Goal: Task Accomplishment & Management: Use online tool/utility

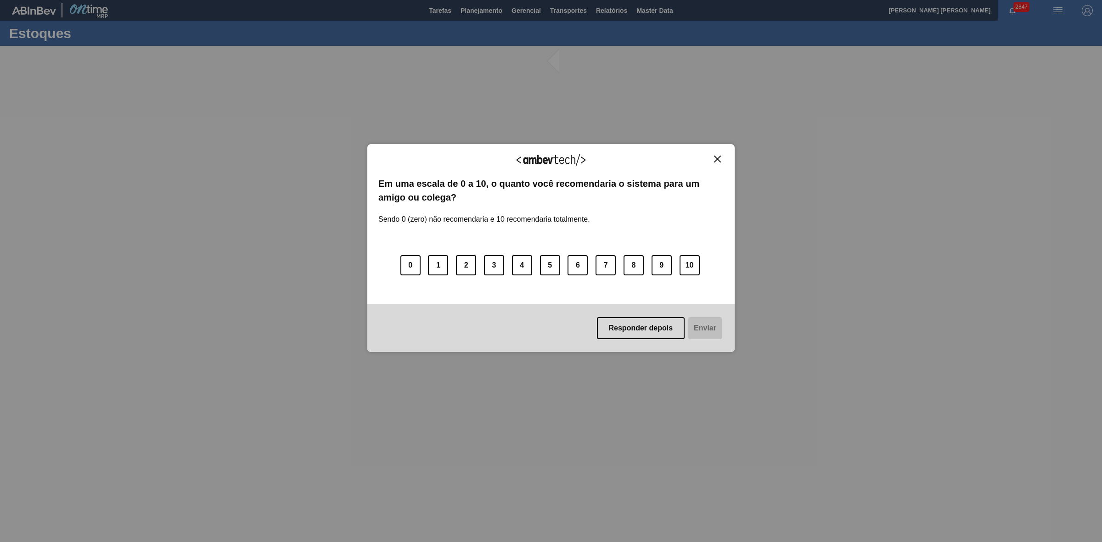
click at [718, 160] on img "Close" at bounding box center [717, 159] width 7 height 7
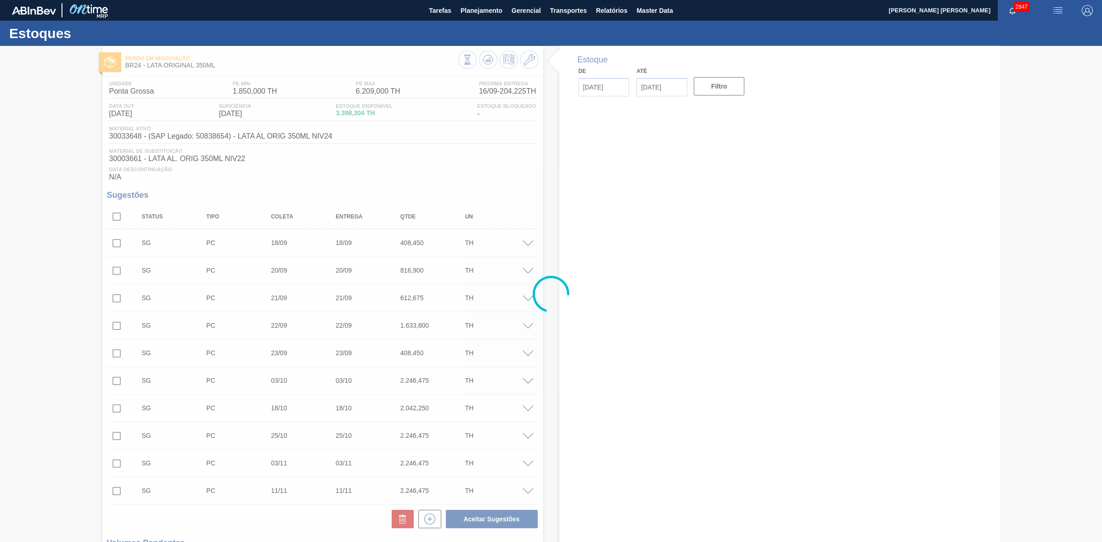
type input "[DATE]"
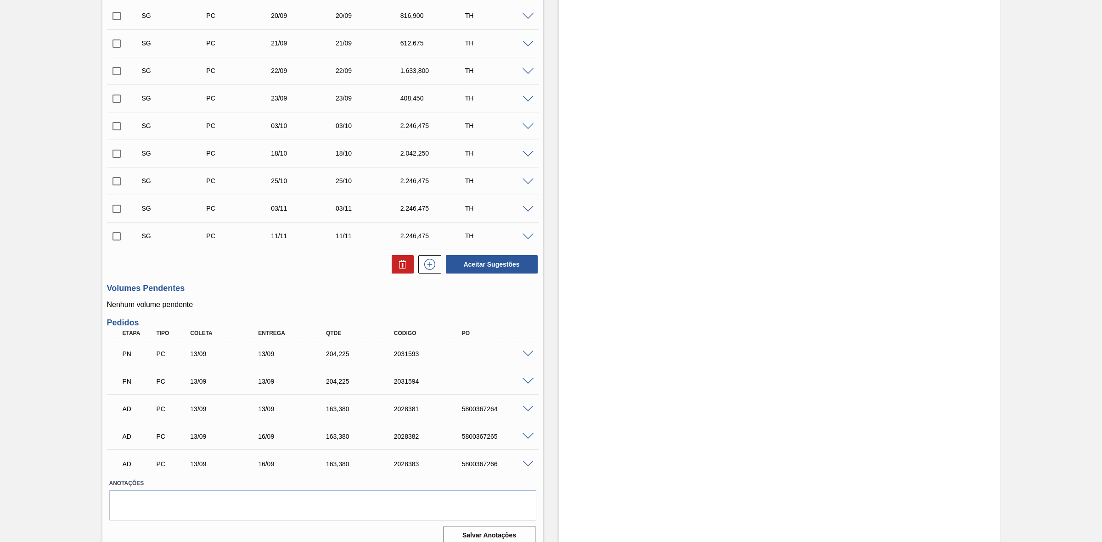
scroll to position [329, 0]
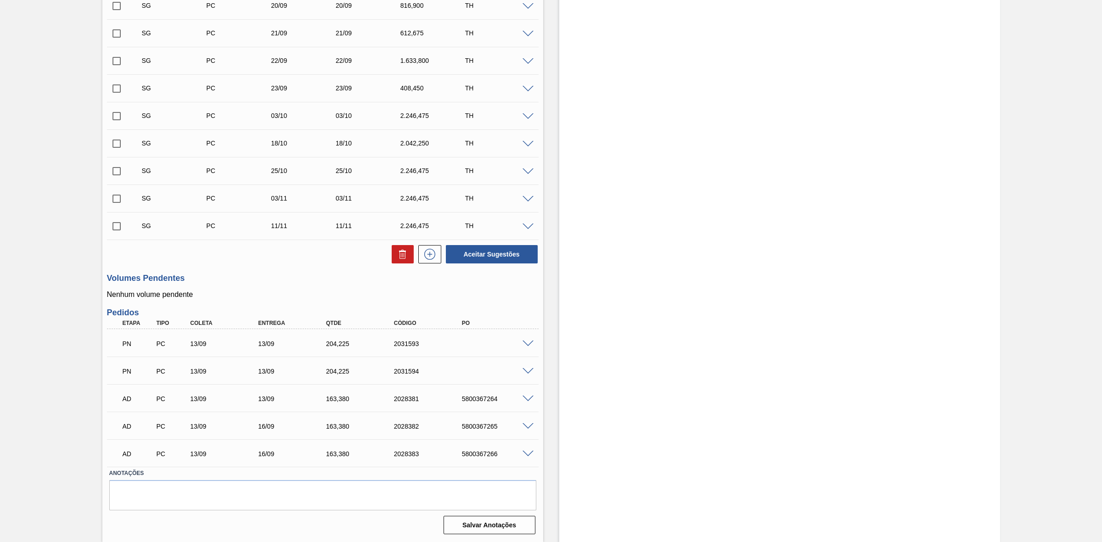
click at [524, 343] on span at bounding box center [528, 344] width 11 height 7
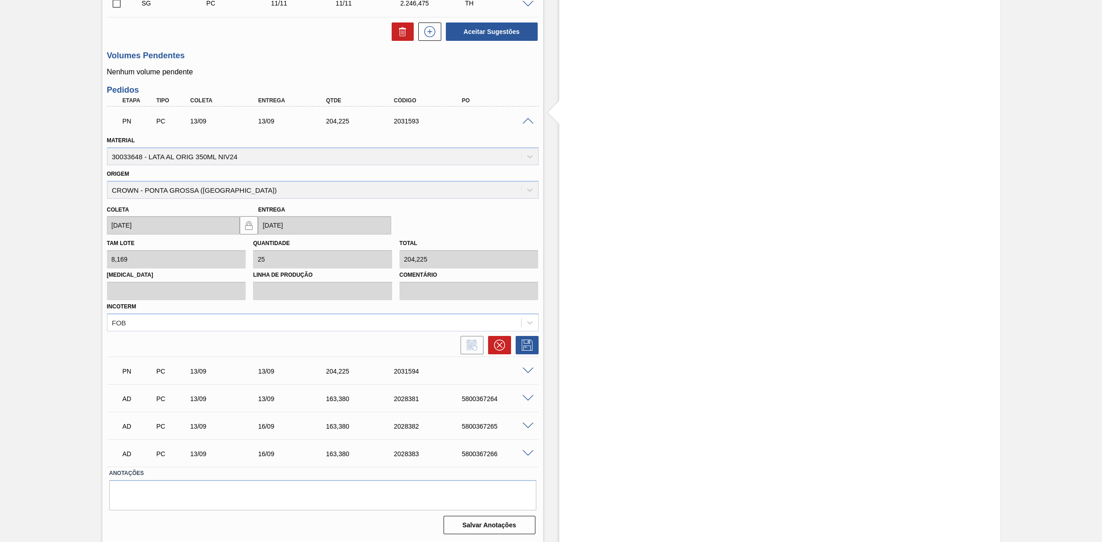
scroll to position [550, 0]
click at [504, 347] on button at bounding box center [499, 345] width 23 height 18
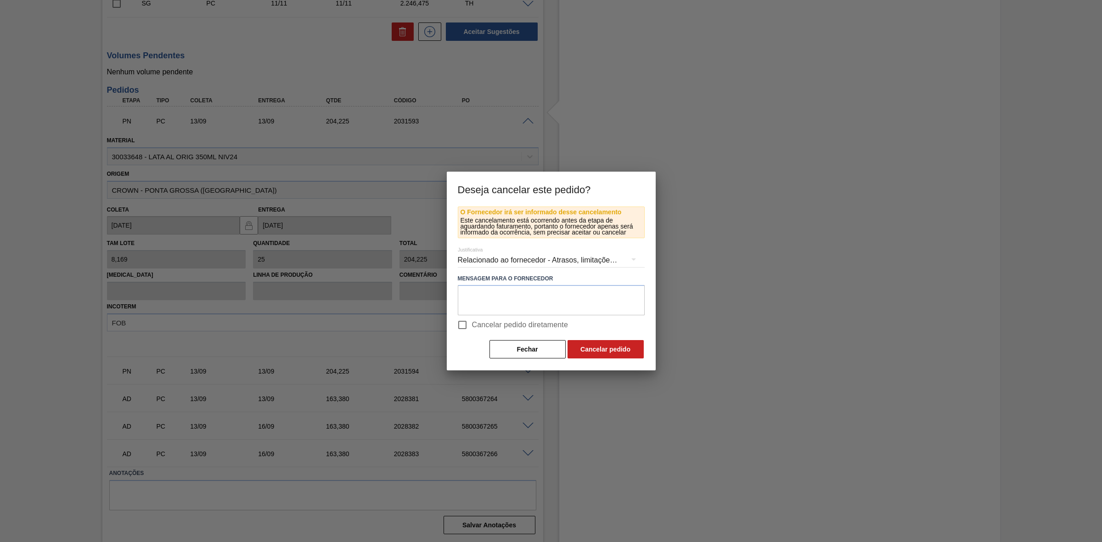
drag, startPoint x: 485, startPoint y: 326, endPoint x: 491, endPoint y: 326, distance: 6.0
click at [485, 326] on span "Cancelar pedido diretamente" at bounding box center [520, 325] width 96 height 11
click at [472, 326] on input "Cancelar pedido diretamente" at bounding box center [462, 324] width 19 height 19
checkbox input "true"
click at [589, 348] on button "Cancelar pedido" at bounding box center [606, 349] width 76 height 18
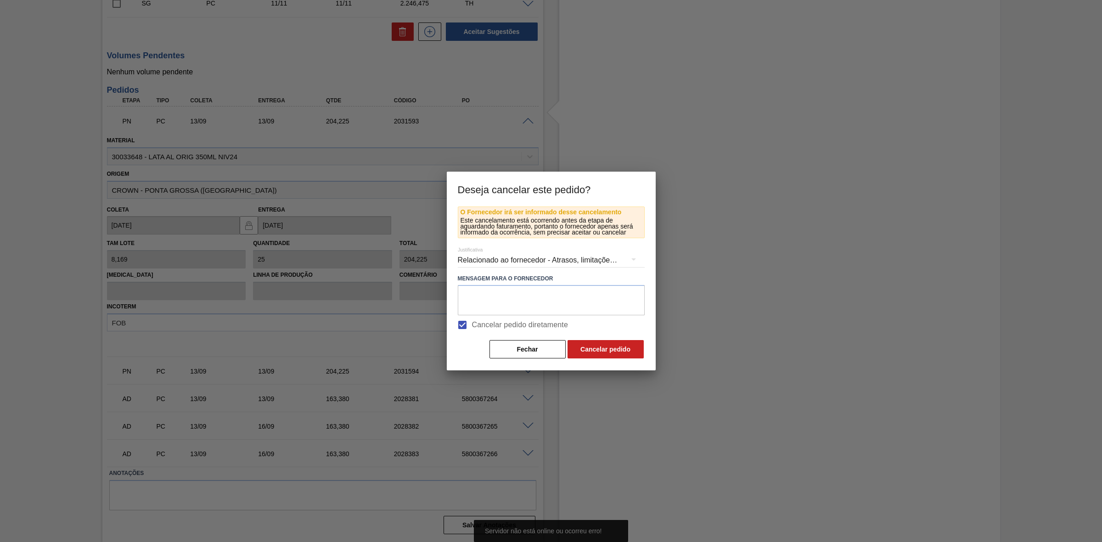
click at [725, 304] on div at bounding box center [551, 271] width 1102 height 542
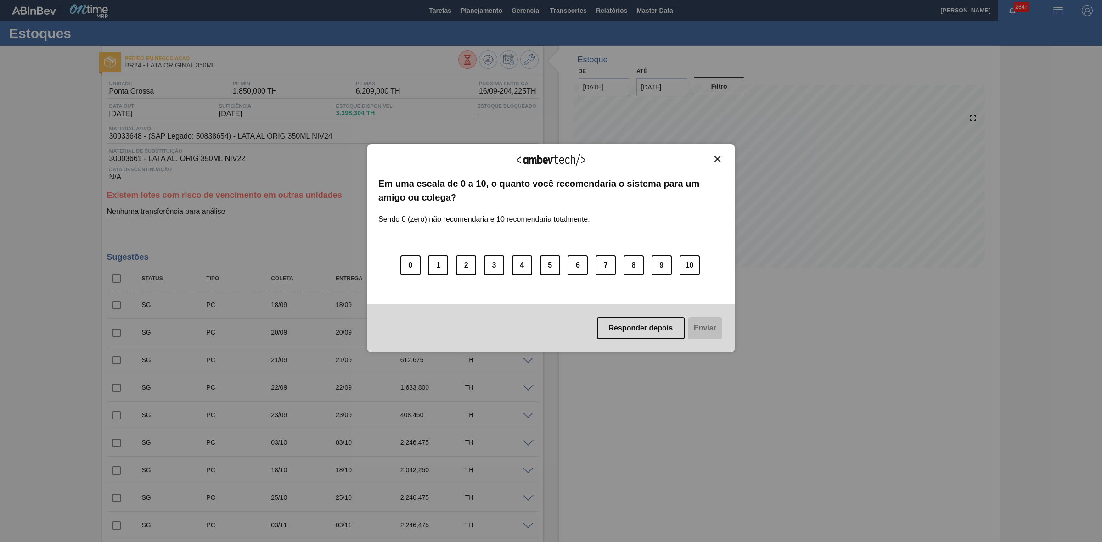
click at [718, 157] on img "Close" at bounding box center [717, 159] width 7 height 7
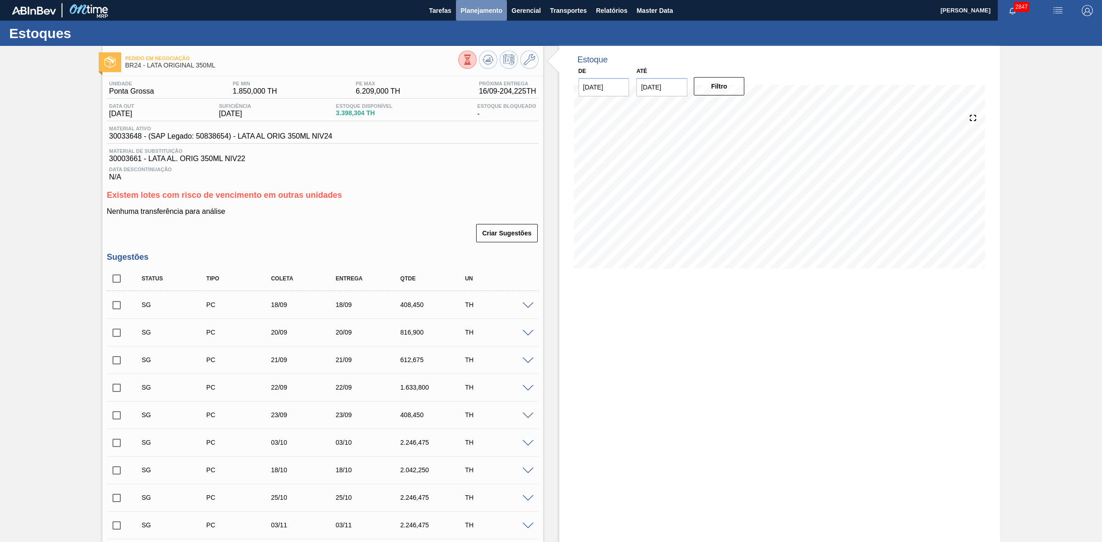
click at [483, 7] on span "Planejamento" at bounding box center [482, 10] width 42 height 11
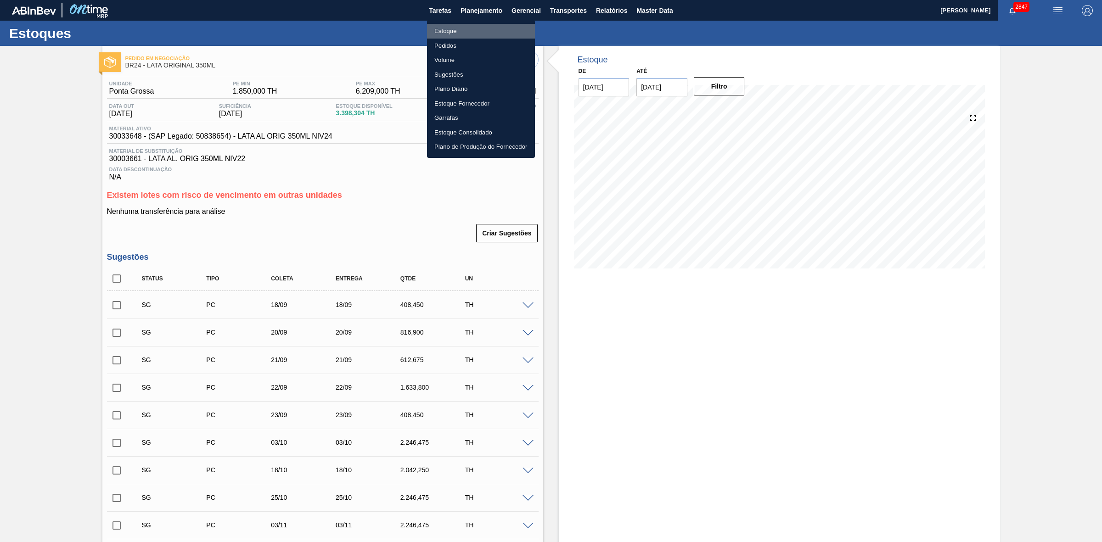
click at [442, 29] on li "Estoque" at bounding box center [481, 31] width 108 height 15
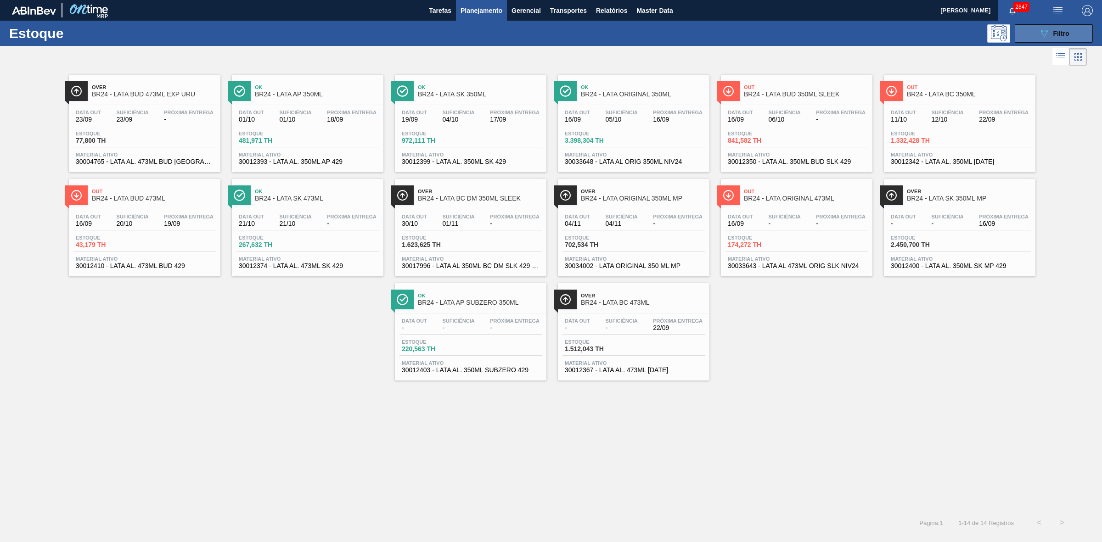
click at [1055, 31] on span "Filtro" at bounding box center [1061, 33] width 16 height 7
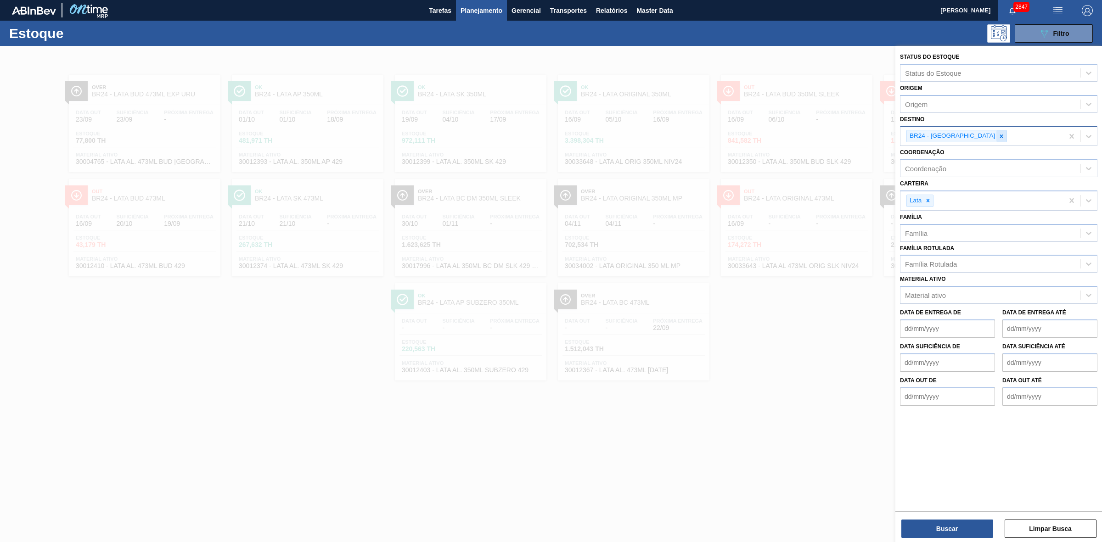
click at [998, 135] on icon at bounding box center [1001, 136] width 6 height 6
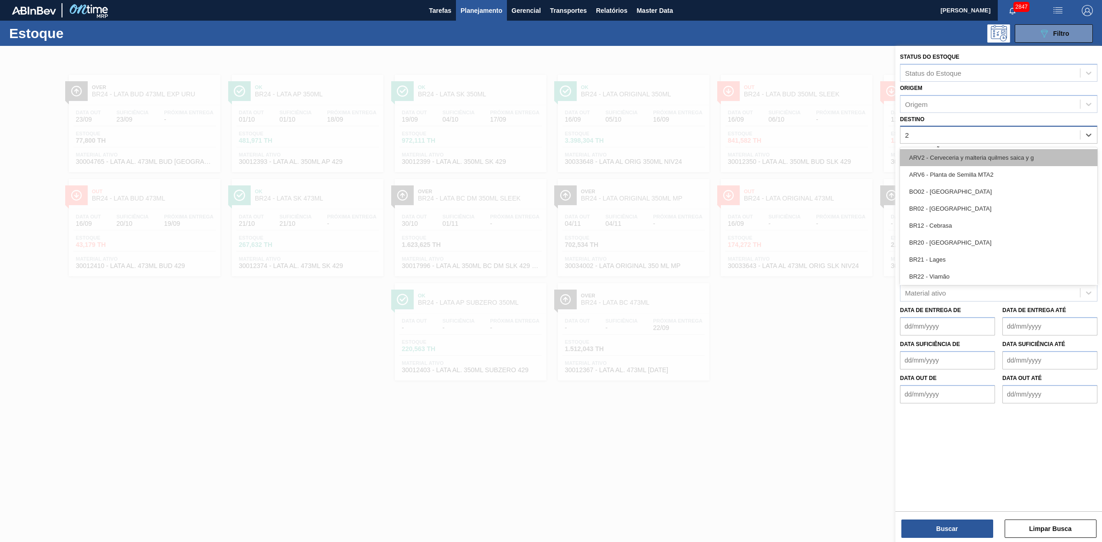
type input "22"
click at [940, 157] on div "BR22 - Viamão" at bounding box center [998, 157] width 197 height 17
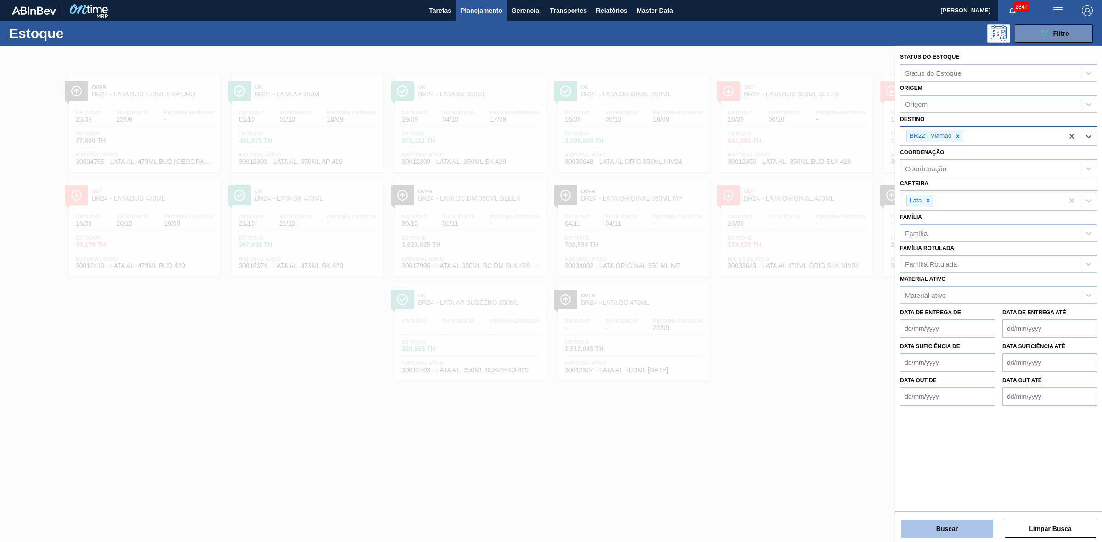
click at [944, 531] on button "Buscar" at bounding box center [947, 529] width 92 height 18
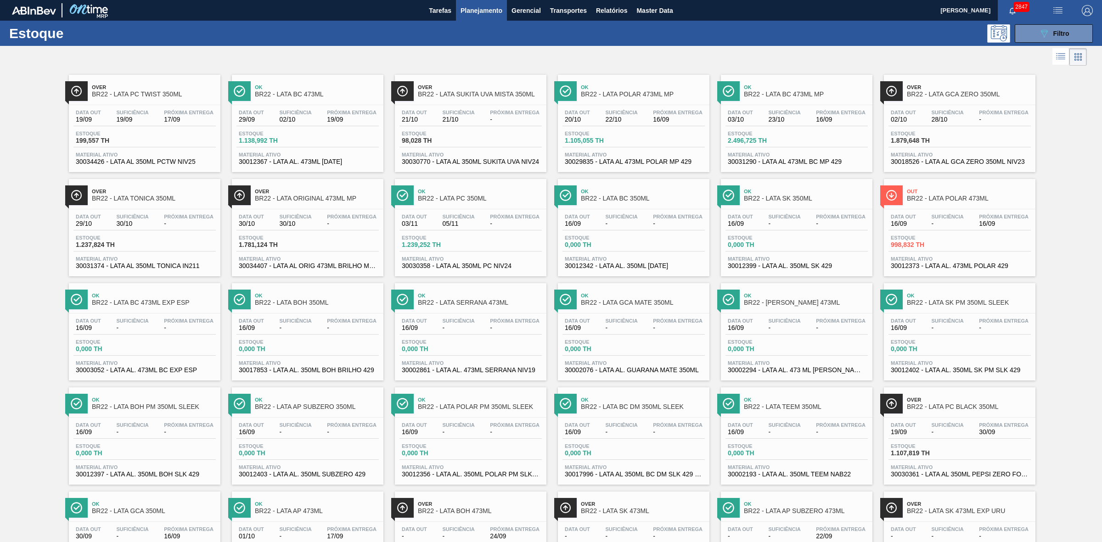
click at [705, 54] on div at bounding box center [543, 57] width 1087 height 22
click at [935, 190] on span "Out" at bounding box center [969, 192] width 124 height 6
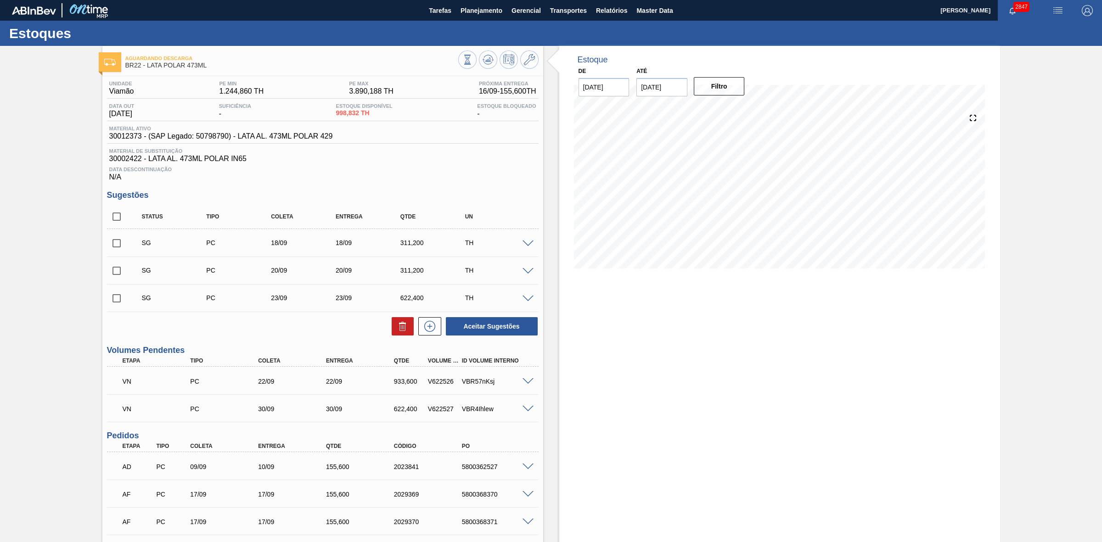
drag, startPoint x: 118, startPoint y: 245, endPoint x: 118, endPoint y: 260, distance: 15.2
click at [118, 245] on input "checkbox" at bounding box center [116, 243] width 19 height 19
checkbox input "true"
click at [116, 277] on input "checkbox" at bounding box center [116, 270] width 19 height 19
checkbox input "true"
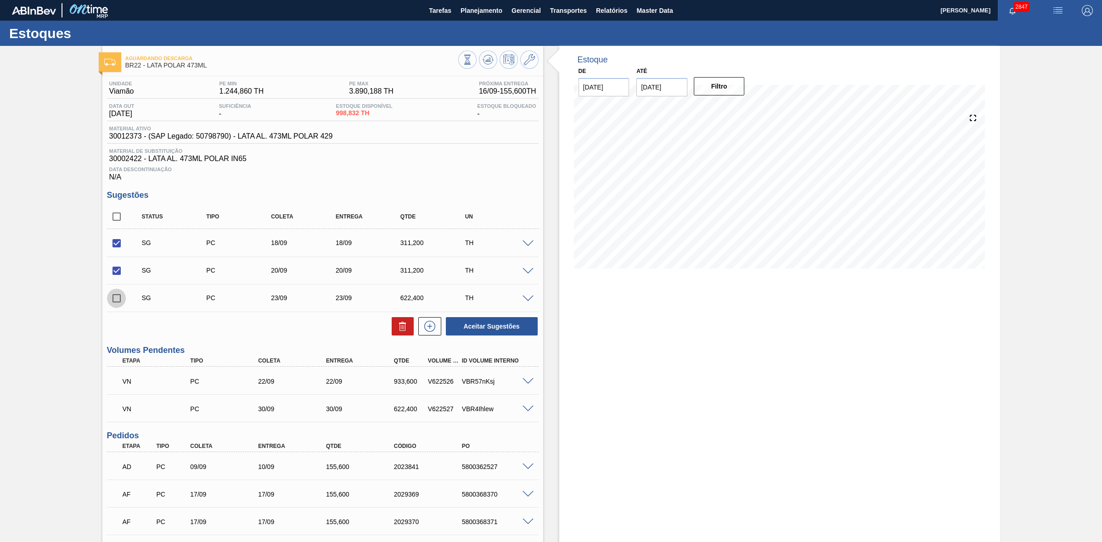
click at [116, 301] on input "checkbox" at bounding box center [116, 298] width 19 height 19
checkbox input "true"
click at [399, 331] on icon at bounding box center [402, 326] width 11 height 11
checkbox input "false"
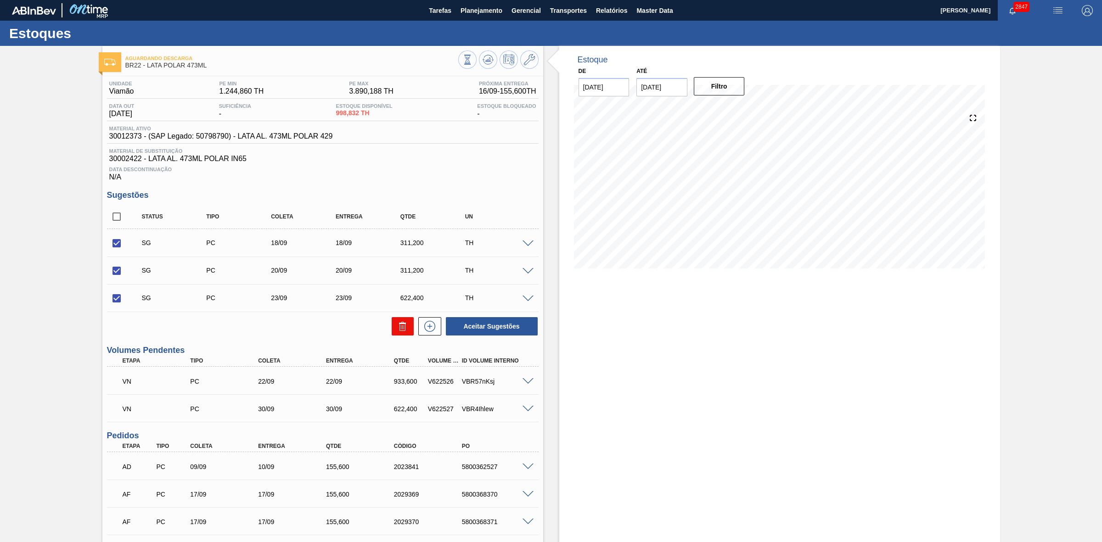
checkbox input "false"
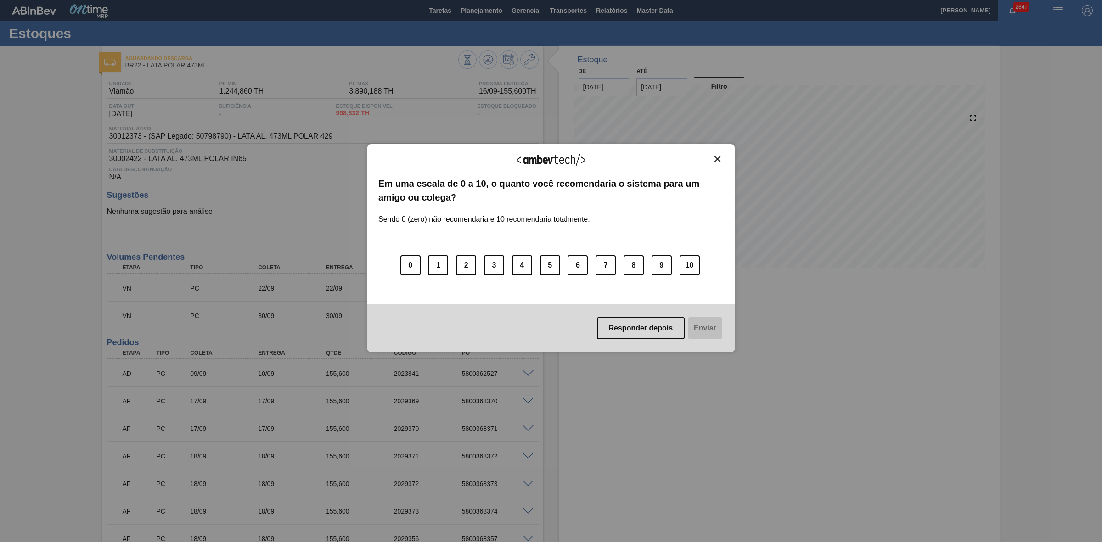
click at [719, 161] on img "Close" at bounding box center [717, 159] width 7 height 7
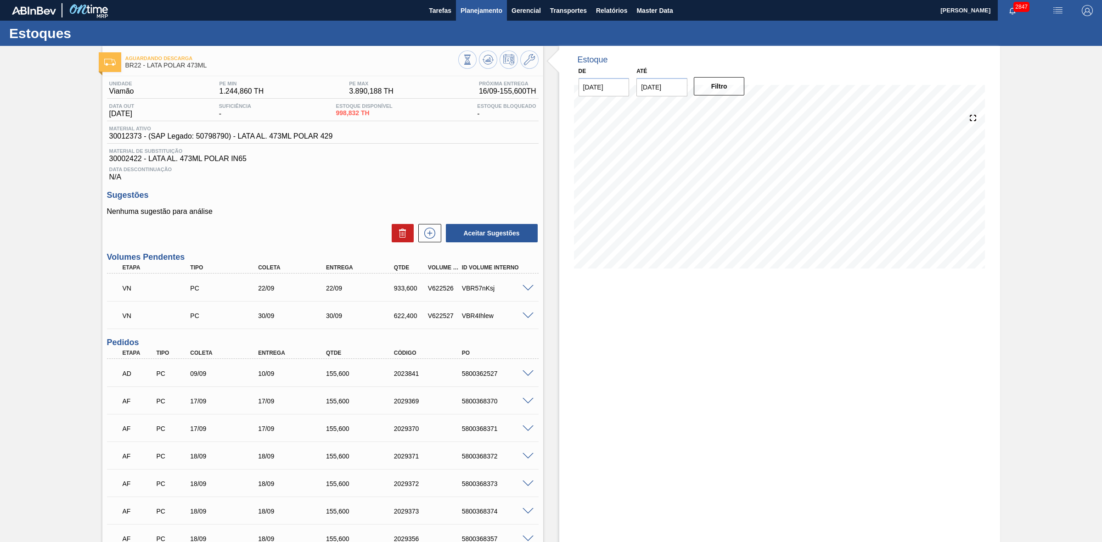
click at [467, 3] on button "Planejamento" at bounding box center [481, 10] width 51 height 21
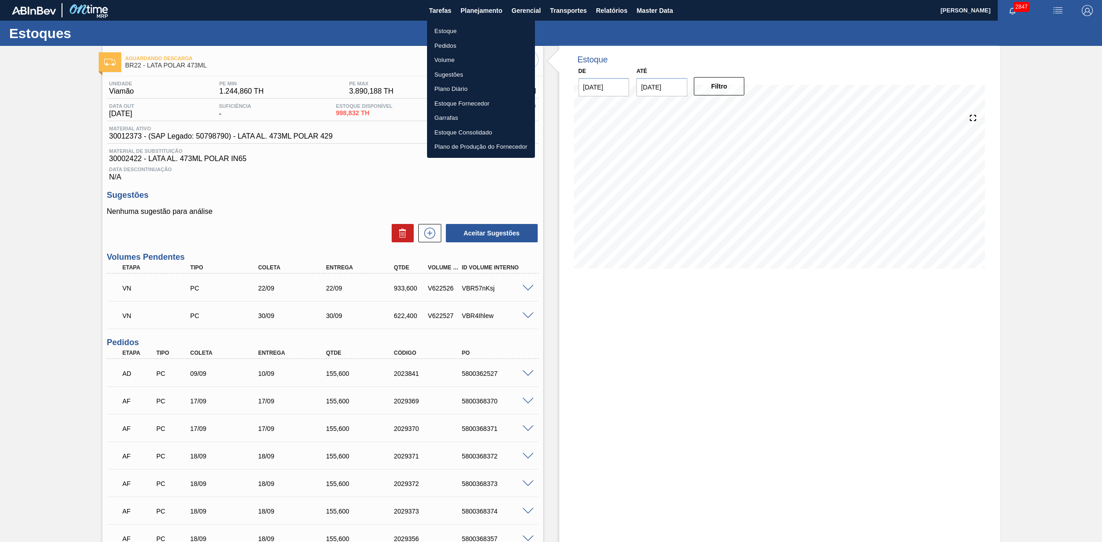
click at [442, 30] on li "Estoque" at bounding box center [481, 31] width 108 height 15
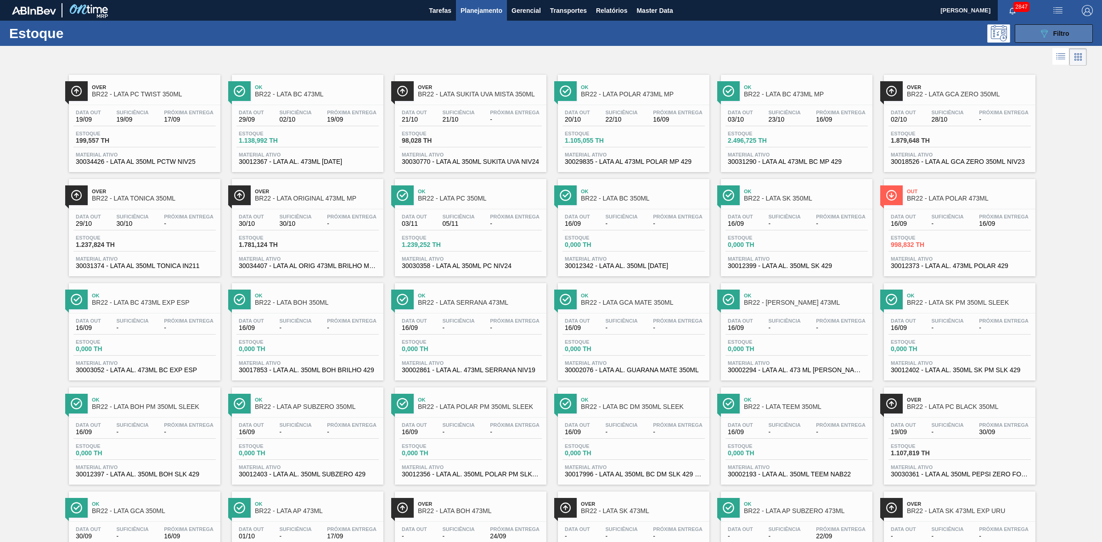
click at [1044, 31] on icon at bounding box center [1044, 34] width 7 height 8
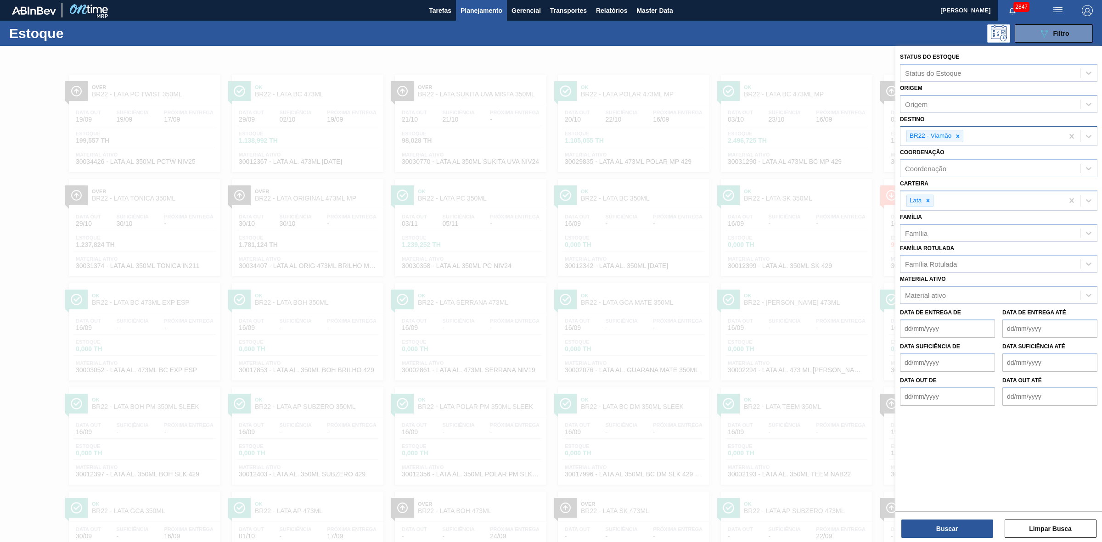
click at [957, 133] on icon at bounding box center [958, 136] width 6 height 6
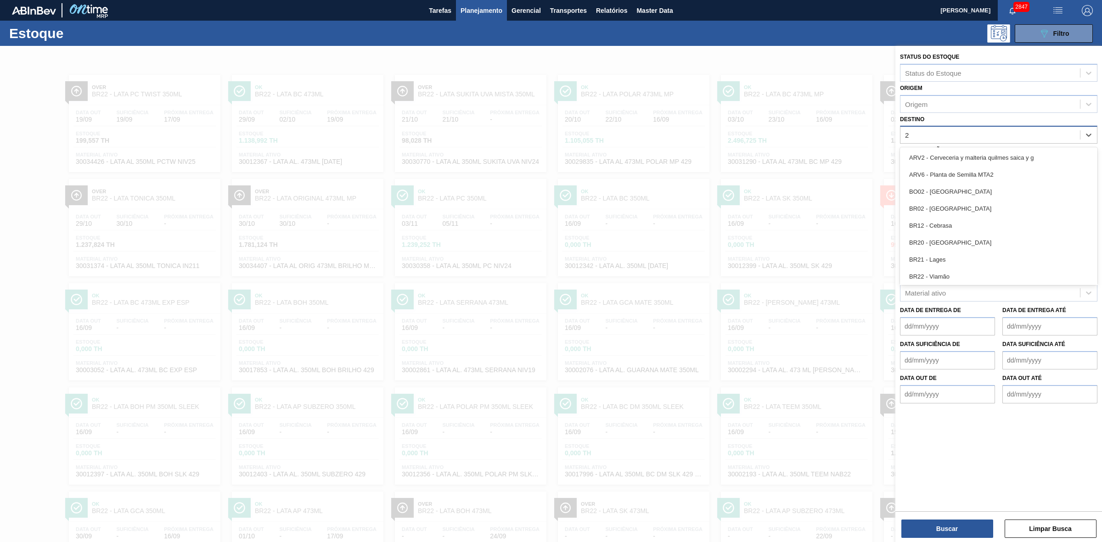
type input "24"
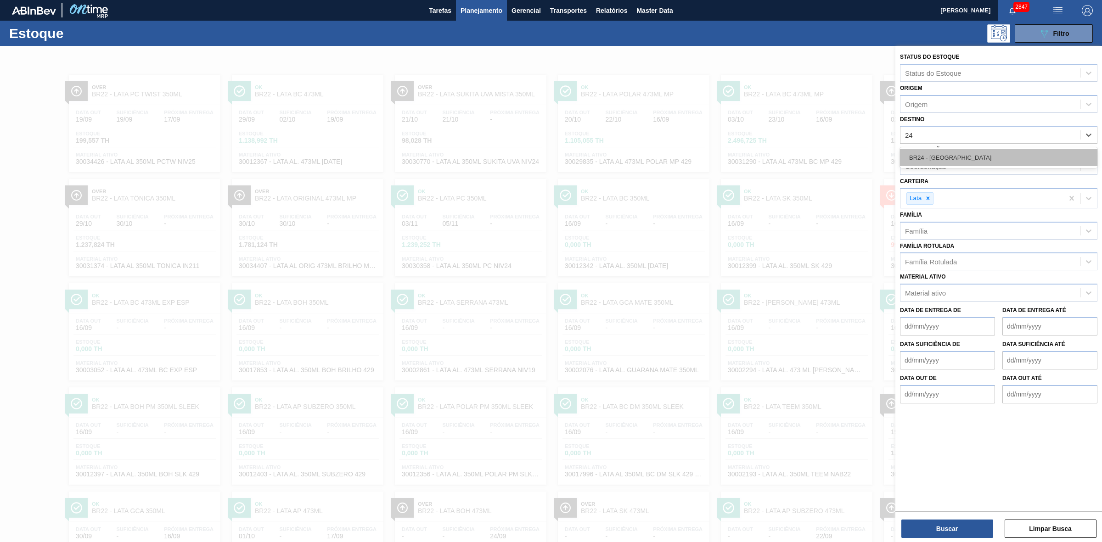
click at [923, 151] on div "BR24 - Ponta Grossa" at bounding box center [998, 157] width 197 height 17
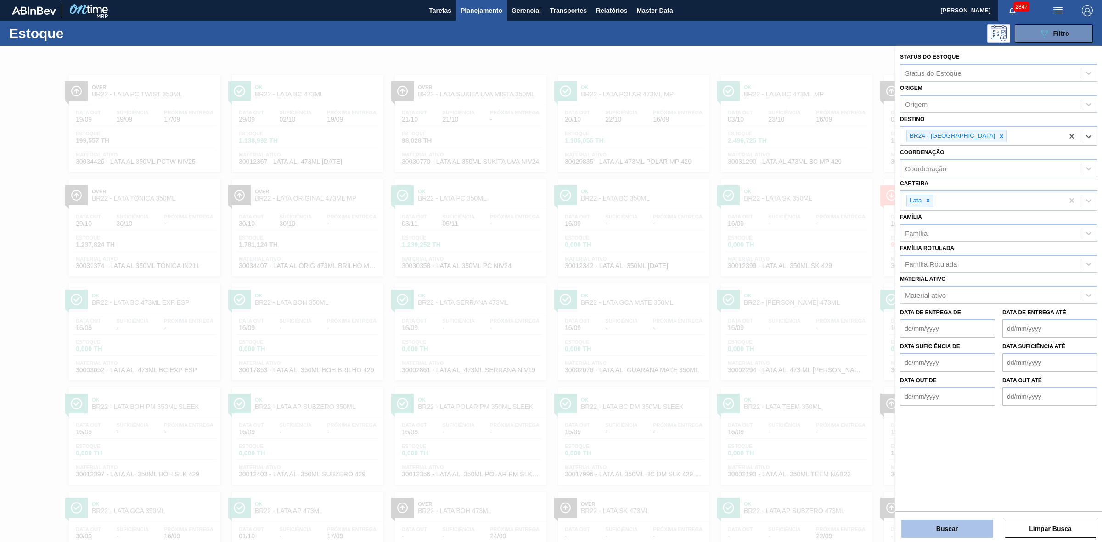
click at [944, 531] on button "Buscar" at bounding box center [947, 529] width 92 height 18
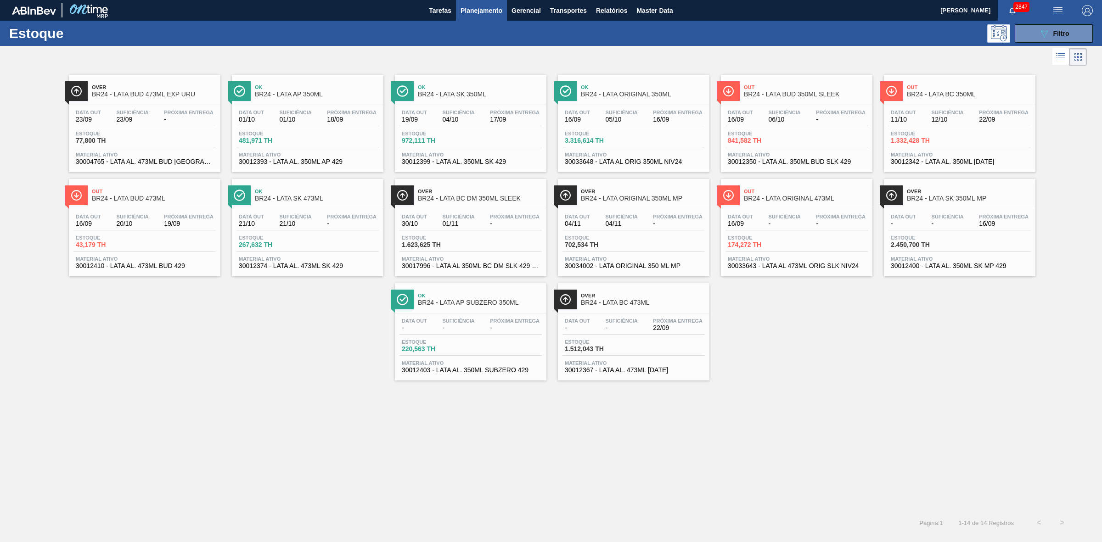
click at [930, 84] on span "Out" at bounding box center [969, 87] width 124 height 6
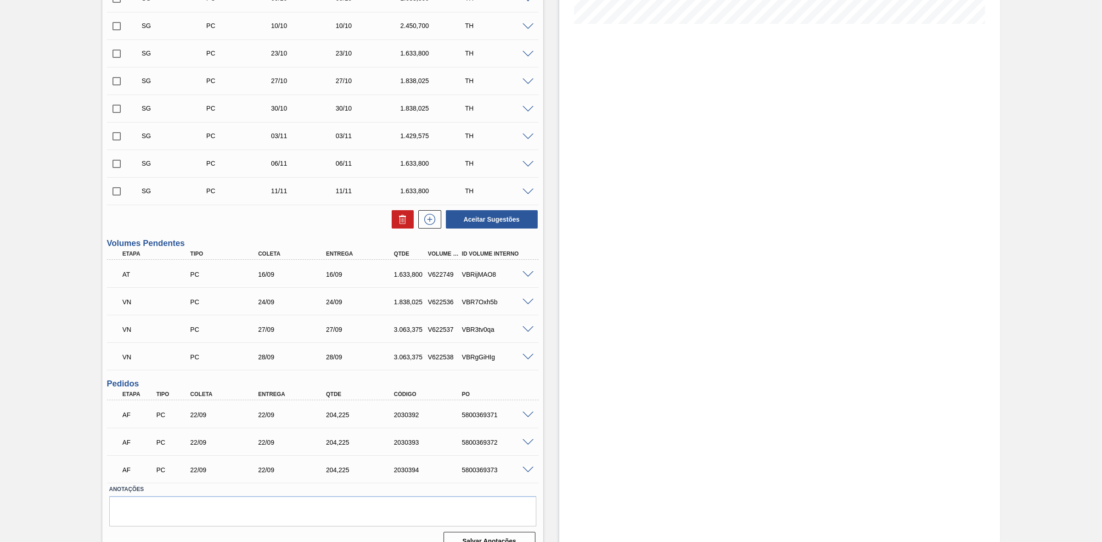
scroll to position [262, 0]
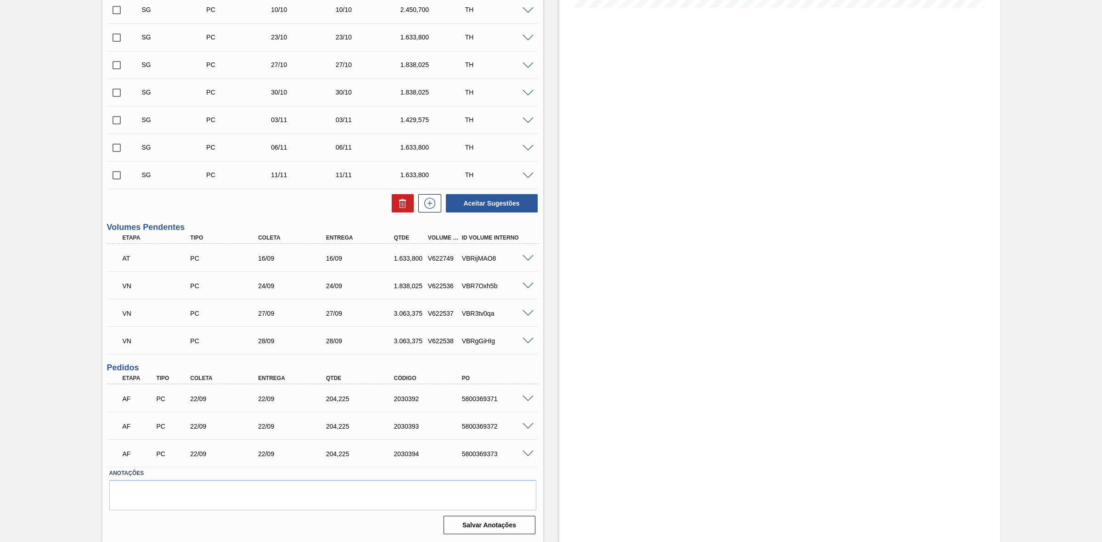
click at [526, 259] on span at bounding box center [528, 258] width 11 height 7
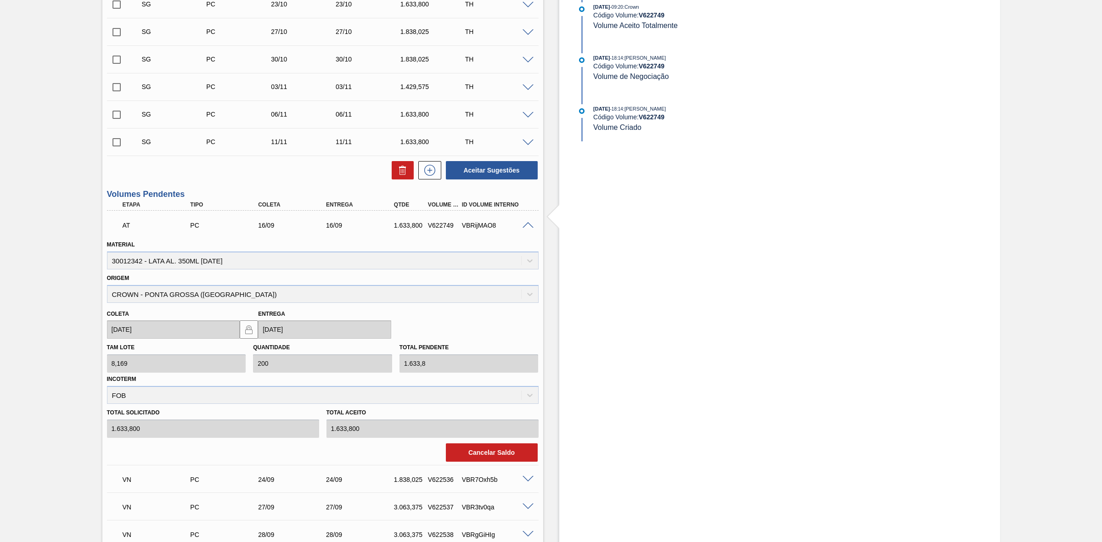
scroll to position [320, 0]
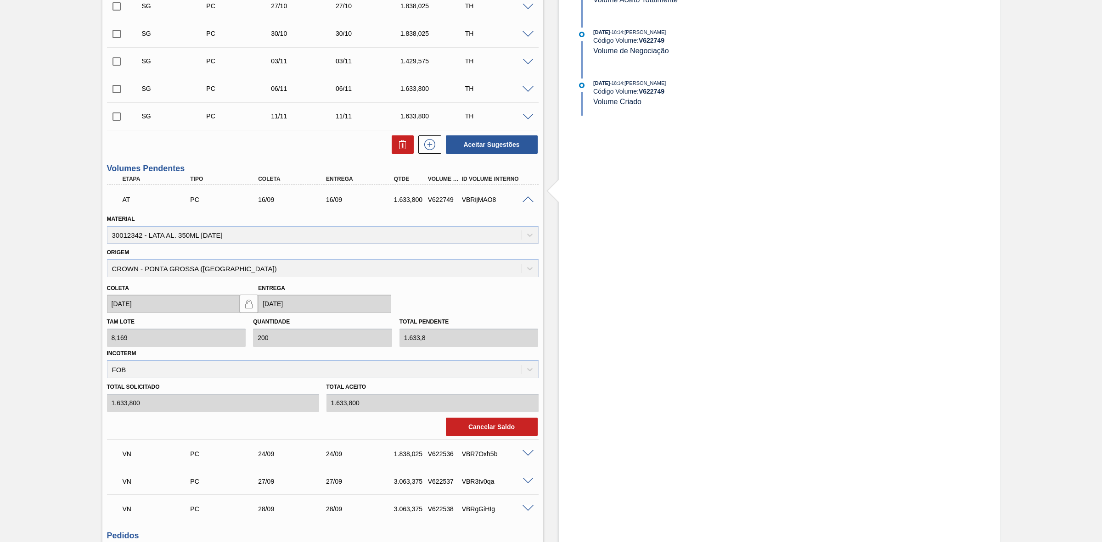
click at [530, 202] on span at bounding box center [528, 200] width 11 height 7
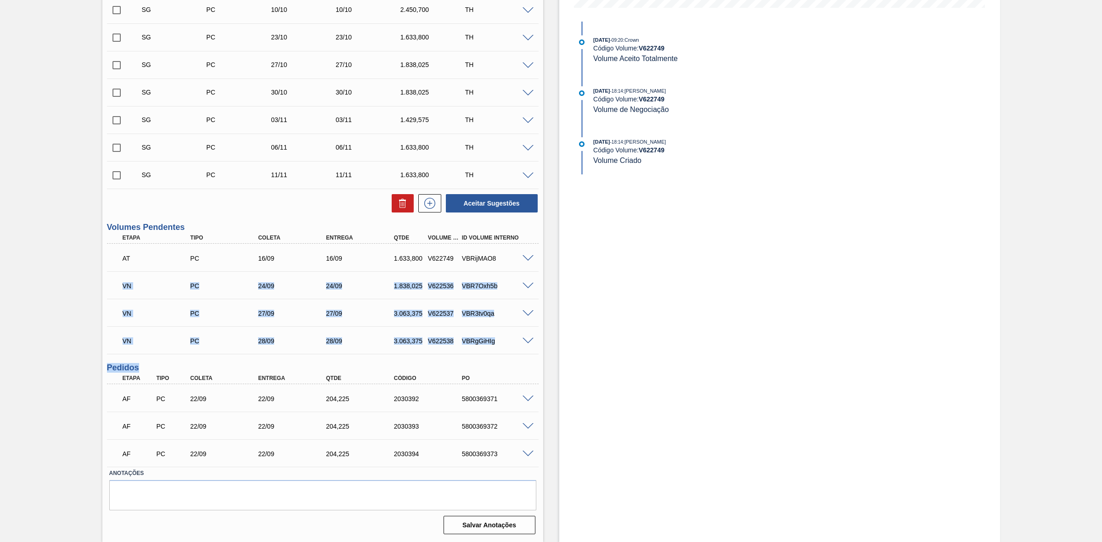
drag, startPoint x: 534, startPoint y: 357, endPoint x: 106, endPoint y: 286, distance: 434.3
click at [106, 286] on div "Unidade Ponta Grossa PE MIN 2.209,747 TH PE MAX 6.408,268 TH Próxima Entrega 22…" at bounding box center [322, 176] width 441 height 722
click at [646, 301] on div "Estoque De 16/09/2025 Até 31/10/2025 Filtro 03/10 Projeção de Estoque 2,663.186…" at bounding box center [779, 163] width 441 height 757
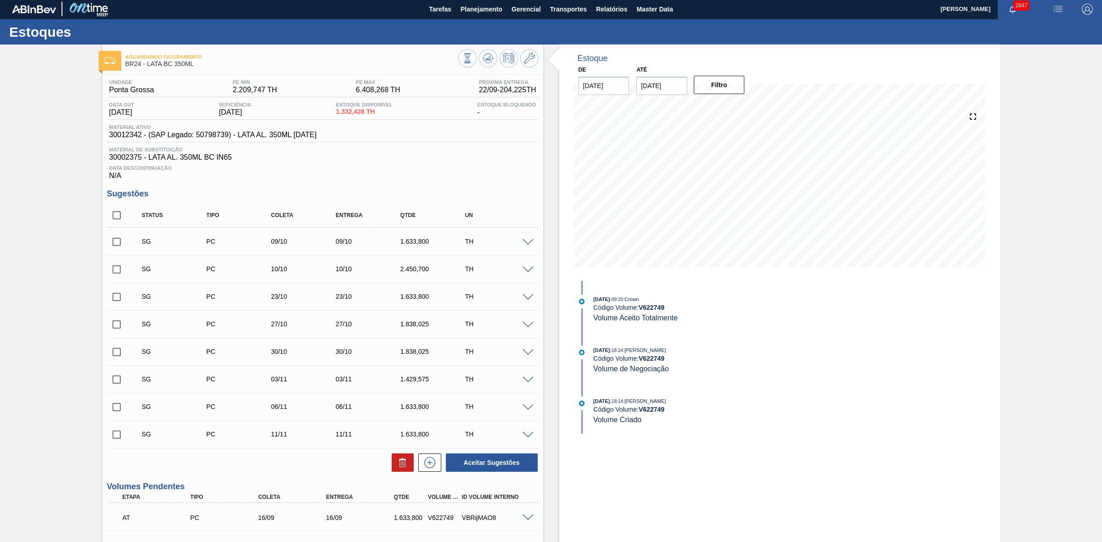
scroll to position [0, 0]
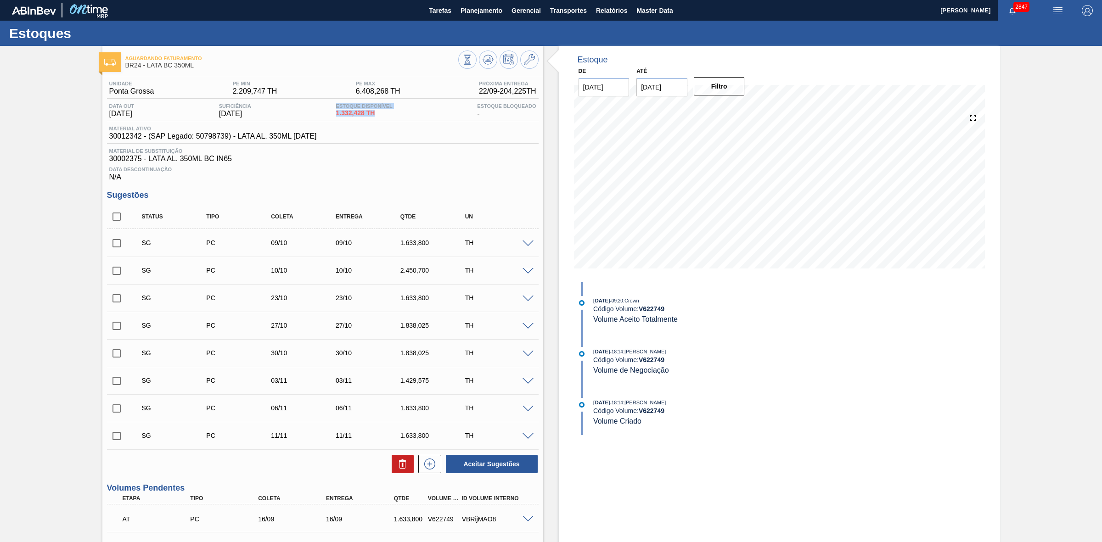
drag, startPoint x: 321, startPoint y: 105, endPoint x: 429, endPoint y: 116, distance: 108.5
click at [429, 116] on div "Data out 11/10/2025 Suficiência 12/10/2025 Estoque Disponível 1.332,428 TH Esto…" at bounding box center [323, 112] width 432 height 18
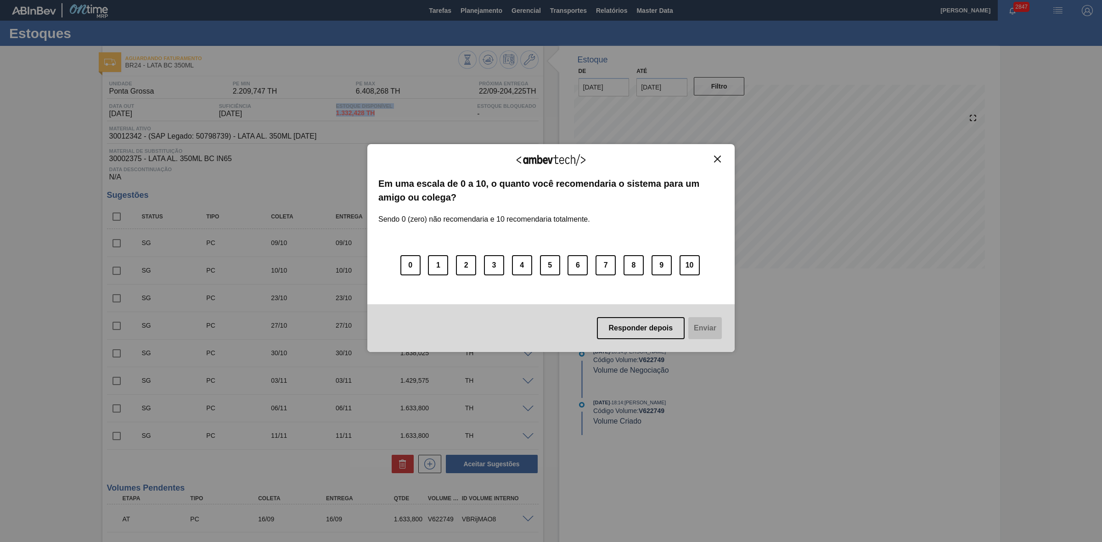
click at [719, 159] on img "Close" at bounding box center [717, 159] width 7 height 7
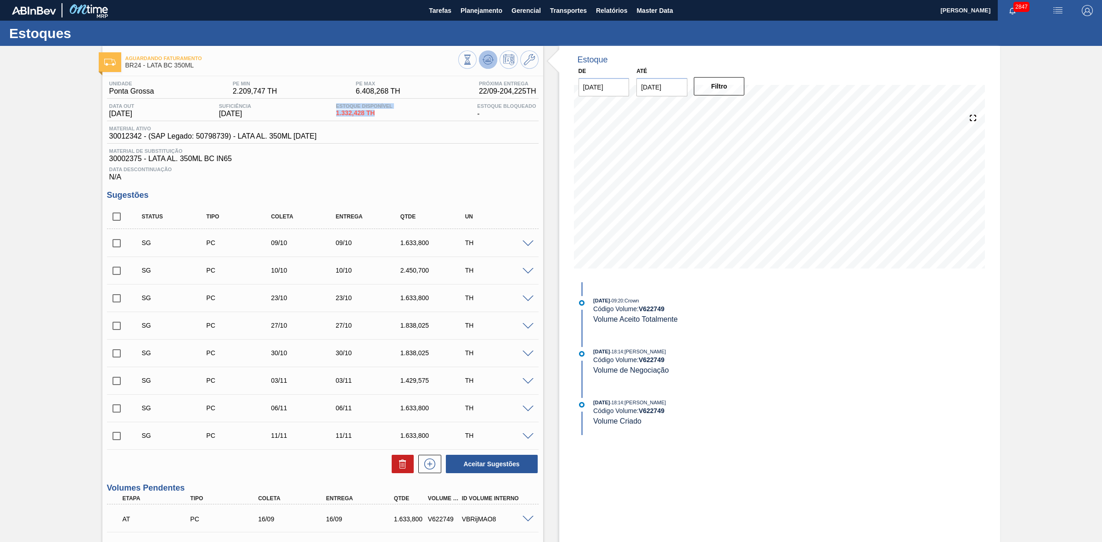
click at [481, 63] on button at bounding box center [488, 60] width 18 height 18
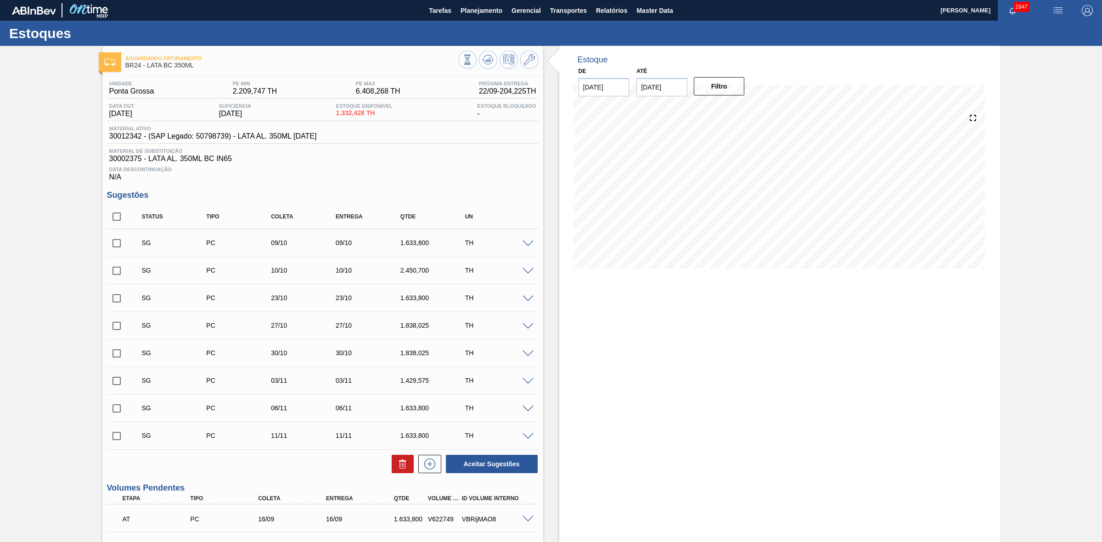
click at [448, 172] on span "Data Descontinuação" at bounding box center [322, 170] width 427 height 6
click at [607, 11] on span "Relatórios" at bounding box center [611, 10] width 31 height 11
click at [473, 12] on span "Planejamento" at bounding box center [482, 10] width 42 height 11
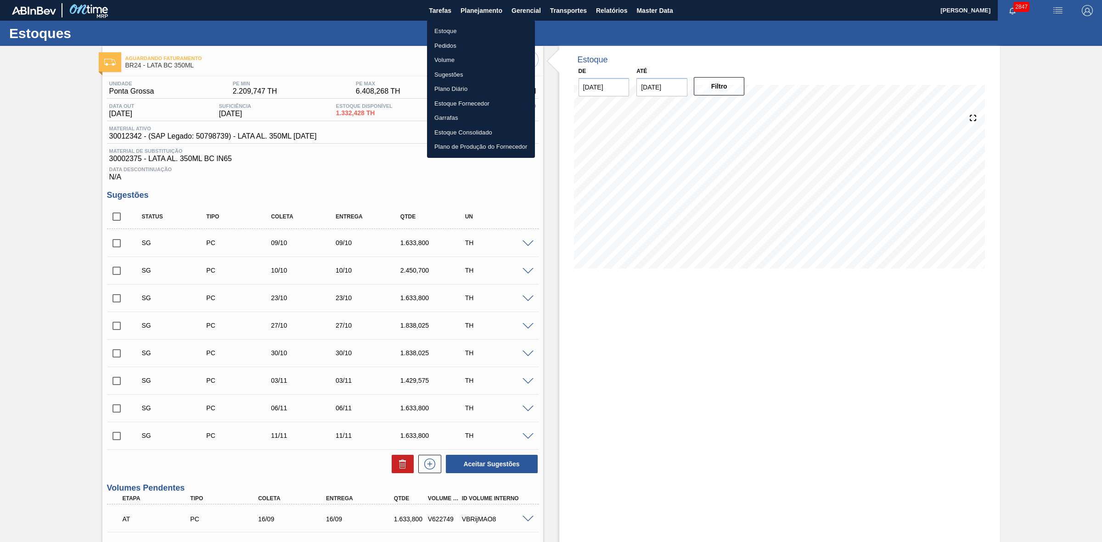
click at [448, 31] on li "Estoque" at bounding box center [481, 31] width 108 height 15
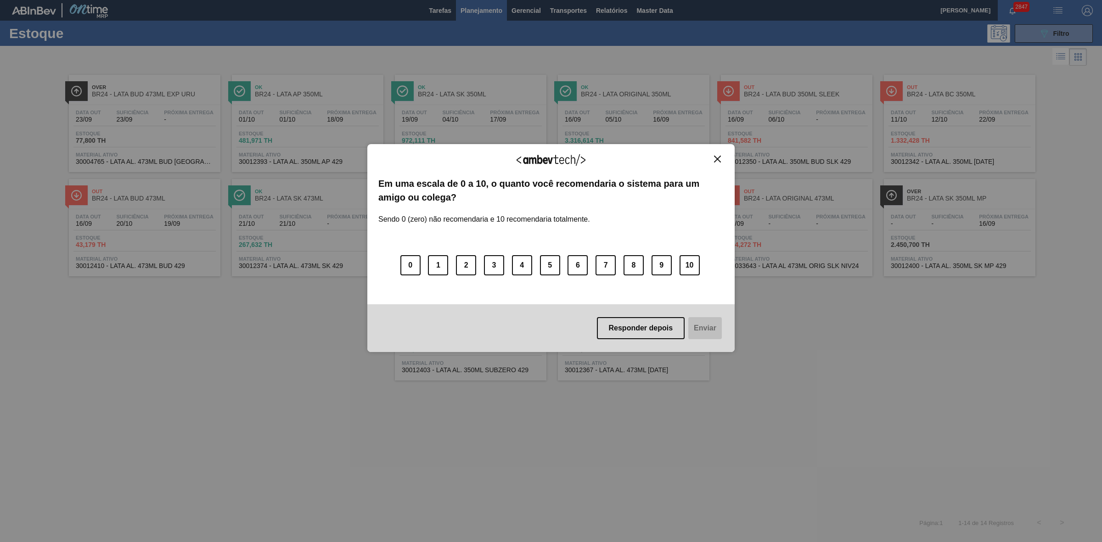
click at [721, 159] on button "Close" at bounding box center [717, 159] width 12 height 8
click at [719, 157] on img "Close" at bounding box center [717, 159] width 7 height 7
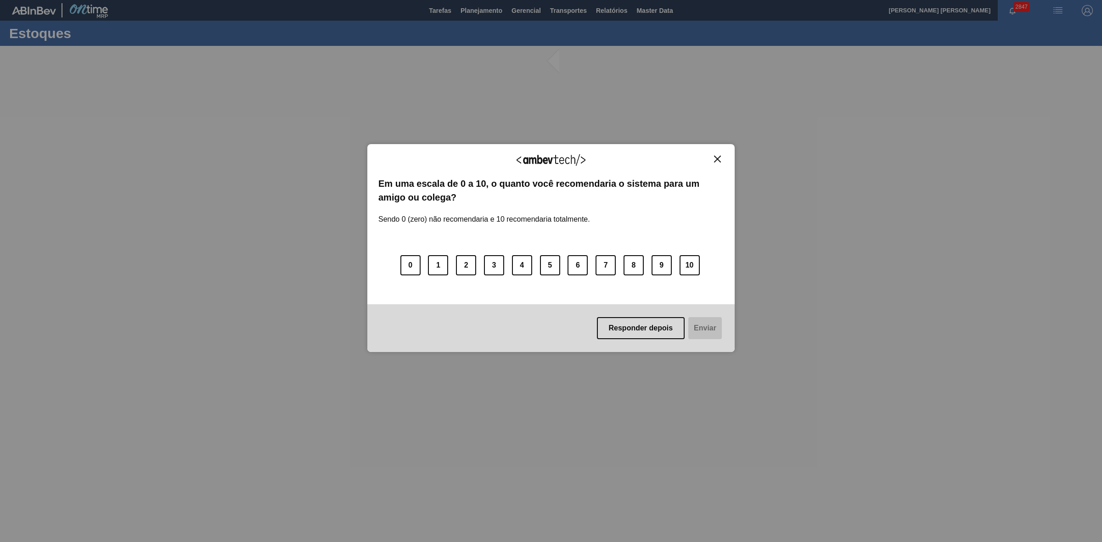
click at [717, 159] on img "Close" at bounding box center [717, 159] width 7 height 7
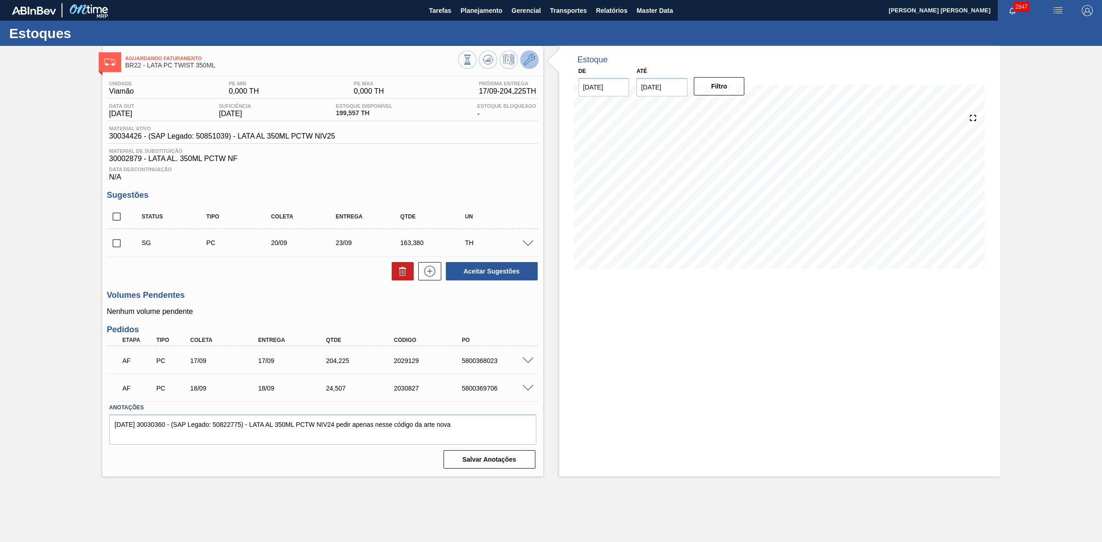
click at [528, 60] on icon at bounding box center [529, 59] width 11 height 11
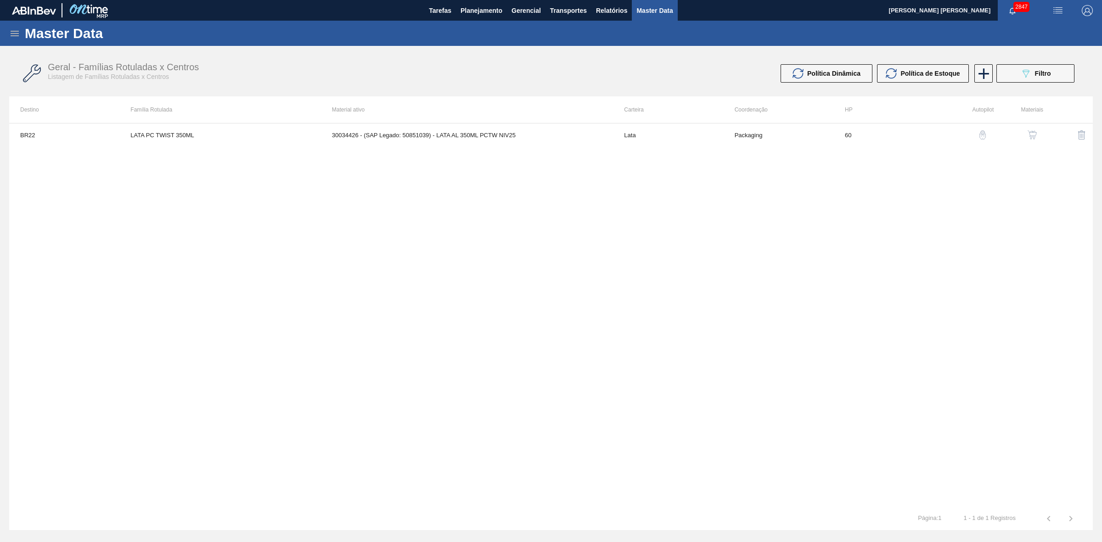
click at [1032, 131] on img "button" at bounding box center [1032, 134] width 9 height 9
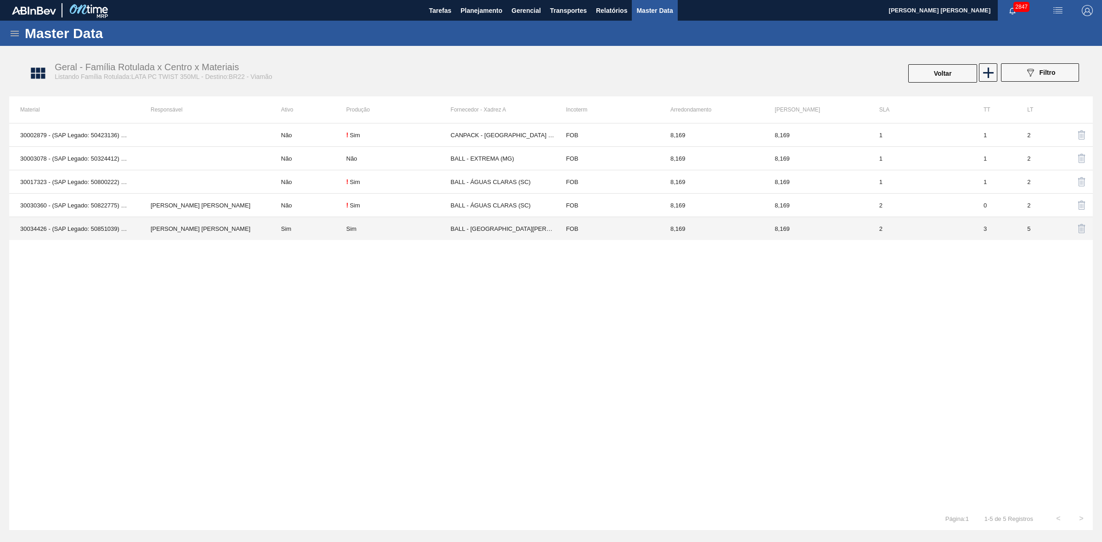
click at [304, 232] on td "Sim" at bounding box center [308, 228] width 76 height 23
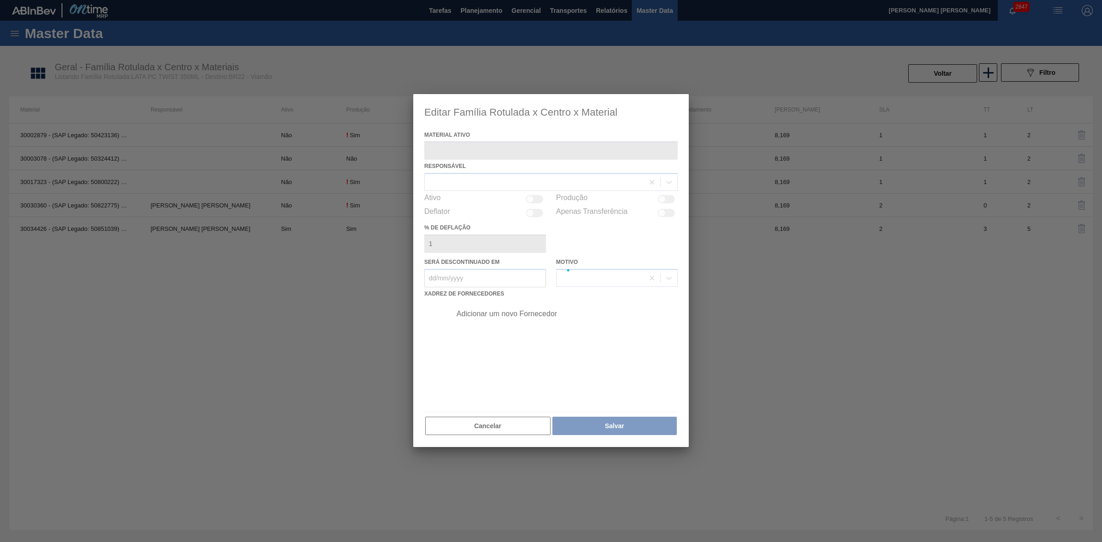
type ativo "30034426 - (SAP Legado: 50851039) - LATA AL 350ML PCTW NIV25"
checkbox input "true"
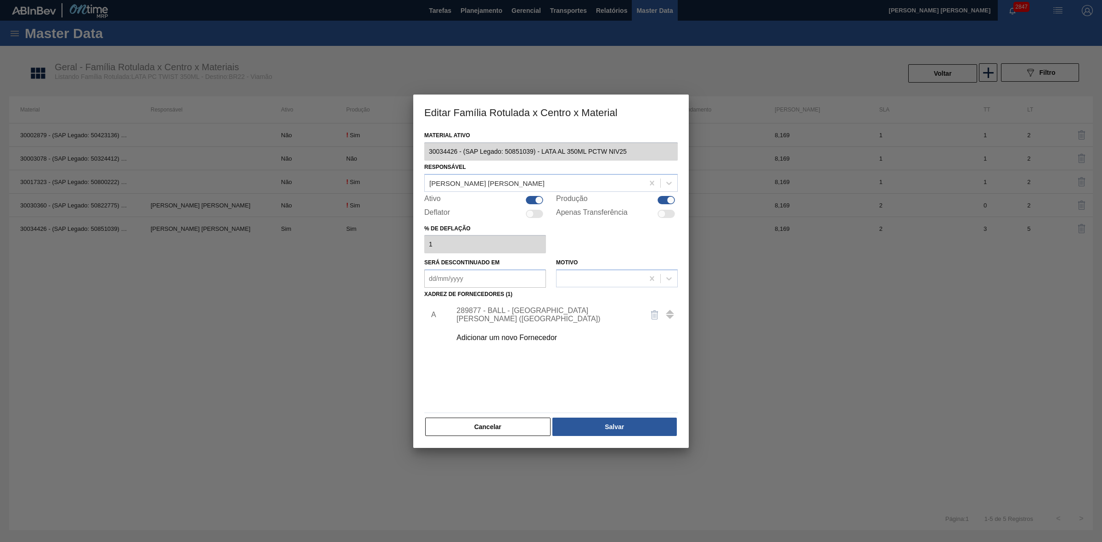
click at [531, 339] on div "Adicionar um novo Fornecedor" at bounding box center [546, 338] width 180 height 8
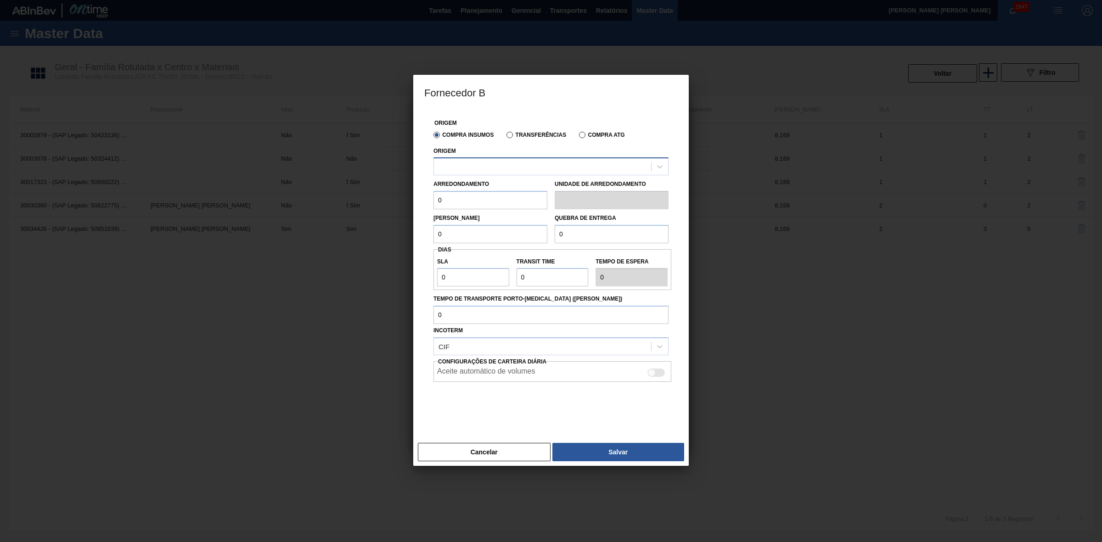
click at [505, 162] on div at bounding box center [542, 166] width 217 height 13
click at [512, 165] on div at bounding box center [542, 166] width 217 height 13
click at [811, 391] on div at bounding box center [551, 271] width 1102 height 542
click at [488, 449] on button "Cancelar" at bounding box center [484, 452] width 133 height 18
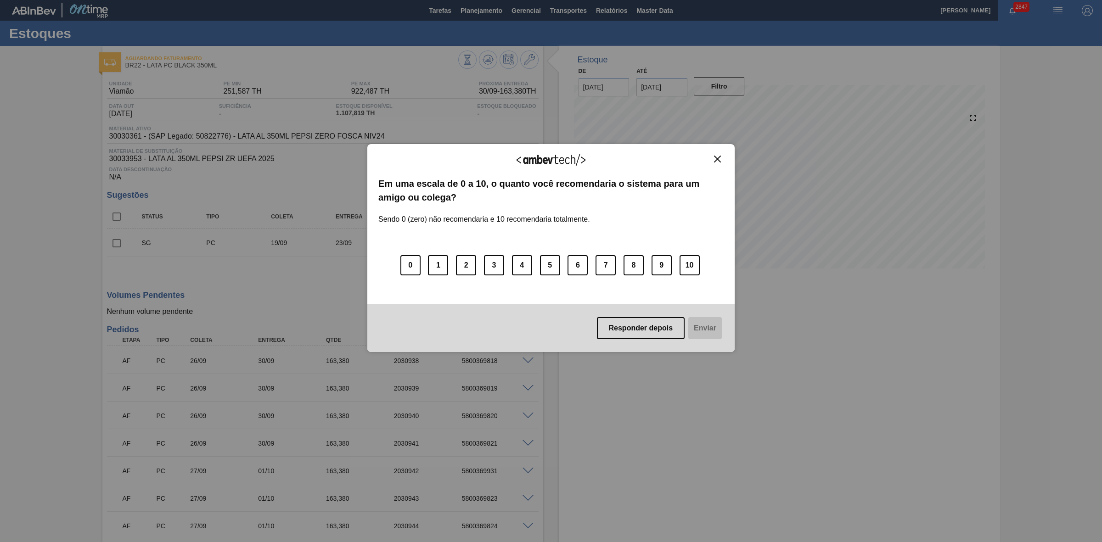
click at [720, 158] on img "Close" at bounding box center [717, 159] width 7 height 7
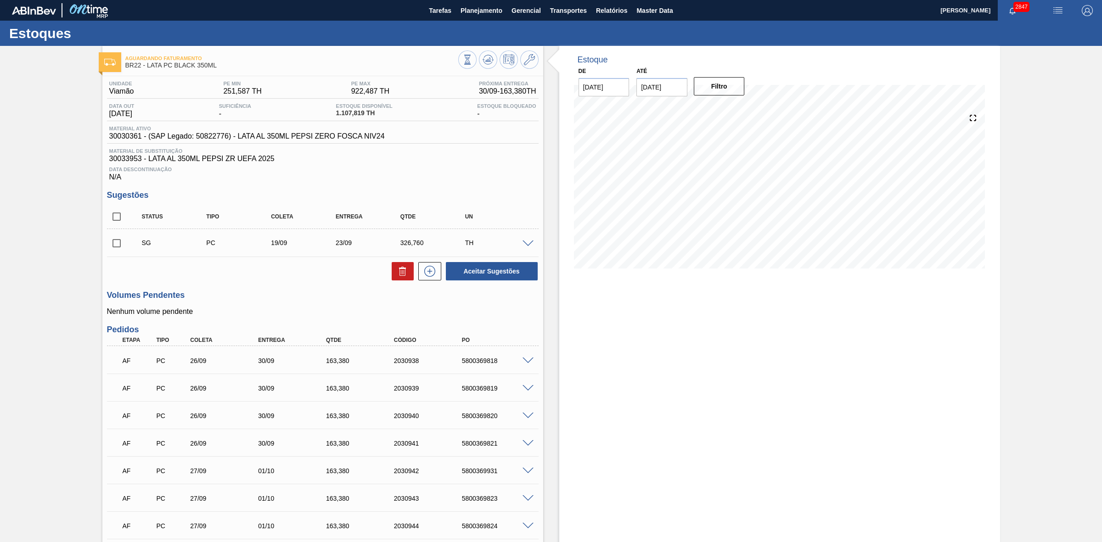
click at [114, 244] on input "checkbox" at bounding box center [116, 243] width 19 height 19
click at [404, 277] on icon at bounding box center [402, 271] width 11 height 11
checkbox input "false"
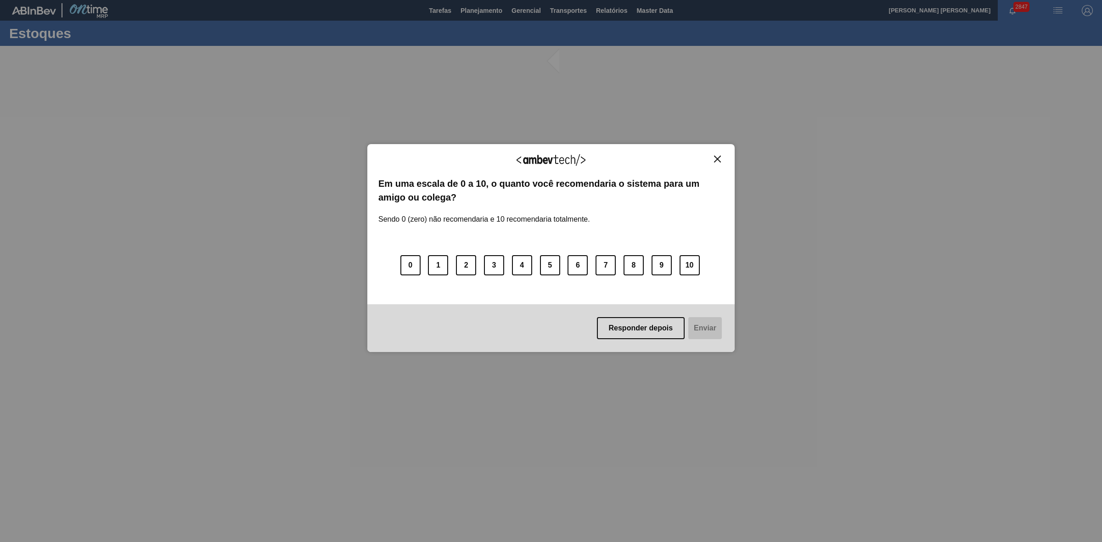
click at [715, 156] on img "Close" at bounding box center [717, 159] width 7 height 7
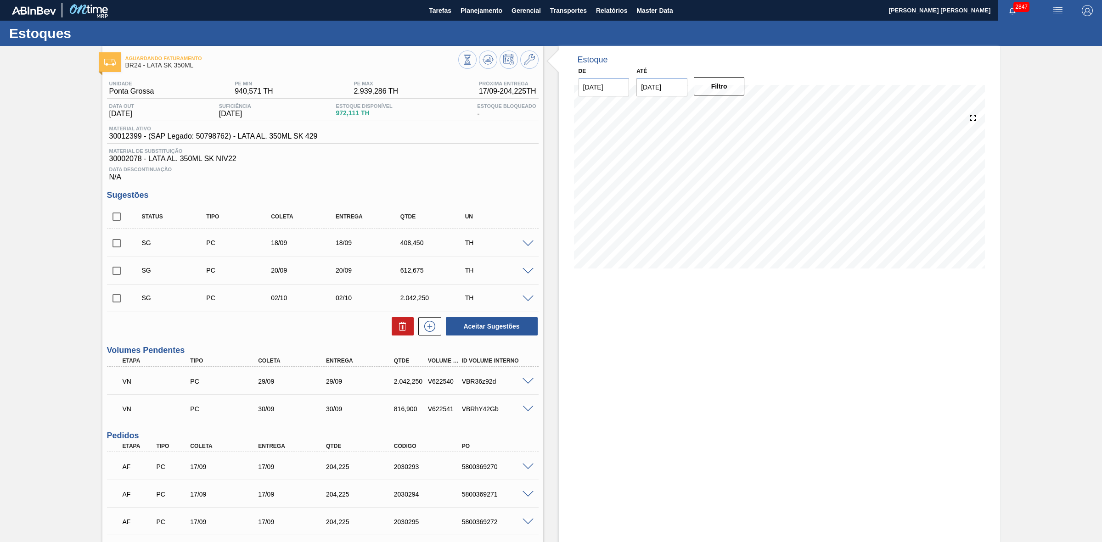
click at [115, 242] on input "checkbox" at bounding box center [116, 243] width 19 height 19
checkbox input "true"
click at [116, 272] on input "checkbox" at bounding box center [116, 270] width 19 height 19
checkbox input "true"
click at [399, 332] on icon at bounding box center [402, 326] width 11 height 11
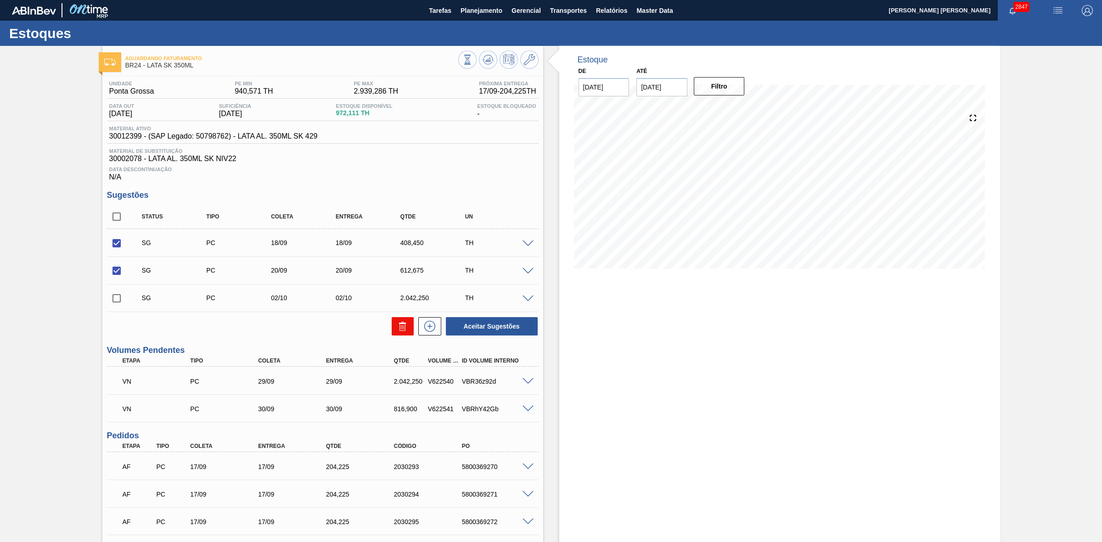
checkbox input "false"
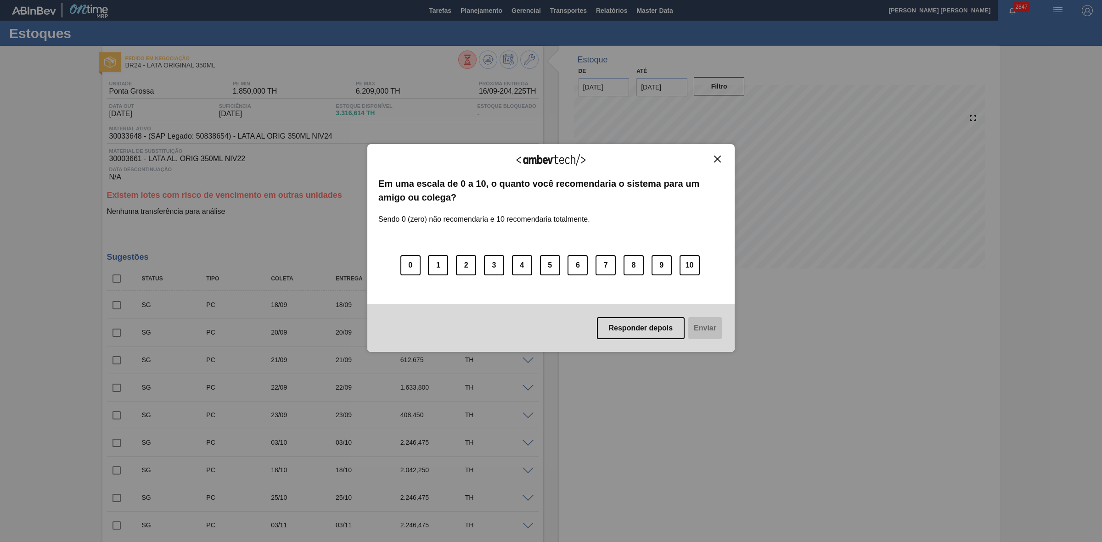
click at [717, 157] on img "Close" at bounding box center [717, 159] width 7 height 7
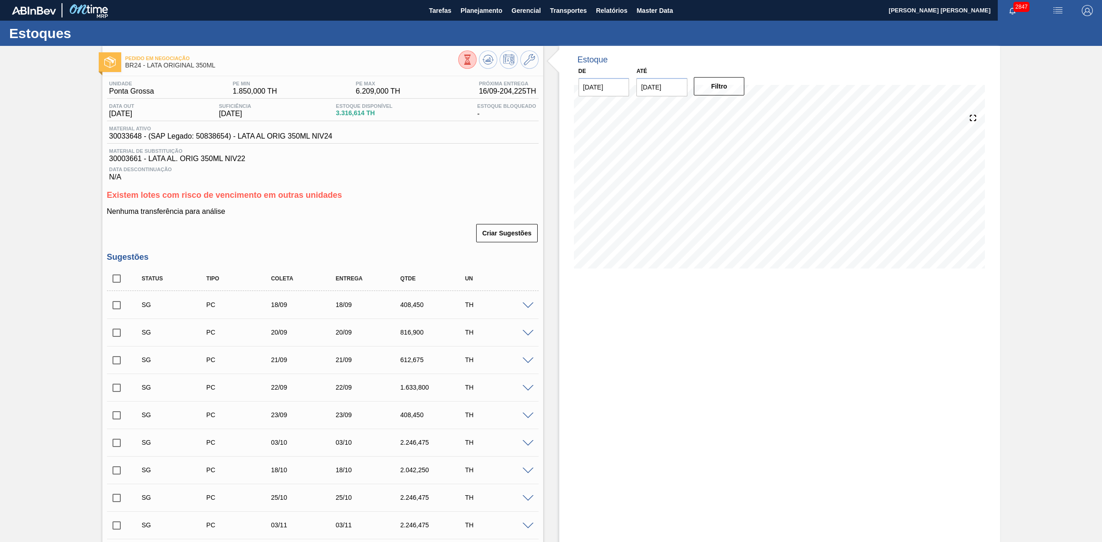
scroll to position [57, 0]
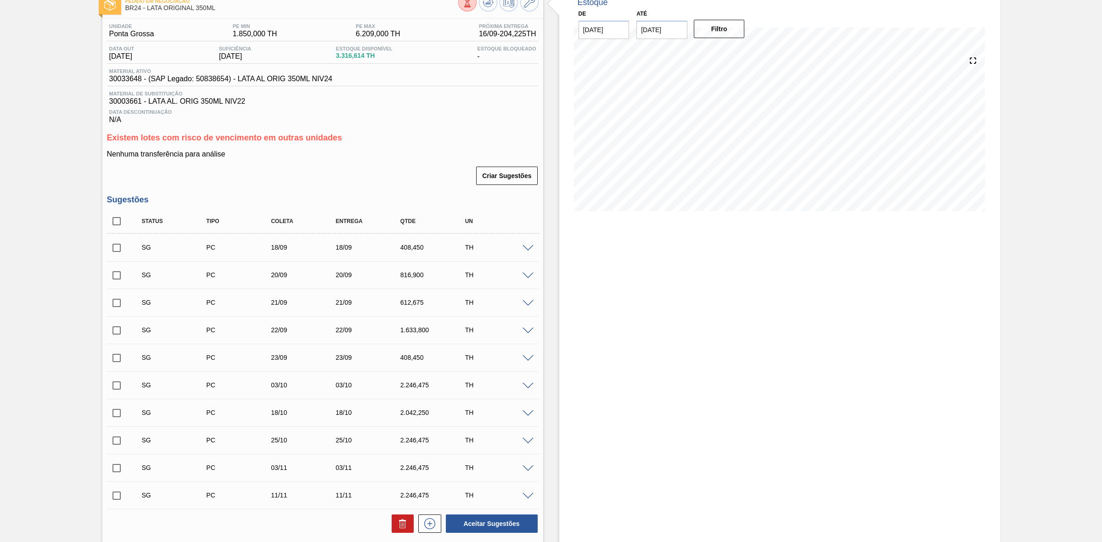
click at [115, 249] on input "checkbox" at bounding box center [116, 247] width 19 height 19
checkbox input "true"
click at [118, 280] on input "checkbox" at bounding box center [116, 275] width 19 height 19
checkbox input "true"
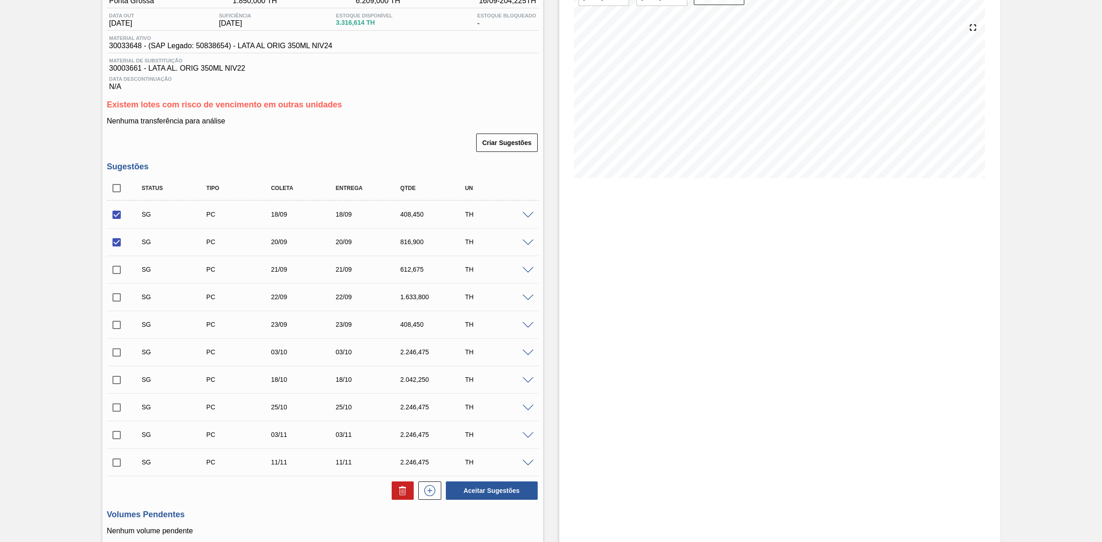
scroll to position [172, 0]
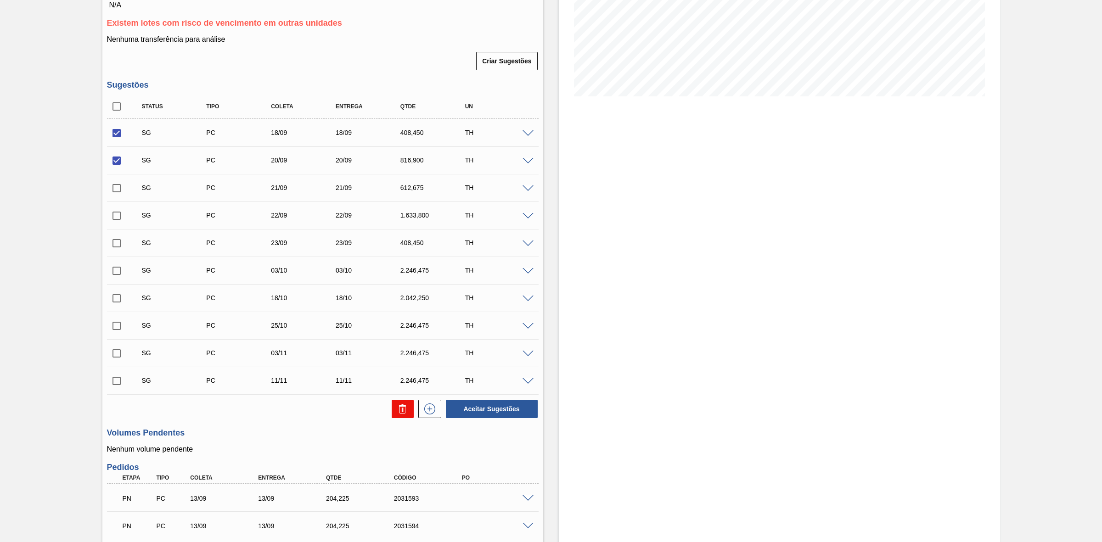
click at [397, 407] on icon at bounding box center [402, 409] width 11 height 11
checkbox input "false"
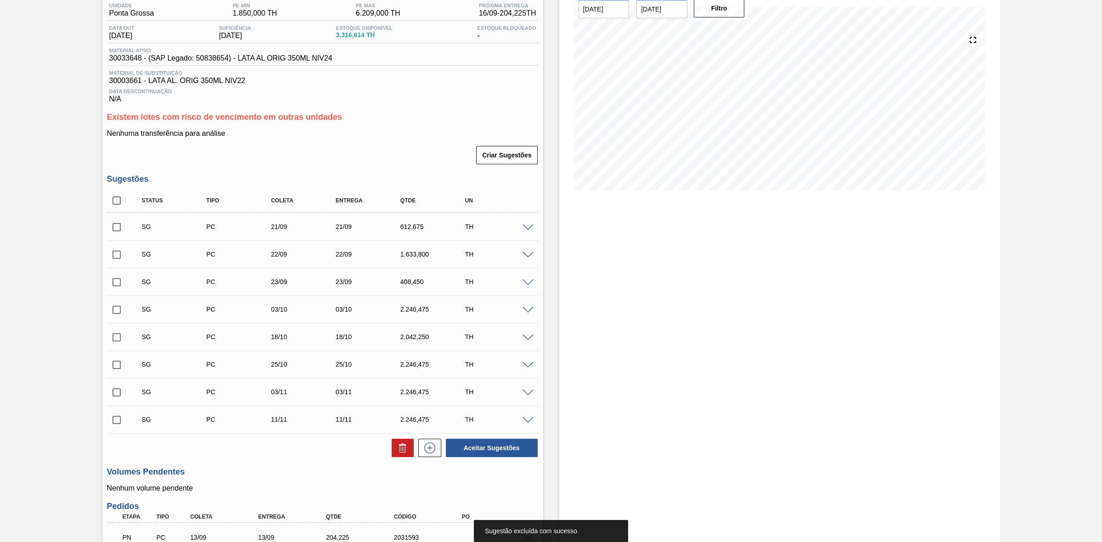
scroll to position [57, 0]
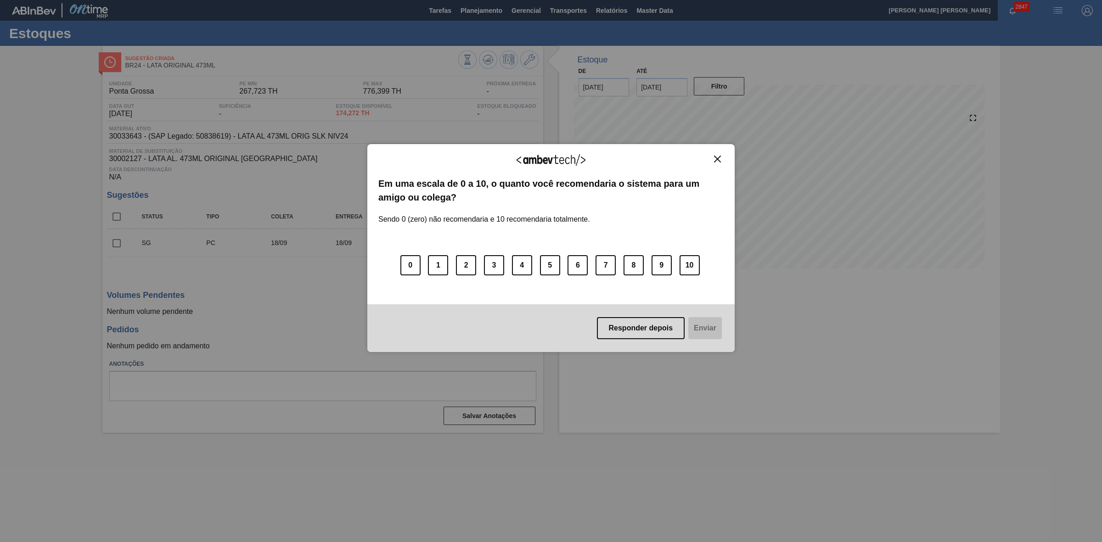
click at [715, 157] on img "Close" at bounding box center [717, 159] width 7 height 7
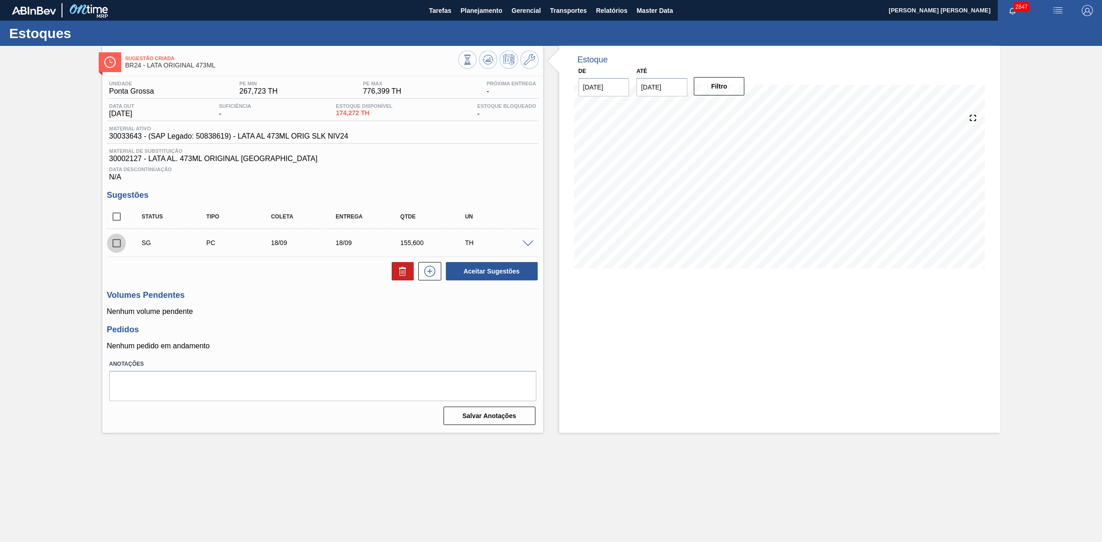
click at [115, 248] on input "checkbox" at bounding box center [116, 243] width 19 height 19
click at [399, 281] on button at bounding box center [403, 271] width 22 height 18
checkbox input "false"
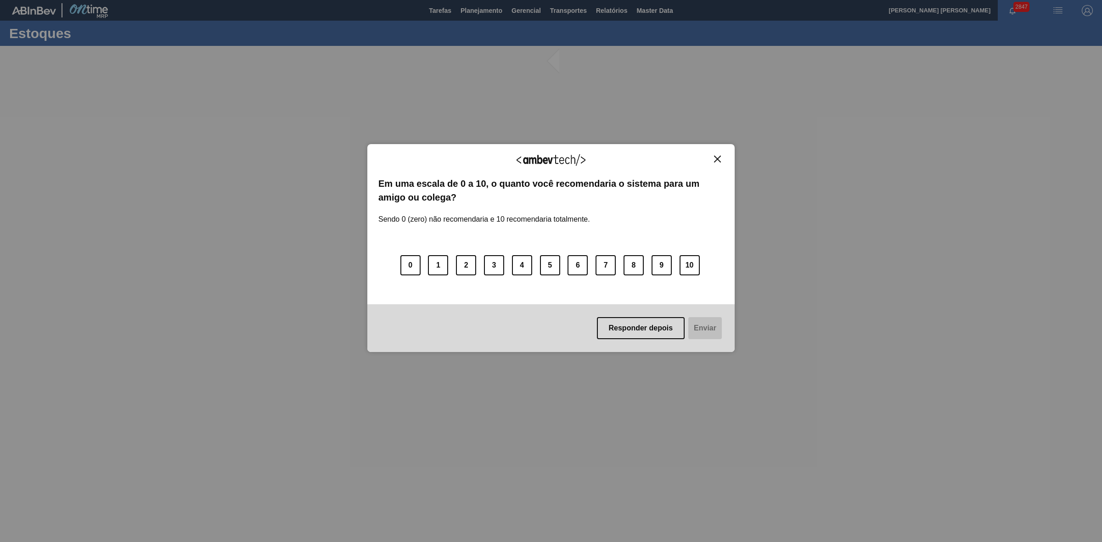
click at [715, 156] on img "Close" at bounding box center [717, 159] width 7 height 7
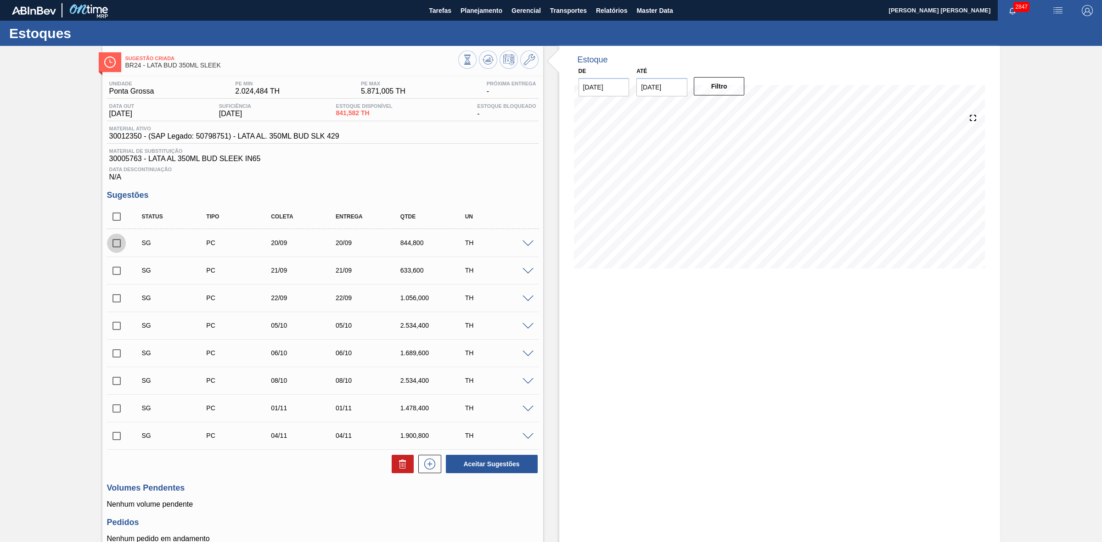
click at [113, 243] on input "checkbox" at bounding box center [116, 243] width 19 height 19
checkbox input "true"
click at [118, 270] on input "checkbox" at bounding box center [116, 270] width 19 height 19
checkbox input "true"
click at [117, 298] on input "checkbox" at bounding box center [116, 298] width 19 height 19
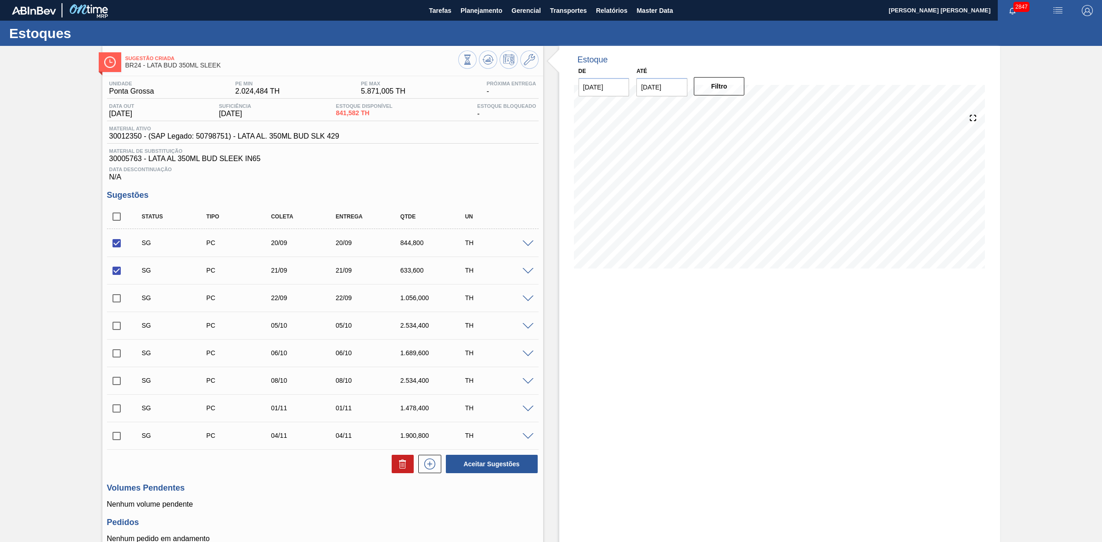
checkbox input "true"
click at [404, 468] on icon at bounding box center [402, 464] width 11 height 11
checkbox input "false"
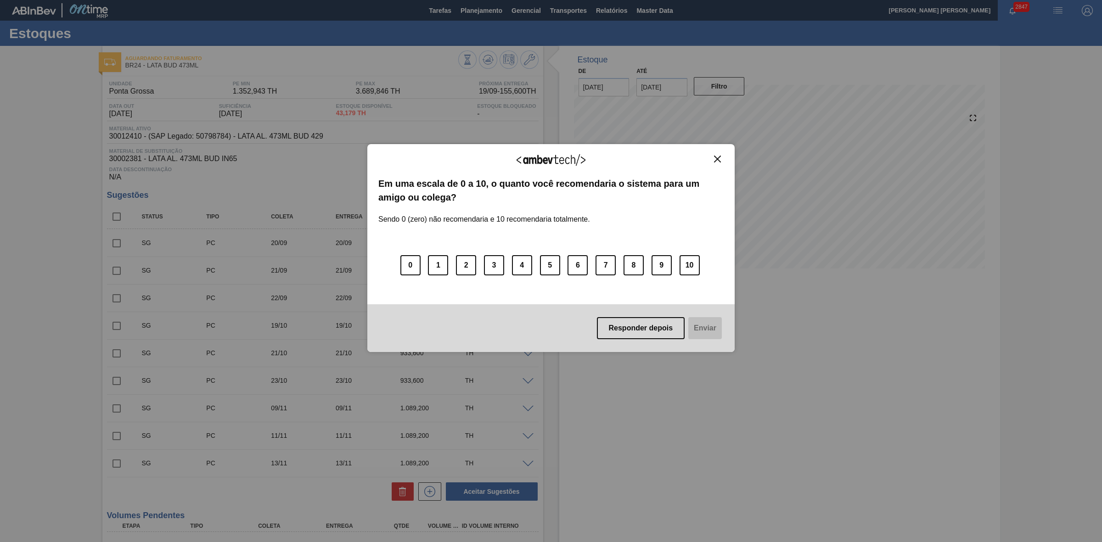
click at [719, 161] on img "Close" at bounding box center [717, 159] width 7 height 7
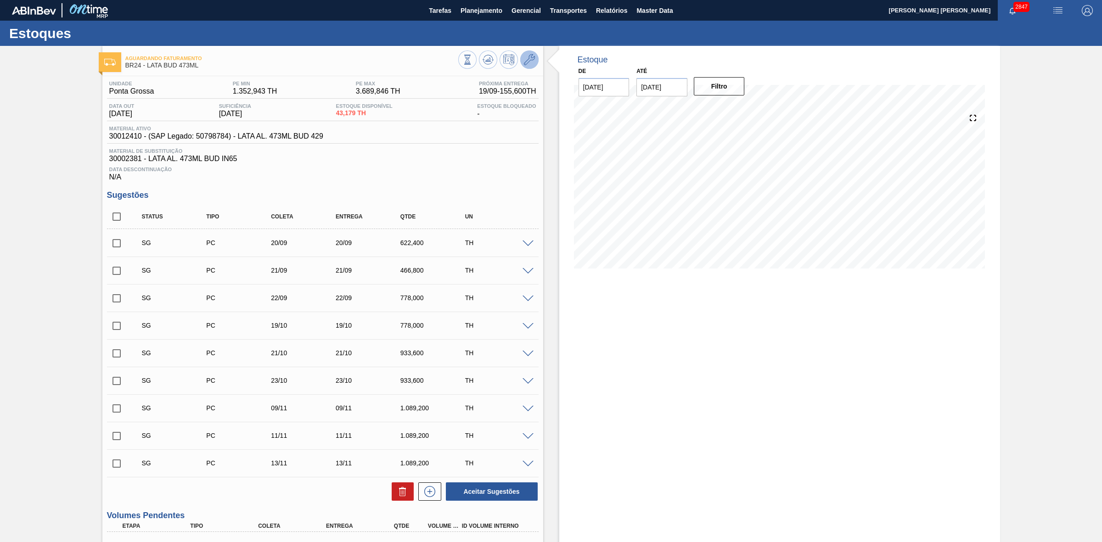
click at [528, 63] on icon at bounding box center [529, 59] width 11 height 11
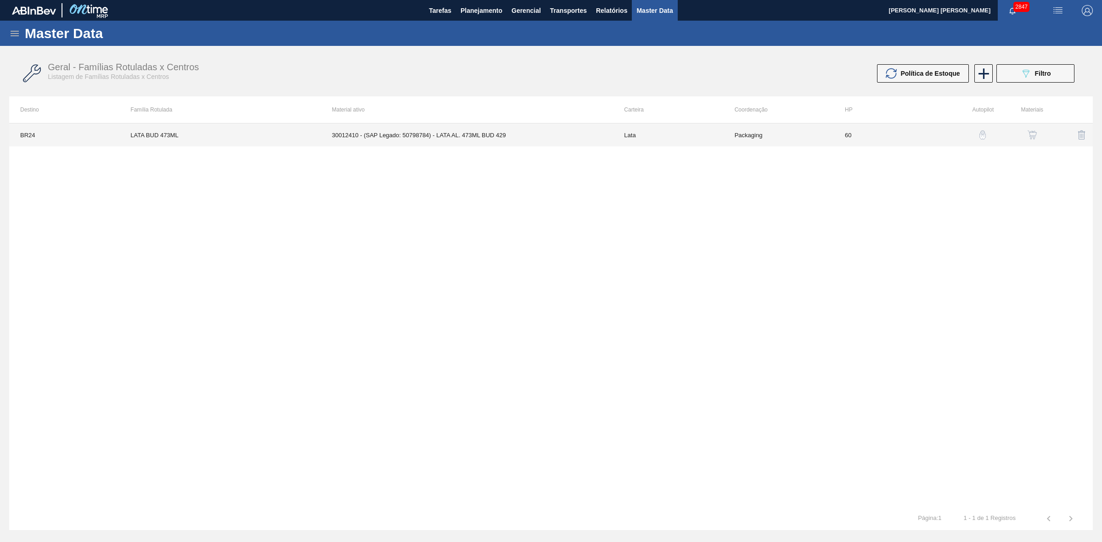
click at [467, 136] on td "30012410 - (SAP Legado: 50798784) - LATA AL. 473ML BUD 429" at bounding box center [467, 135] width 292 height 23
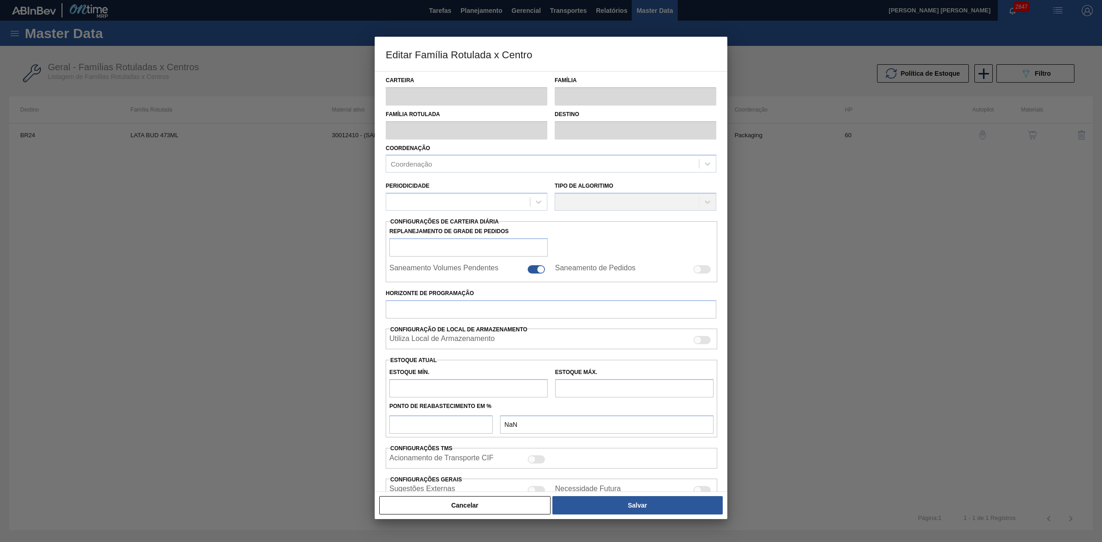
type input "Lata"
type input "LATA BUD 473ML"
type input "BR24 - Ponta Grossa"
type input "0"
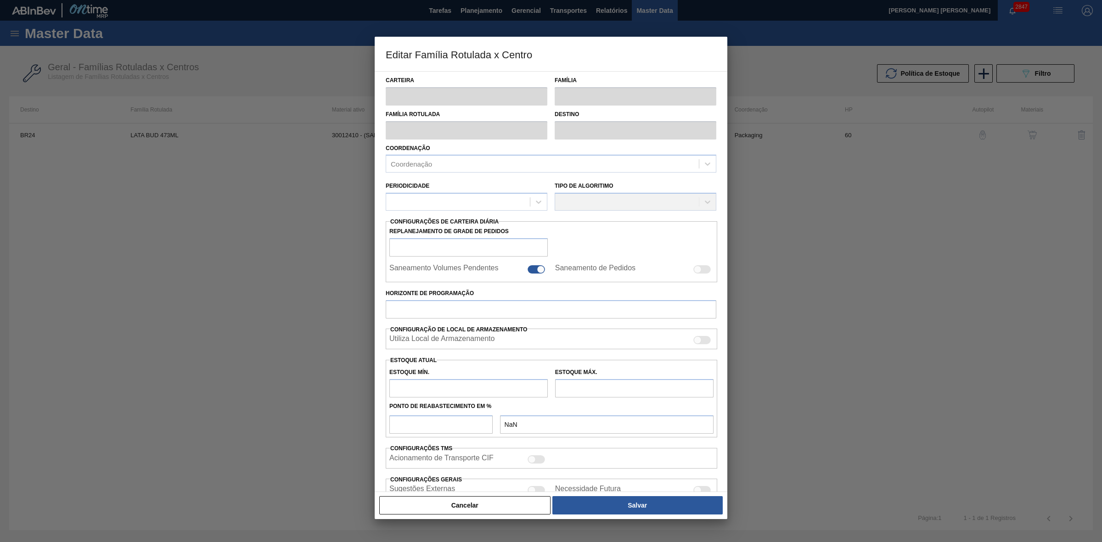
checkbox input "false"
type input "60"
type input "1.352,943"
type input "3.689,846"
type input "37"
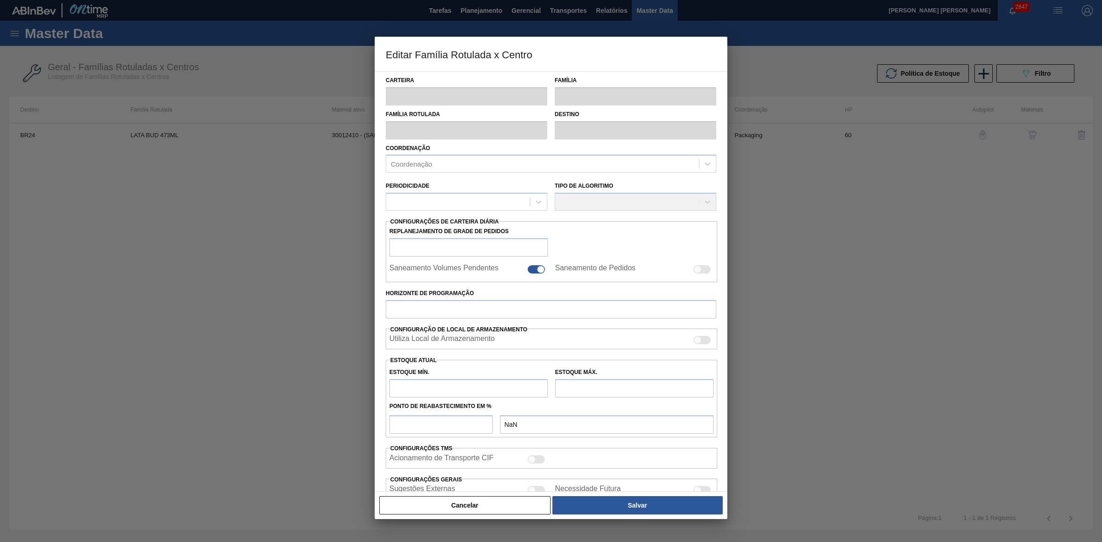
type input "2.217,597"
checkbox input "true"
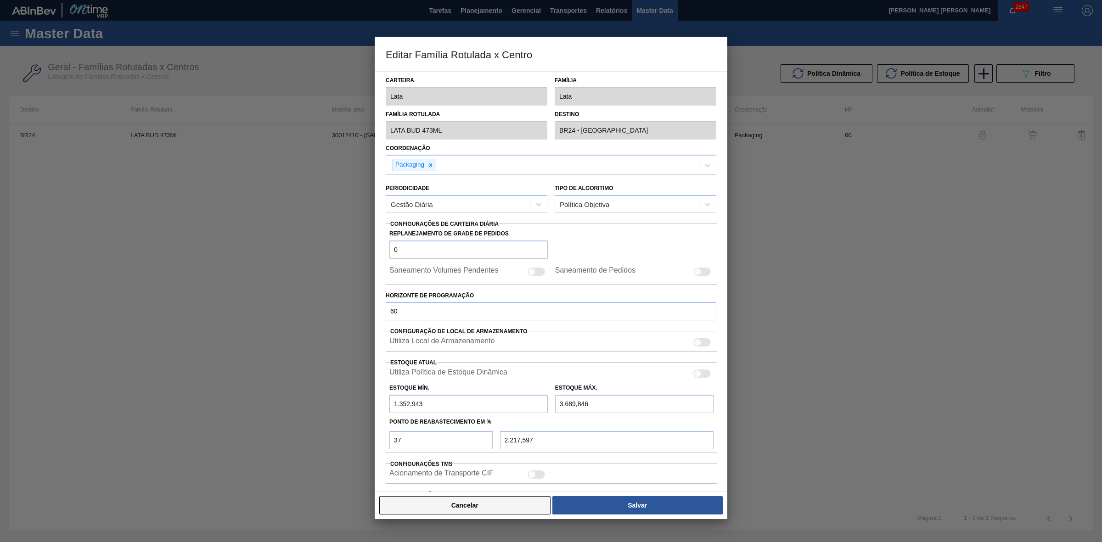
click at [497, 508] on button "Cancelar" at bounding box center [464, 505] width 171 height 18
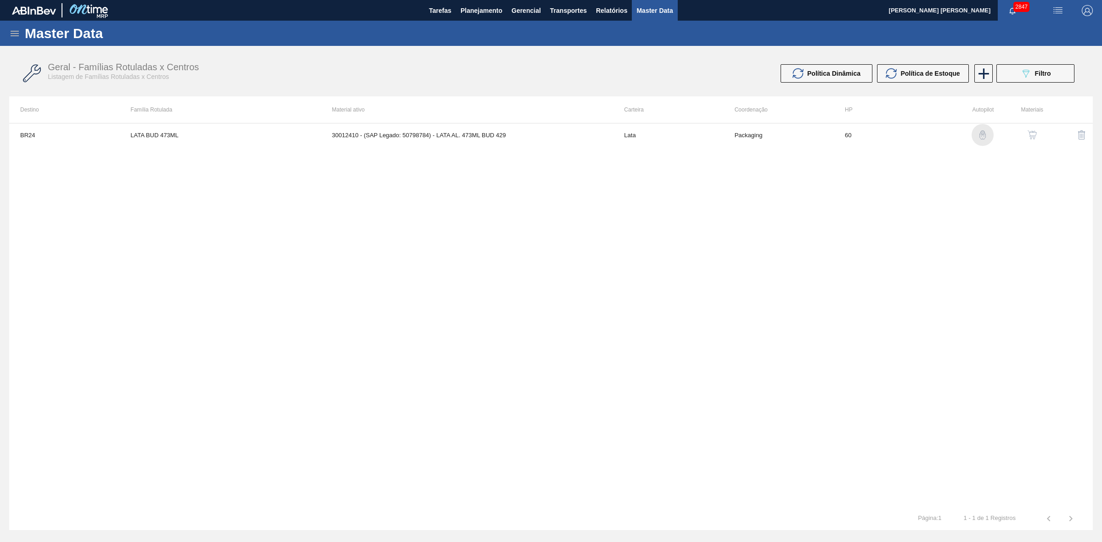
click at [983, 138] on img "button" at bounding box center [982, 134] width 9 height 9
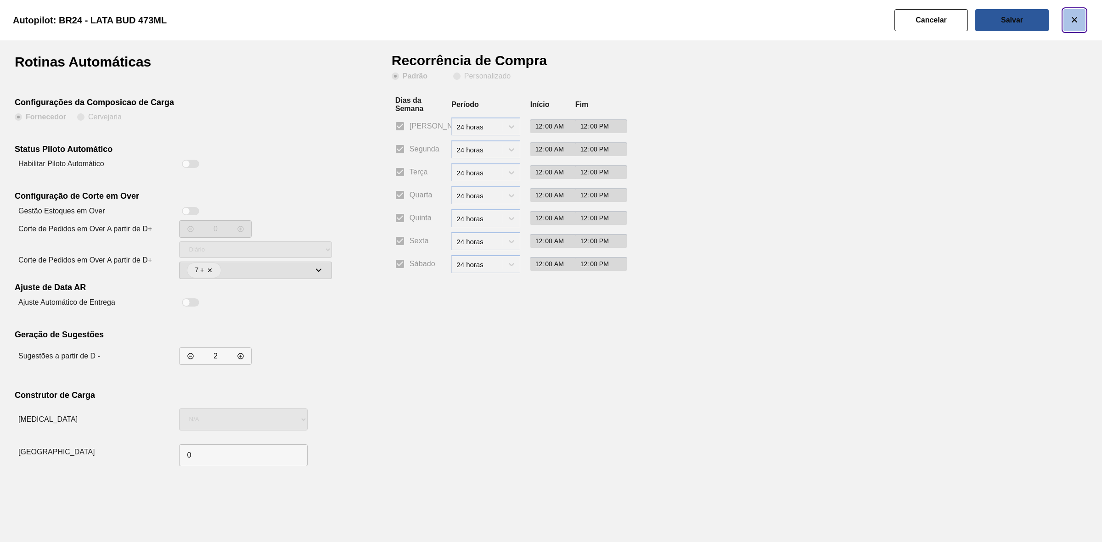
click at [1074, 18] on icon "botão de ícone" at bounding box center [1074, 19] width 11 height 11
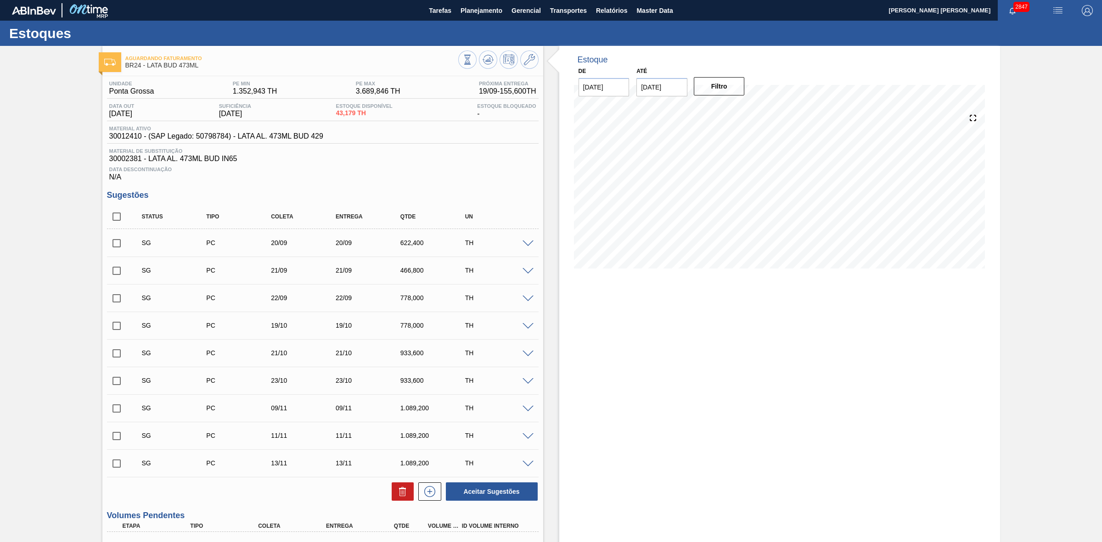
click at [114, 248] on input "checkbox" at bounding box center [116, 243] width 19 height 19
checkbox input "true"
click at [118, 275] on input "checkbox" at bounding box center [116, 270] width 19 height 19
checkbox input "true"
click at [116, 301] on input "checkbox" at bounding box center [116, 298] width 19 height 19
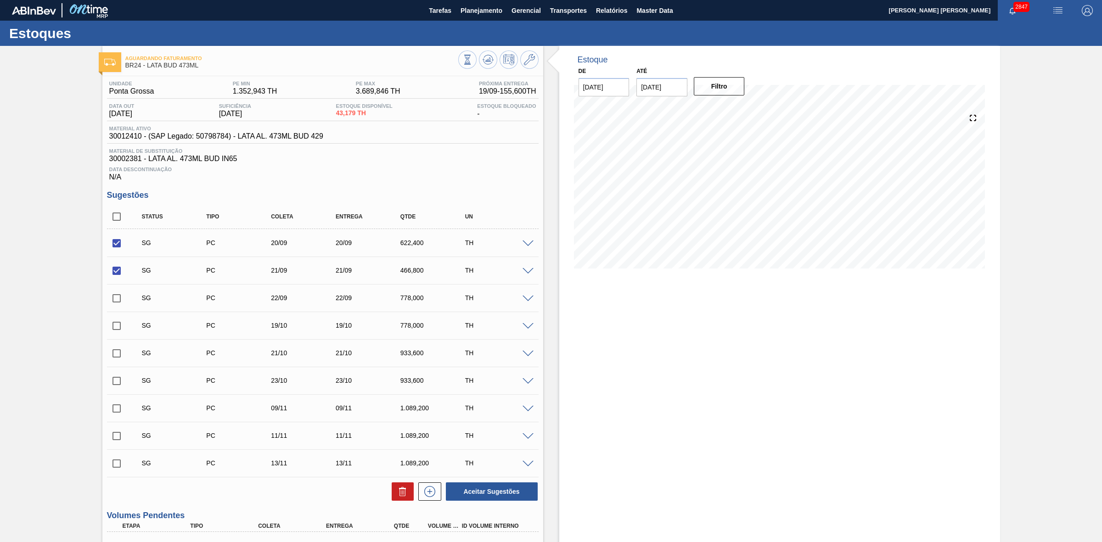
checkbox input "true"
click at [406, 497] on icon at bounding box center [402, 491] width 11 height 11
checkbox input "false"
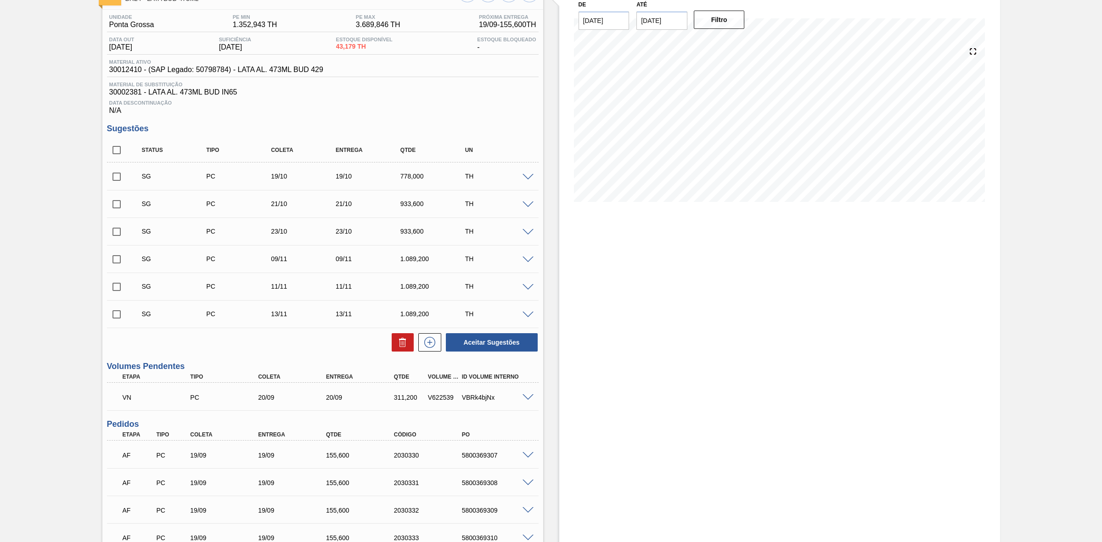
scroll to position [172, 0]
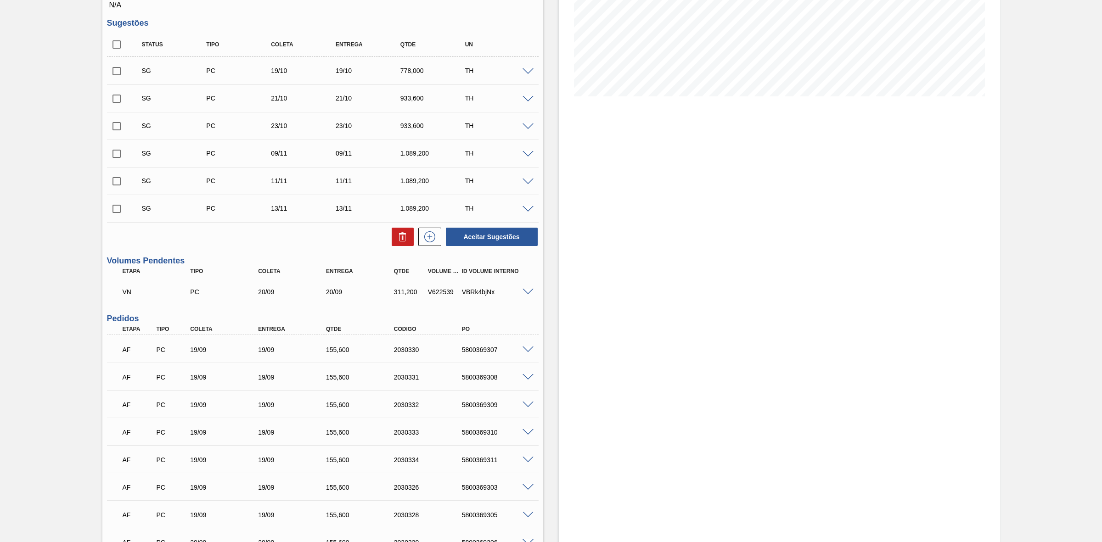
click at [527, 294] on span at bounding box center [528, 292] width 11 height 7
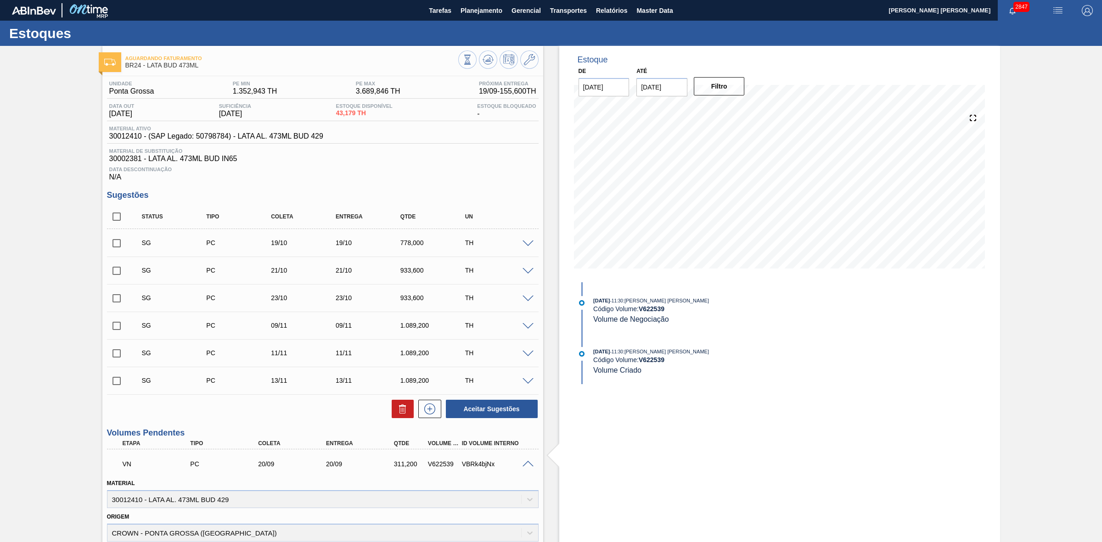
scroll to position [287, 0]
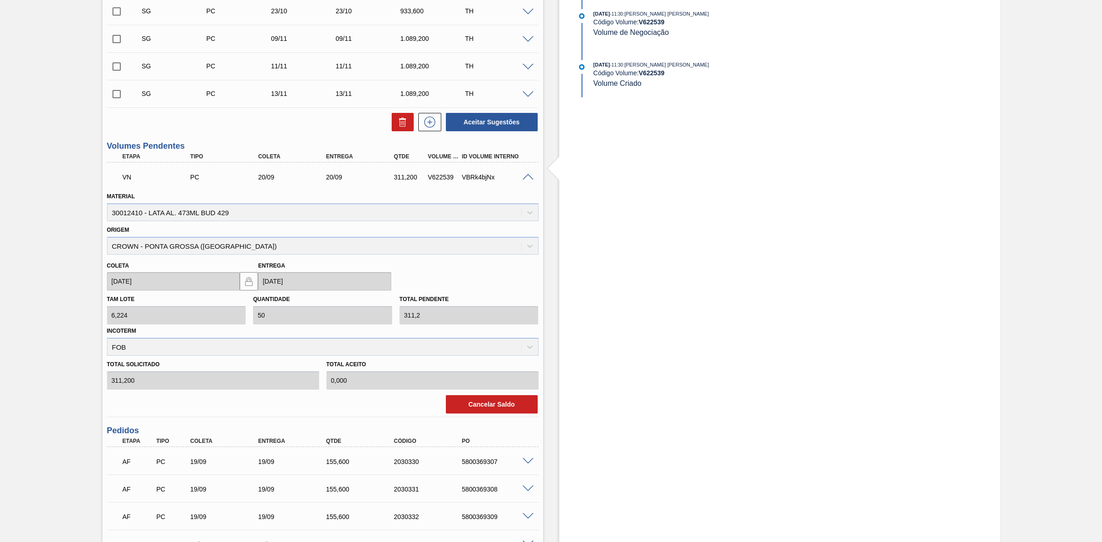
click at [527, 176] on span at bounding box center [528, 177] width 11 height 7
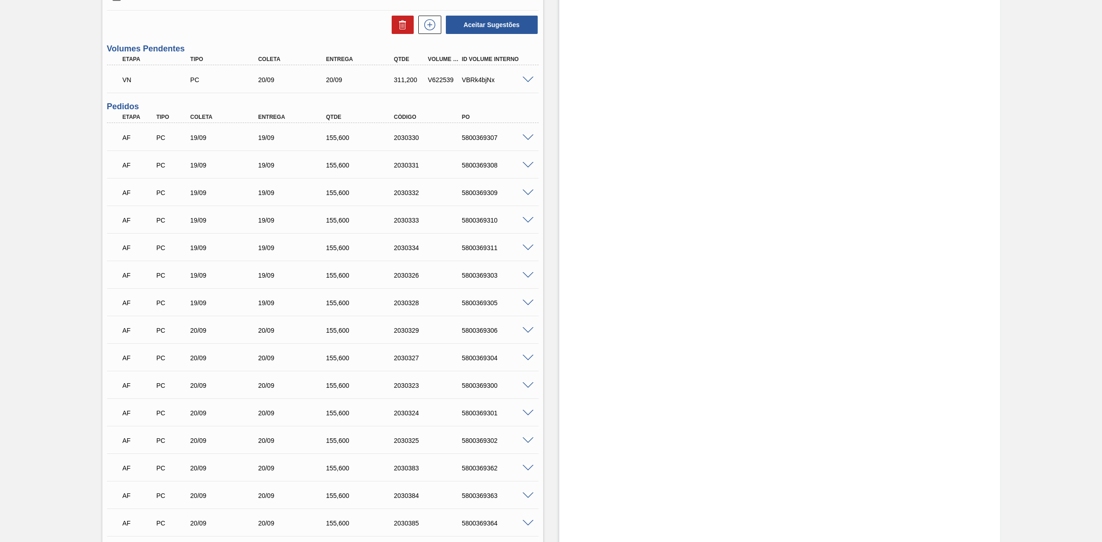
scroll to position [382, 0]
click at [529, 144] on span at bounding box center [528, 140] width 11 height 7
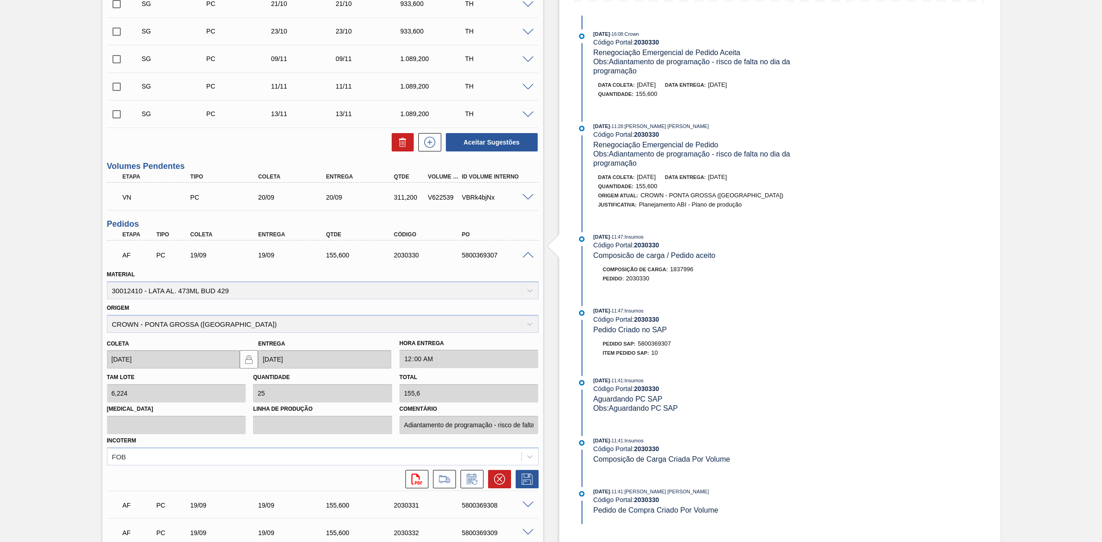
scroll to position [209, 0]
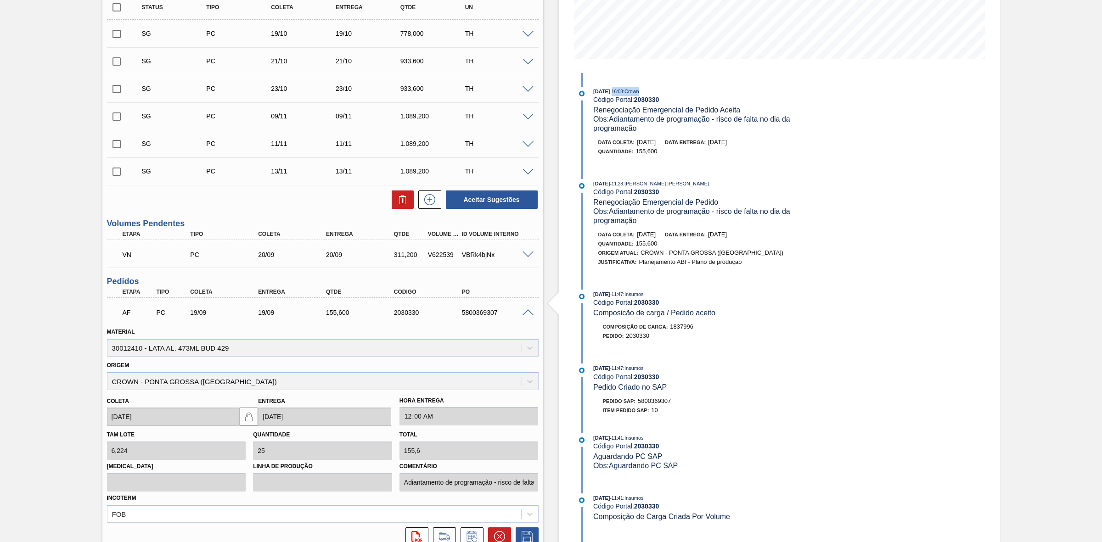
drag, startPoint x: 621, startPoint y: 91, endPoint x: 654, endPoint y: 92, distance: 33.1
click at [654, 92] on div "15/09/2025 - 16:08 : Crown" at bounding box center [702, 91] width 218 height 9
click at [527, 315] on span at bounding box center [528, 312] width 11 height 7
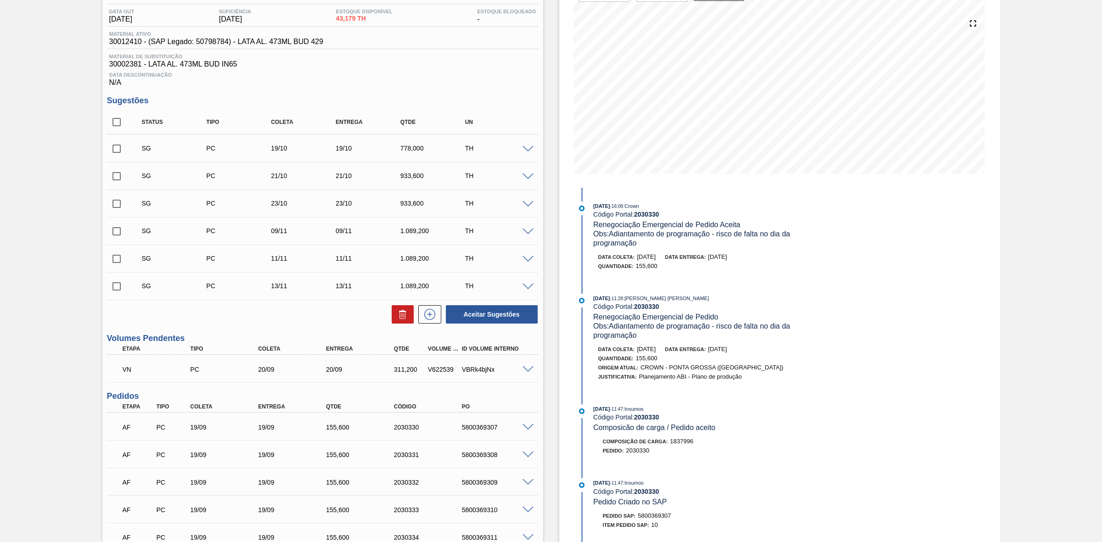
scroll to position [0, 0]
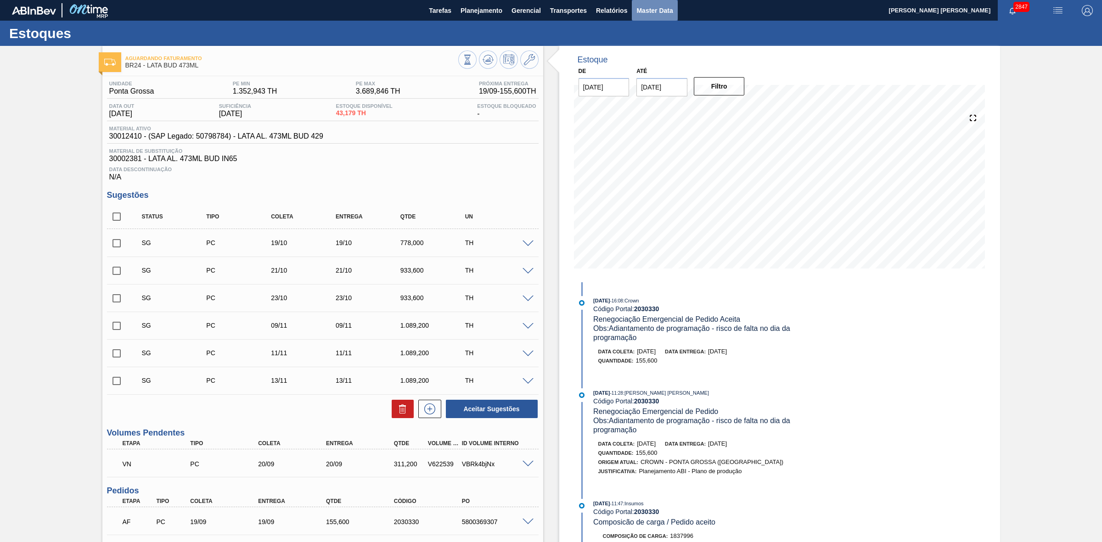
click at [650, 3] on button "Master Data" at bounding box center [654, 10] width 45 height 21
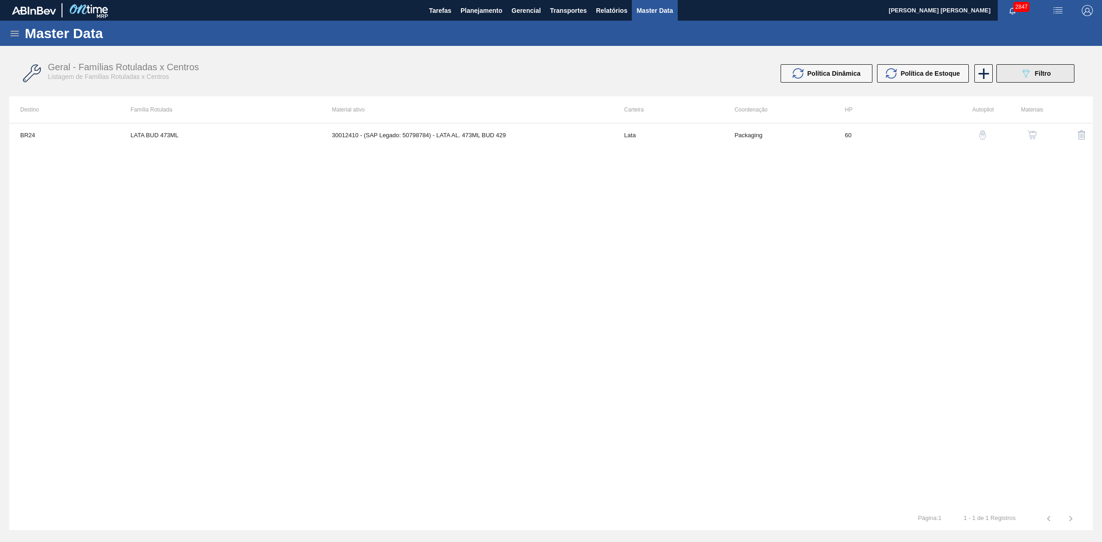
click at [1023, 79] on button "089F7B8B-B2A5-4AFE-B5C0-19BA573D28AC Filtro" at bounding box center [1035, 73] width 78 height 18
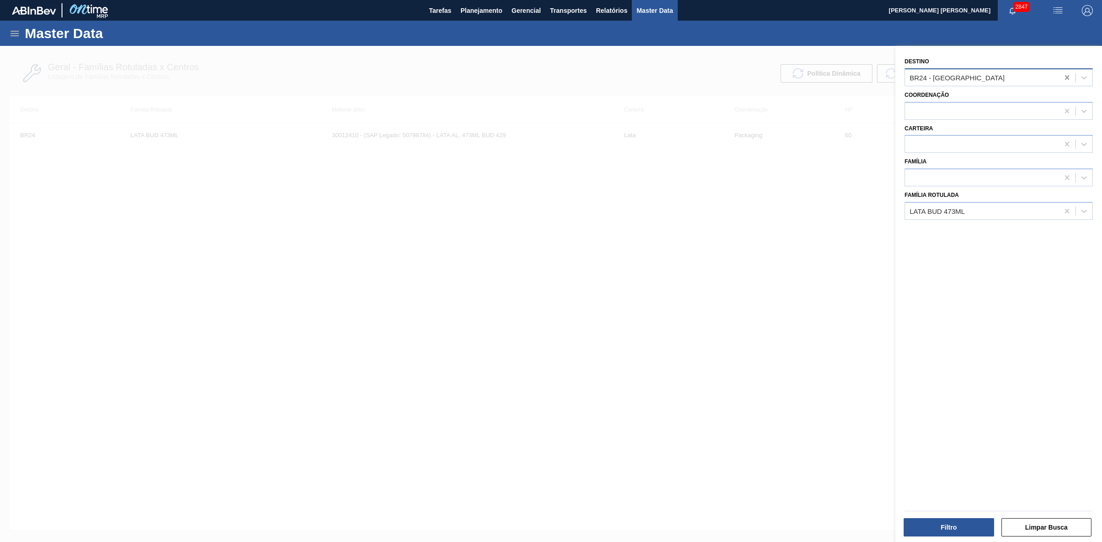
click at [1065, 74] on icon at bounding box center [1066, 77] width 9 height 9
click at [1065, 210] on icon at bounding box center [1067, 211] width 4 height 5
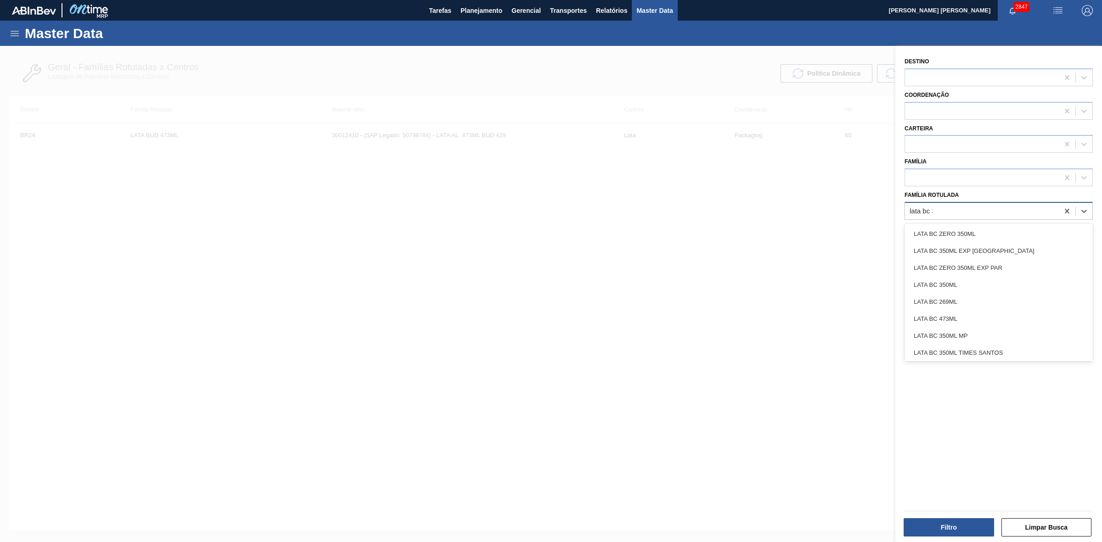
type Rotulada "lata bc 35"
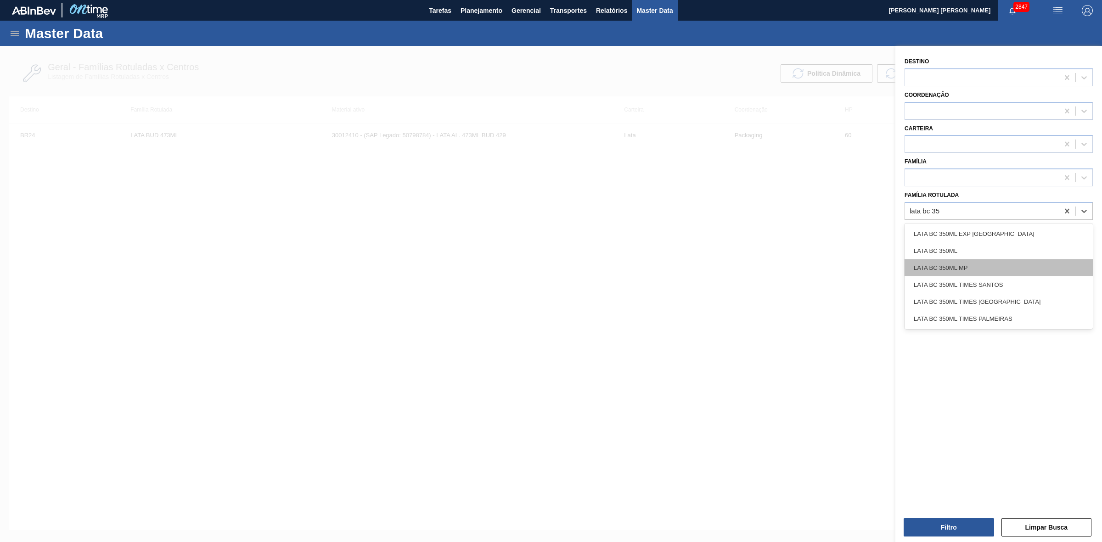
click at [937, 266] on div "LATA BC 350ML MP" at bounding box center [999, 267] width 188 height 17
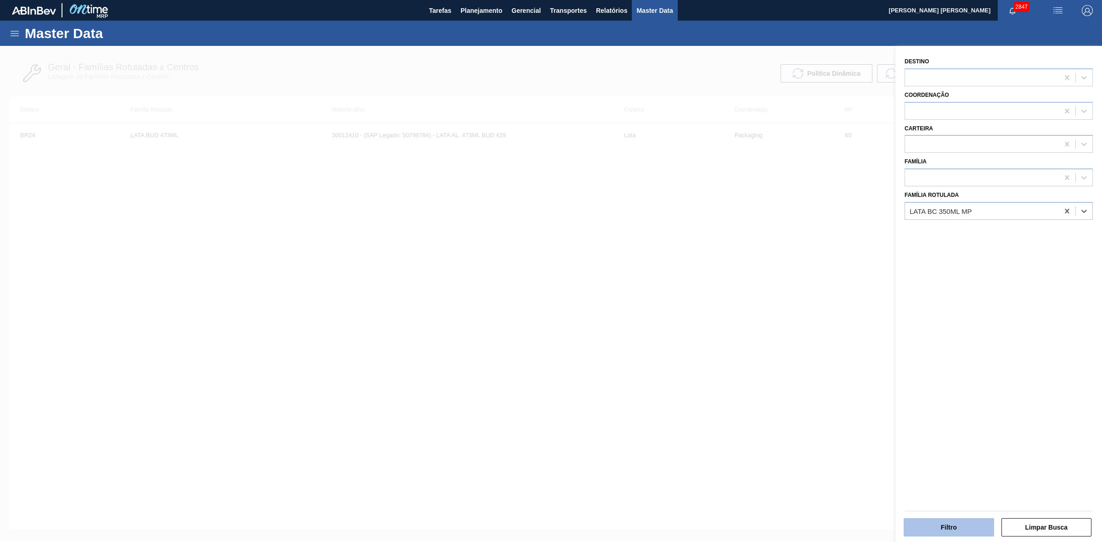
click at [938, 521] on button "Filtro" at bounding box center [949, 527] width 90 height 18
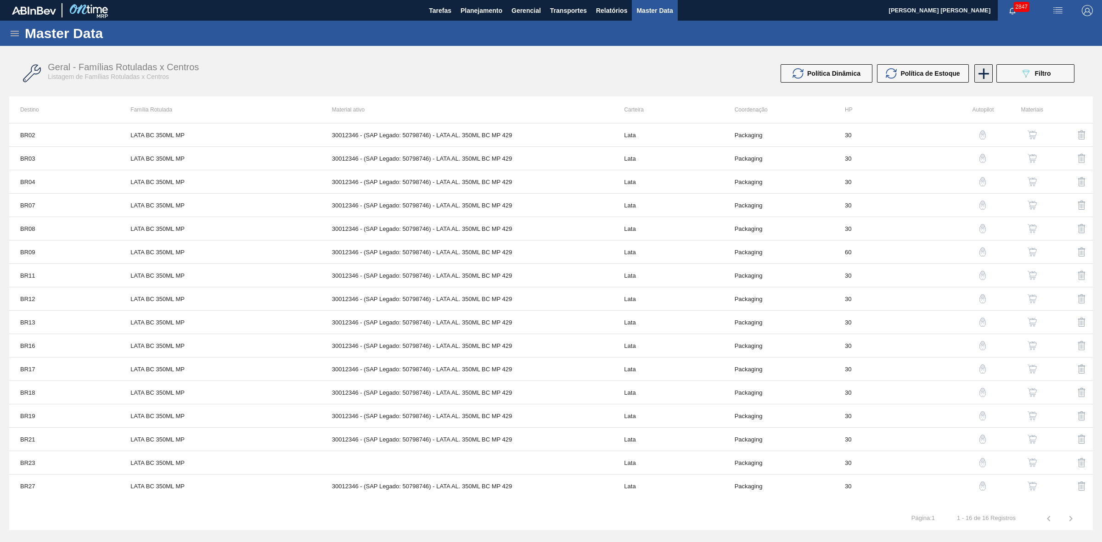
click at [986, 71] on icon at bounding box center [984, 74] width 18 height 18
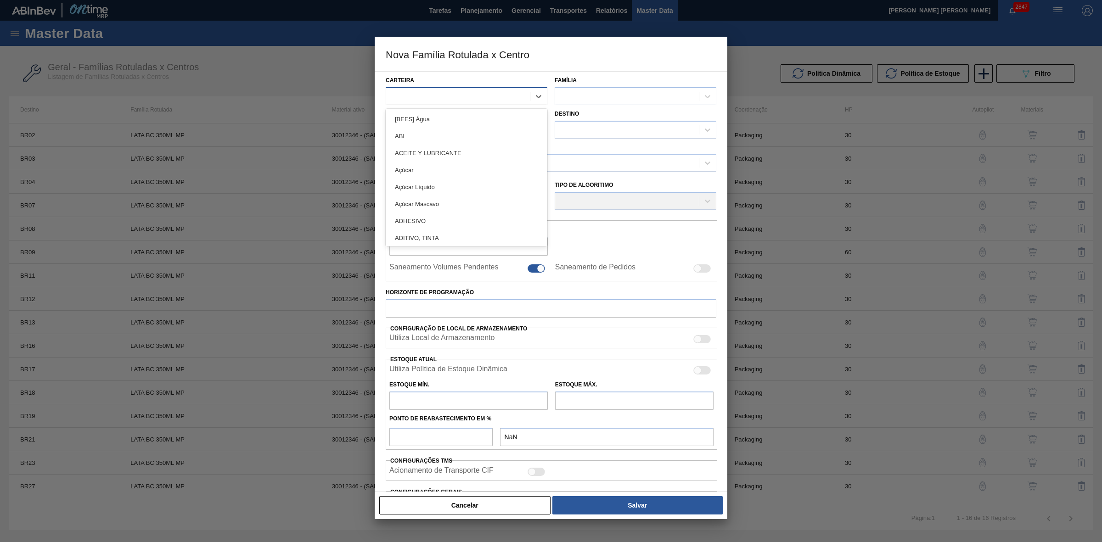
click at [422, 92] on div at bounding box center [458, 96] width 144 height 13
type input "lata"
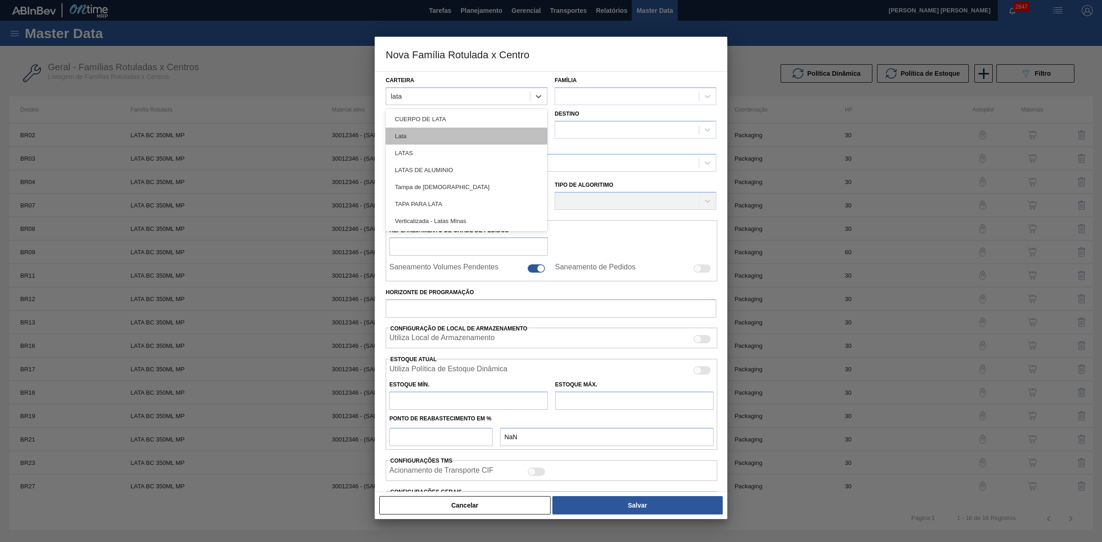
click at [440, 139] on div "Lata" at bounding box center [467, 136] width 162 height 17
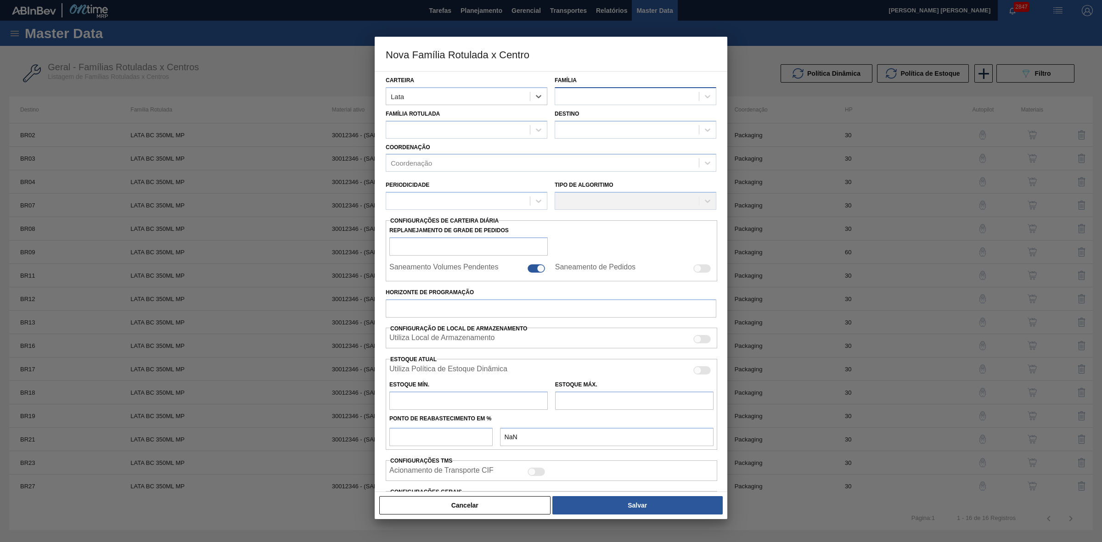
click at [579, 92] on div at bounding box center [627, 96] width 144 height 13
click at [579, 114] on div "Lata" at bounding box center [636, 119] width 162 height 17
click at [439, 129] on div at bounding box center [458, 129] width 144 height 13
click at [438, 129] on div at bounding box center [458, 129] width 144 height 13
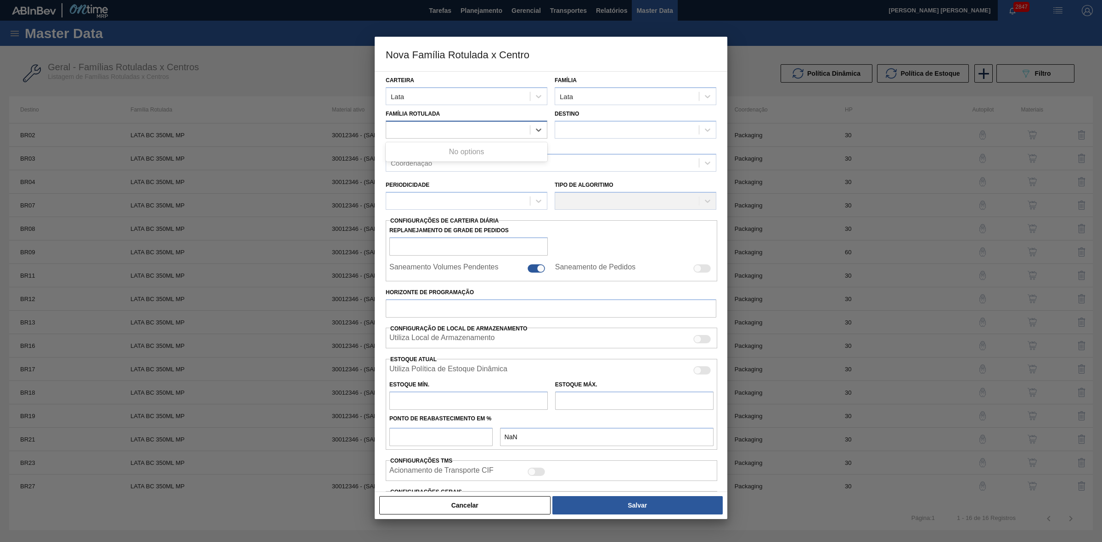
click at [438, 129] on div at bounding box center [458, 129] width 144 height 13
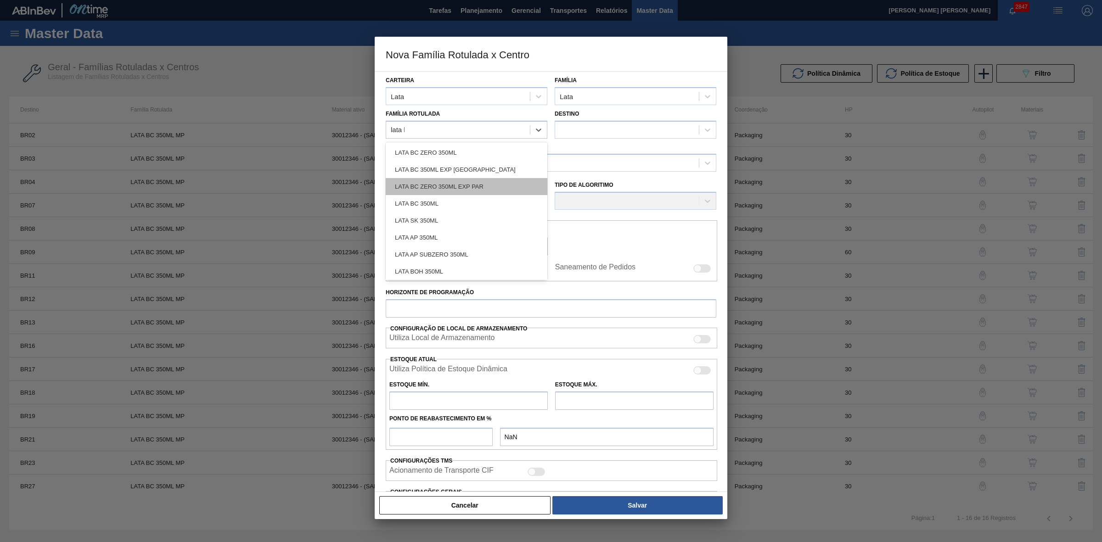
type Rotulada "lata bc"
click at [457, 246] on div "LATA BC 350ML MP" at bounding box center [467, 254] width 162 height 17
checkbox input "false"
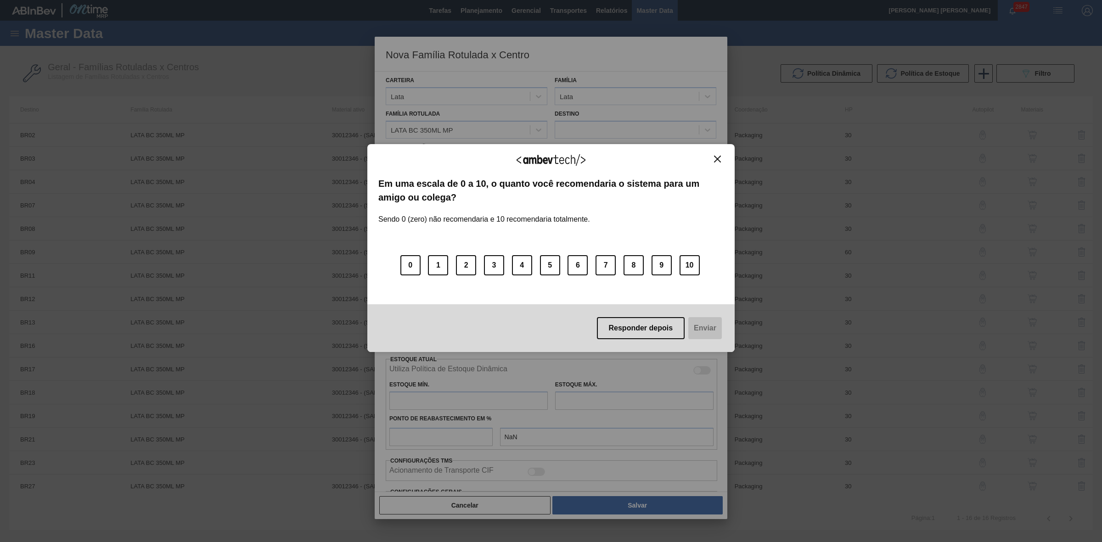
click at [716, 161] on img "Close" at bounding box center [717, 159] width 7 height 7
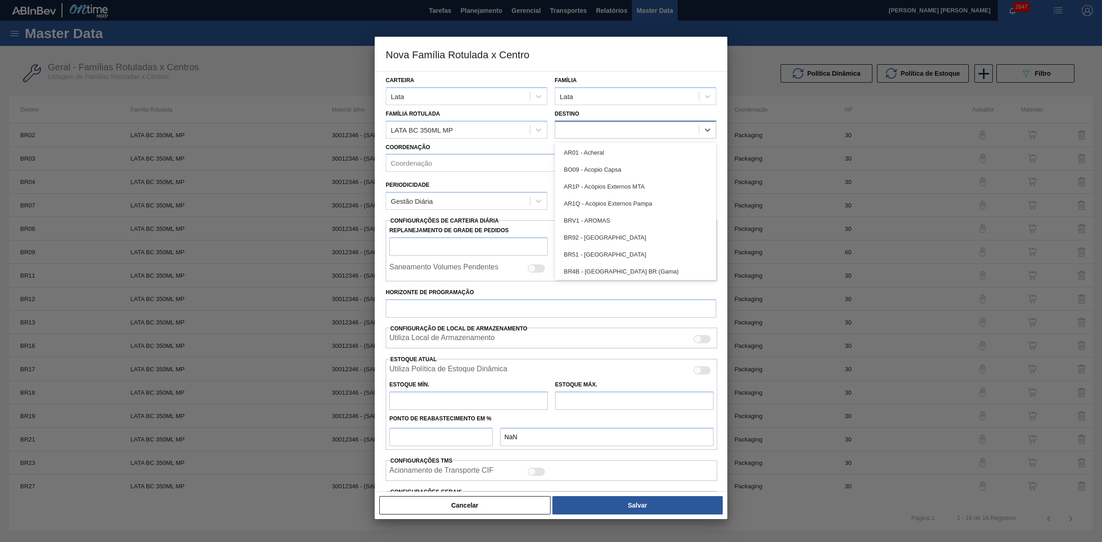
click at [607, 131] on div at bounding box center [627, 129] width 144 height 13
type input "24"
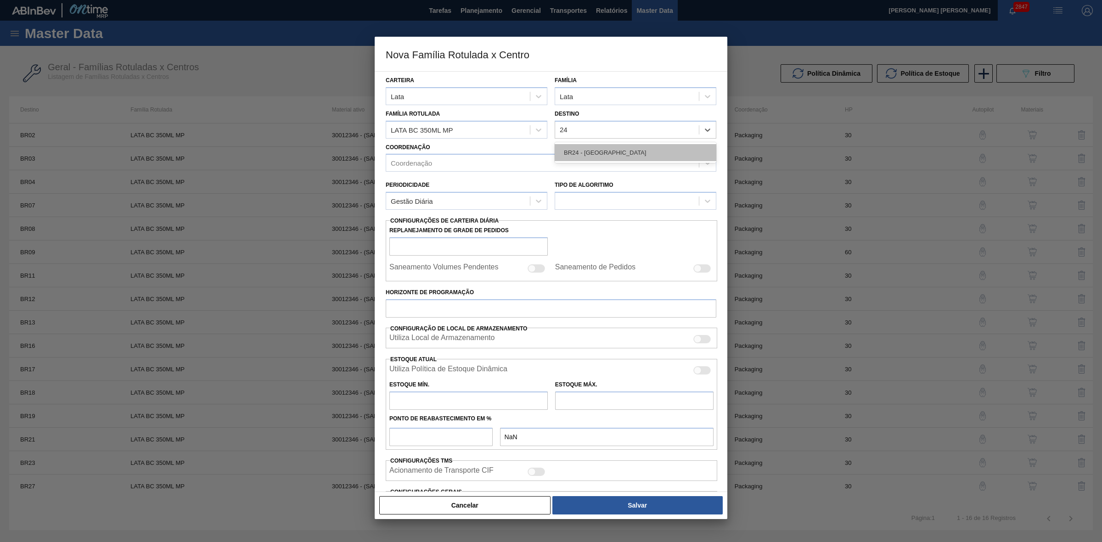
click at [601, 147] on div "BR24 - [GEOGRAPHIC_DATA]" at bounding box center [636, 152] width 162 height 17
click at [563, 161] on div "Coordenação" at bounding box center [542, 163] width 313 height 13
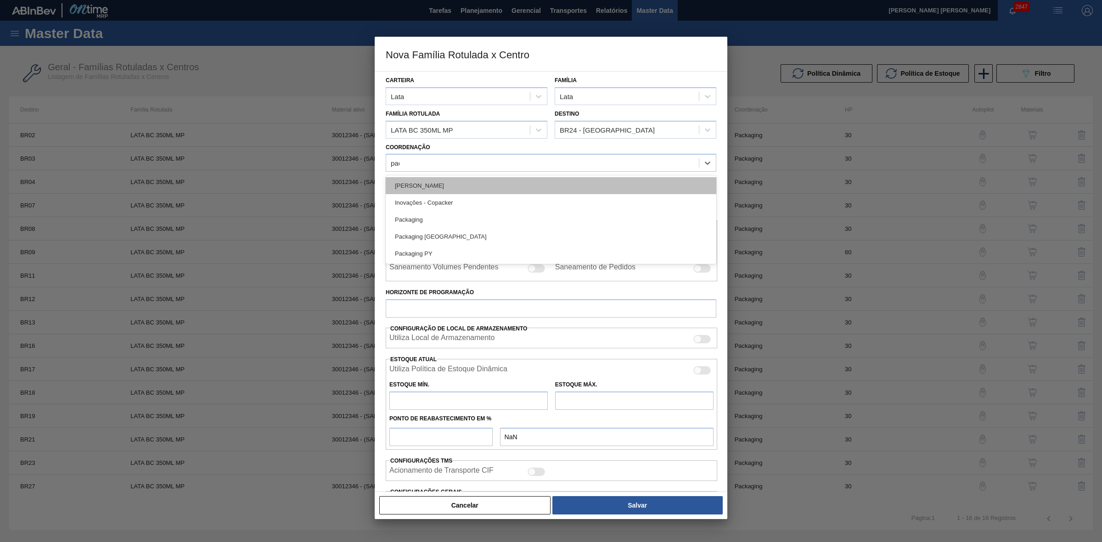
type input "pack"
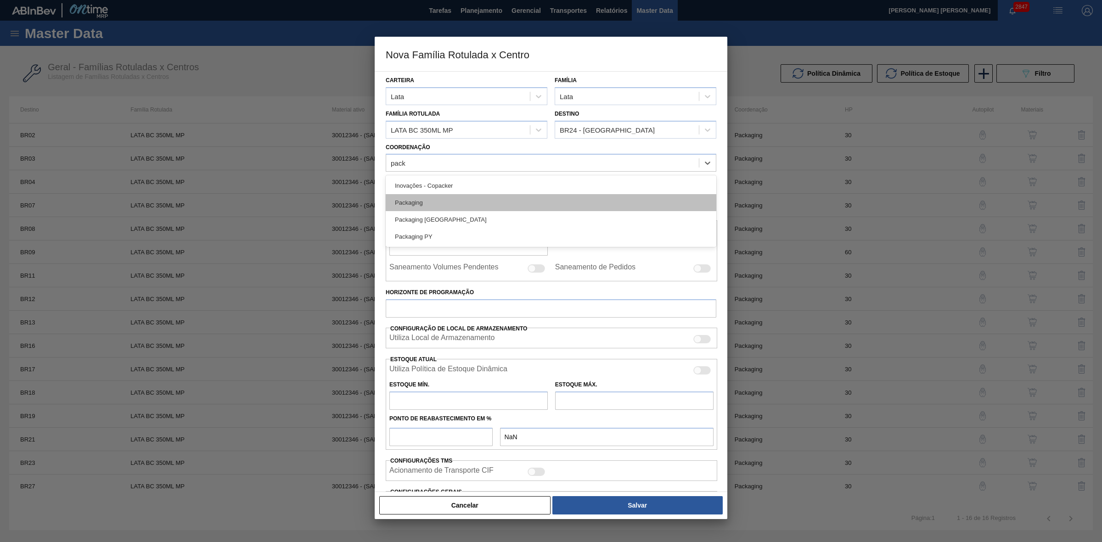
click at [422, 198] on div "Packaging" at bounding box center [551, 202] width 331 height 17
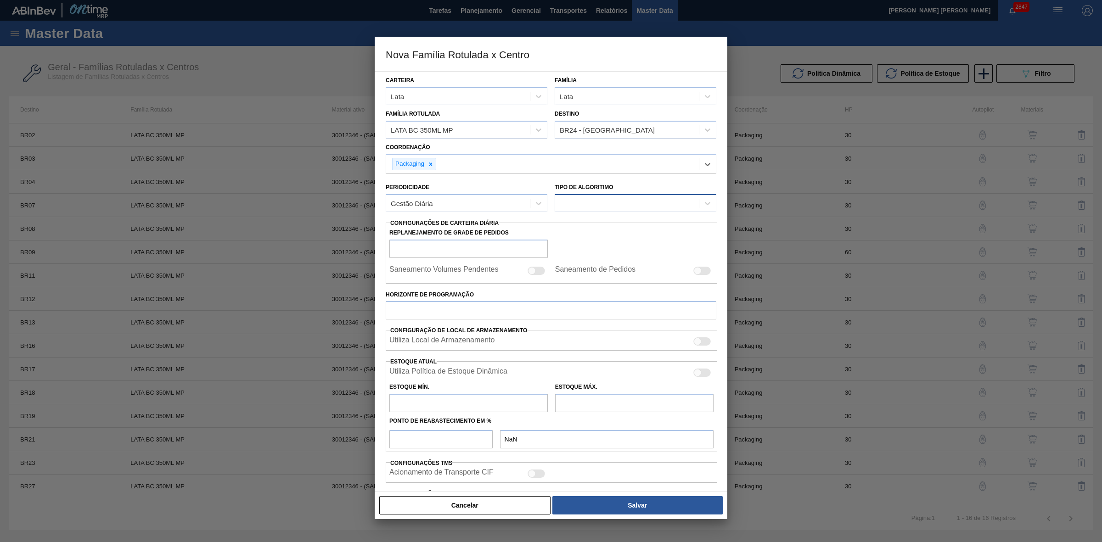
click at [582, 202] on div at bounding box center [627, 203] width 144 height 13
click at [595, 227] on div "Política Objetiva" at bounding box center [636, 226] width 162 height 17
type input "0"
type input "100"
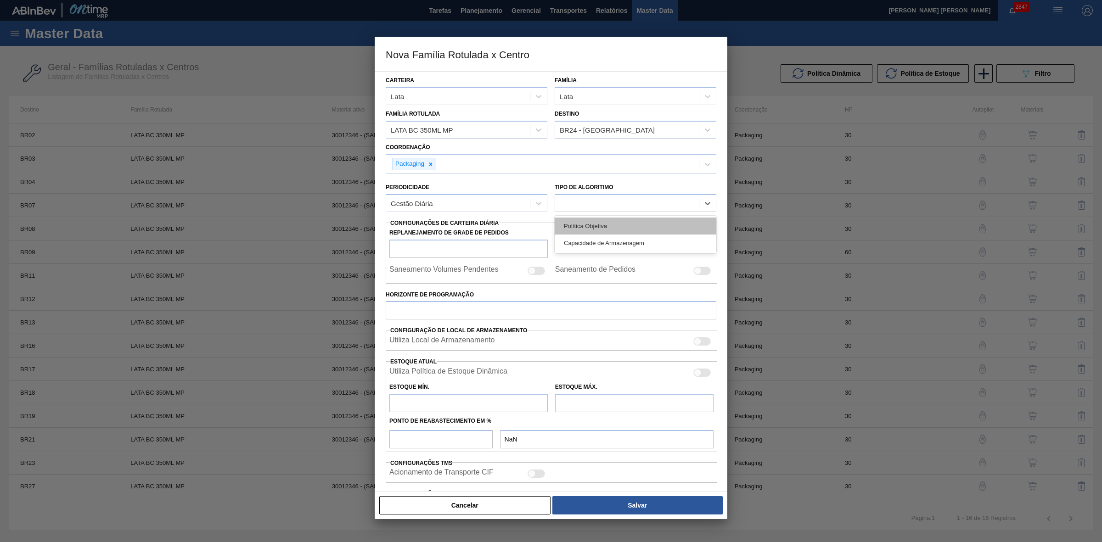
type input "0,000"
click at [457, 308] on input "Horizonte de Programação" at bounding box center [551, 310] width 331 height 18
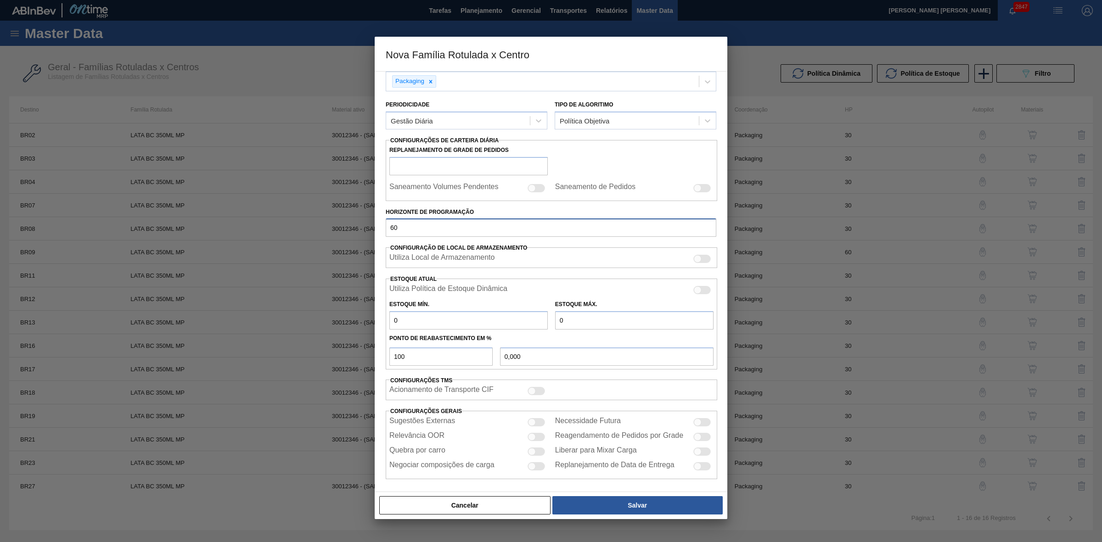
scroll to position [86, 0]
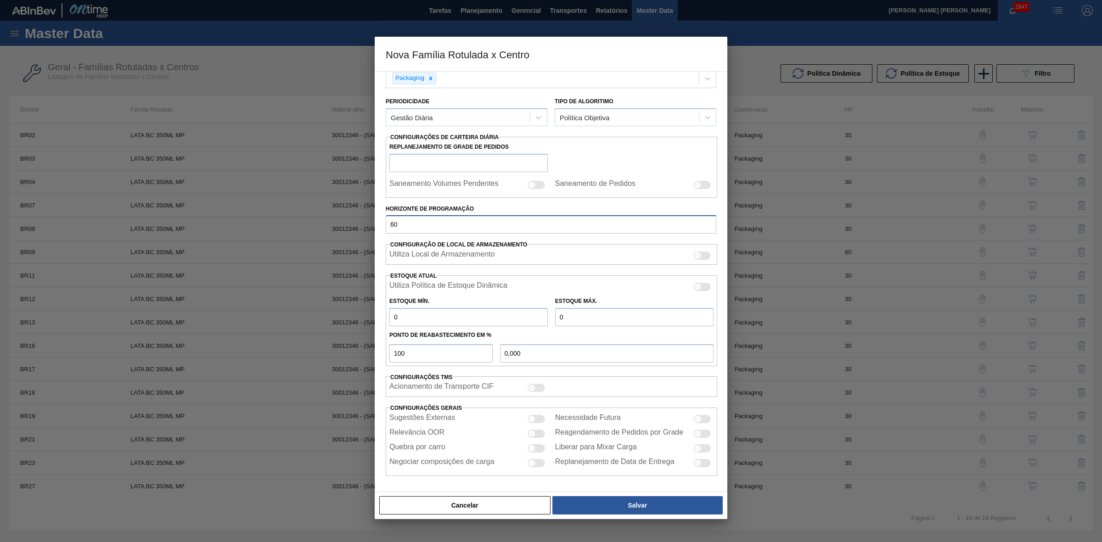
type input "60"
click at [541, 447] on div at bounding box center [536, 448] width 17 height 8
checkbox input "true"
click at [536, 435] on div at bounding box center [536, 434] width 17 height 8
checkbox input "true"
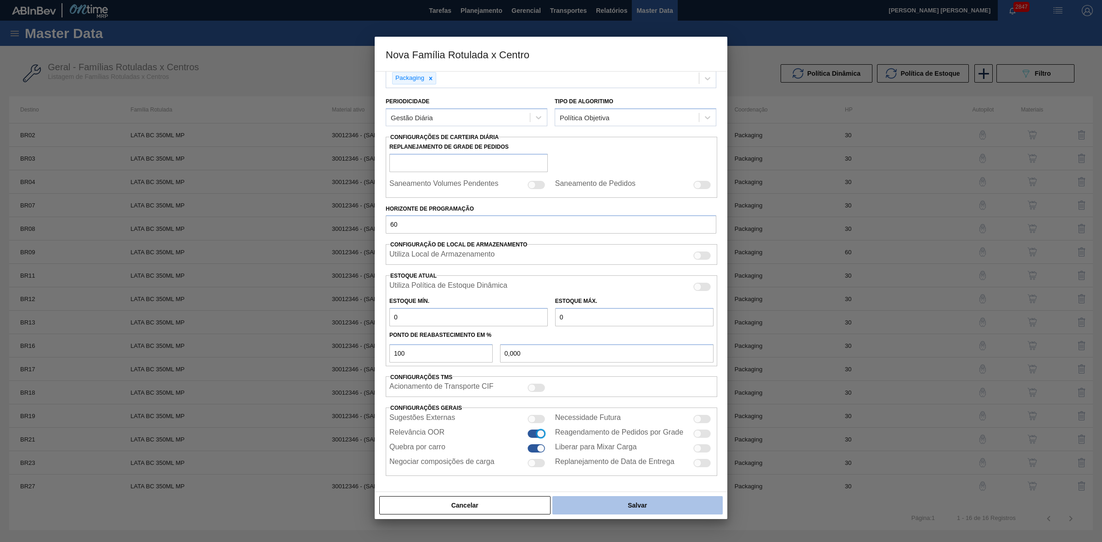
click at [612, 506] on button "Salvar" at bounding box center [637, 505] width 170 height 18
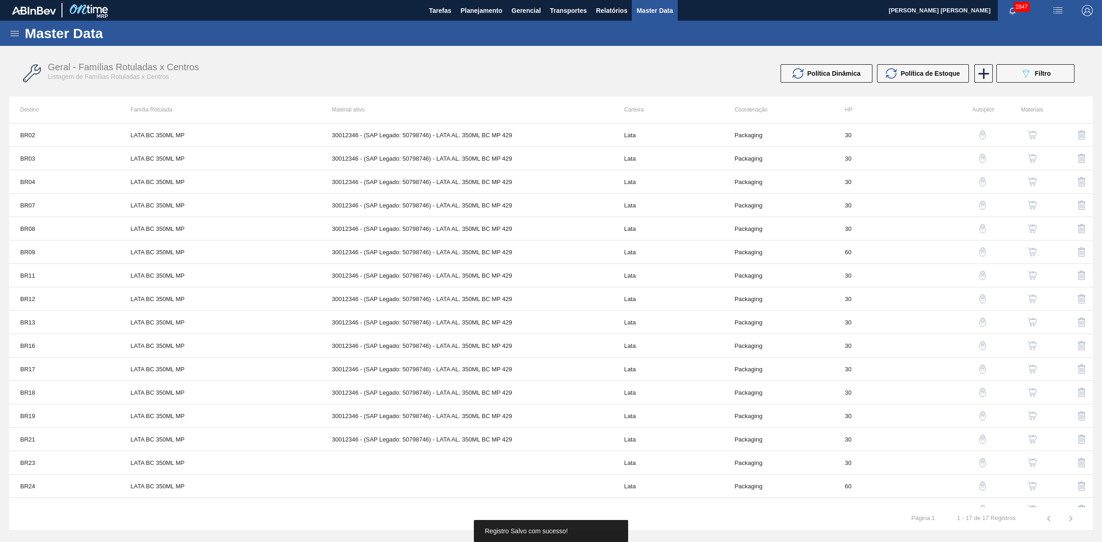
click at [1029, 489] on img "button" at bounding box center [1032, 486] width 9 height 9
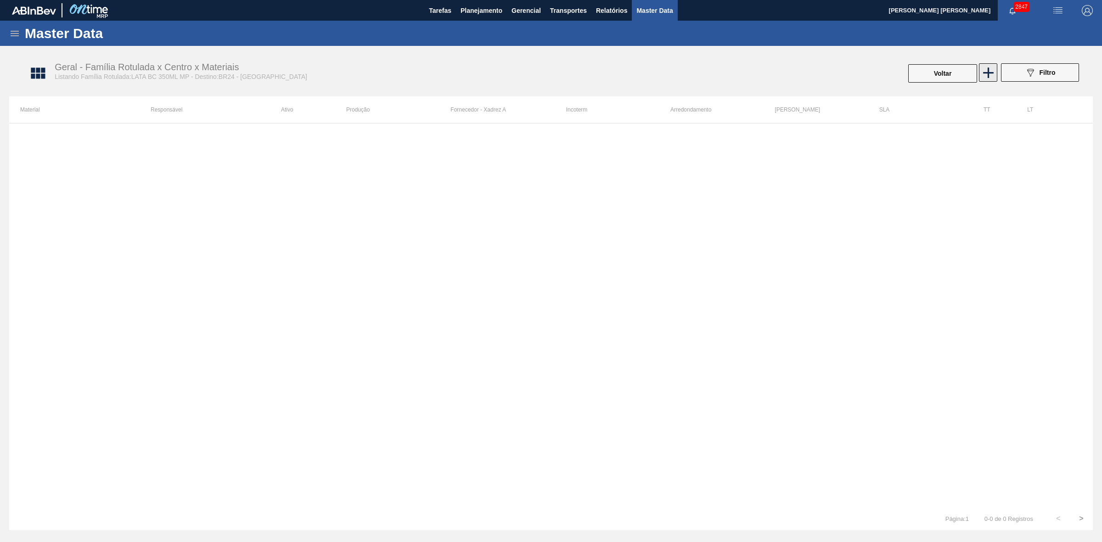
click at [985, 77] on icon at bounding box center [988, 73] width 18 height 18
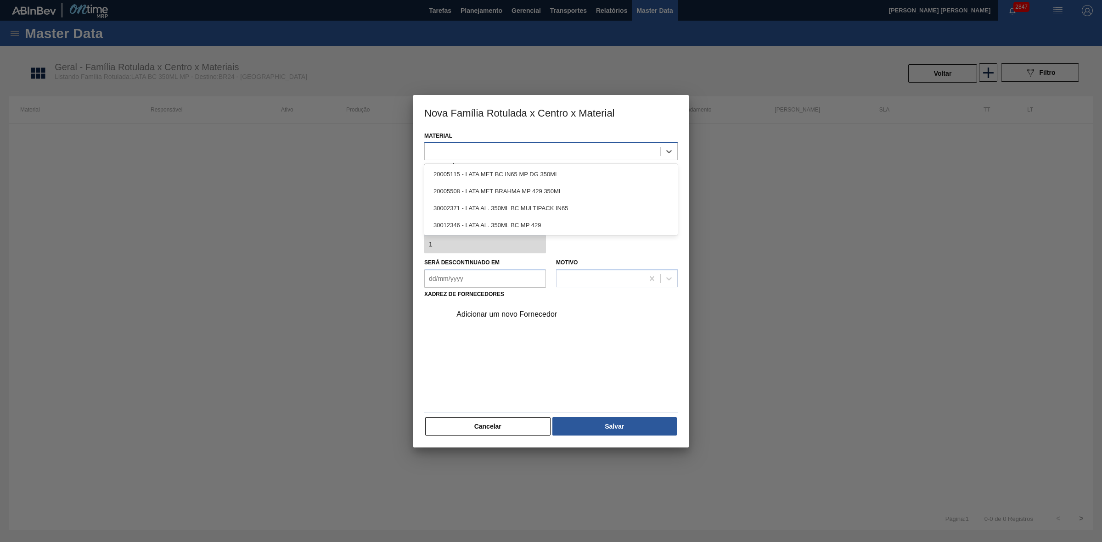
click at [565, 153] on div at bounding box center [543, 151] width 236 height 13
click at [512, 222] on div "30012346 - LATA AL. 350ML BC MP 429" at bounding box center [550, 225] width 253 height 17
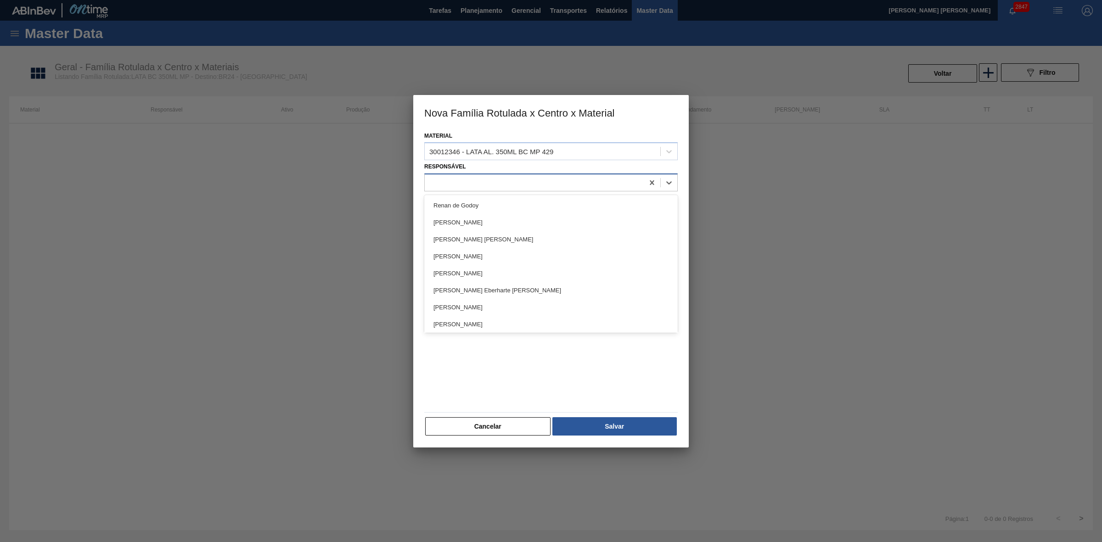
click at [478, 187] on div at bounding box center [534, 182] width 219 height 13
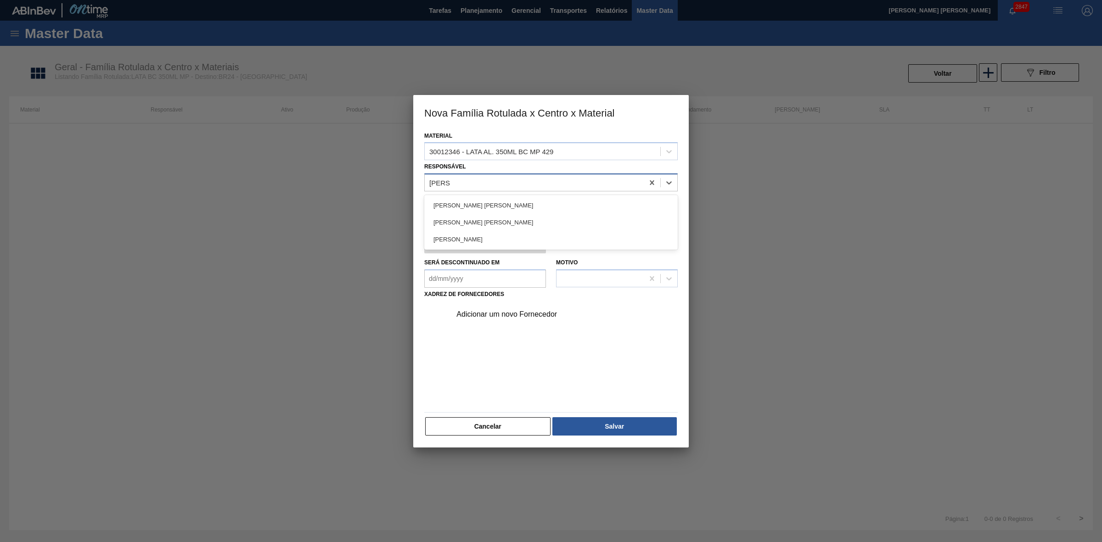
type input "bruno de"
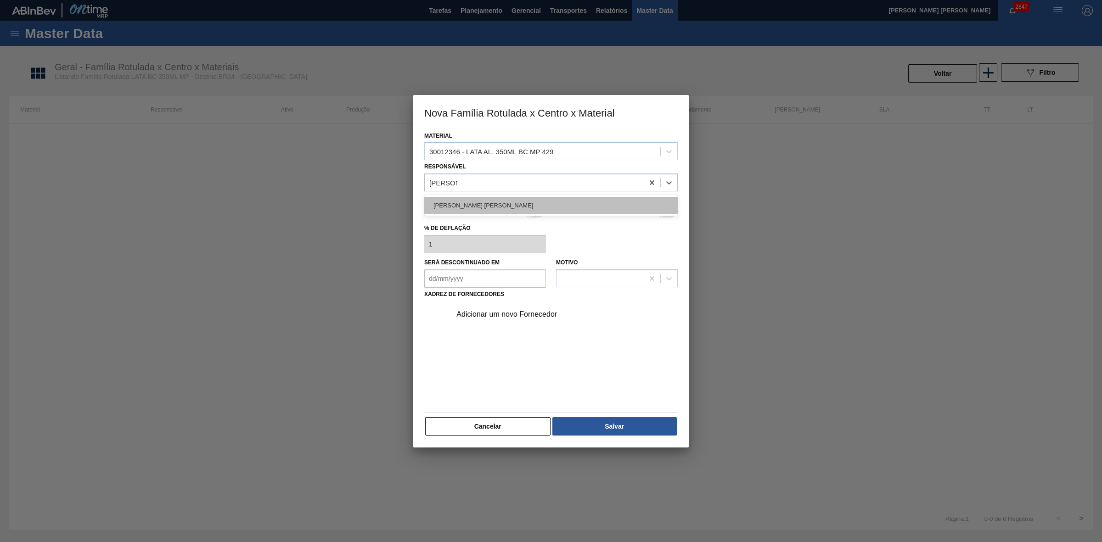
click at [495, 207] on div "[PERSON_NAME] [PERSON_NAME]" at bounding box center [550, 205] width 253 height 17
click at [535, 202] on div at bounding box center [534, 200] width 17 height 8
checkbox input "true"
click at [487, 314] on div "Adicionar um novo Fornecedor" at bounding box center [546, 314] width 180 height 8
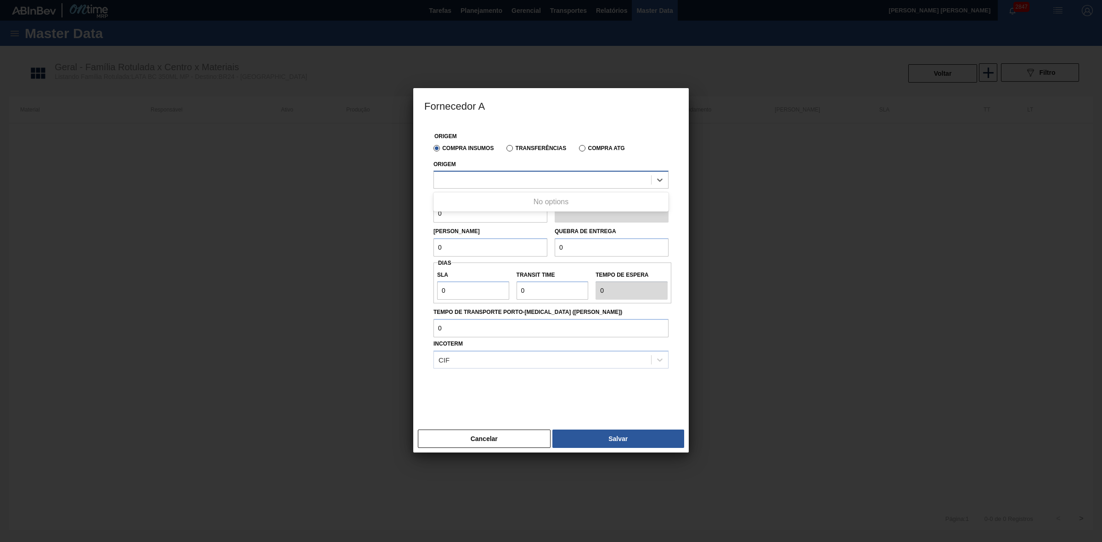
click at [524, 181] on div at bounding box center [542, 180] width 217 height 13
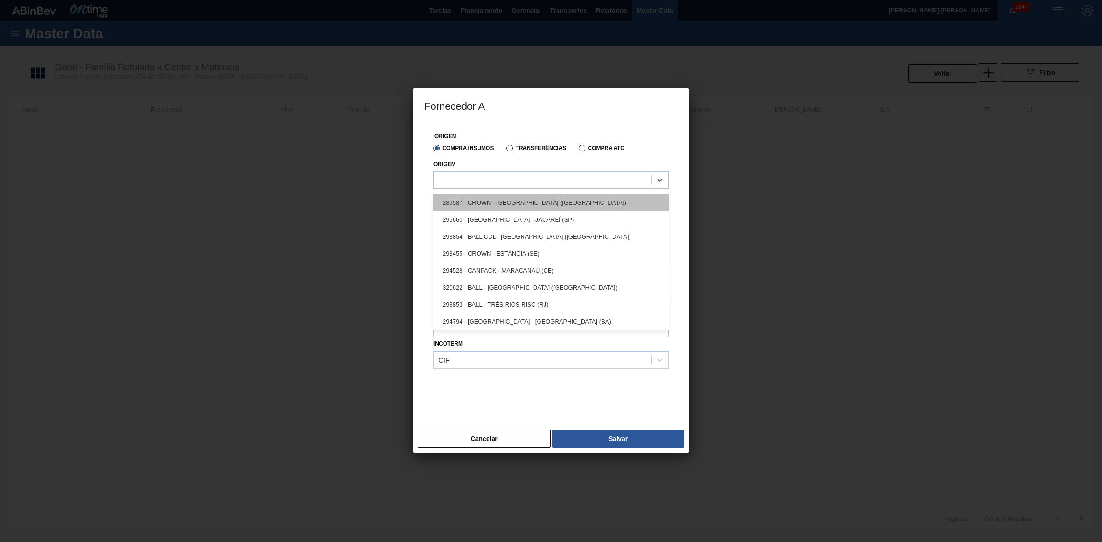
click at [520, 202] on div "289587 - CROWN - PONTA GROSSA (PR)" at bounding box center [550, 202] width 235 height 17
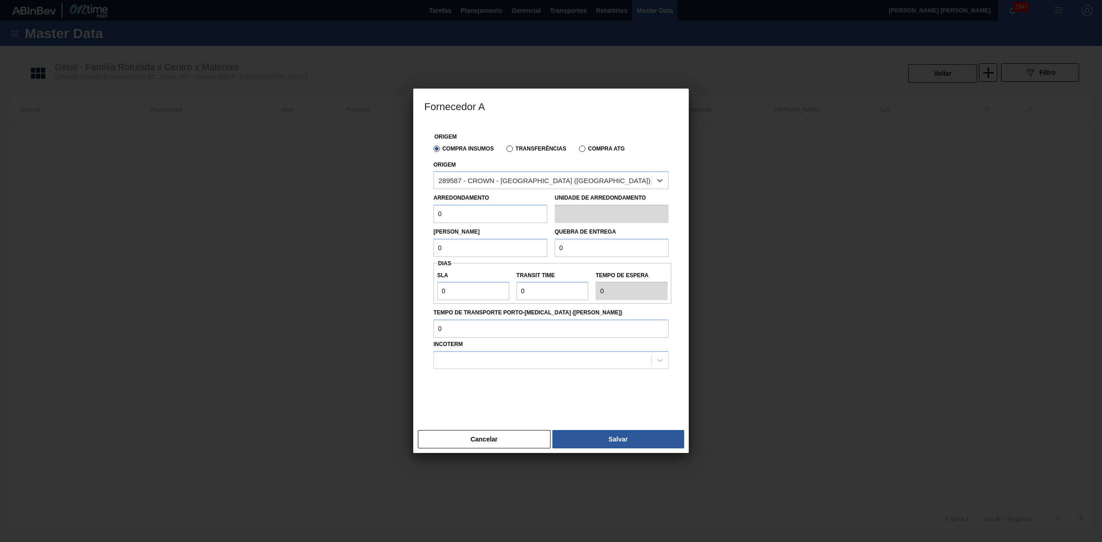
click at [497, 212] on input "0" at bounding box center [490, 214] width 114 height 18
type input "8,169"
drag, startPoint x: 462, startPoint y: 248, endPoint x: 416, endPoint y: 248, distance: 46.8
click at [416, 248] on div "Origem Compra Insumos Transferências Compra ATG Origem 289587 - CROWN - PONTA G…" at bounding box center [550, 275] width 275 height 304
type input "8,169"
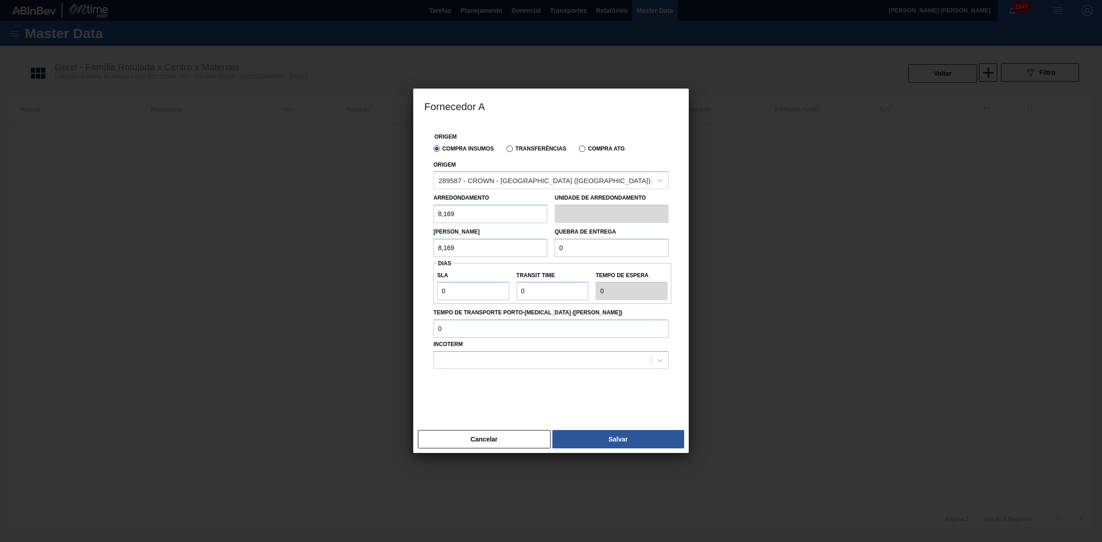
click at [573, 251] on input "0" at bounding box center [612, 248] width 114 height 18
type input "204,225"
drag, startPoint x: 458, startPoint y: 290, endPoint x: 435, endPoint y: 290, distance: 23.0
click at [435, 290] on div "SLA 0" at bounding box center [472, 285] width 79 height 32
type input "2"
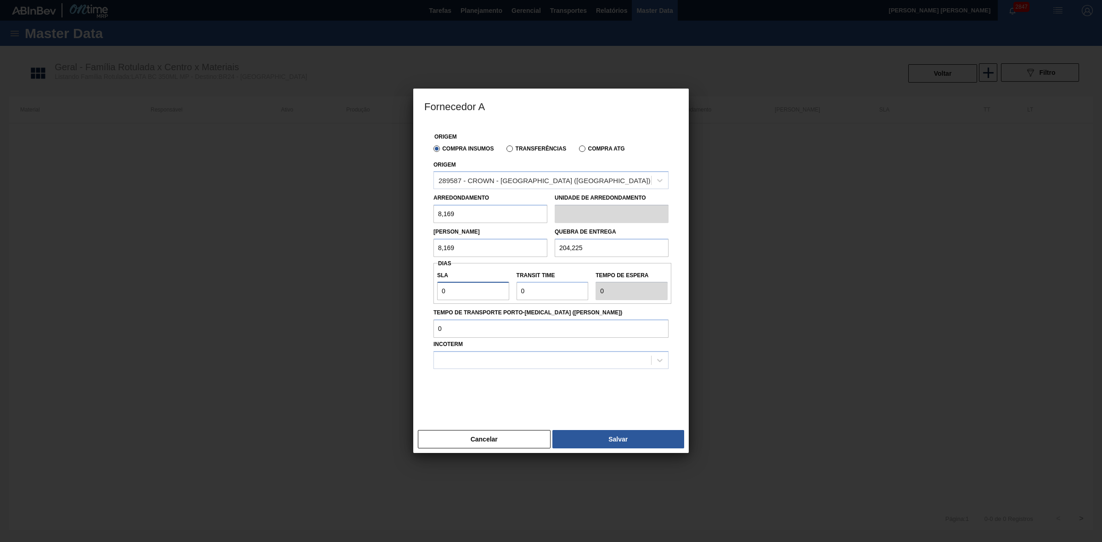
type input "2"
click at [490, 398] on div at bounding box center [550, 392] width 235 height 46
click at [522, 357] on div at bounding box center [542, 360] width 217 height 13
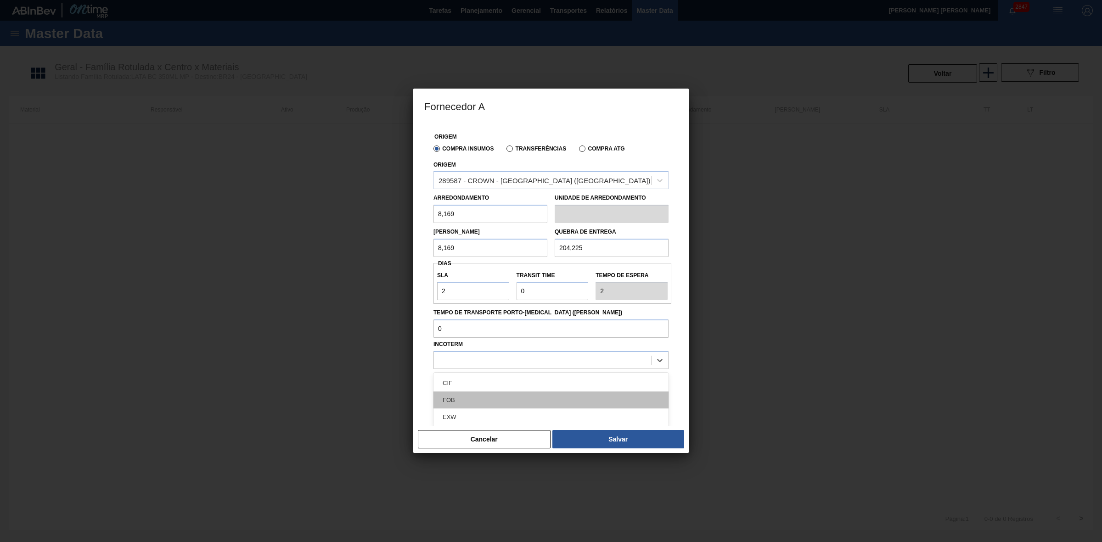
click at [464, 396] on div "FOB" at bounding box center [550, 400] width 235 height 17
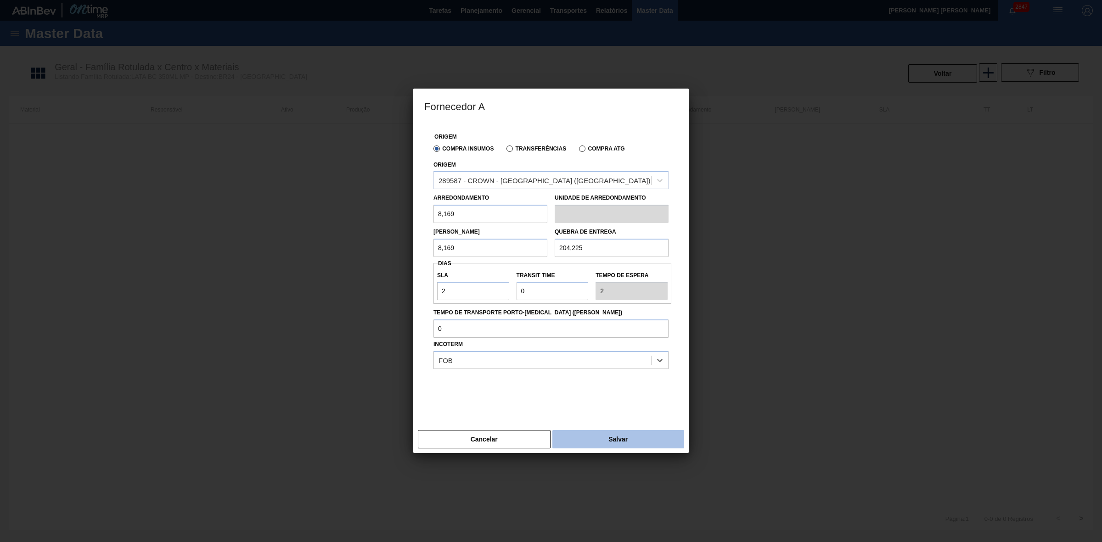
click at [604, 435] on button "Salvar" at bounding box center [618, 439] width 132 height 18
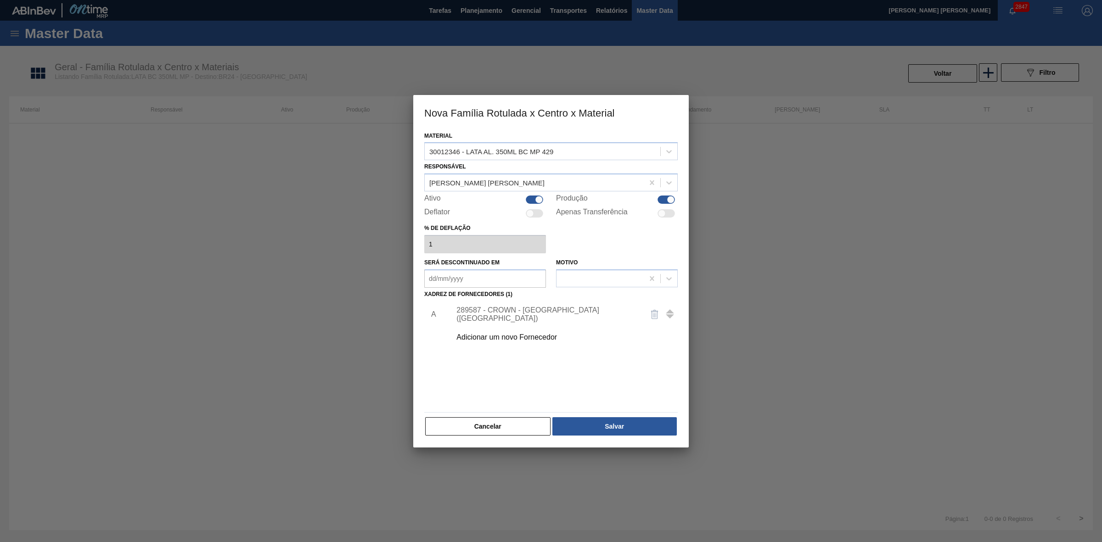
click at [520, 333] on div "Adicionar um novo Fornecedor" at bounding box center [546, 337] width 180 height 8
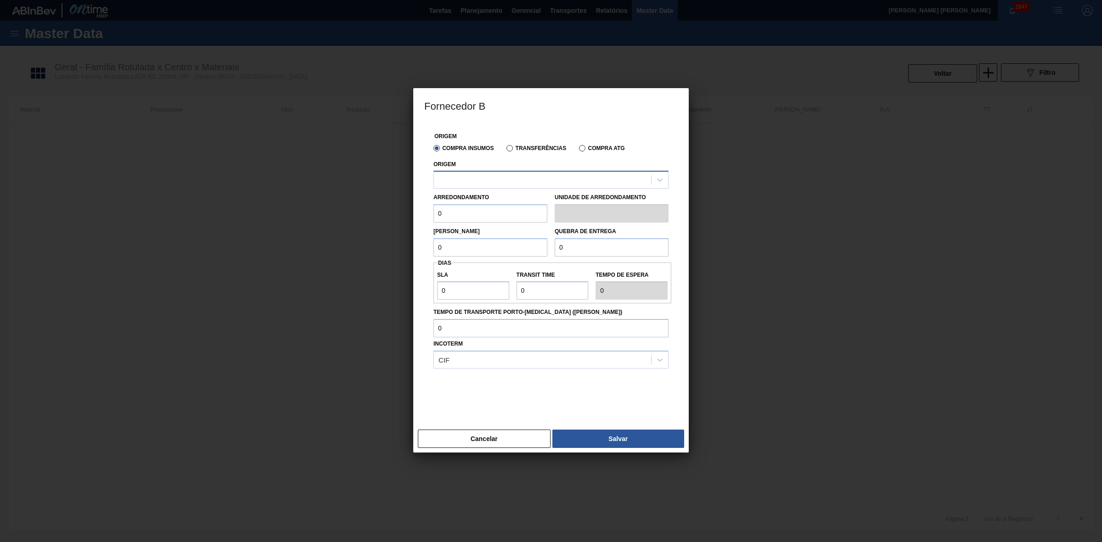
click at [485, 181] on div at bounding box center [542, 180] width 217 height 13
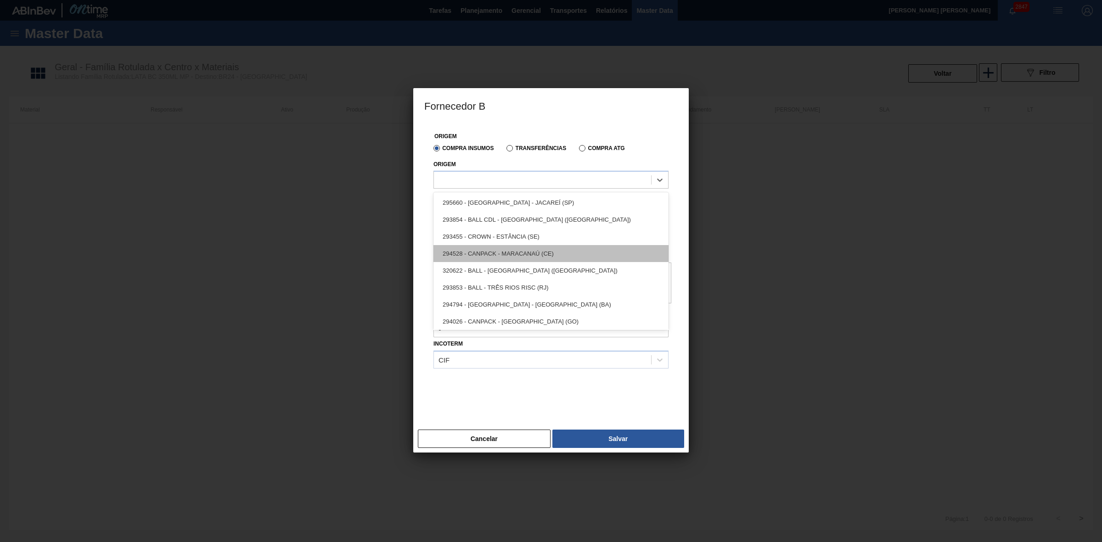
scroll to position [35, 0]
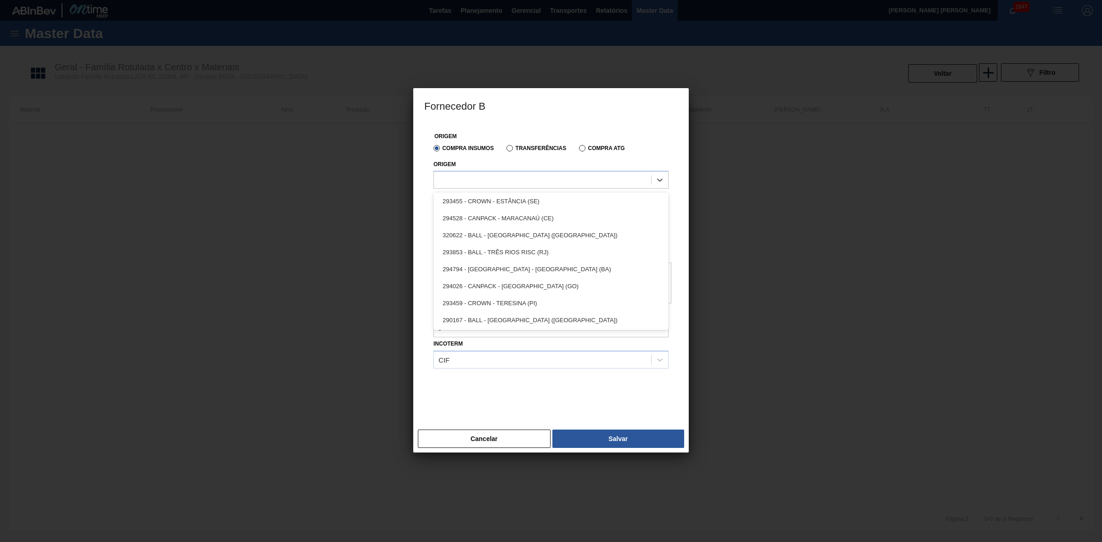
click at [504, 393] on div at bounding box center [550, 392] width 235 height 46
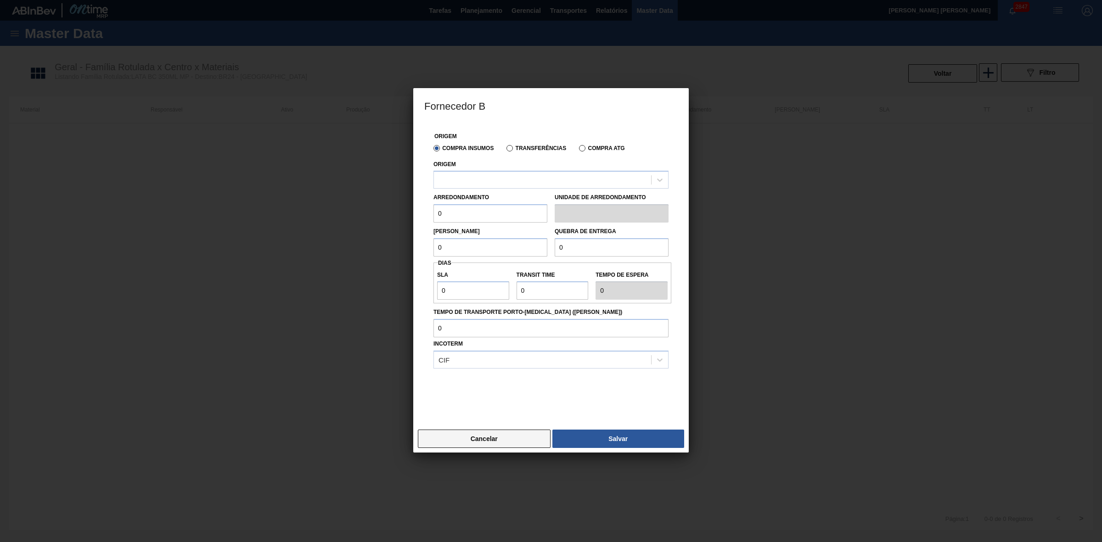
click at [493, 436] on button "Cancelar" at bounding box center [484, 439] width 133 height 18
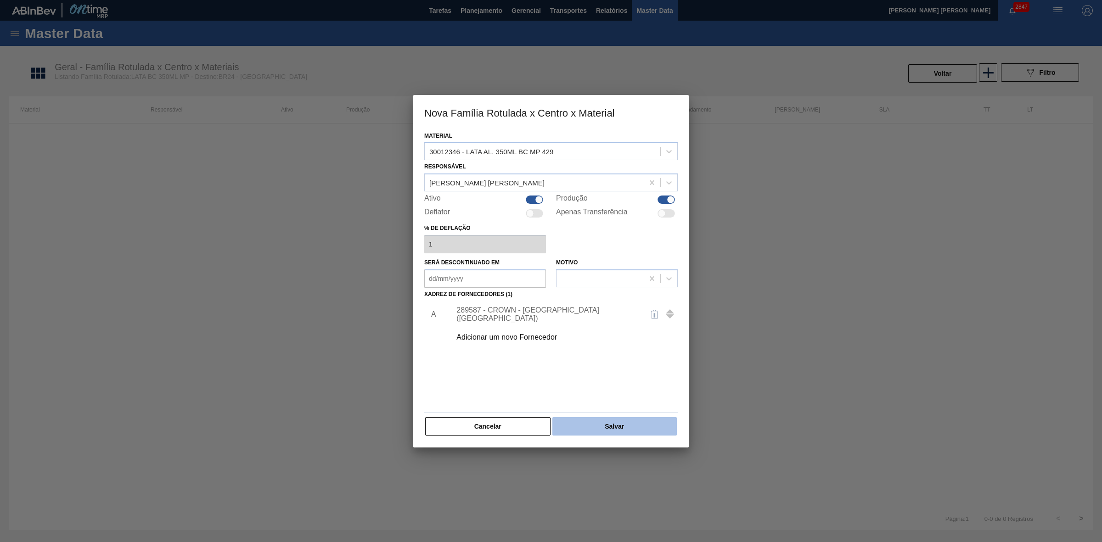
click at [575, 427] on button "Salvar" at bounding box center [614, 426] width 124 height 18
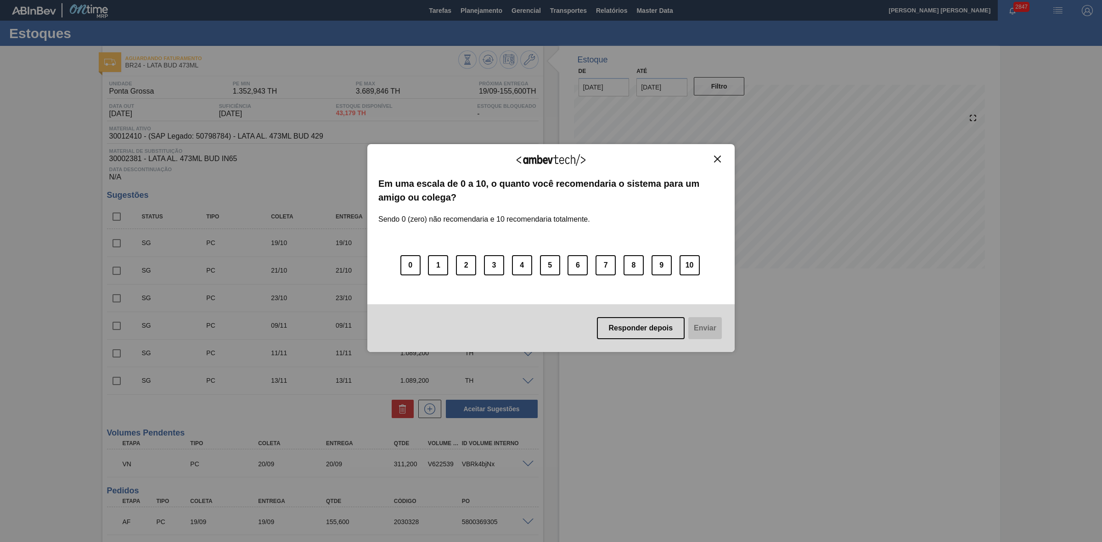
click at [718, 157] on img "Close" at bounding box center [717, 159] width 7 height 7
click at [720, 156] on img "Close" at bounding box center [717, 159] width 7 height 7
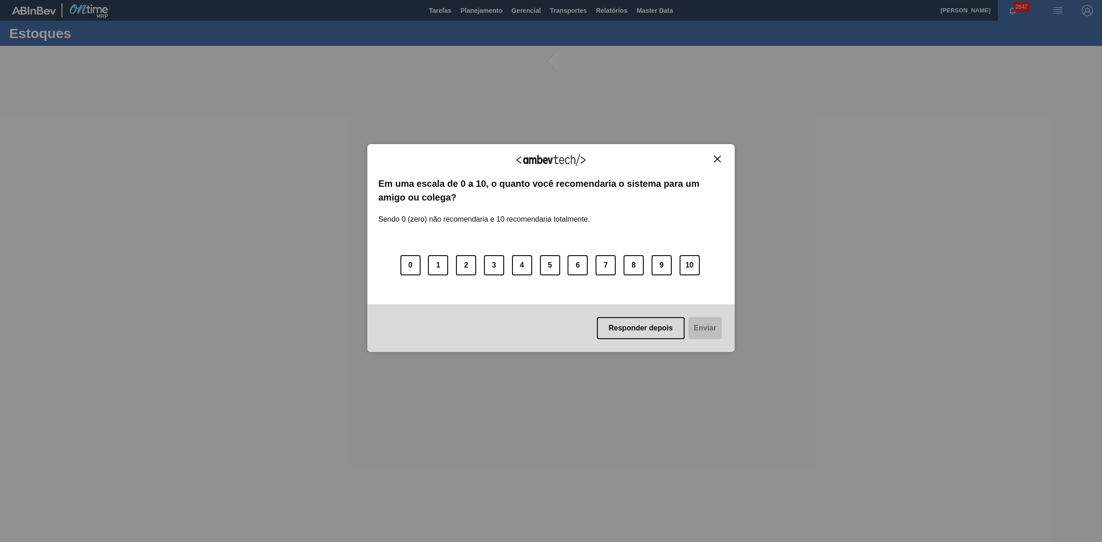
click at [715, 159] on img "Close" at bounding box center [717, 159] width 7 height 7
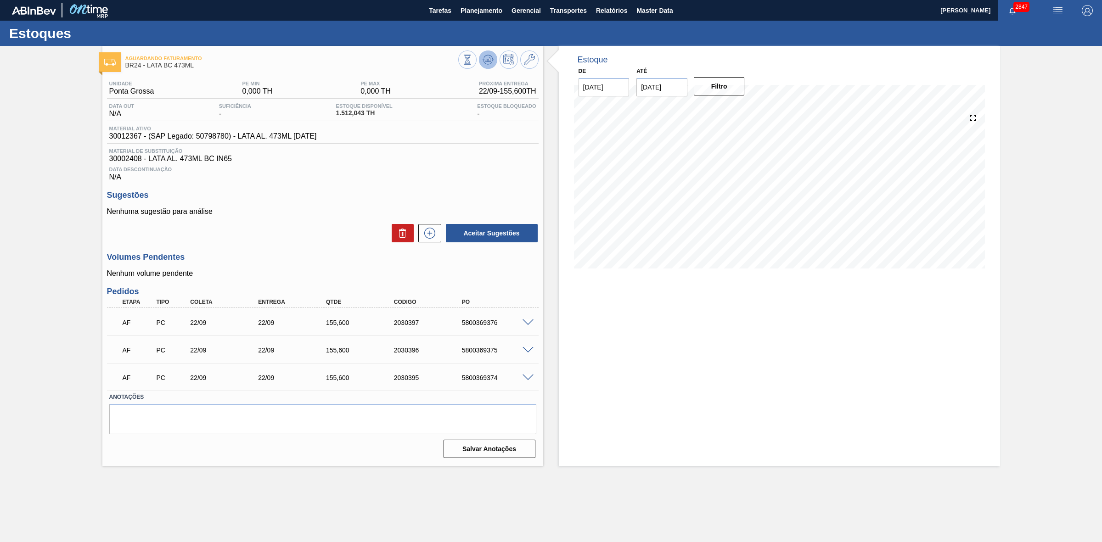
click at [490, 62] on icon at bounding box center [488, 59] width 11 height 11
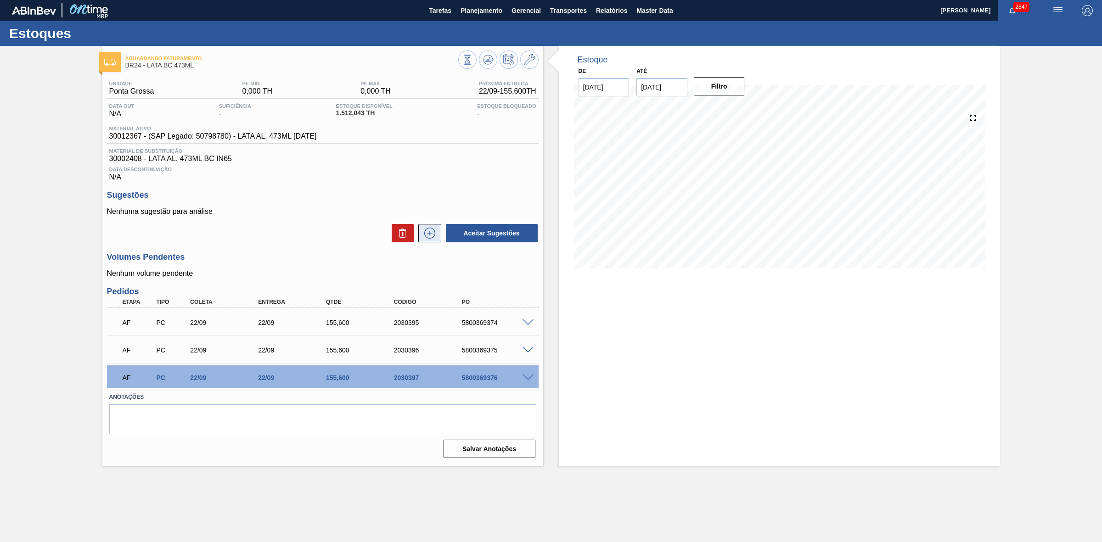
click at [427, 238] on icon at bounding box center [429, 233] width 15 height 11
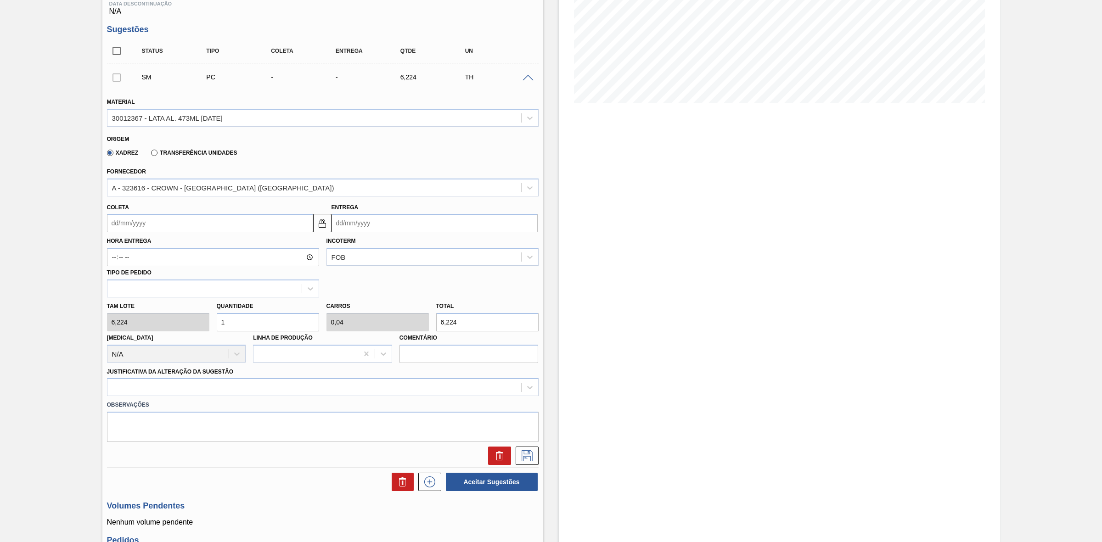
scroll to position [172, 0]
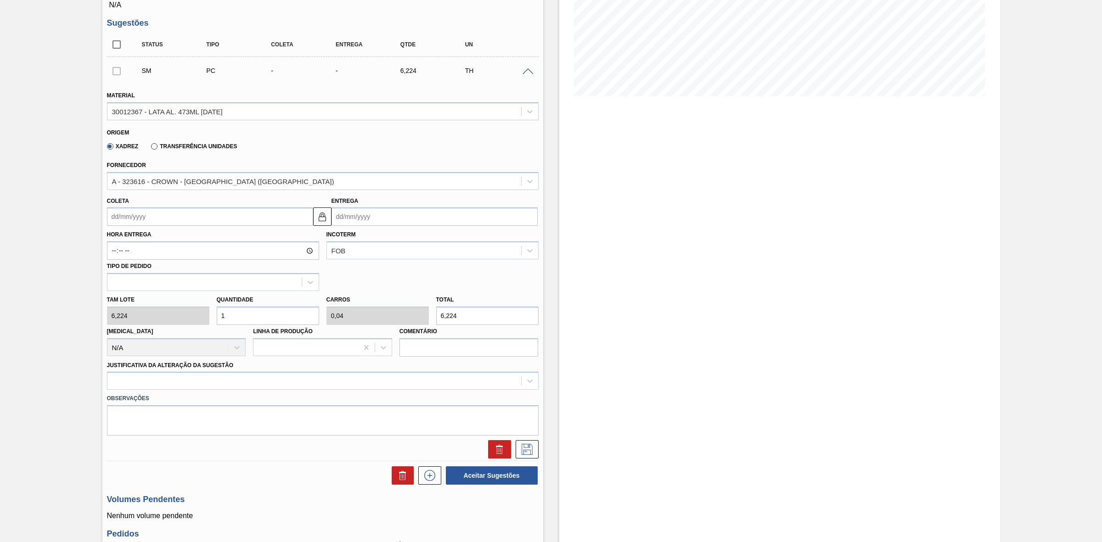
click at [123, 216] on input "Coleta" at bounding box center [210, 217] width 206 height 18
click at [120, 316] on div "21" at bounding box center [118, 313] width 12 height 12
type input "[DATE]"
click at [178, 315] on div "Tam lote 6,224 Quantidade 1 Carros 0,04 Total 6,224 Doca N/A Linha de Produção …" at bounding box center [322, 324] width 439 height 66
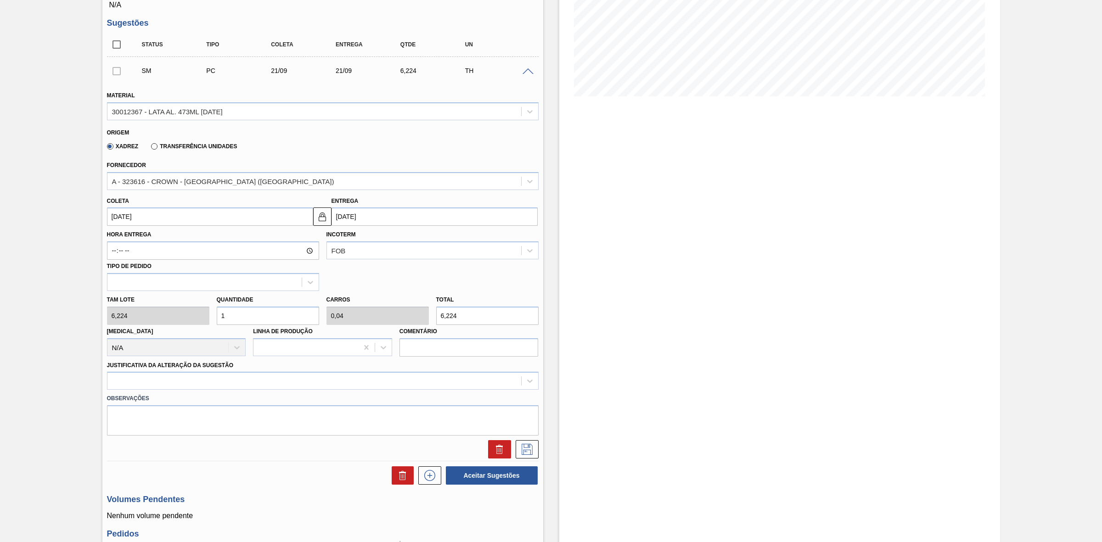
type input "5"
type input "0,2"
type input "31,12"
type input "50"
type input "2"
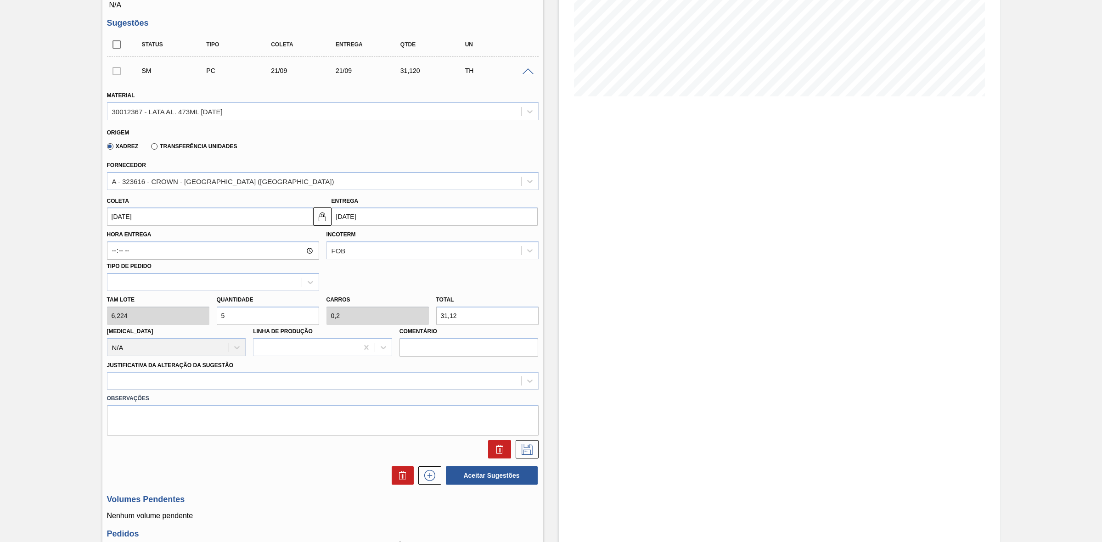
type input "311,2"
type input "50"
click at [196, 383] on div at bounding box center [314, 381] width 414 height 13
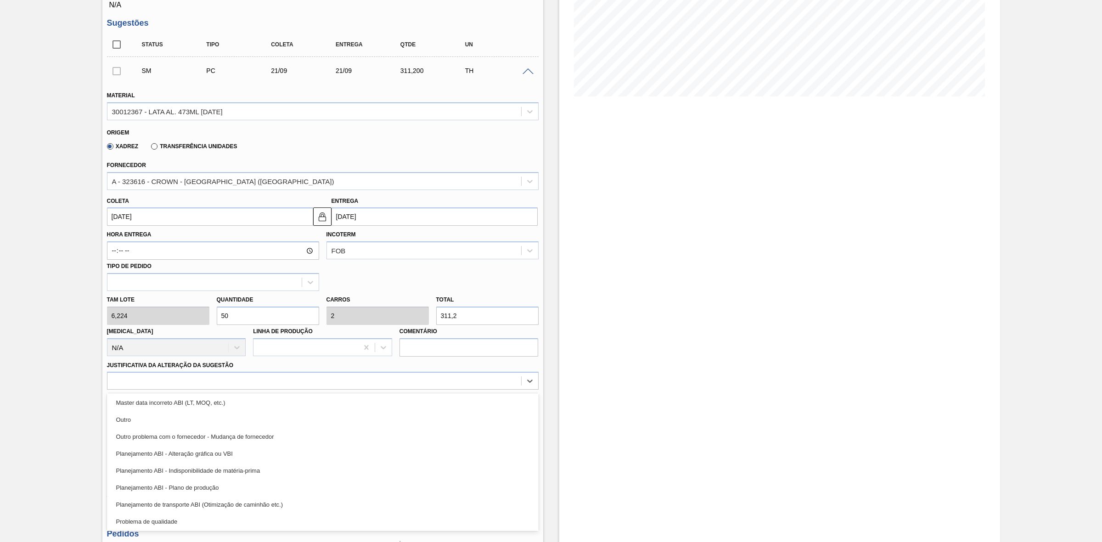
scroll to position [171, 0]
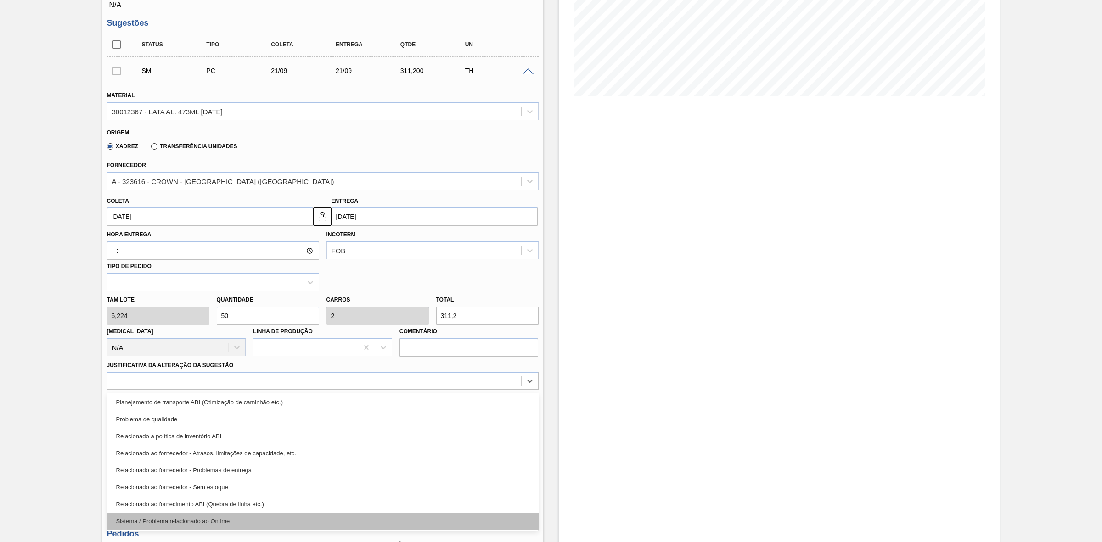
click at [205, 521] on div "Sistema / Problema relacionado ao Ontime" at bounding box center [323, 521] width 432 height 17
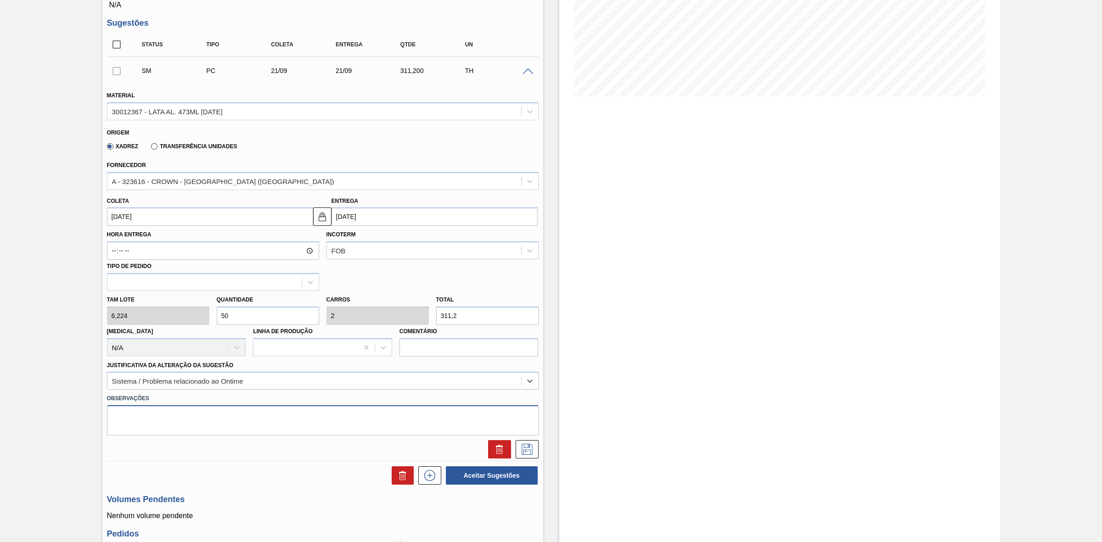
click at [169, 419] on textarea at bounding box center [323, 420] width 432 height 30
type textarea "Programação não refletida no sistema (PPMS x Ontime)"
click at [526, 449] on icon at bounding box center [527, 449] width 15 height 11
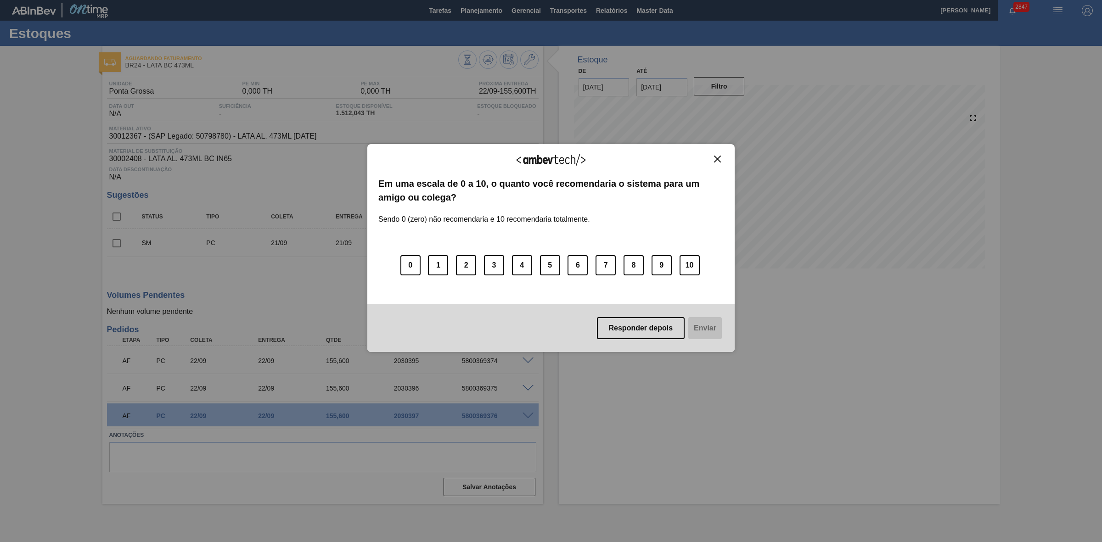
scroll to position [0, 0]
click at [715, 159] on img "Close" at bounding box center [717, 159] width 7 height 7
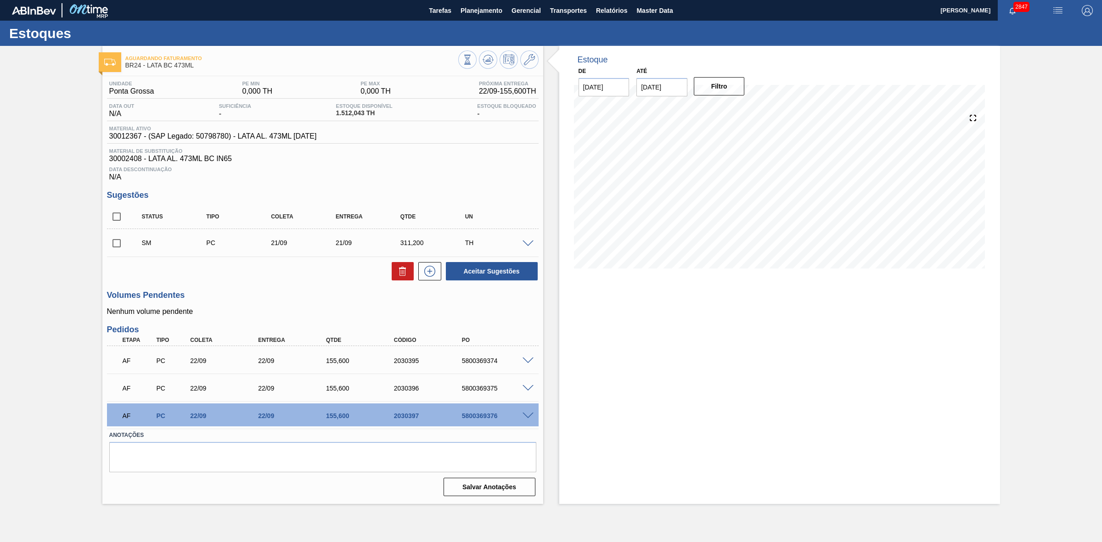
click at [116, 248] on input "checkbox" at bounding box center [116, 243] width 19 height 19
click at [480, 281] on button "Aceitar Sugestões" at bounding box center [492, 271] width 92 height 18
checkbox input "false"
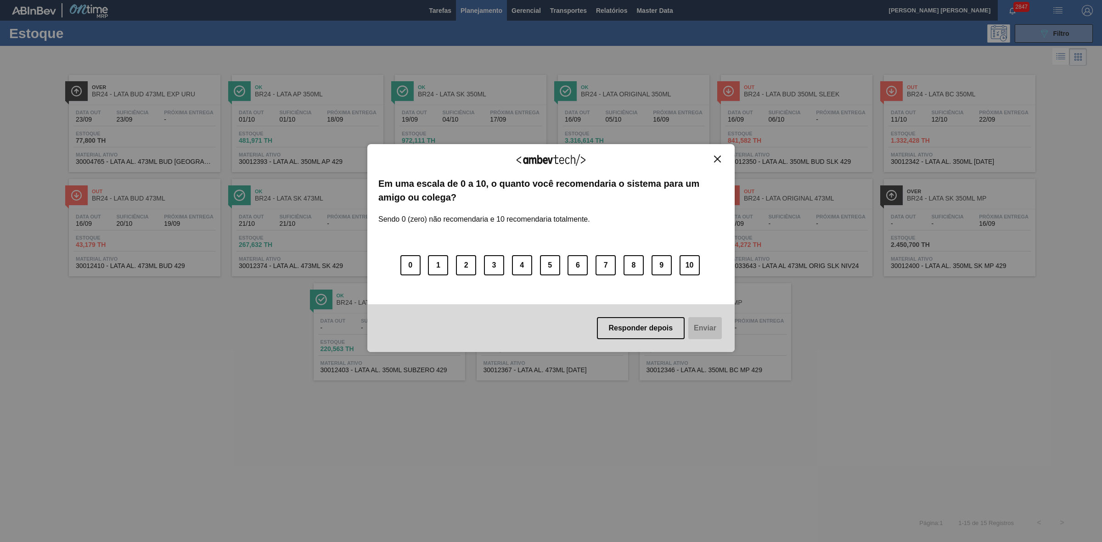
click at [718, 156] on img "Close" at bounding box center [717, 159] width 7 height 7
click at [717, 157] on img "Close" at bounding box center [717, 159] width 7 height 7
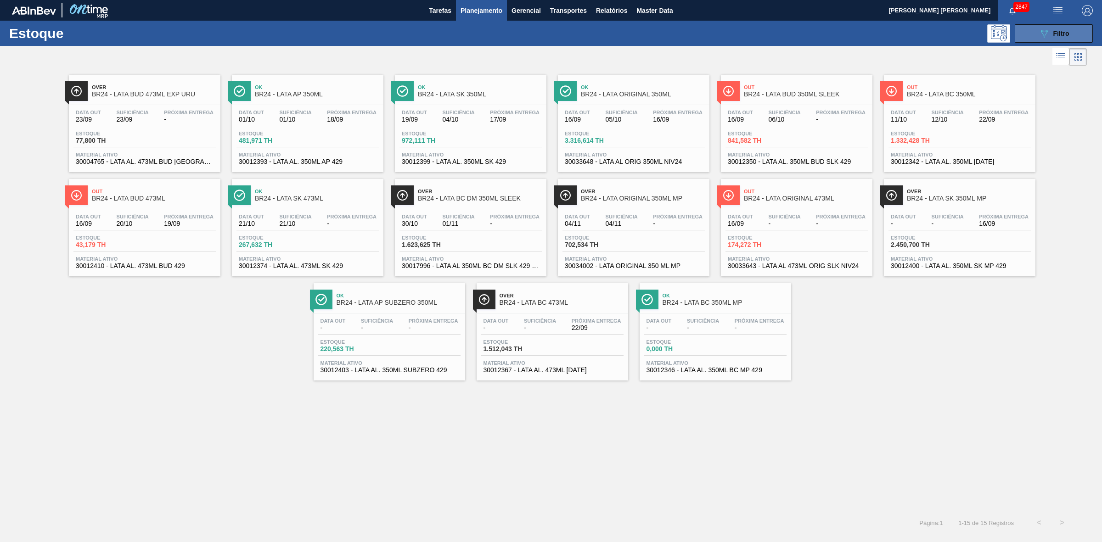
click at [1046, 38] on icon "089F7B8B-B2A5-4AFE-B5C0-19BA573D28AC" at bounding box center [1044, 33] width 11 height 11
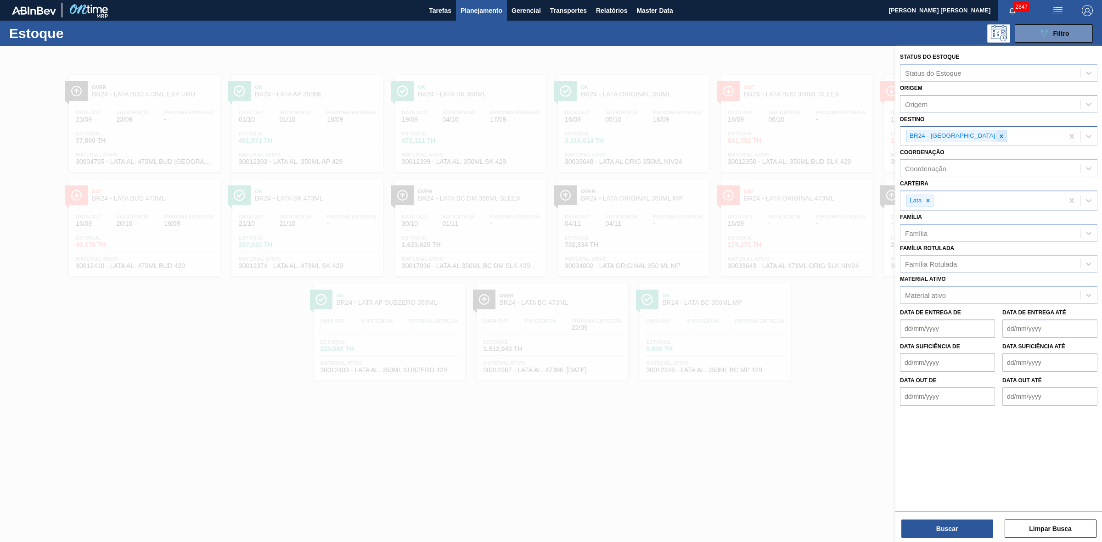
click at [998, 133] on icon at bounding box center [1001, 136] width 6 height 6
type input "09"
click at [942, 176] on div "BR09 - Agudos" at bounding box center [998, 174] width 197 height 17
click at [961, 531] on button "Buscar" at bounding box center [947, 529] width 92 height 18
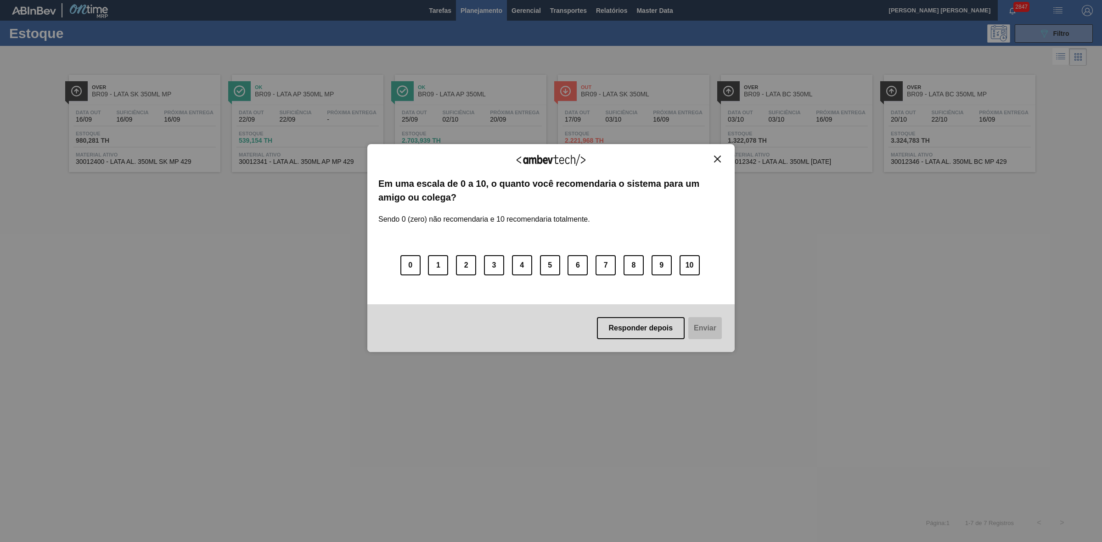
click at [716, 157] on img "Close" at bounding box center [717, 159] width 7 height 7
click at [715, 157] on img "Close" at bounding box center [717, 159] width 7 height 7
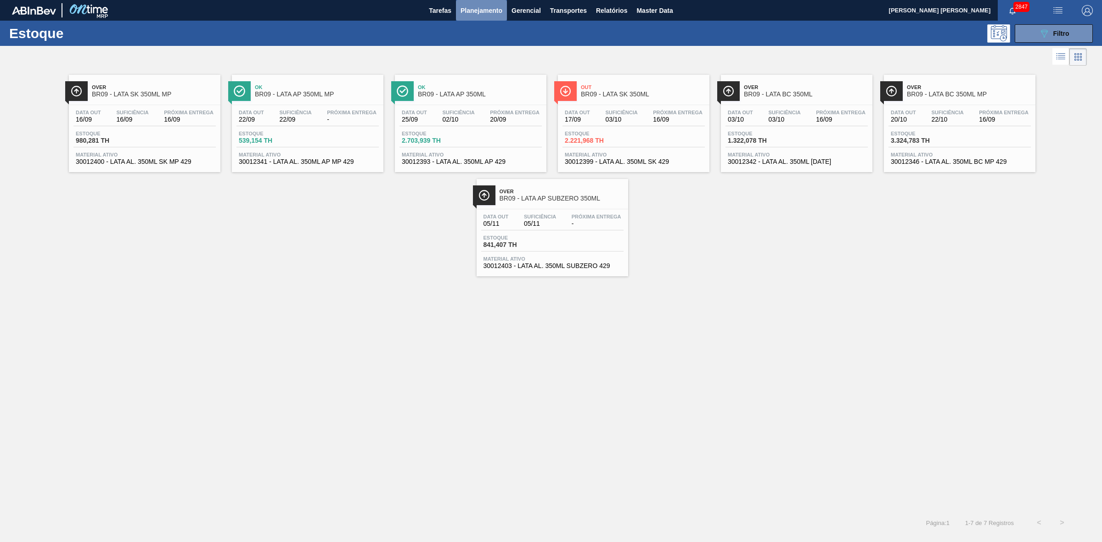
click at [487, 12] on span "Planejamento" at bounding box center [482, 10] width 42 height 11
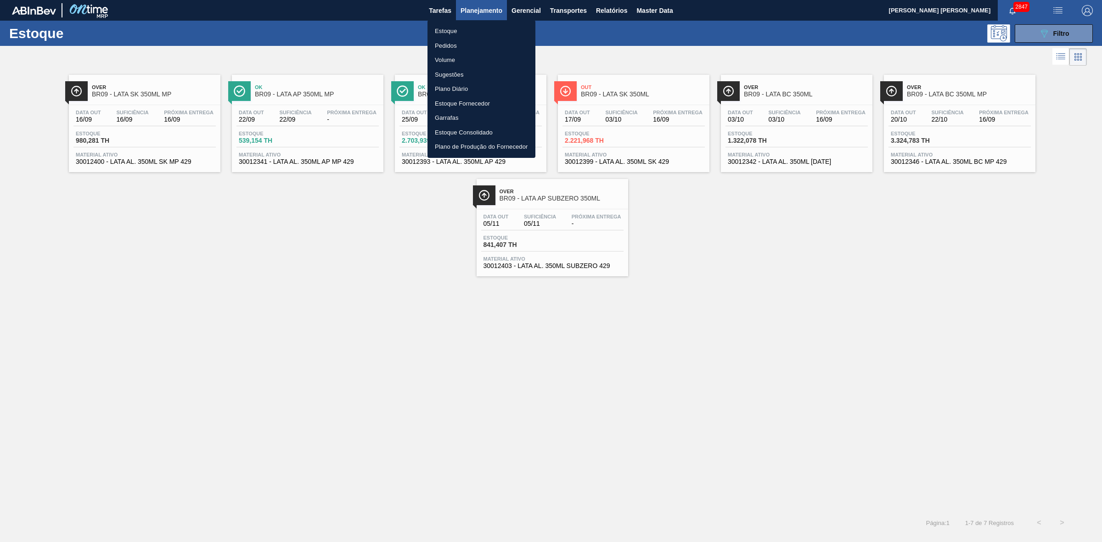
click at [448, 59] on li "Volume" at bounding box center [481, 60] width 108 height 15
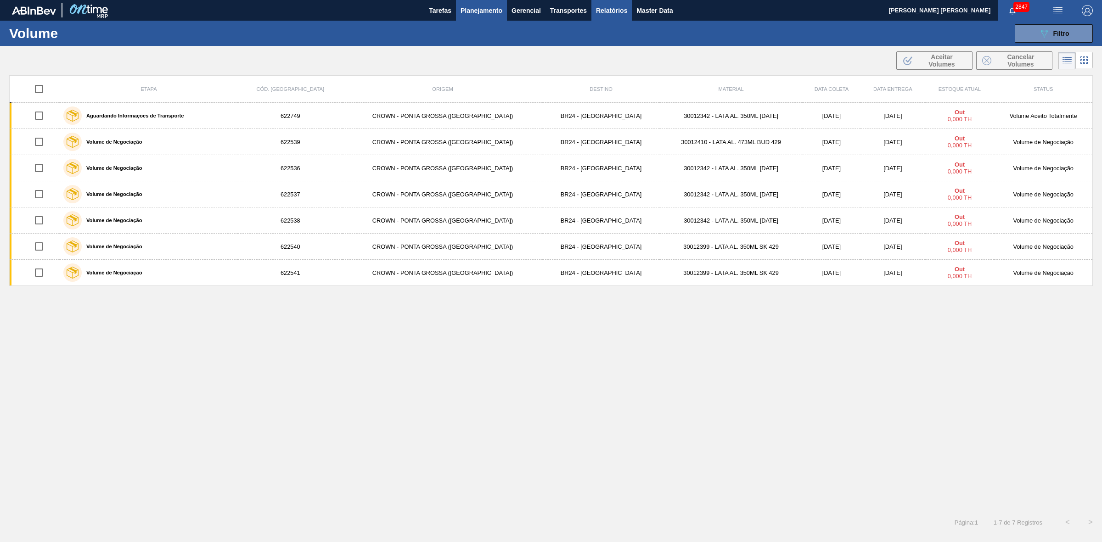
click at [604, 8] on span "Relatórios" at bounding box center [611, 10] width 31 height 11
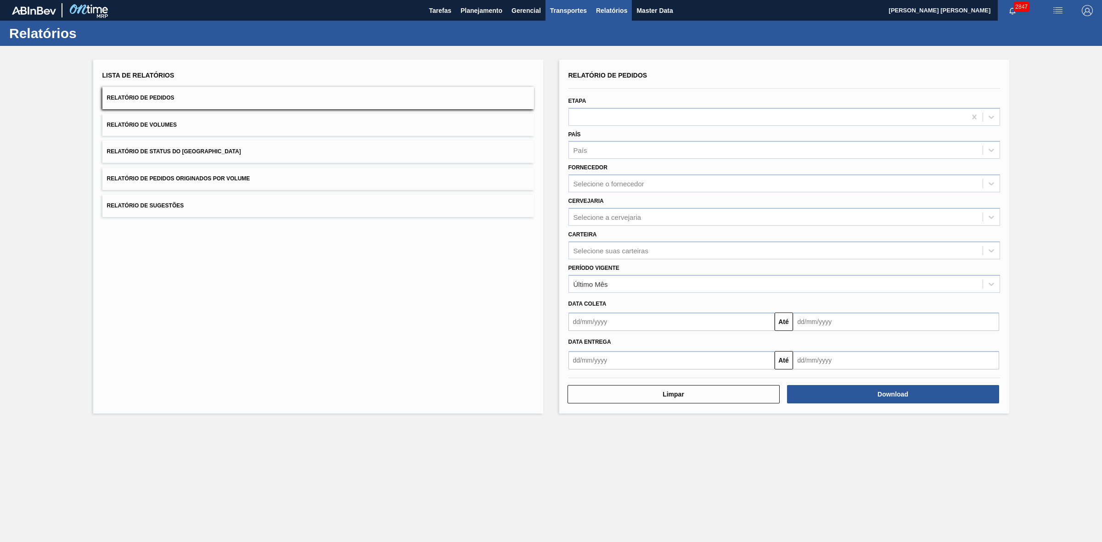
click at [576, 13] on span "Transportes" at bounding box center [568, 10] width 37 height 11
click at [569, 43] on li "Otimização de Carga" at bounding box center [568, 46] width 75 height 15
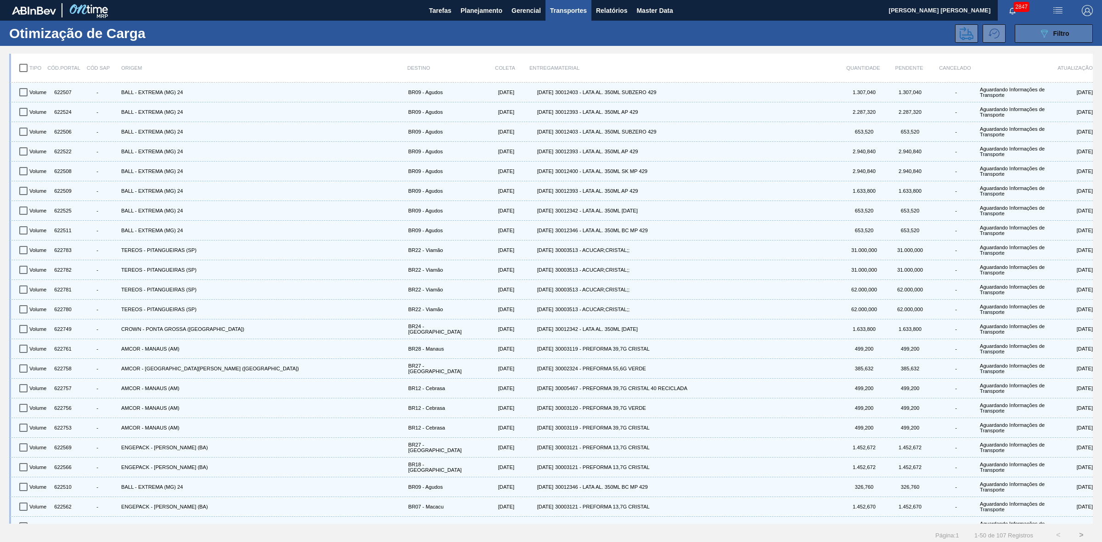
click at [1045, 35] on icon "089F7B8B-B2A5-4AFE-B5C0-19BA573D28AC" at bounding box center [1044, 33] width 11 height 11
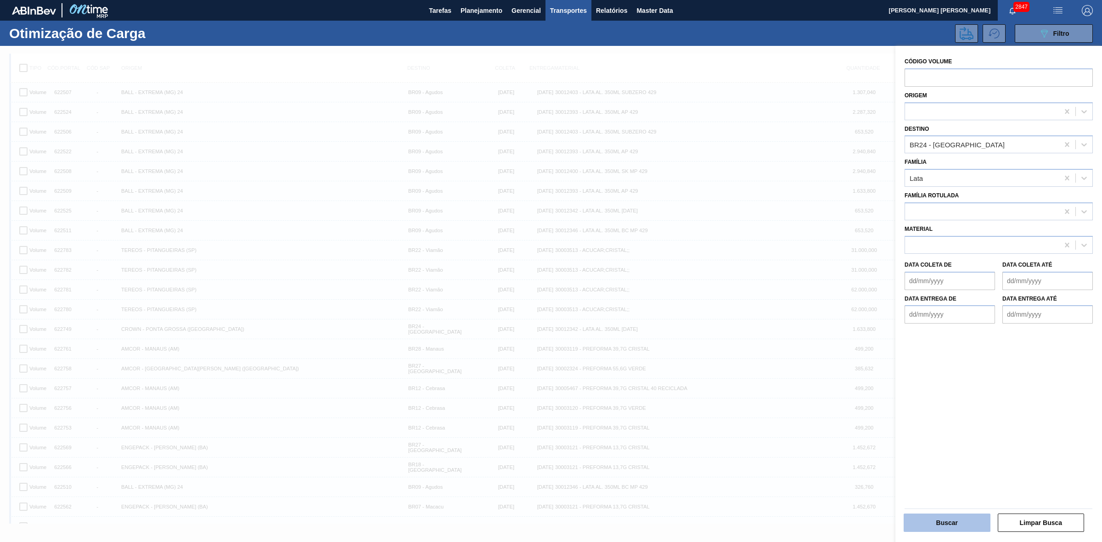
click at [952, 522] on button "Buscar" at bounding box center [947, 523] width 87 height 18
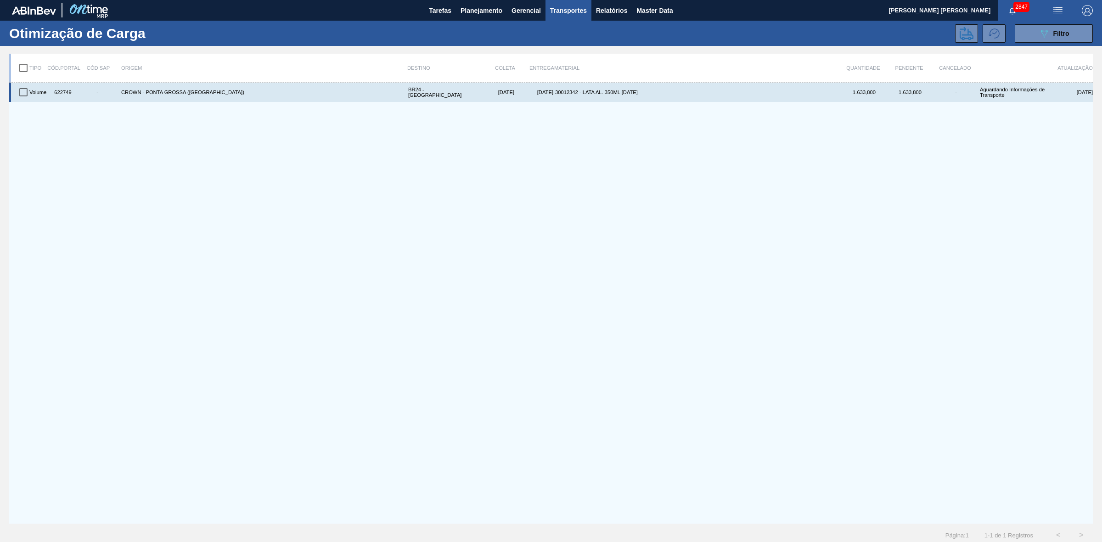
click at [21, 88] on input "checkbox" at bounding box center [23, 92] width 19 height 19
checkbox input "true"
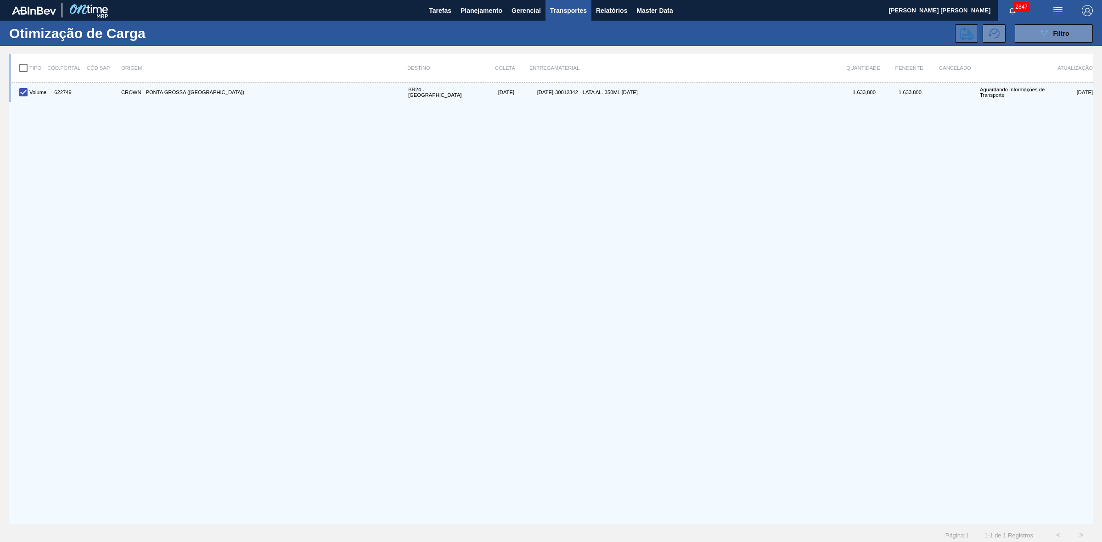
click at [968, 37] on icon at bounding box center [967, 33] width 14 height 13
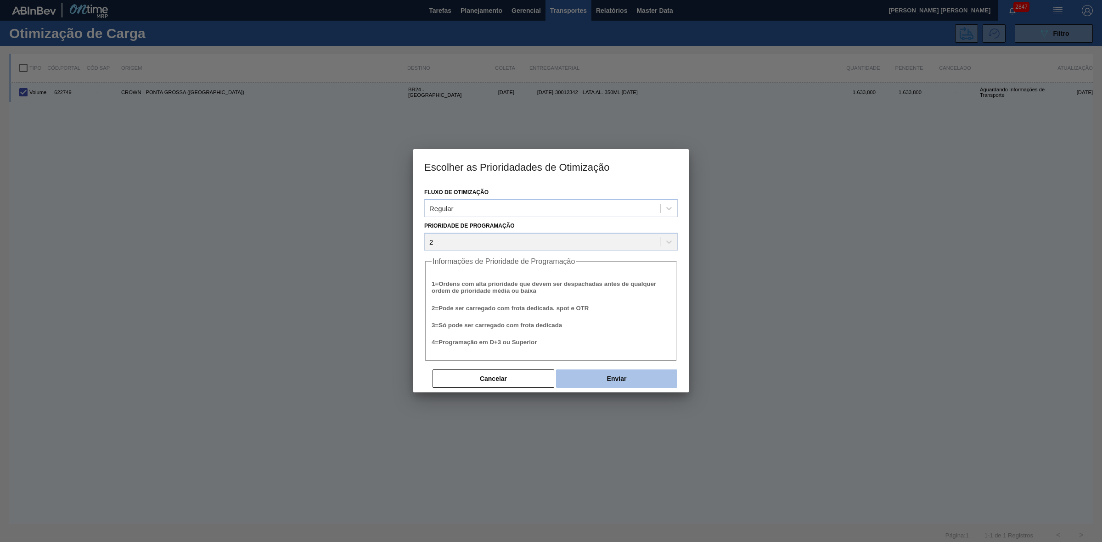
click at [609, 376] on button "Enviar" at bounding box center [616, 379] width 121 height 18
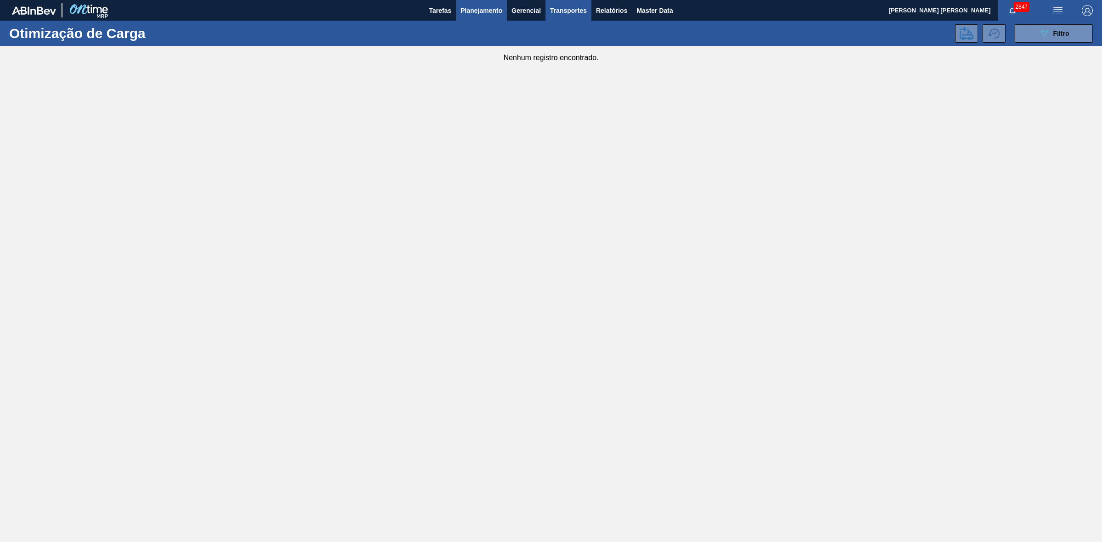
click at [489, 12] on span "Planejamento" at bounding box center [482, 10] width 42 height 11
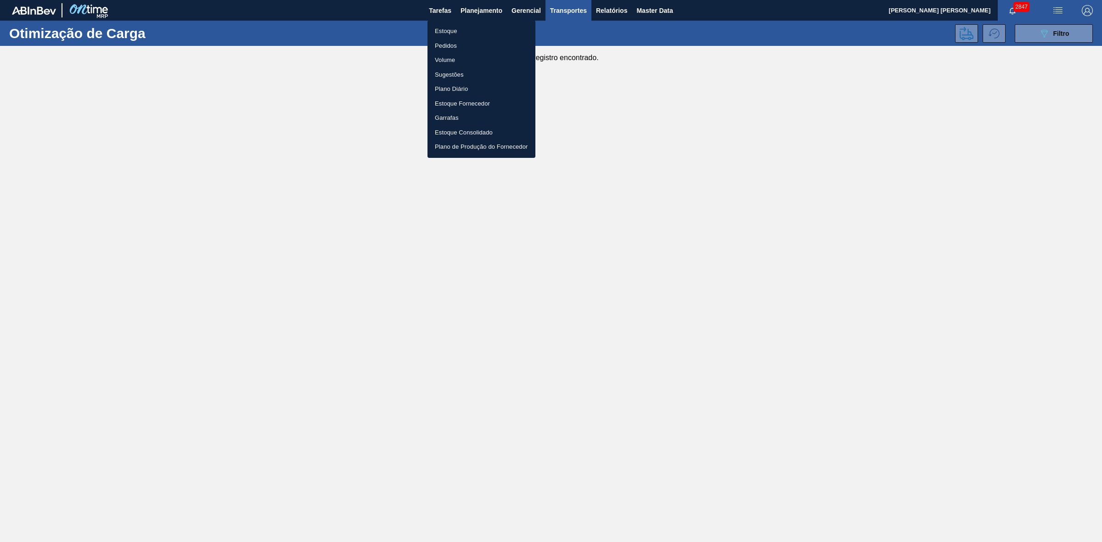
click at [451, 58] on li "Volume" at bounding box center [481, 60] width 108 height 15
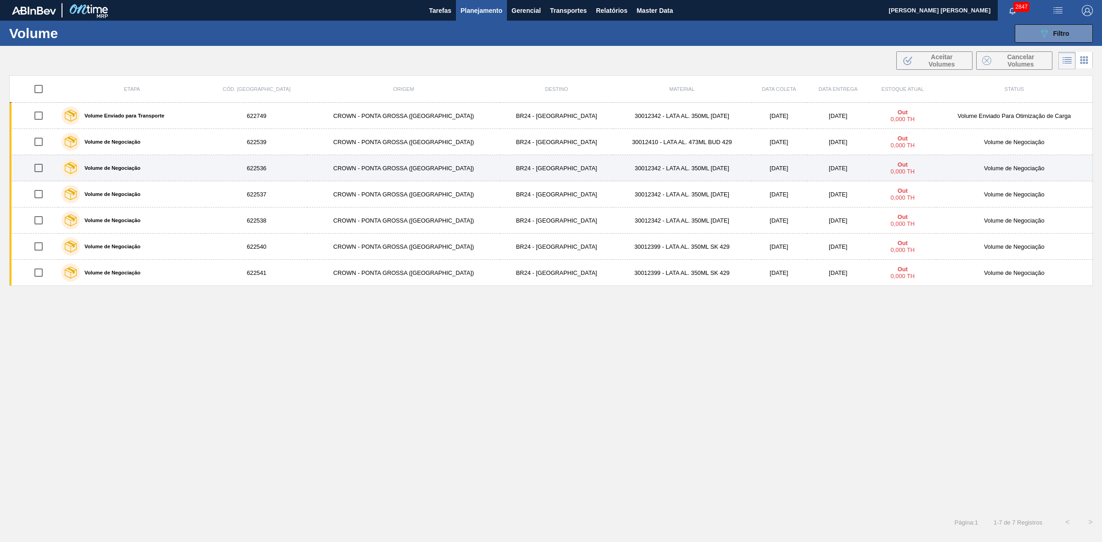
click at [39, 169] on input "checkbox" at bounding box center [38, 167] width 19 height 19
checkbox input "true"
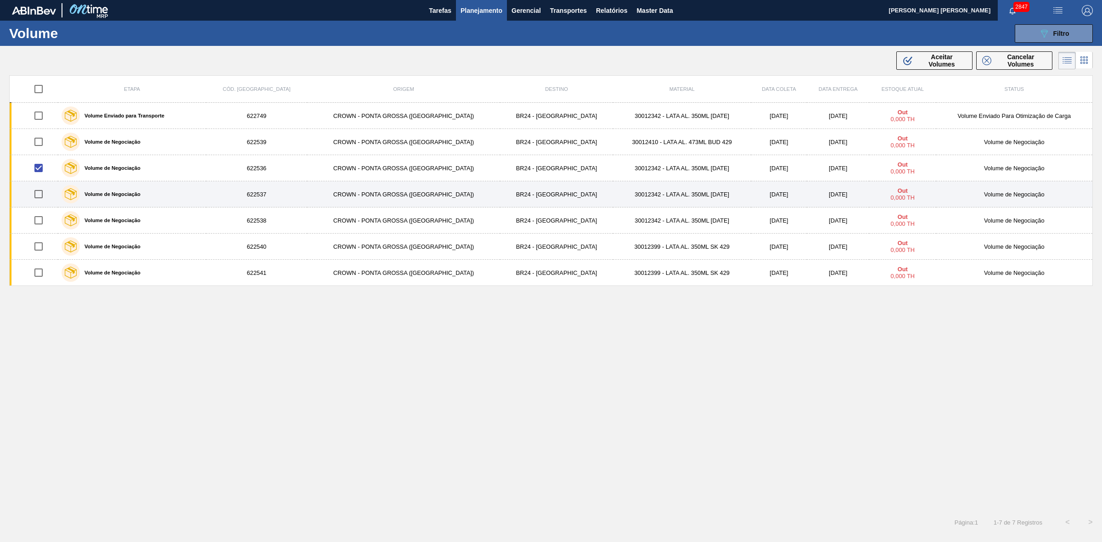
click at [40, 192] on input "checkbox" at bounding box center [38, 194] width 19 height 19
checkbox input "true"
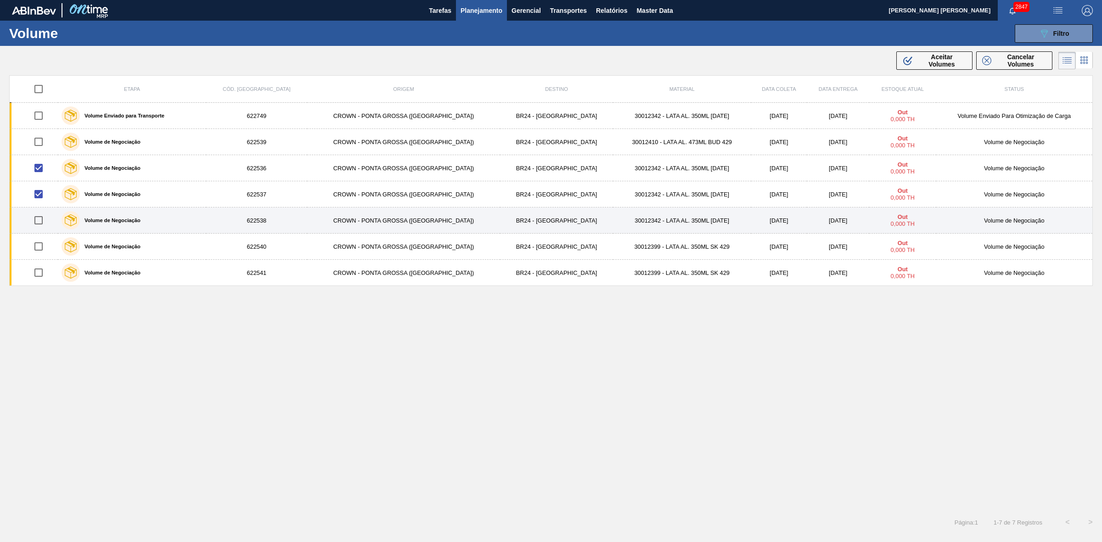
click at [42, 221] on input "checkbox" at bounding box center [38, 220] width 19 height 19
checkbox input "true"
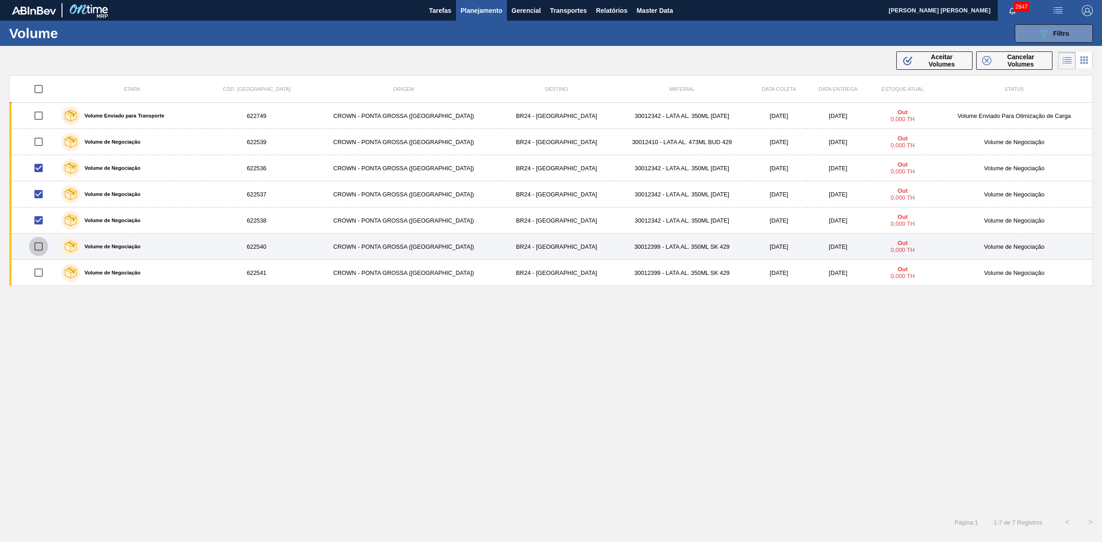
click at [40, 248] on input "checkbox" at bounding box center [38, 246] width 19 height 19
checkbox input "true"
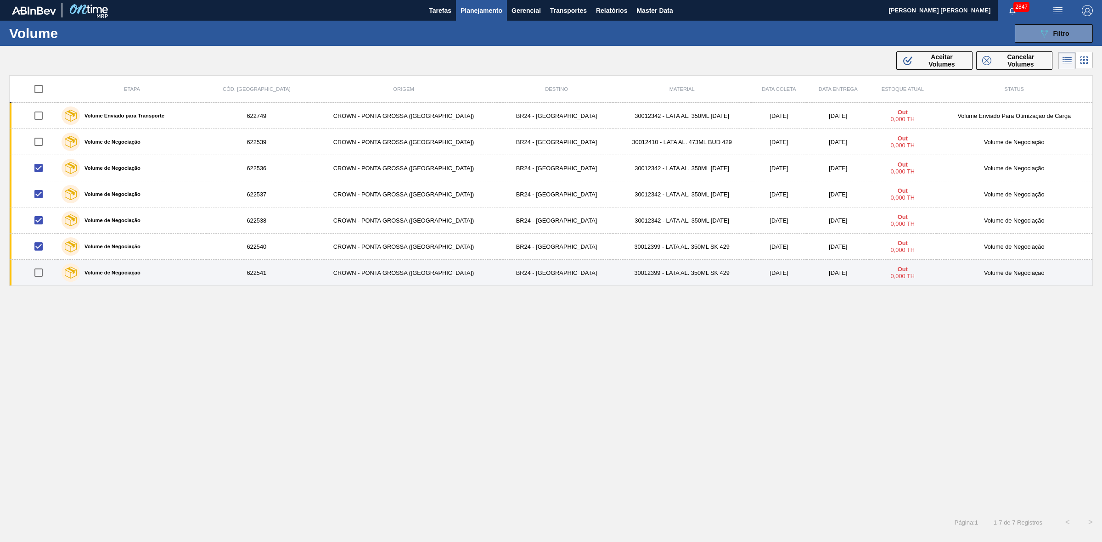
click at [44, 267] on input "checkbox" at bounding box center [38, 272] width 19 height 19
checkbox input "true"
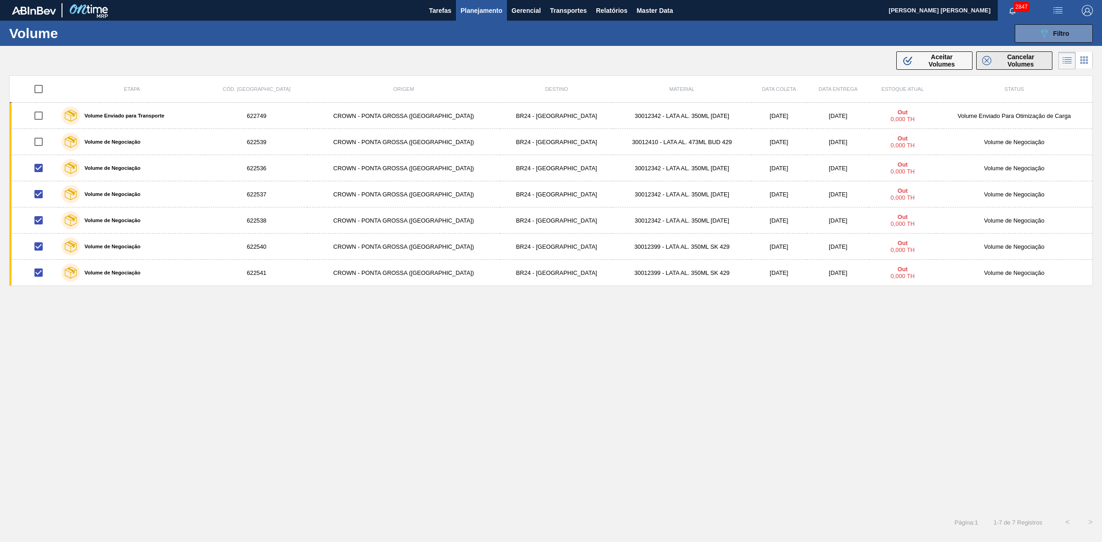
click at [1002, 61] on span "Cancelar Volumes" at bounding box center [1020, 60] width 51 height 15
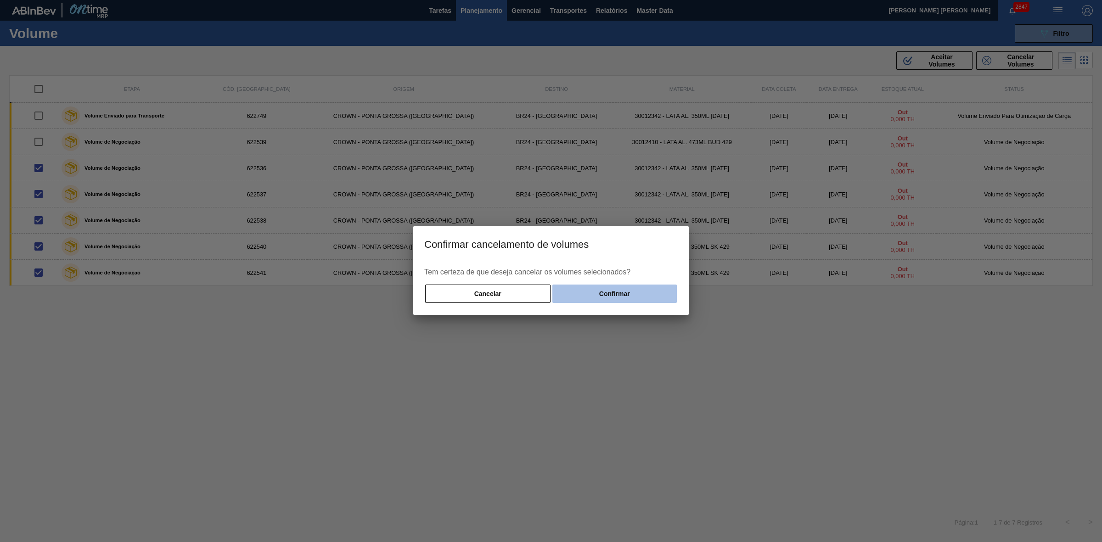
click at [613, 294] on button "Confirmar" at bounding box center [614, 294] width 124 height 18
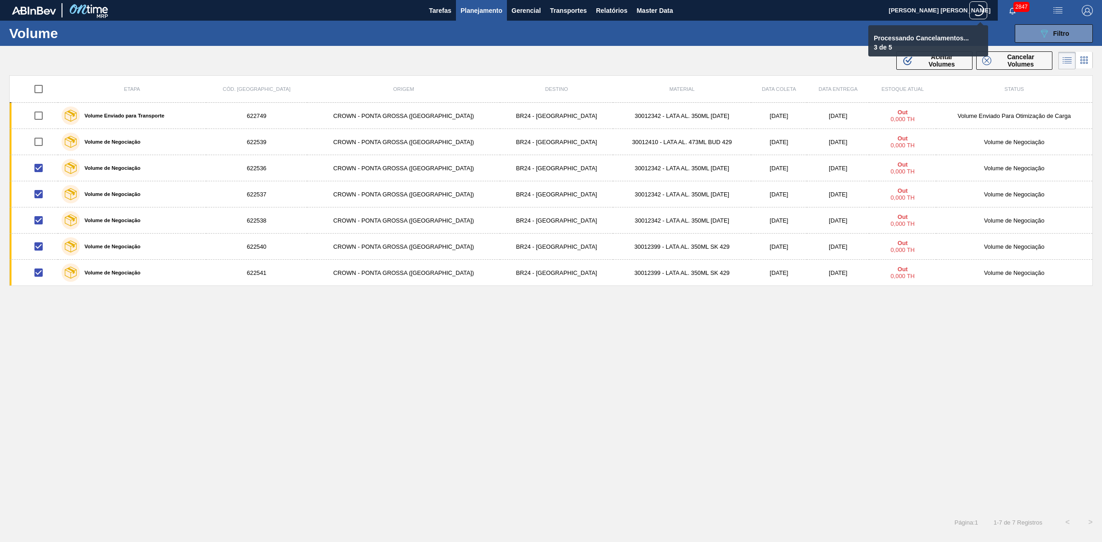
checkbox input "false"
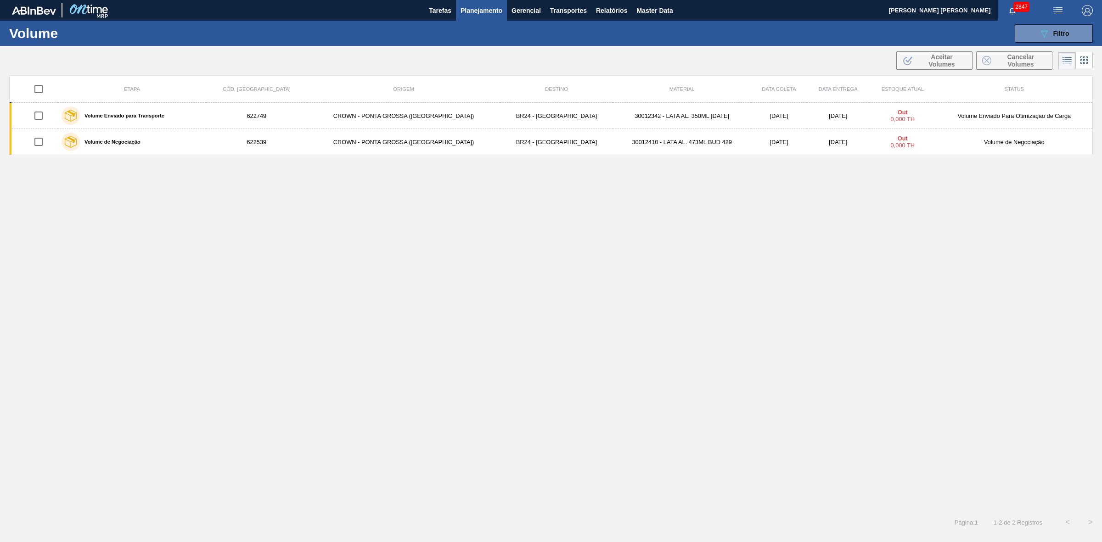
click at [489, 12] on span "Planejamento" at bounding box center [482, 10] width 42 height 11
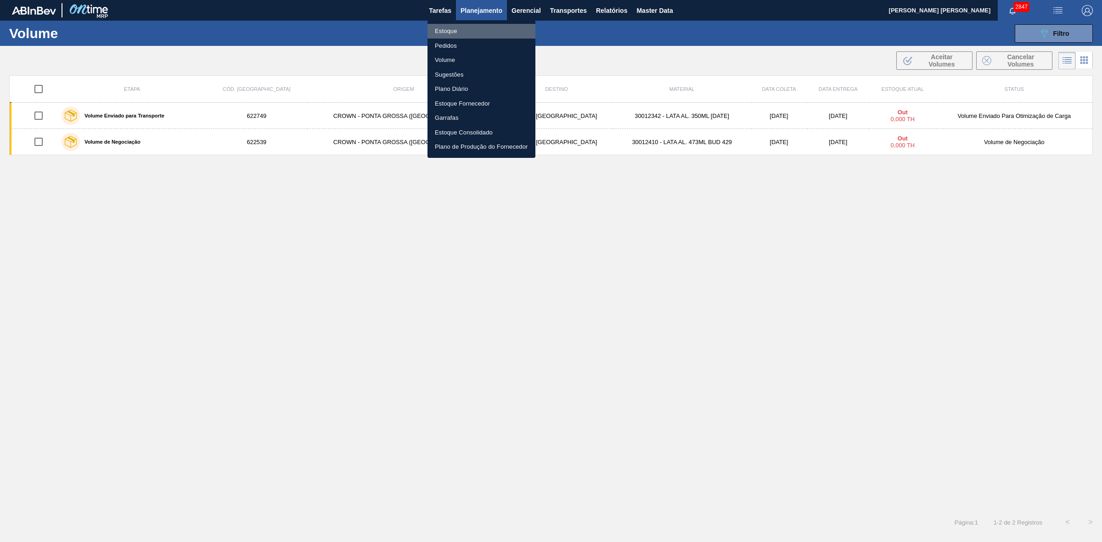
click at [452, 28] on li "Estoque" at bounding box center [481, 31] width 108 height 15
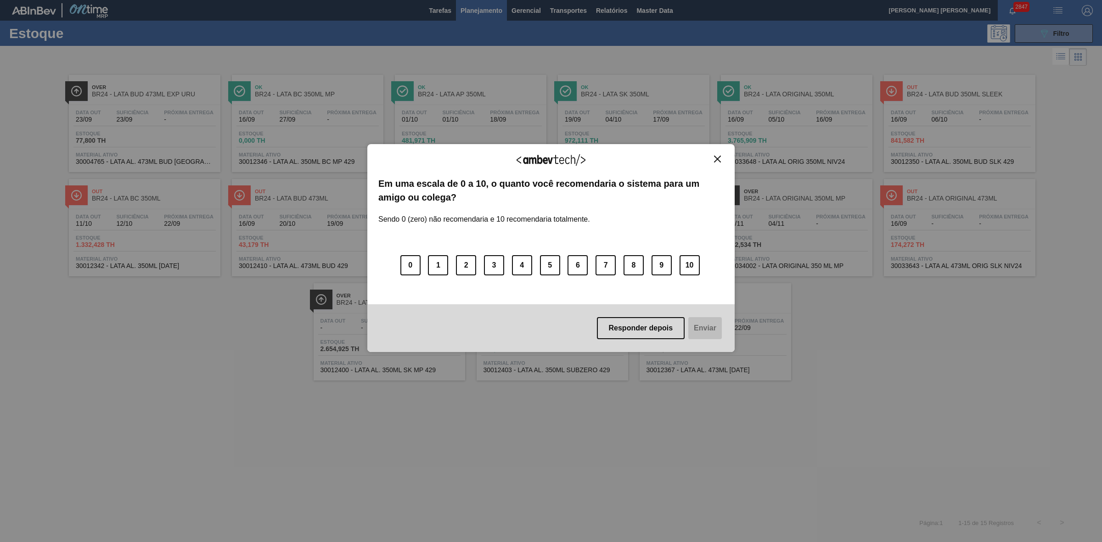
click at [717, 156] on img "Close" at bounding box center [717, 159] width 7 height 7
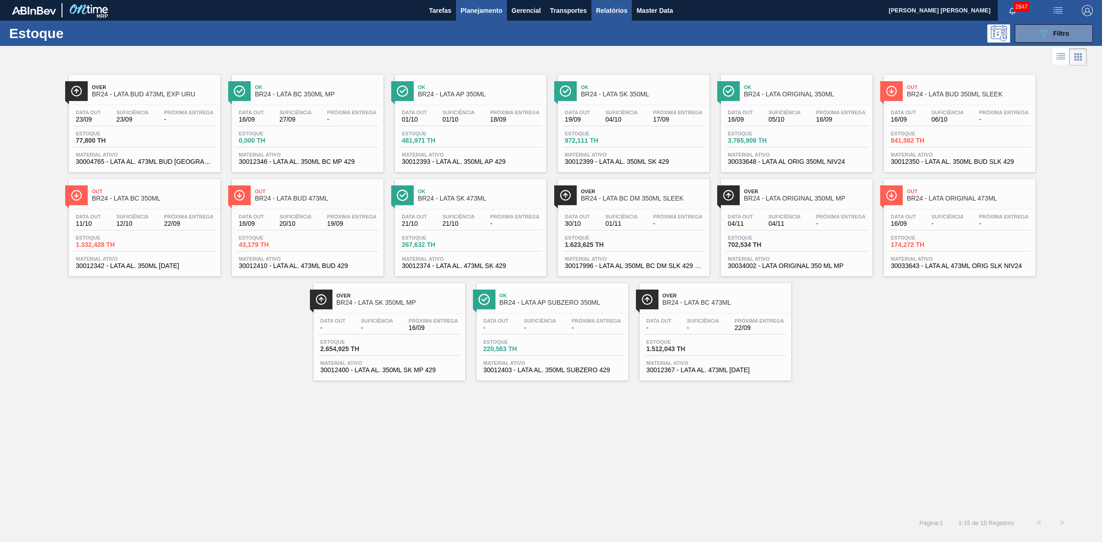
click at [603, 9] on span "Relatórios" at bounding box center [611, 10] width 31 height 11
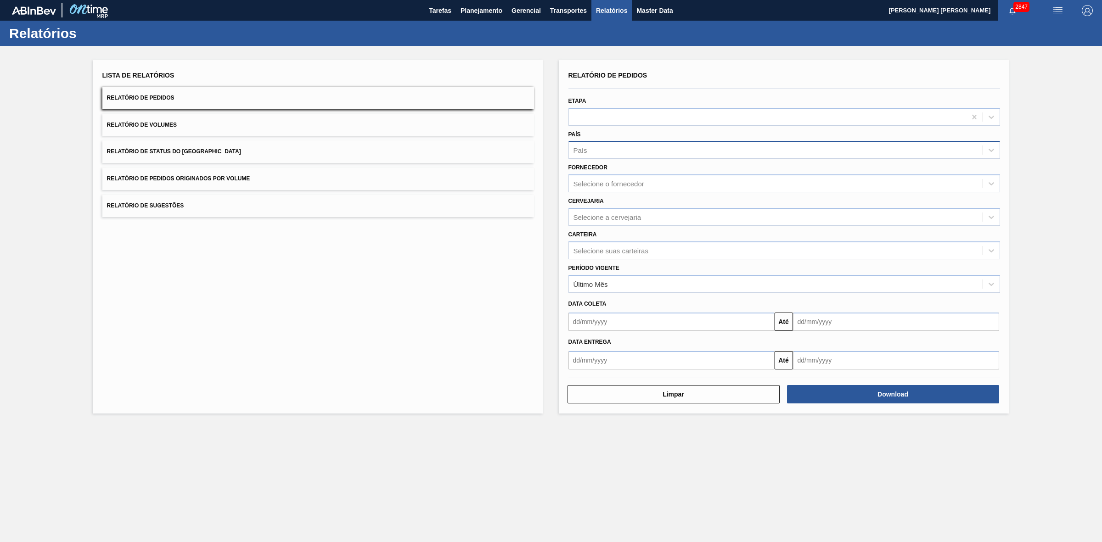
click at [621, 147] on div "País" at bounding box center [776, 150] width 414 height 13
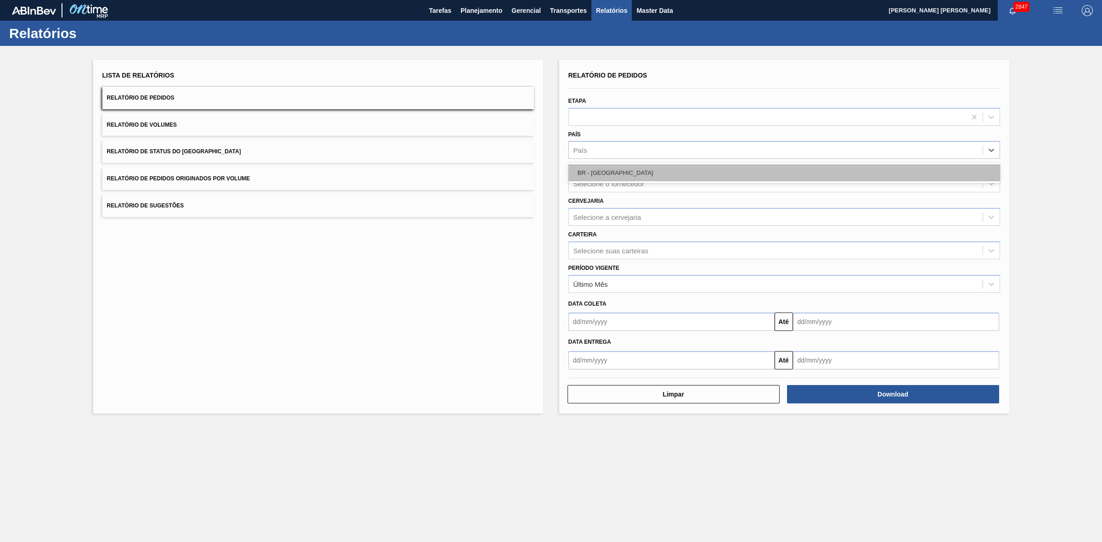
click at [610, 170] on div "BR - Brasil" at bounding box center [784, 172] width 432 height 17
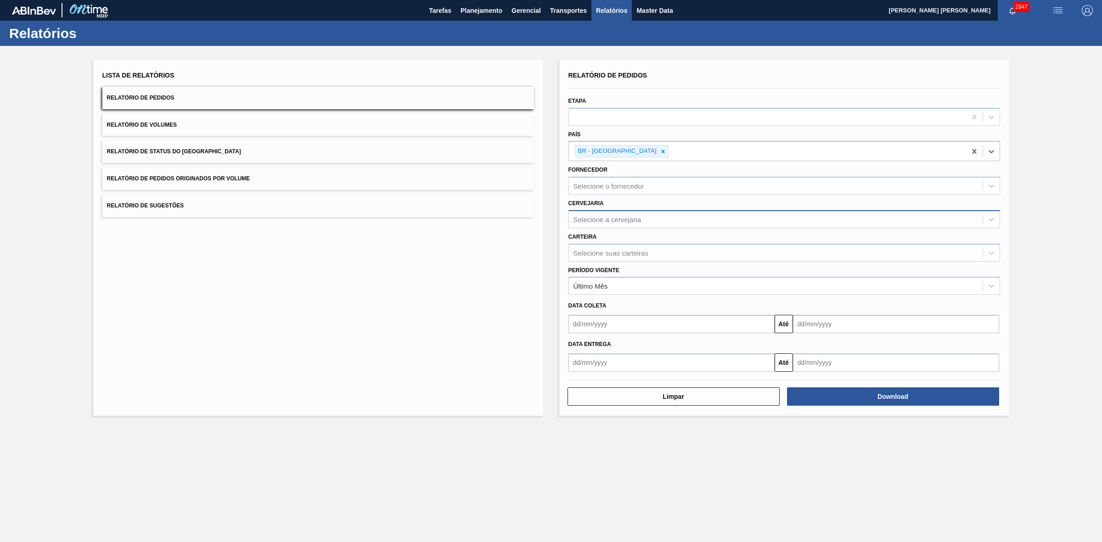
click at [607, 221] on div "Selecione a cervejaria" at bounding box center [607, 219] width 68 height 8
type input "09"
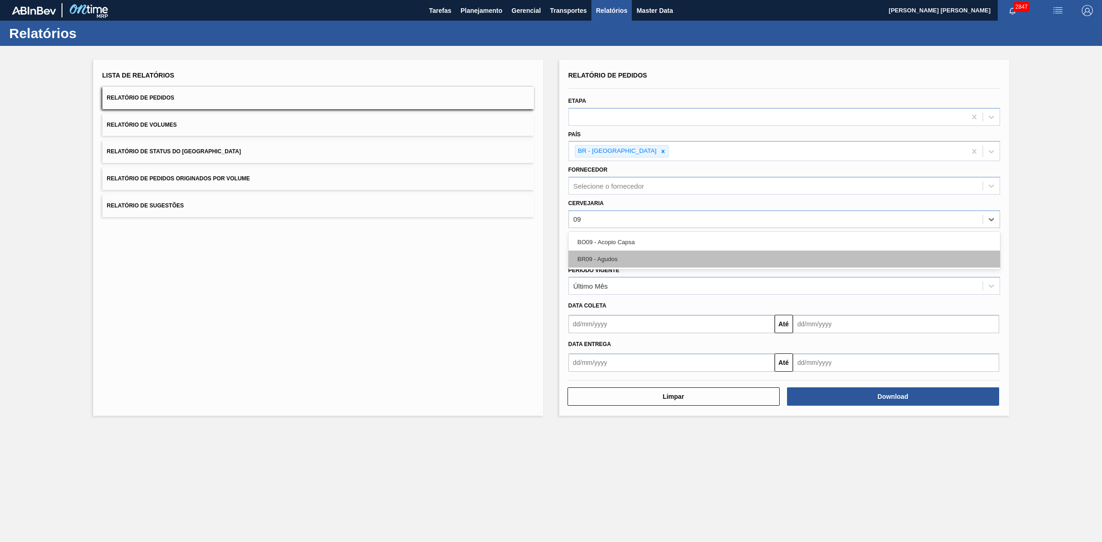
click at [607, 261] on div "BR09 - Agudos" at bounding box center [784, 259] width 432 height 17
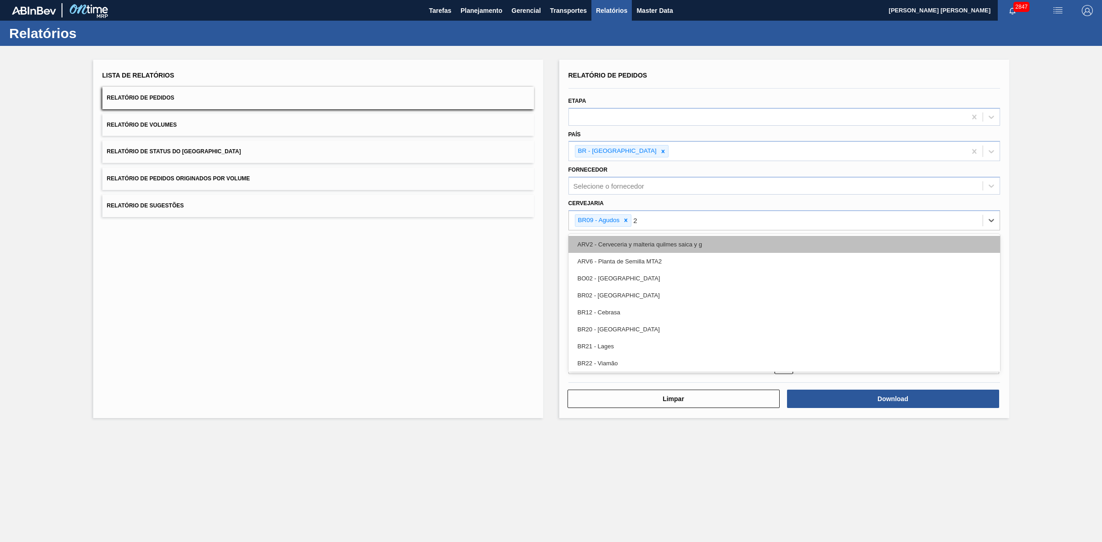
type input "21"
click at [618, 243] on div "BR21 - Lages" at bounding box center [784, 244] width 432 height 17
type input "22"
click at [652, 244] on div "BR22 - Viamão" at bounding box center [784, 244] width 432 height 17
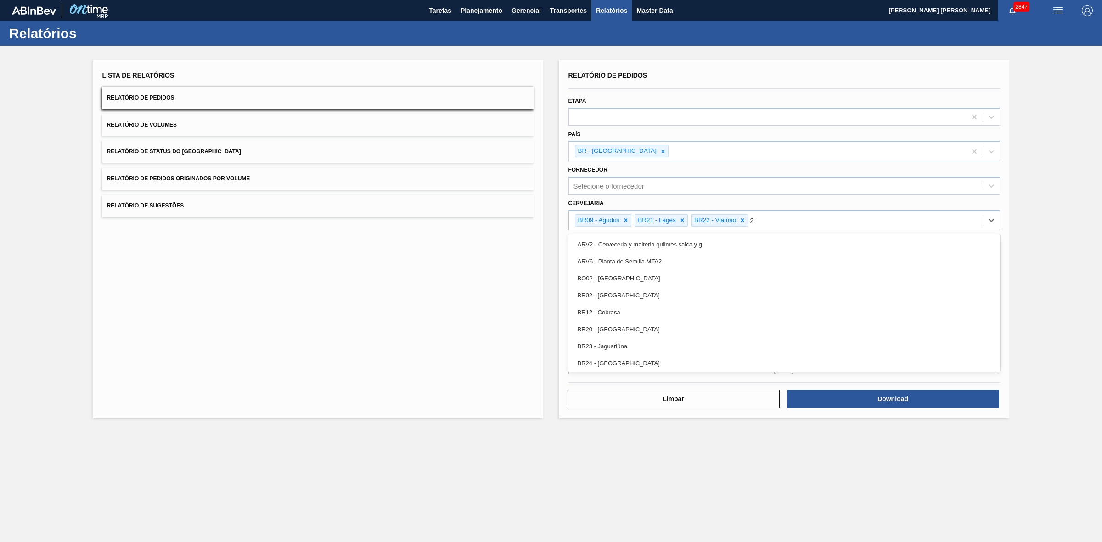
type input "24"
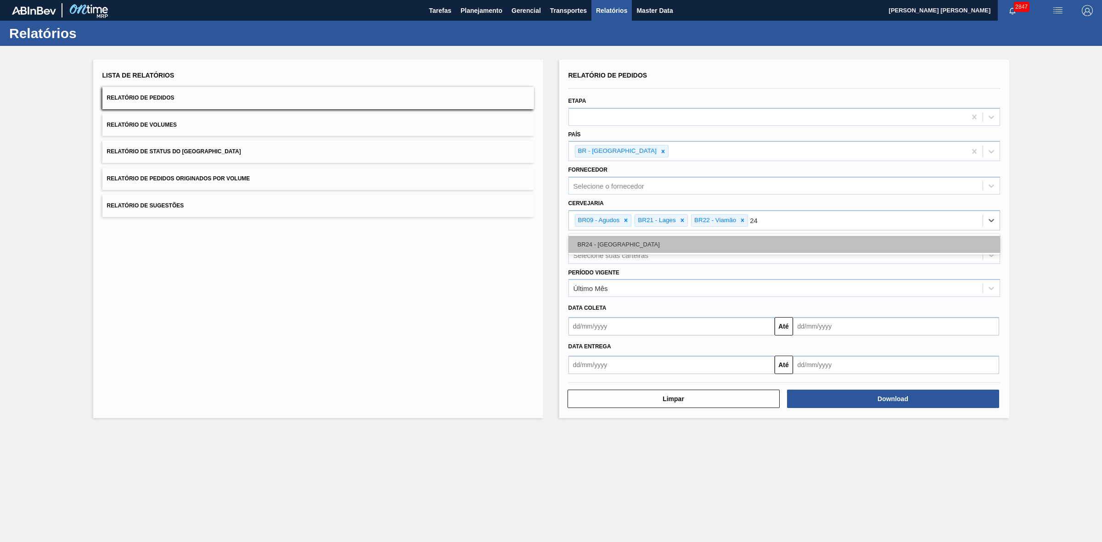
click at [623, 241] on div "BR24 - Ponta Grossa" at bounding box center [784, 244] width 432 height 17
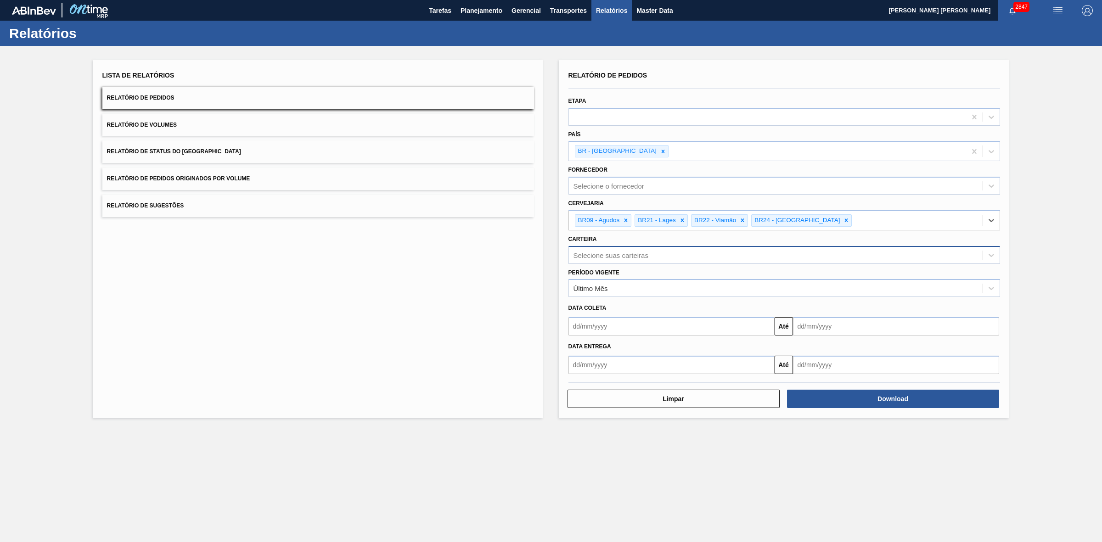
click at [608, 260] on div "Selecione suas carteiras" at bounding box center [776, 254] width 414 height 13
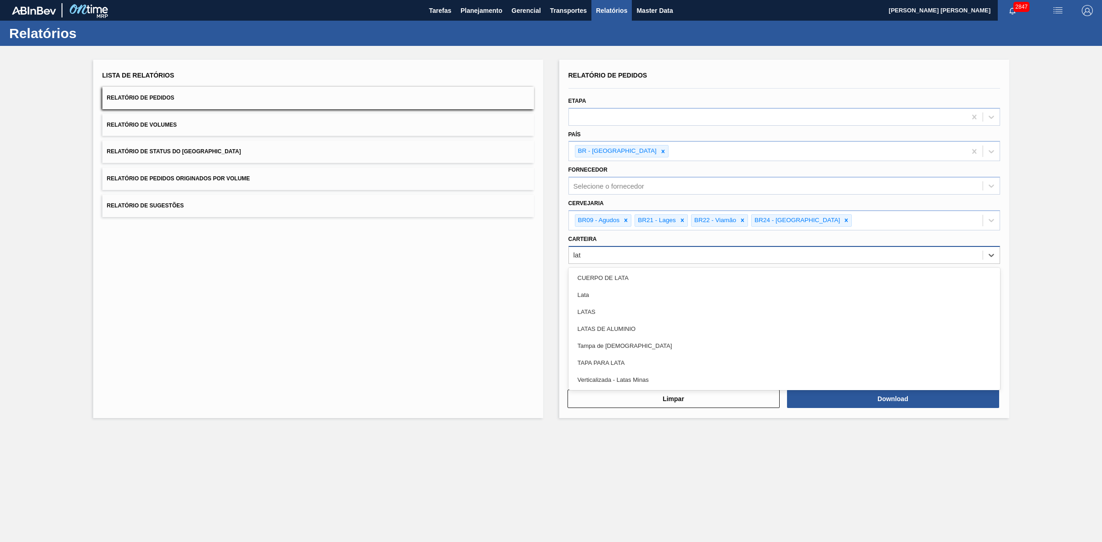
type input "lata"
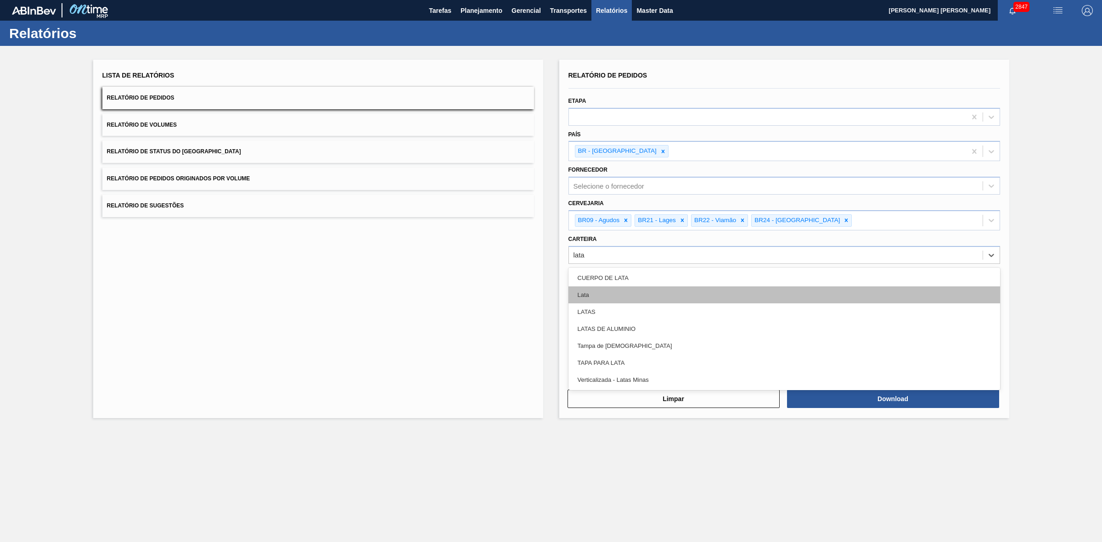
click at [589, 287] on div "Lata" at bounding box center [784, 295] width 432 height 17
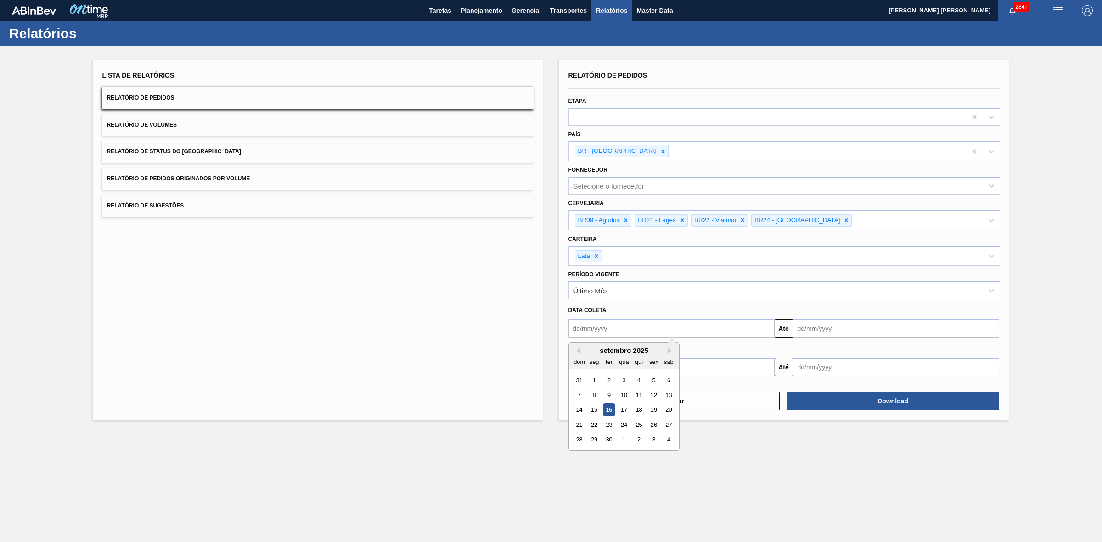
drag, startPoint x: 602, startPoint y: 322, endPoint x: 605, endPoint y: 329, distance: 7.6
click at [602, 322] on input "text" at bounding box center [671, 329] width 206 height 18
click at [593, 358] on div "seg" at bounding box center [594, 362] width 12 height 12
click at [627, 393] on div "10" at bounding box center [624, 395] width 12 height 12
type input "10/09/2025"
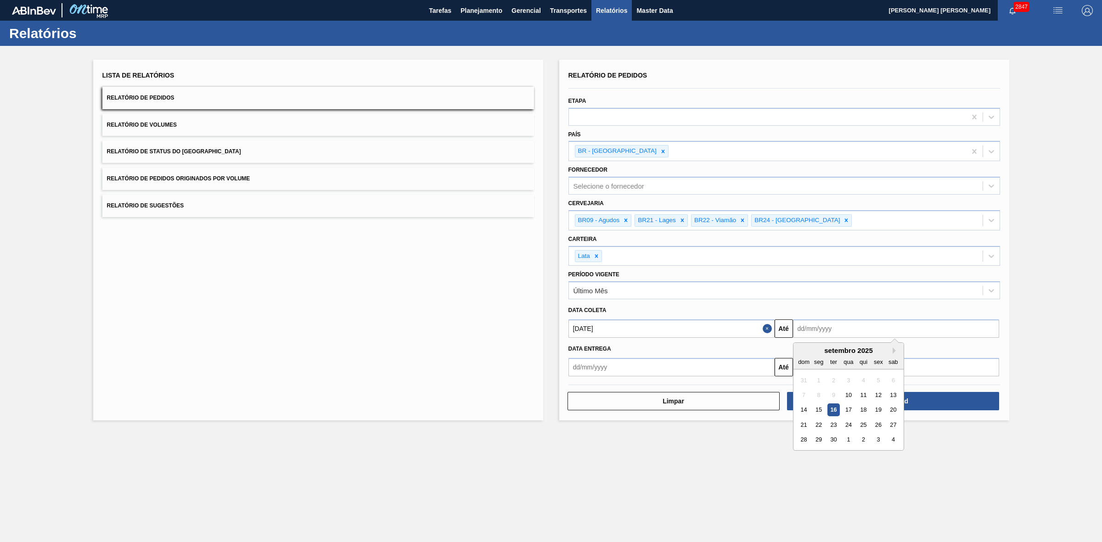
click at [816, 325] on input "text" at bounding box center [896, 329] width 206 height 18
click at [832, 442] on div "30" at bounding box center [833, 440] width 12 height 12
type input "[DATE]"
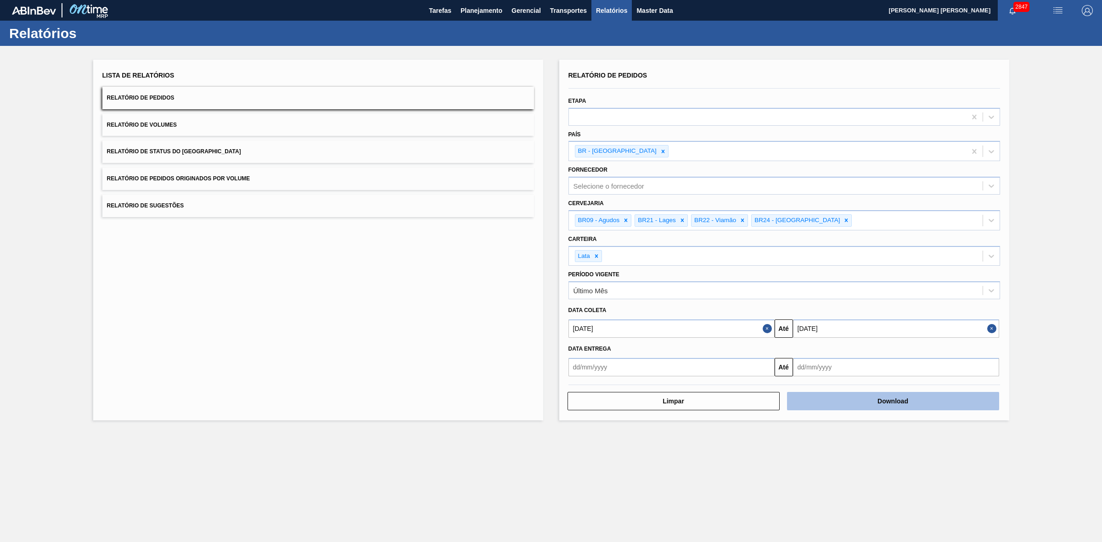
click at [828, 400] on button "Download" at bounding box center [893, 401] width 212 height 18
click at [179, 131] on button "Relatório de Volumes" at bounding box center [318, 125] width 432 height 22
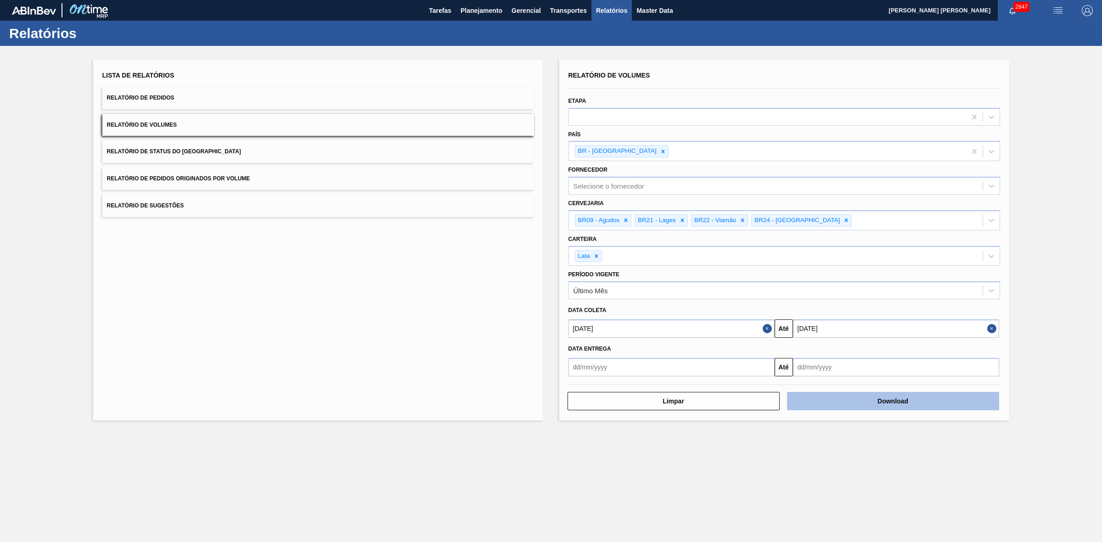
click at [886, 395] on button "Download" at bounding box center [893, 401] width 212 height 18
click at [218, 208] on button "Relatório de Sugestões" at bounding box center [318, 206] width 432 height 22
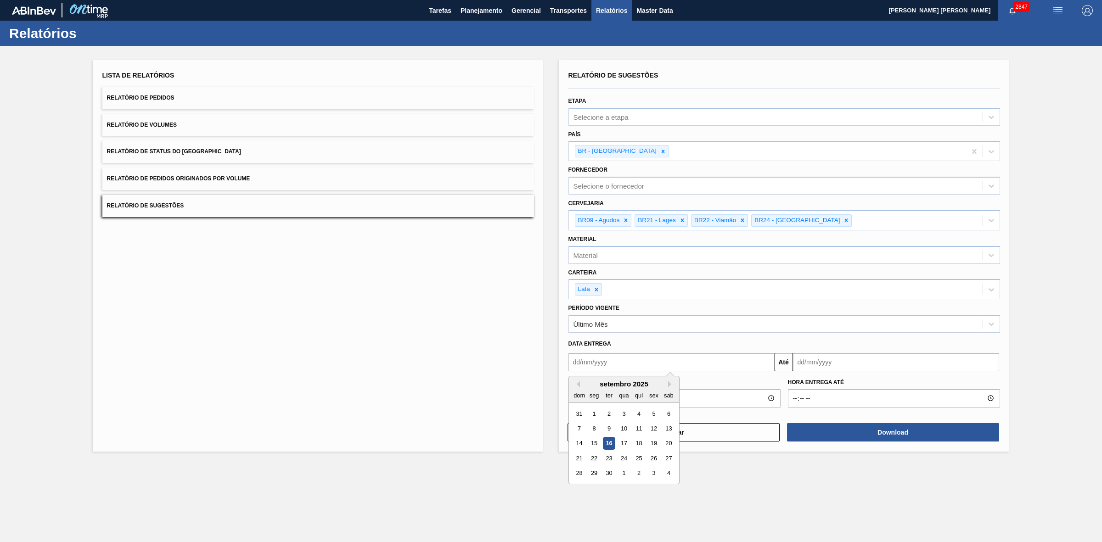
click at [614, 366] on input "text" at bounding box center [671, 362] width 206 height 18
click at [609, 443] on div "16" at bounding box center [608, 443] width 12 height 12
type input "[DATE]"
click at [825, 364] on input "text" at bounding box center [896, 362] width 206 height 18
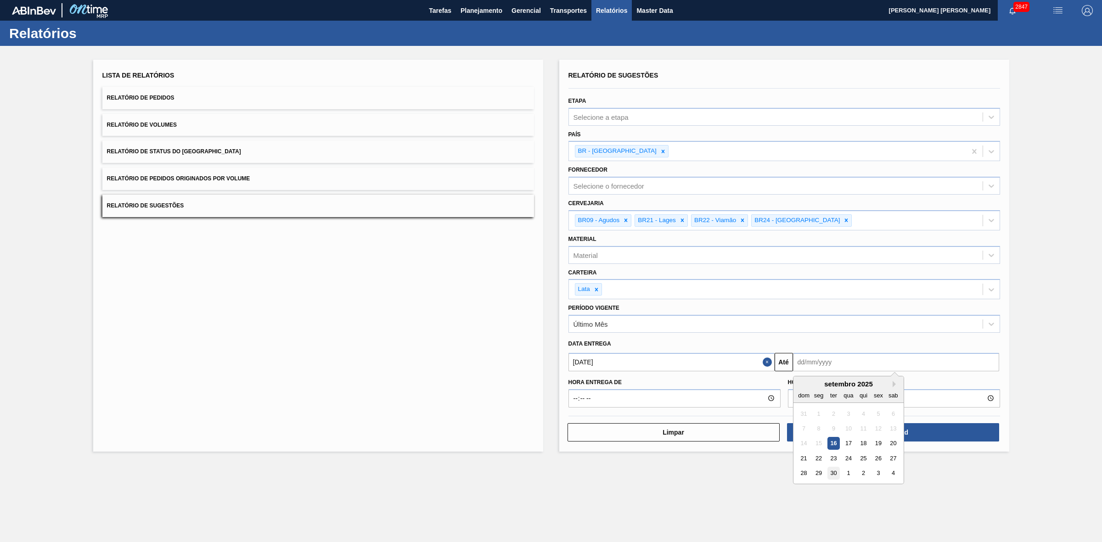
click at [832, 473] on div "30" at bounding box center [833, 473] width 12 height 12
type input "[DATE]"
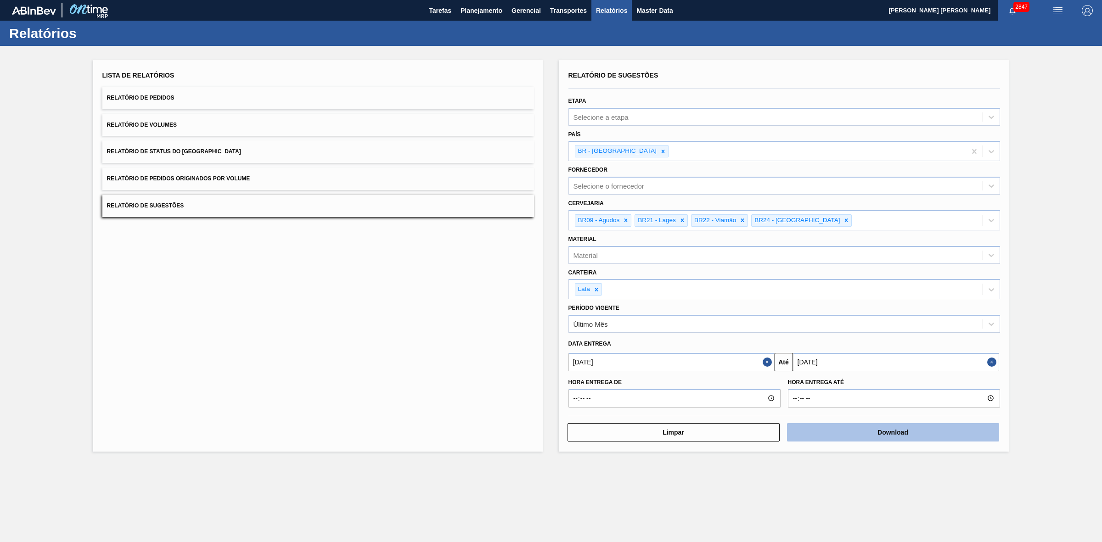
click at [826, 433] on button "Download" at bounding box center [893, 432] width 212 height 18
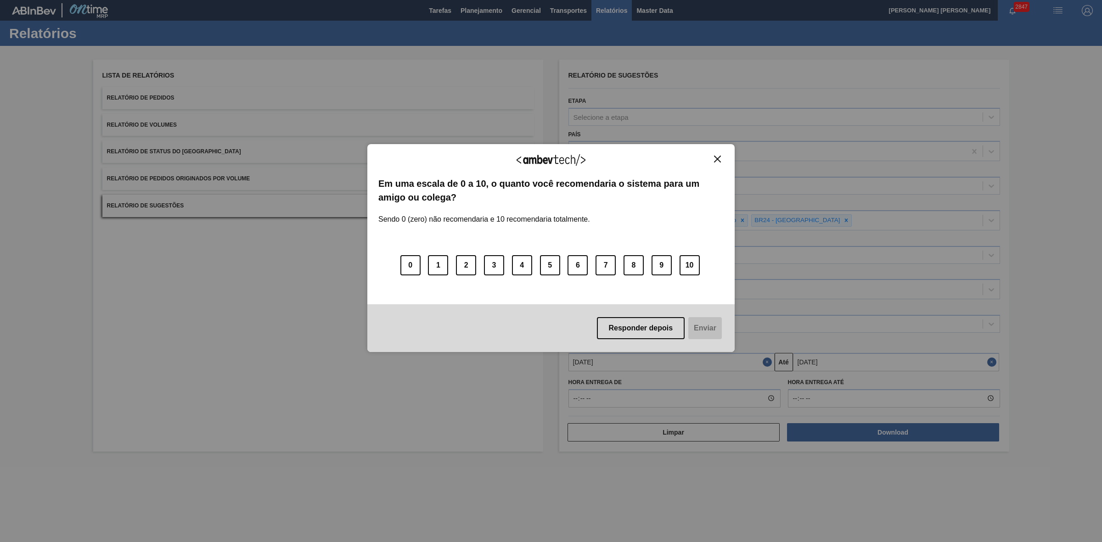
click at [718, 161] on img "Close" at bounding box center [717, 159] width 7 height 7
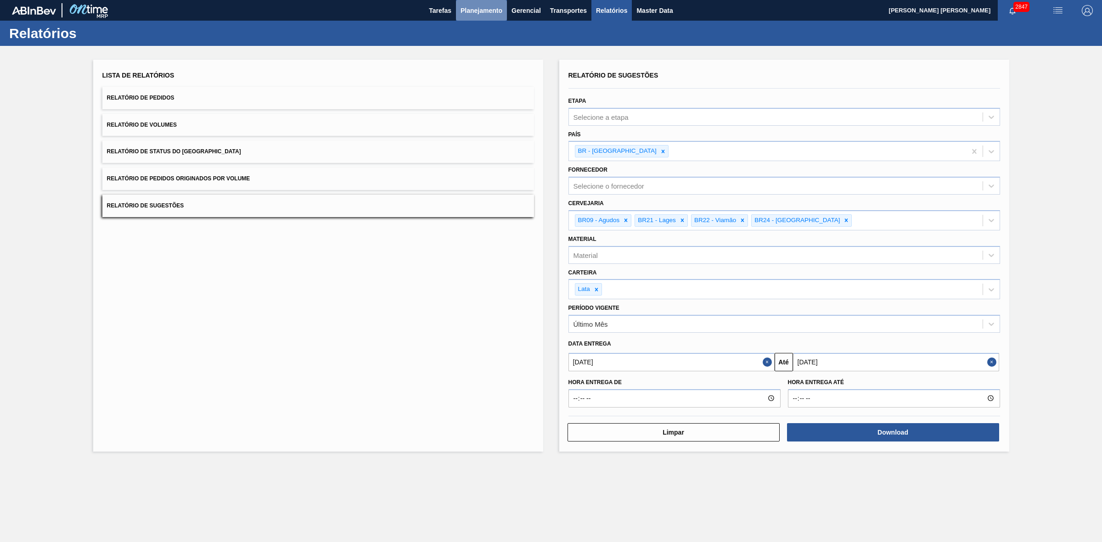
click at [483, 12] on span "Planejamento" at bounding box center [482, 10] width 42 height 11
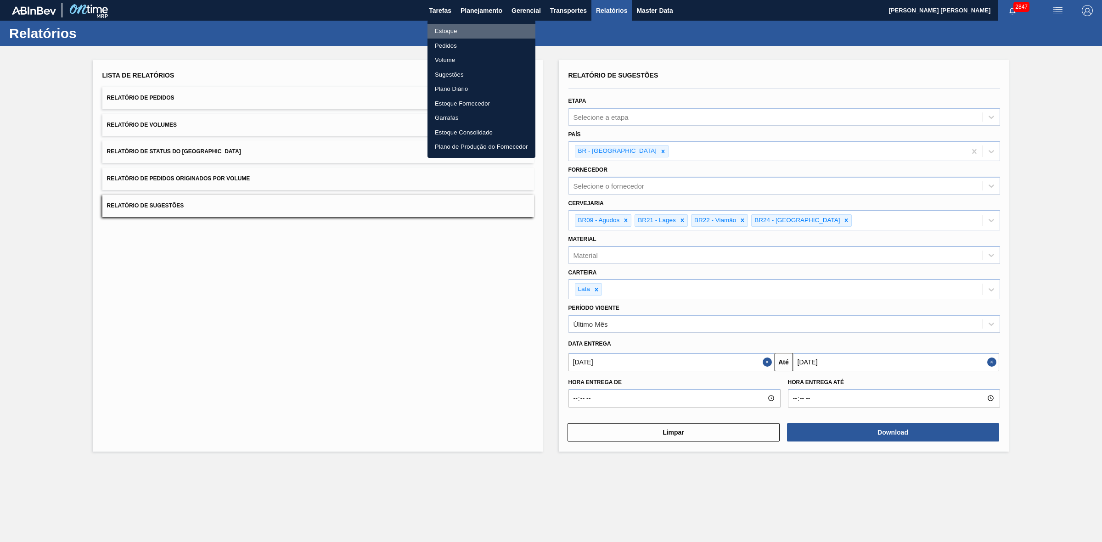
click at [448, 30] on li "Estoque" at bounding box center [481, 31] width 108 height 15
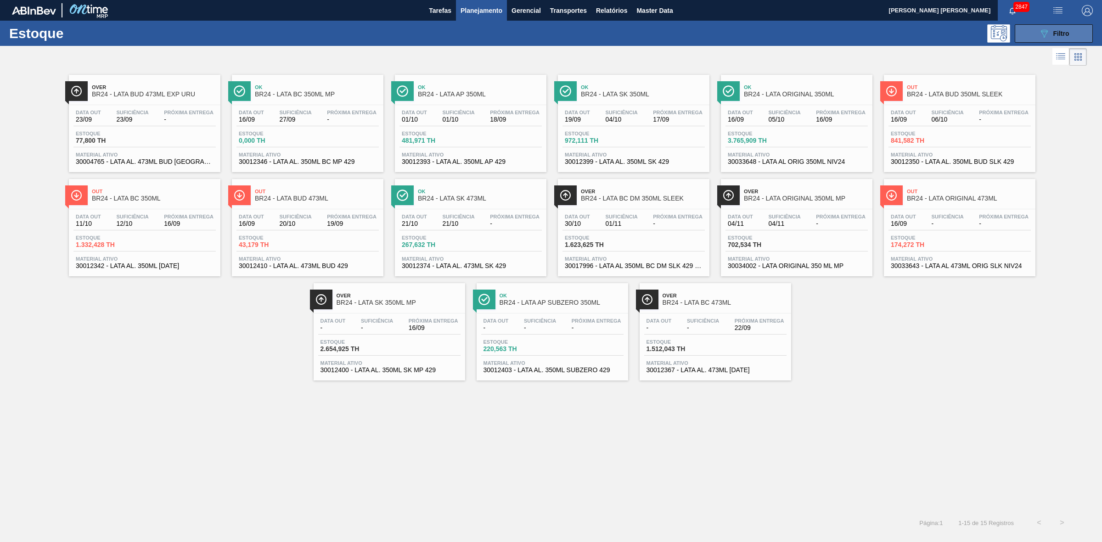
click at [1039, 35] on icon "089F7B8B-B2A5-4AFE-B5C0-19BA573D28AC" at bounding box center [1044, 33] width 11 height 11
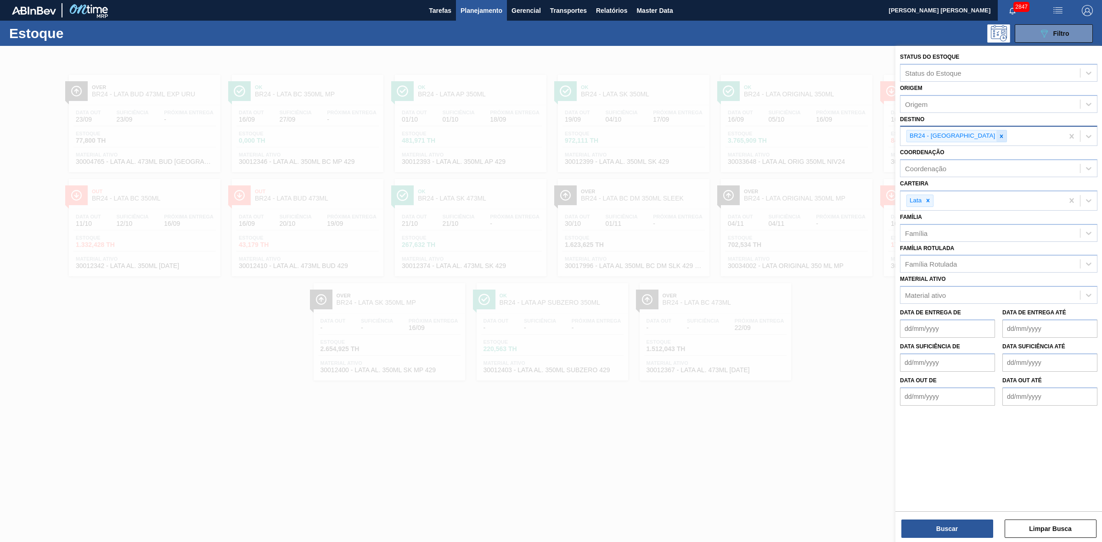
click at [998, 133] on icon at bounding box center [1001, 136] width 6 height 6
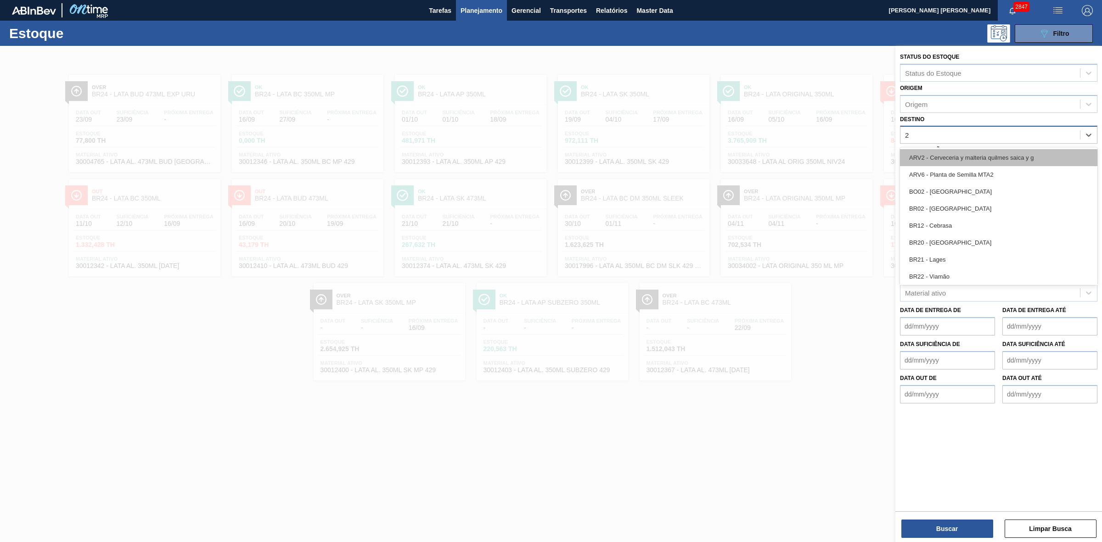
type input "21"
click at [934, 157] on div "BR21 - Lages" at bounding box center [998, 157] width 197 height 17
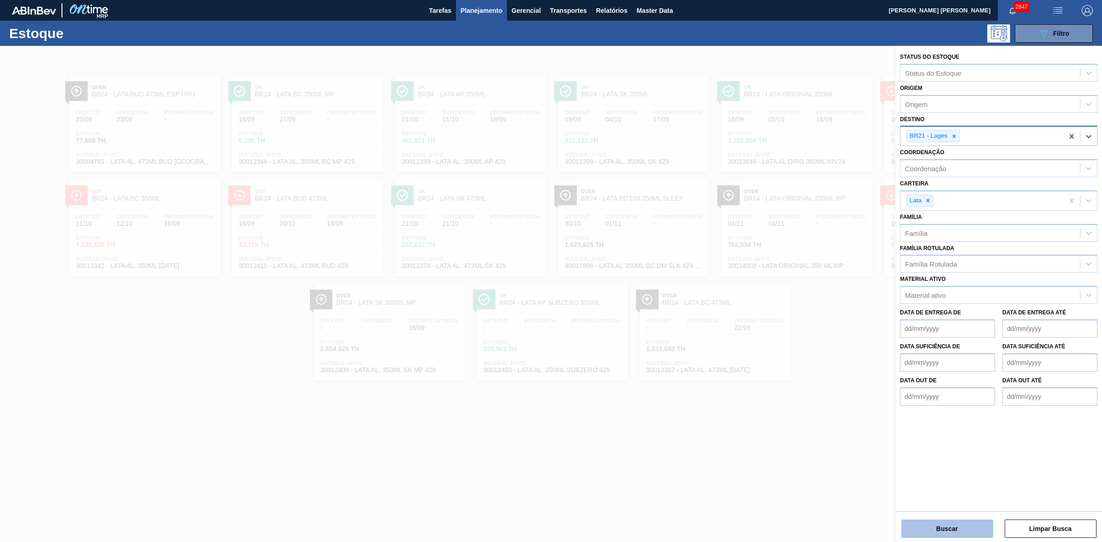
click at [951, 526] on button "Buscar" at bounding box center [947, 529] width 92 height 18
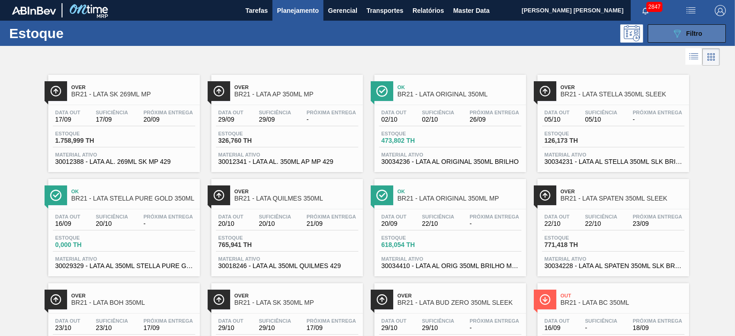
click at [672, 33] on icon "089F7B8B-B2A5-4AFE-B5C0-19BA573D28AC" at bounding box center [676, 33] width 11 height 11
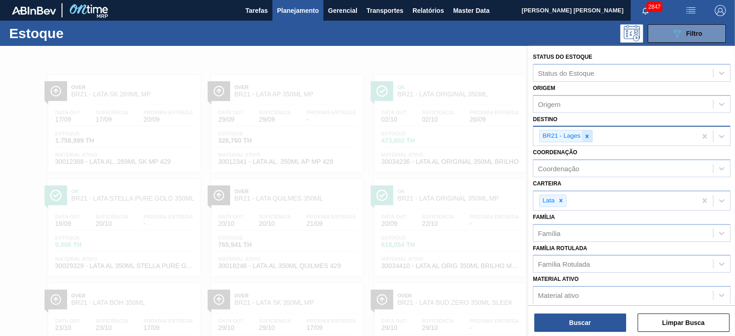
click at [586, 136] on icon at bounding box center [587, 136] width 6 height 6
type input "09"
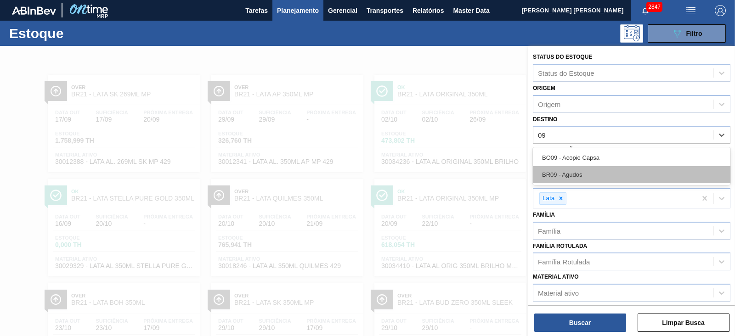
click at [568, 174] on div "BR09 - Agudos" at bounding box center [631, 174] width 197 height 17
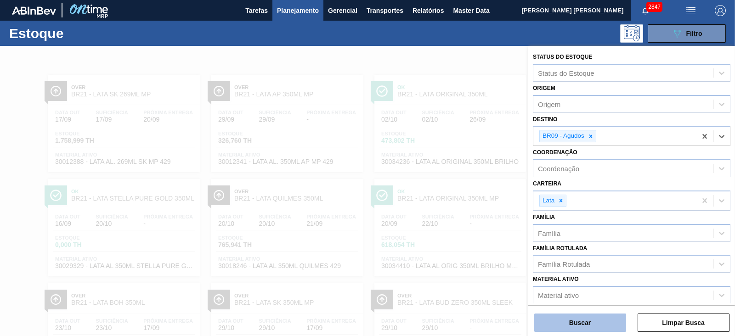
click at [585, 322] on button "Buscar" at bounding box center [580, 323] width 92 height 18
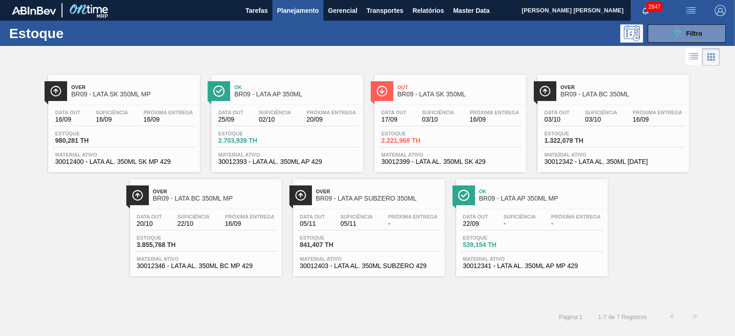
click at [461, 90] on div "Out BR09 - LATA SK 350ML" at bounding box center [459, 91] width 124 height 21
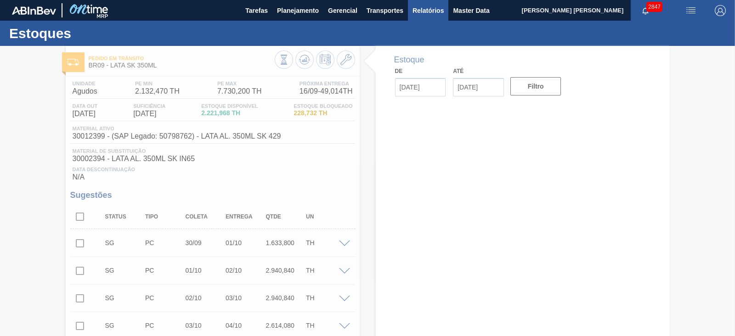
type input "[DATE]"
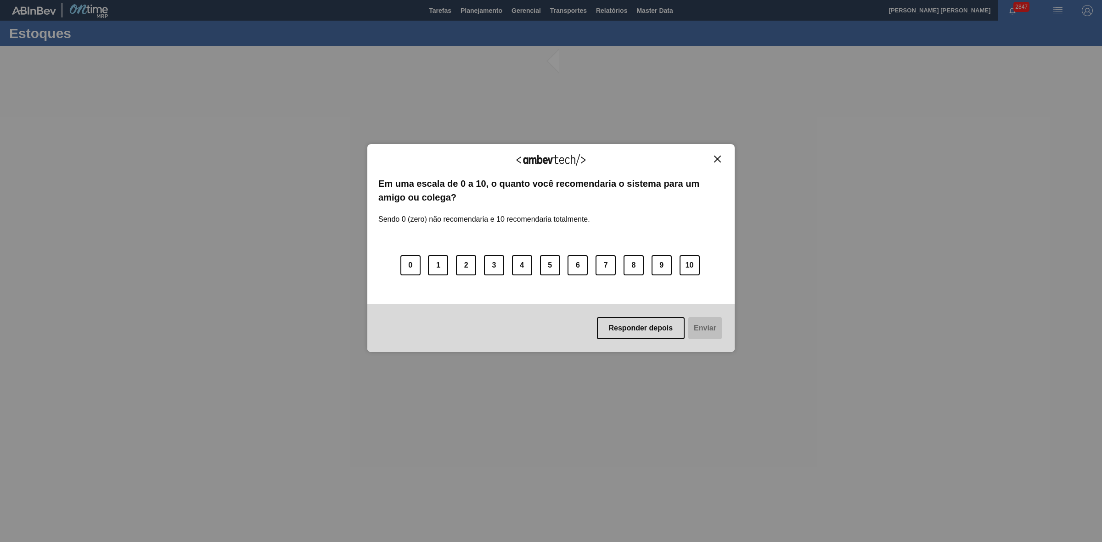
click at [717, 159] on img "Close" at bounding box center [717, 159] width 7 height 7
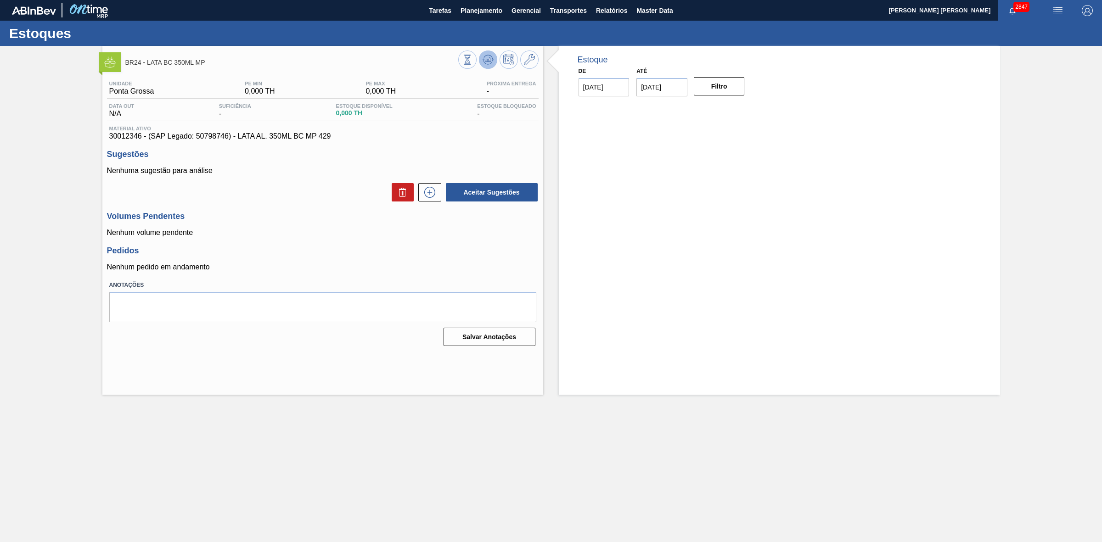
click at [485, 64] on icon at bounding box center [488, 59] width 11 height 11
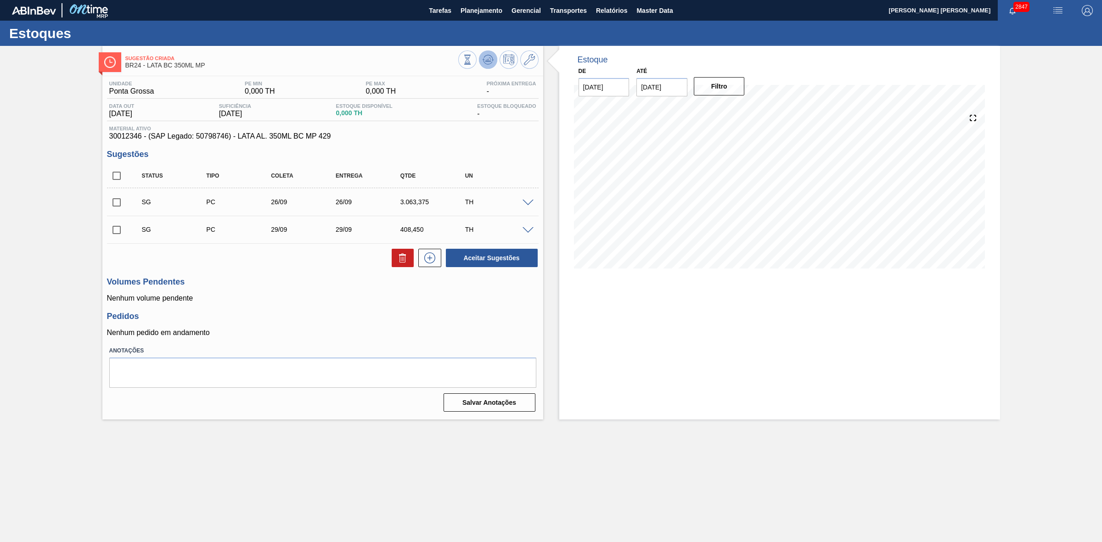
click at [487, 62] on icon at bounding box center [488, 59] width 11 height 11
click at [524, 203] on span at bounding box center [528, 203] width 11 height 7
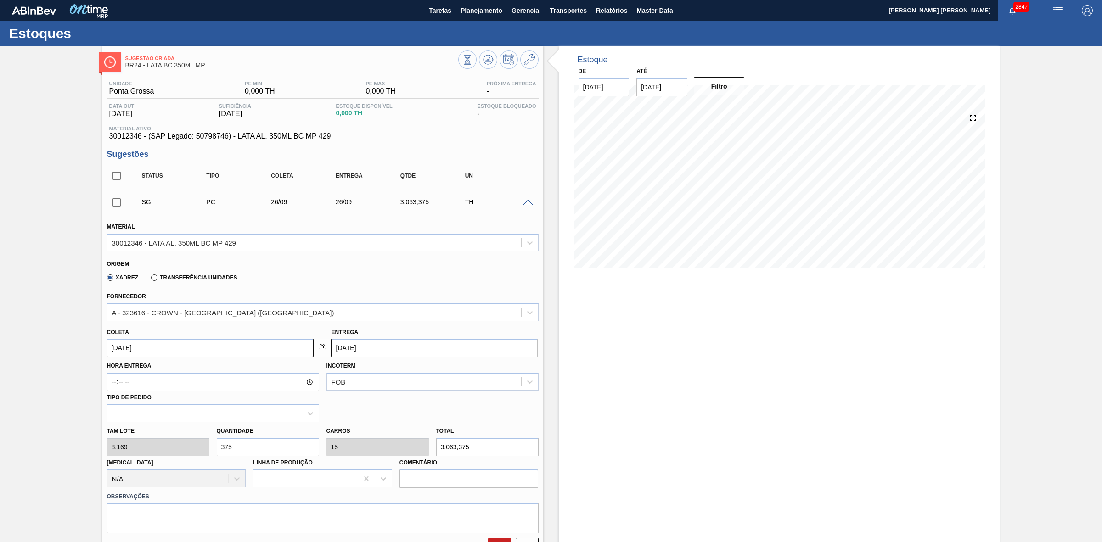
click at [526, 206] on span at bounding box center [528, 203] width 11 height 7
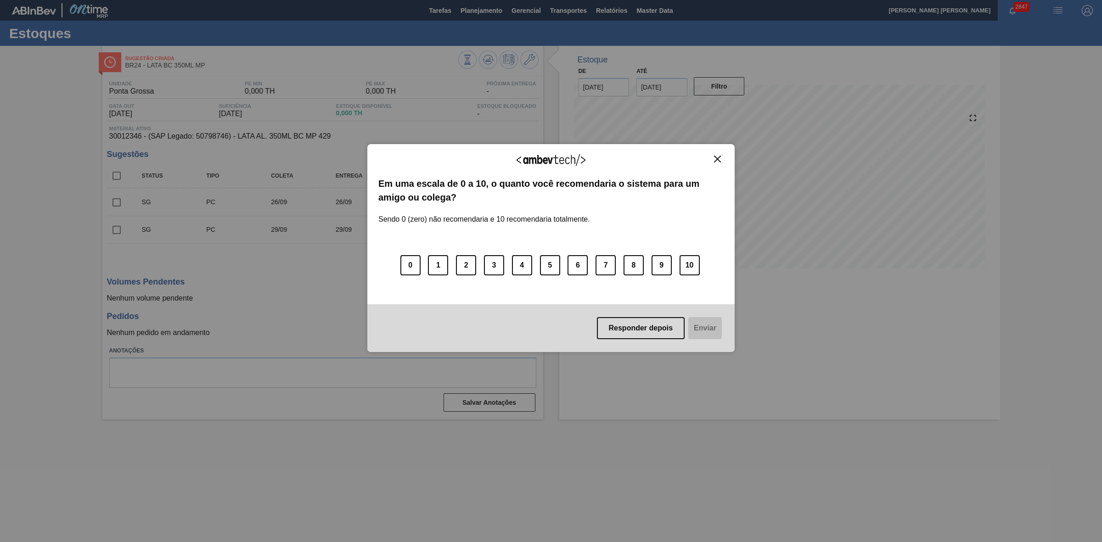
click at [715, 161] on img "Close" at bounding box center [717, 159] width 7 height 7
click at [717, 157] on img "Close" at bounding box center [717, 159] width 7 height 7
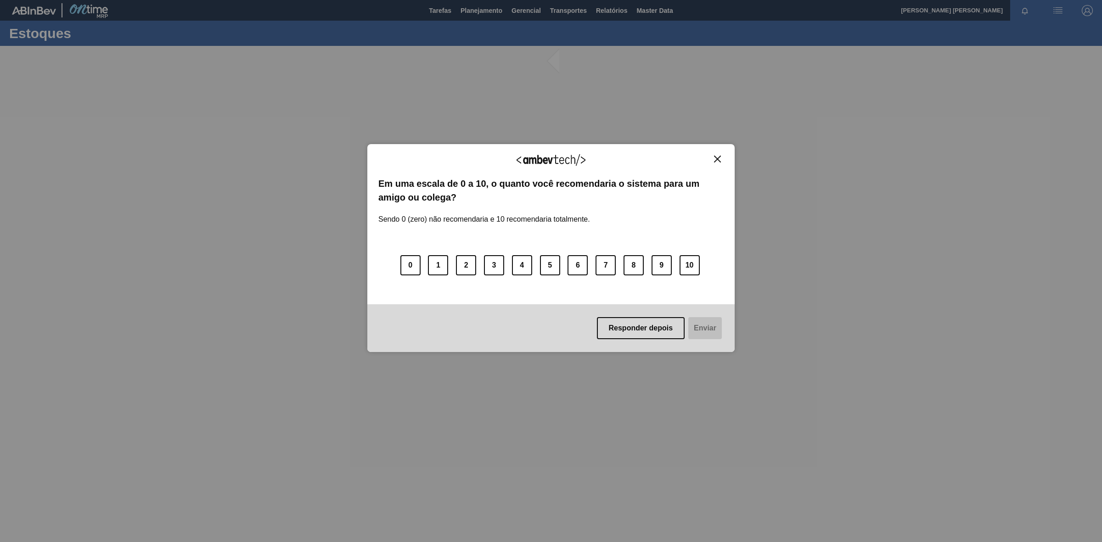
click at [717, 159] on img "Close" at bounding box center [717, 159] width 7 height 7
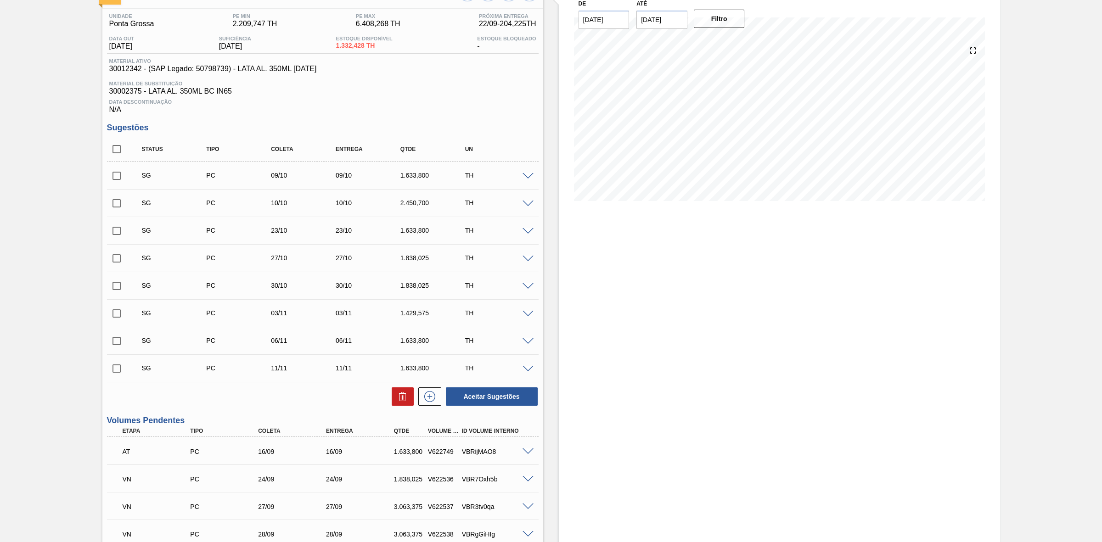
scroll to position [57, 0]
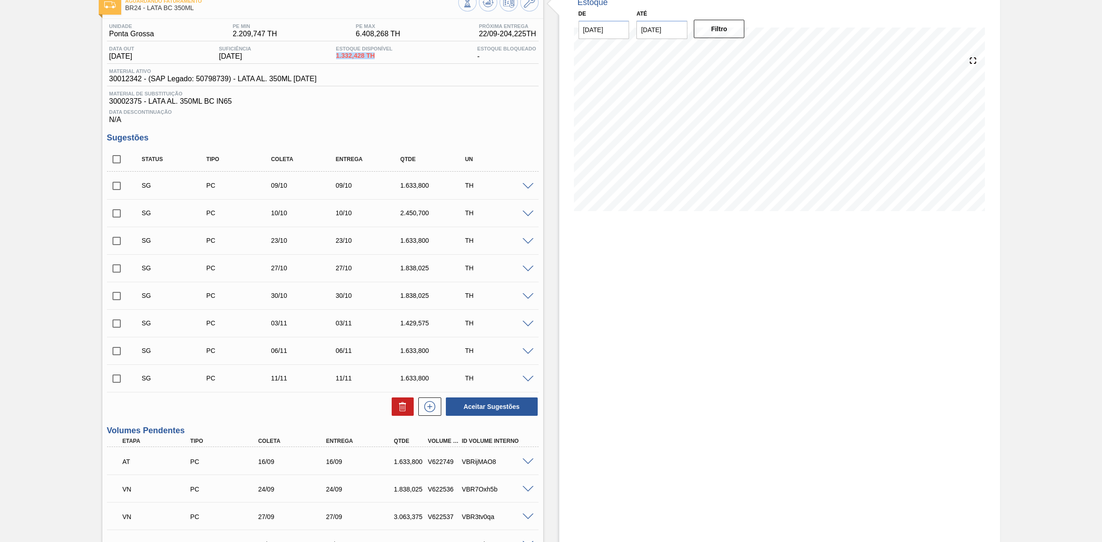
drag, startPoint x: 382, startPoint y: 57, endPoint x: 317, endPoint y: 53, distance: 65.4
click at [317, 53] on div "Data out [DATE] Suficiência [DATE] Estoque Disponível 1.332,428 TH Estoque Bloq…" at bounding box center [323, 55] width 432 height 18
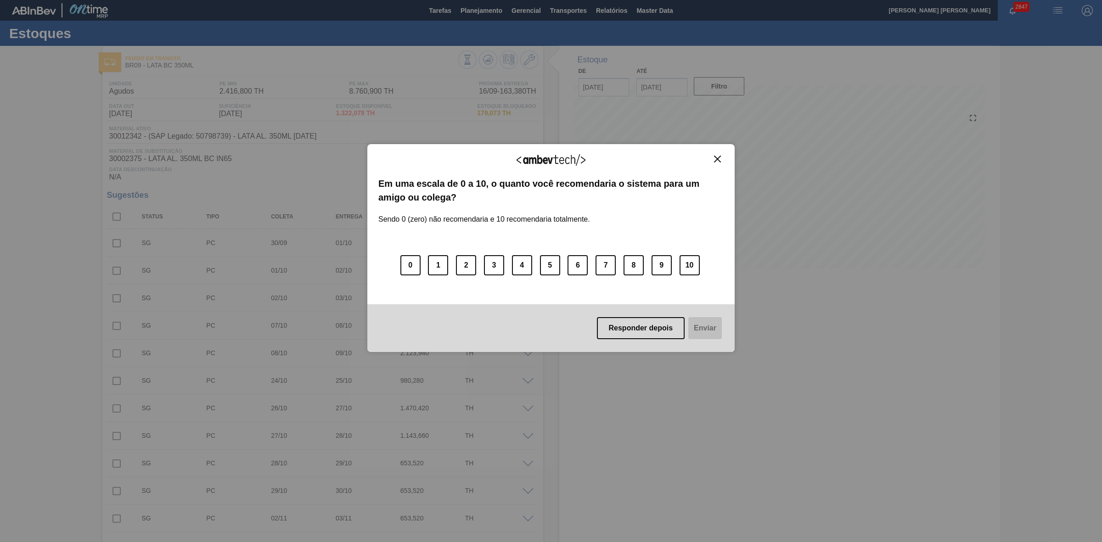
click at [720, 161] on img "Close" at bounding box center [717, 159] width 7 height 7
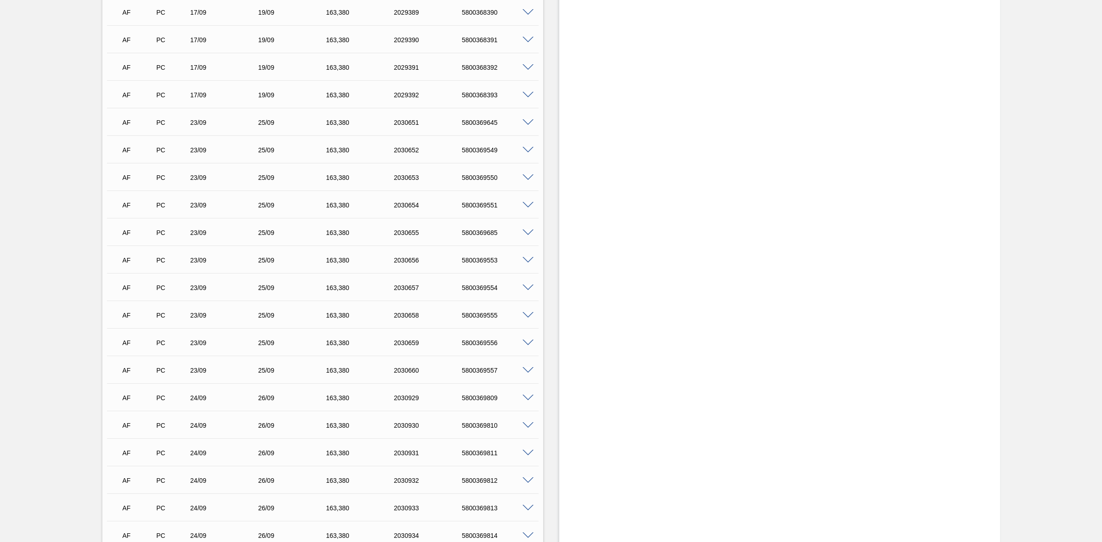
scroll to position [1377, 0]
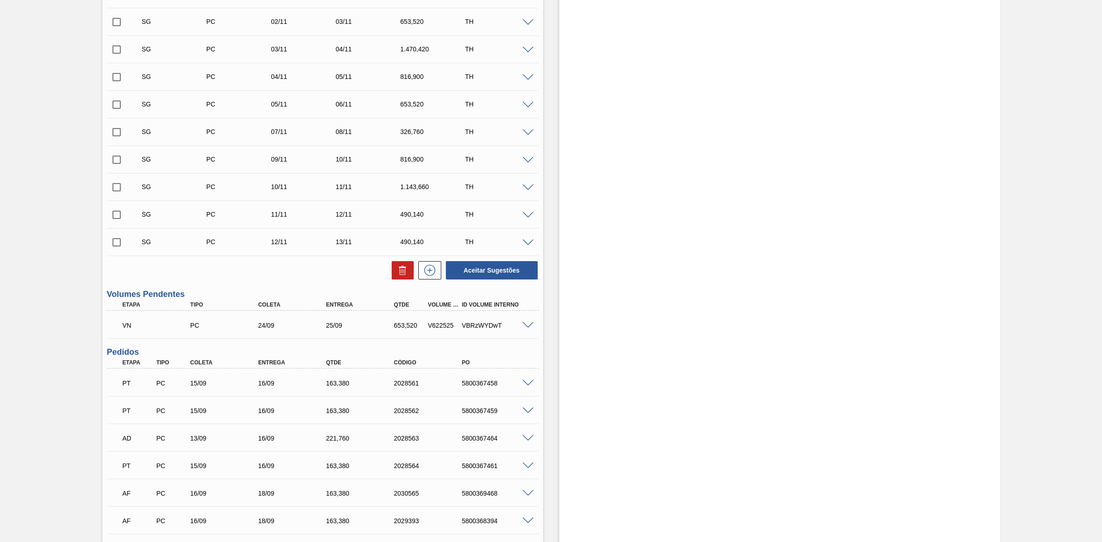
scroll to position [517, 0]
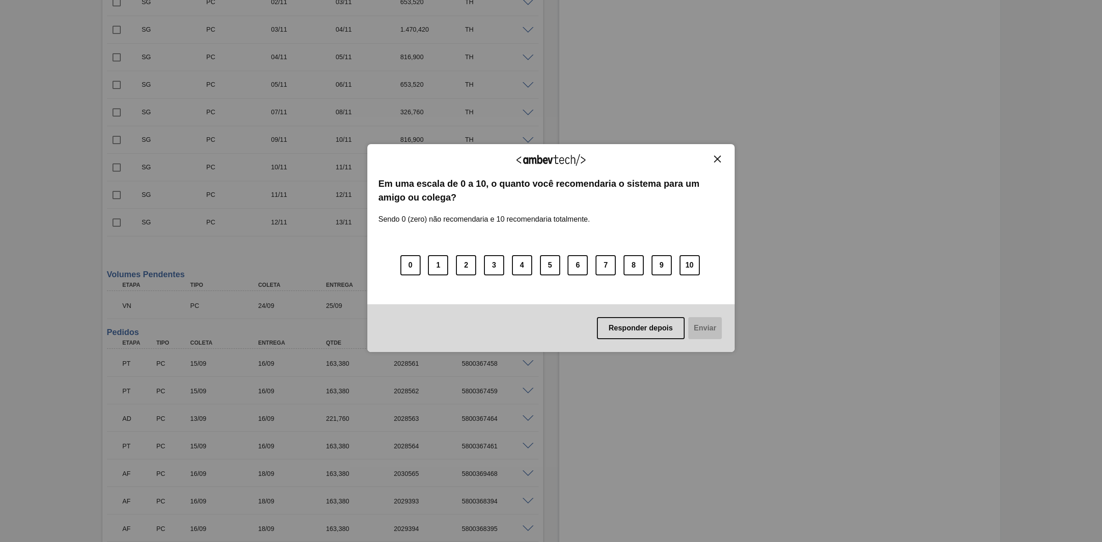
click at [714, 158] on img "Close" at bounding box center [717, 159] width 7 height 7
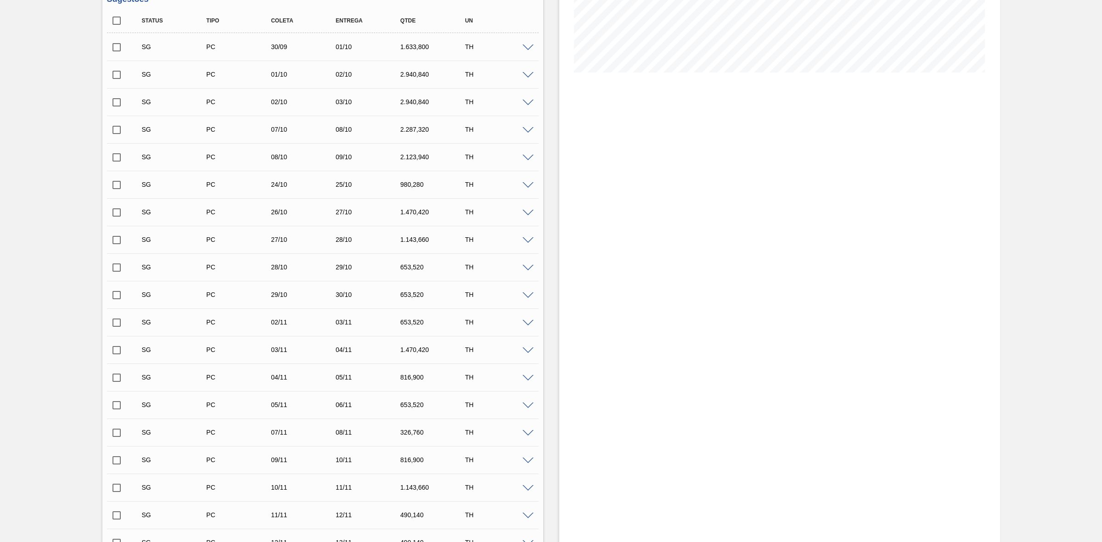
scroll to position [0, 0]
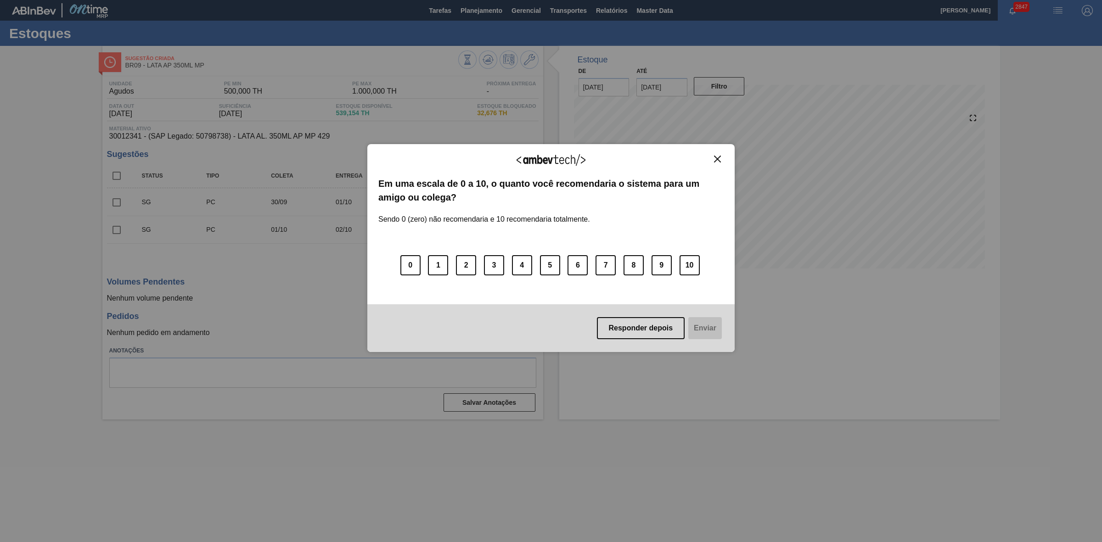
click at [721, 160] on img "Close" at bounding box center [717, 159] width 7 height 7
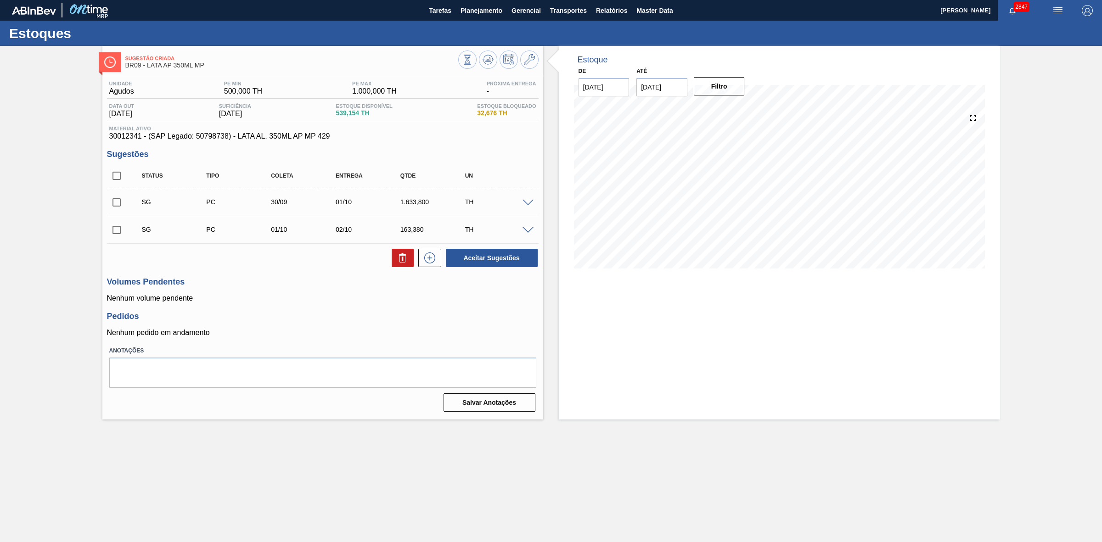
click at [527, 204] on span at bounding box center [528, 203] width 11 height 7
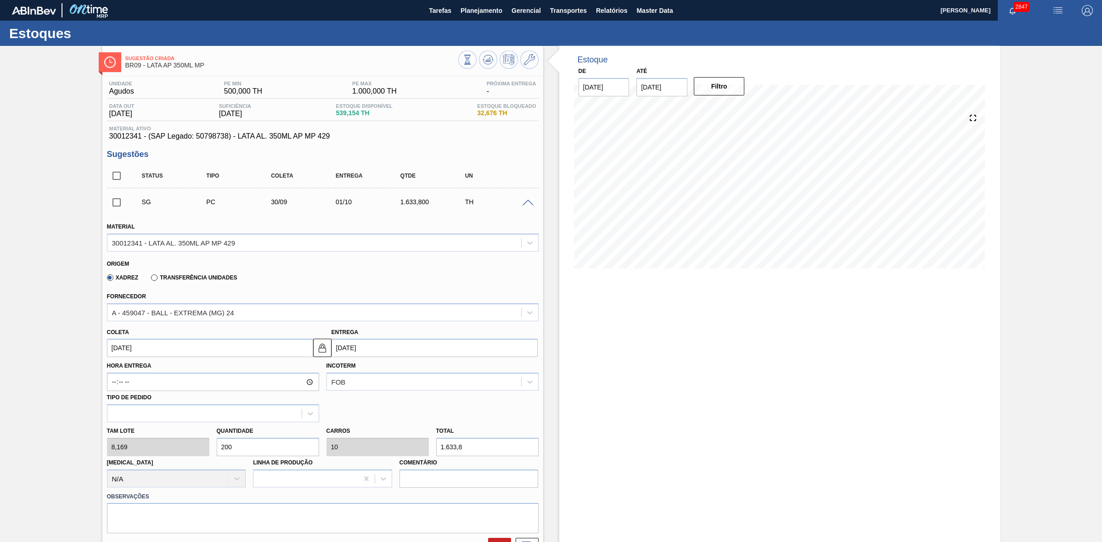
click at [230, 353] on input "[DATE]" at bounding box center [210, 348] width 206 height 18
click at [116, 370] on button "Previous Month" at bounding box center [115, 370] width 6 height 6
click at [164, 450] on div "20" at bounding box center [162, 444] width 12 height 12
type input "[DATE]"
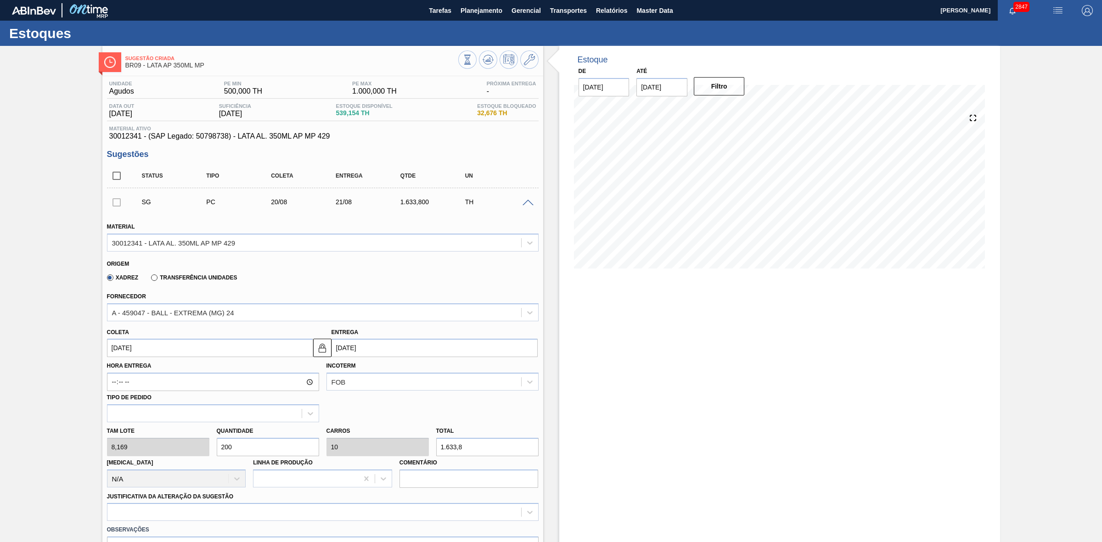
click at [191, 447] on div "Tam lote 8,169 Quantidade 200 Carros 10 Total 1.633,8 [MEDICAL_DATA] N/A Linha …" at bounding box center [322, 455] width 439 height 66
type input "1"
type input "0,05"
type input "8,169"
type input "16"
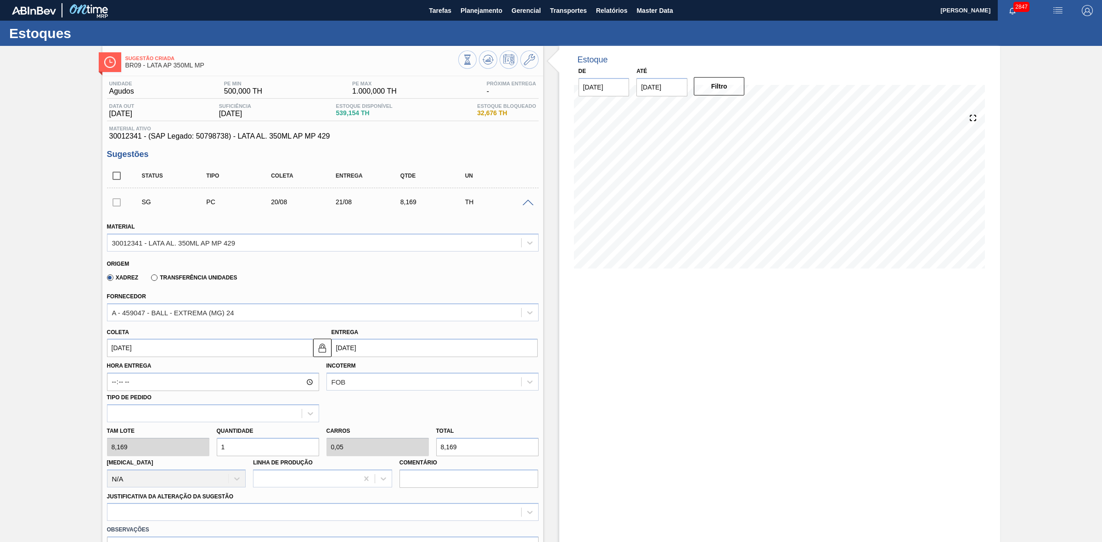
type input "0,8"
type input "130,704"
type input "160"
type input "8"
type input "1.307,04"
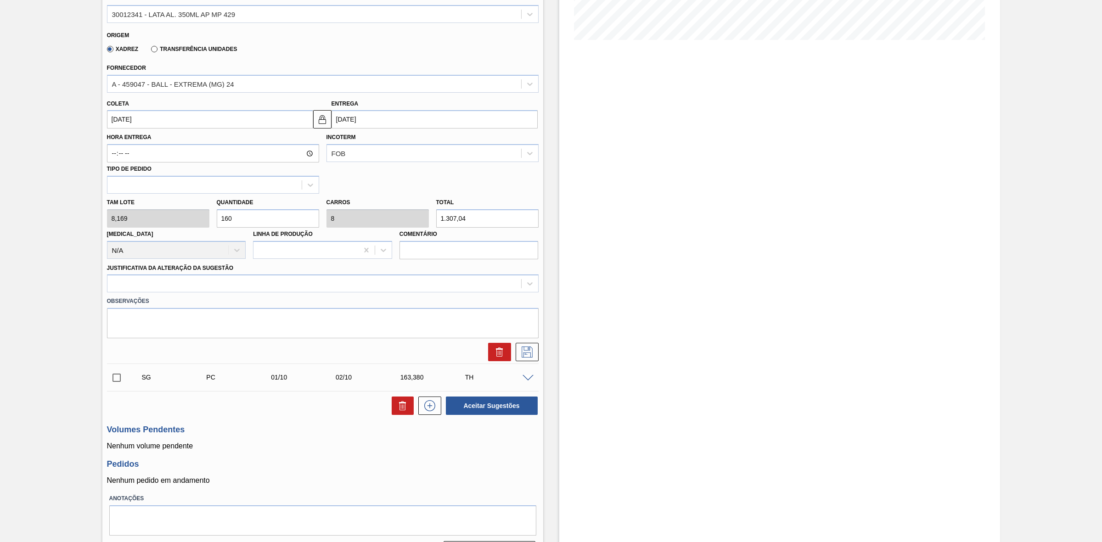
scroll to position [230, 0]
type input "160"
click at [258, 288] on div at bounding box center [314, 282] width 414 height 13
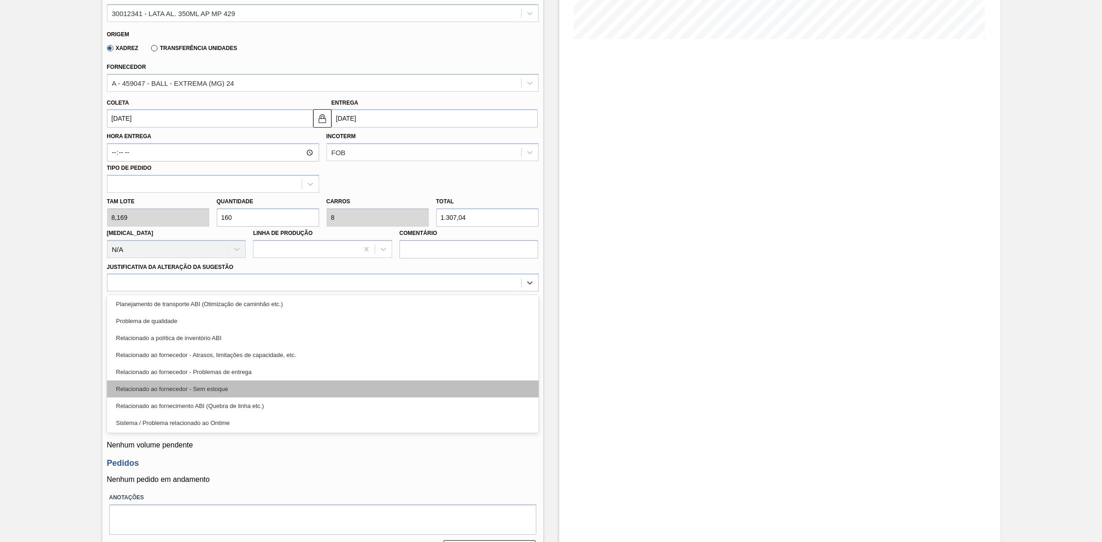
scroll to position [114, 0]
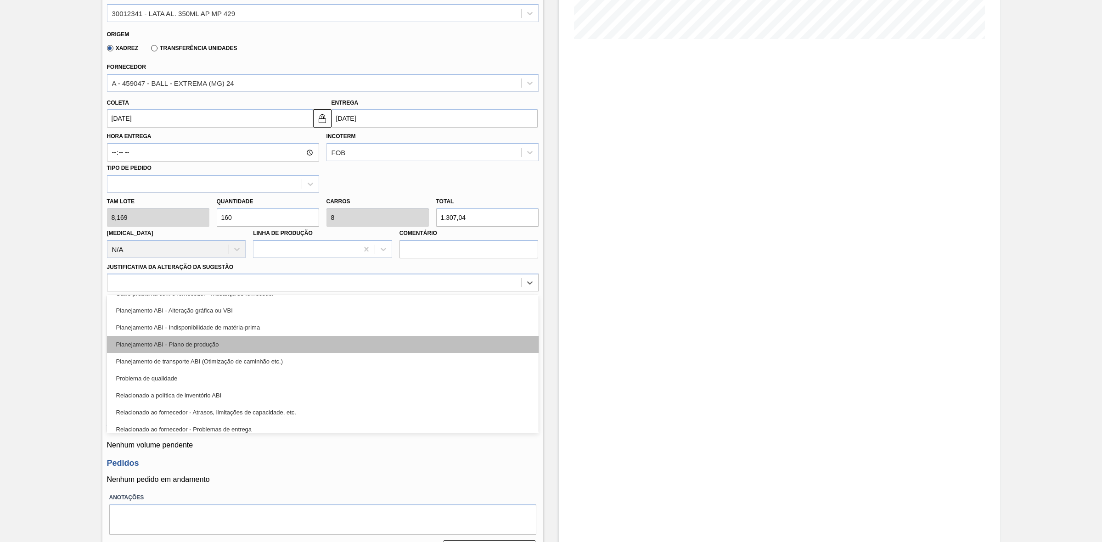
click at [207, 346] on div "Planejamento ABI - Plano de produção" at bounding box center [323, 344] width 432 height 17
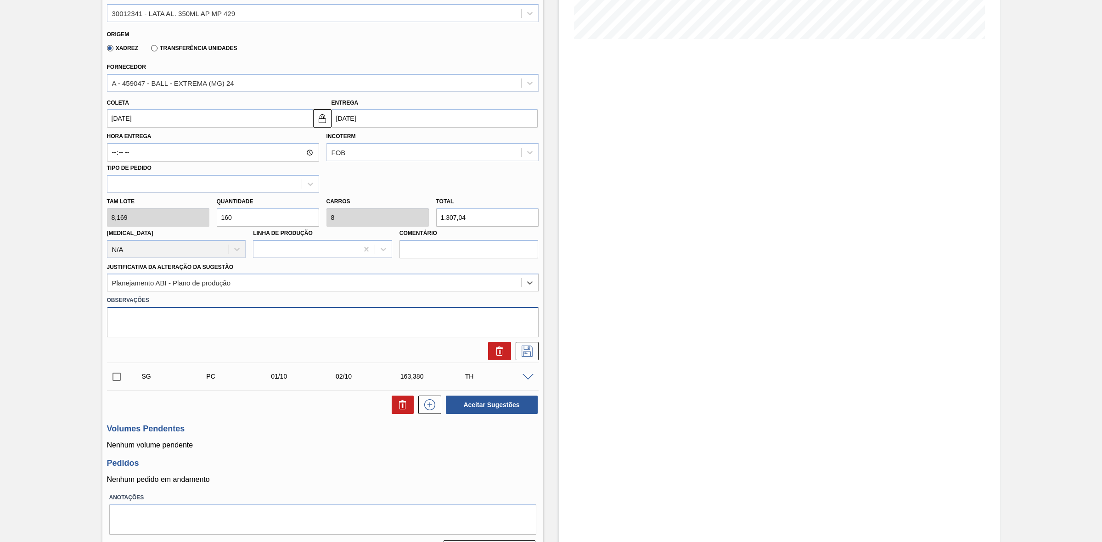
click at [253, 331] on textarea at bounding box center [323, 322] width 432 height 30
type textarea "Atendimento de programação + linearização de grade"
click at [533, 352] on icon at bounding box center [527, 351] width 15 height 11
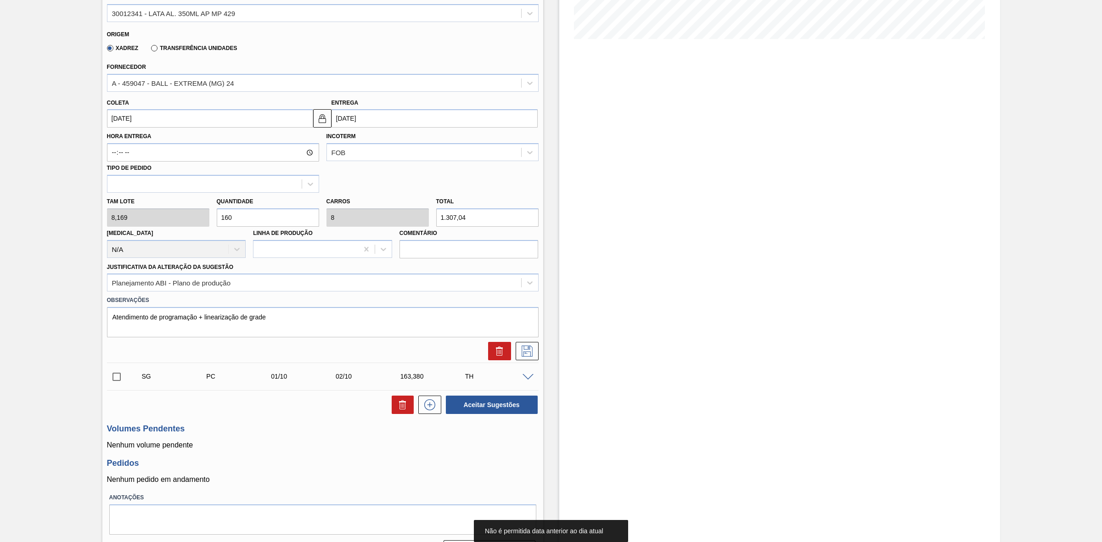
click at [183, 119] on input "[DATE]" at bounding box center [210, 118] width 206 height 18
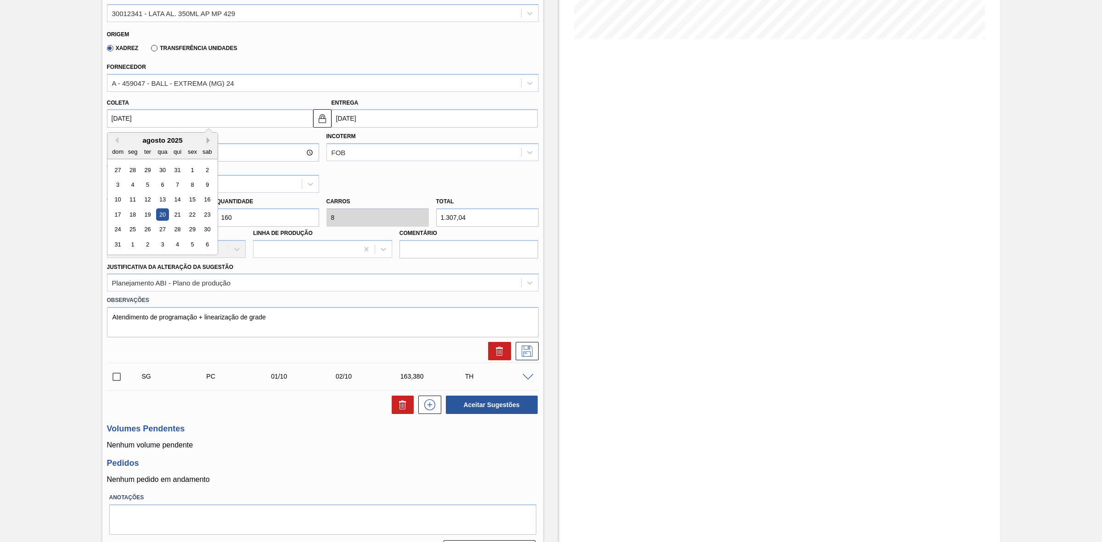
click at [209, 141] on button "Next Month" at bounding box center [210, 140] width 6 height 6
click at [206, 201] on div "20" at bounding box center [207, 200] width 12 height 12
type input "[DATE]"
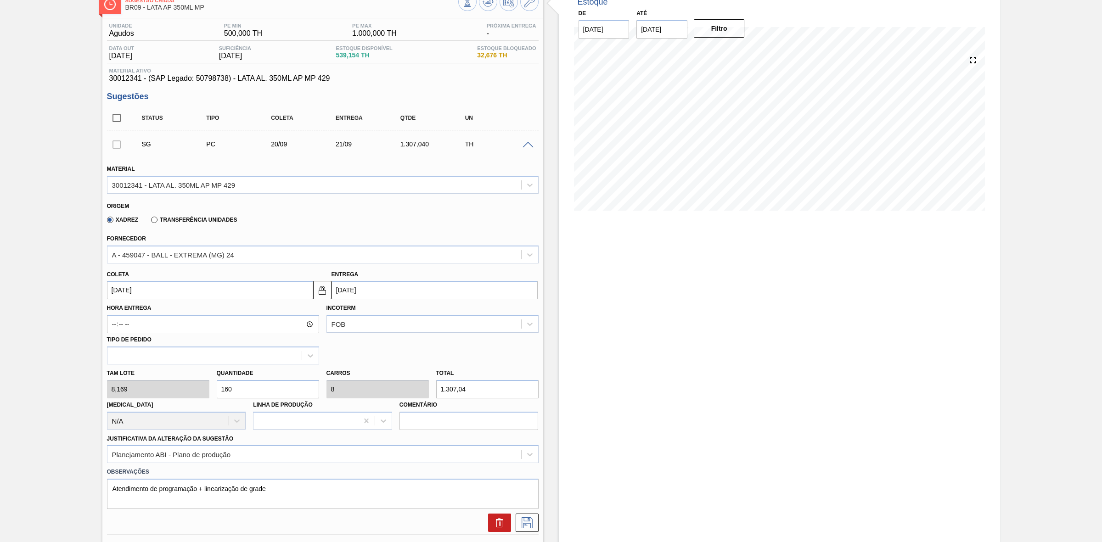
scroll to position [57, 0]
click at [347, 298] on input "[DATE]" at bounding box center [435, 290] width 206 height 18
click at [428, 375] on div "20" at bounding box center [431, 372] width 12 height 12
type input "[DATE]"
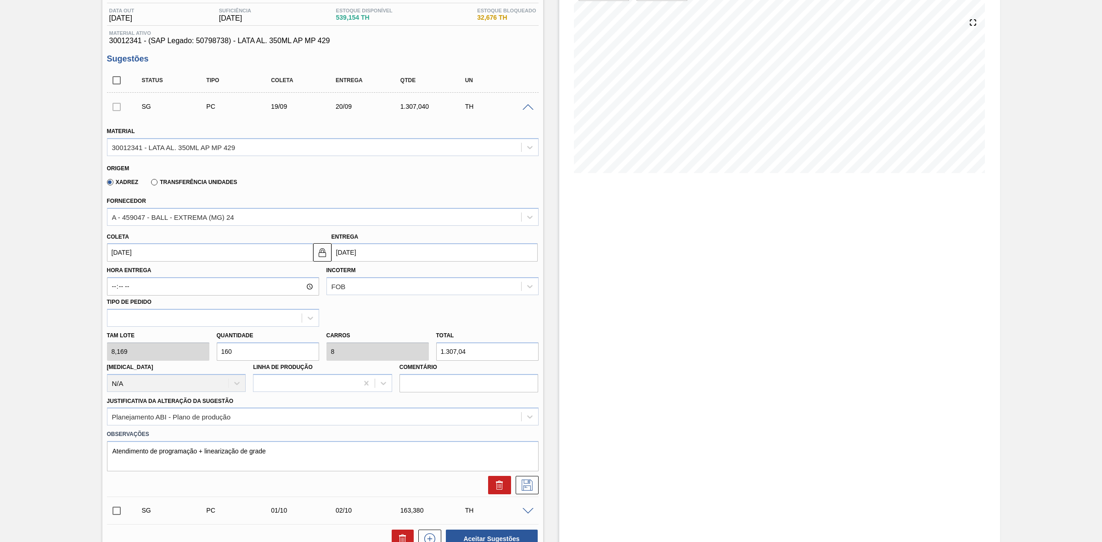
scroll to position [115, 0]
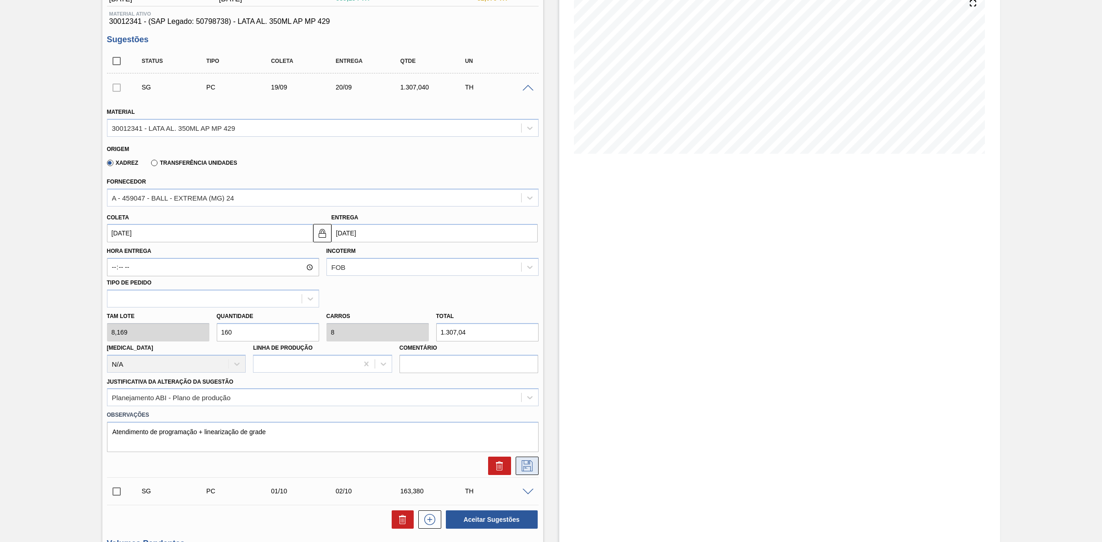
click at [522, 469] on icon at bounding box center [527, 466] width 15 height 11
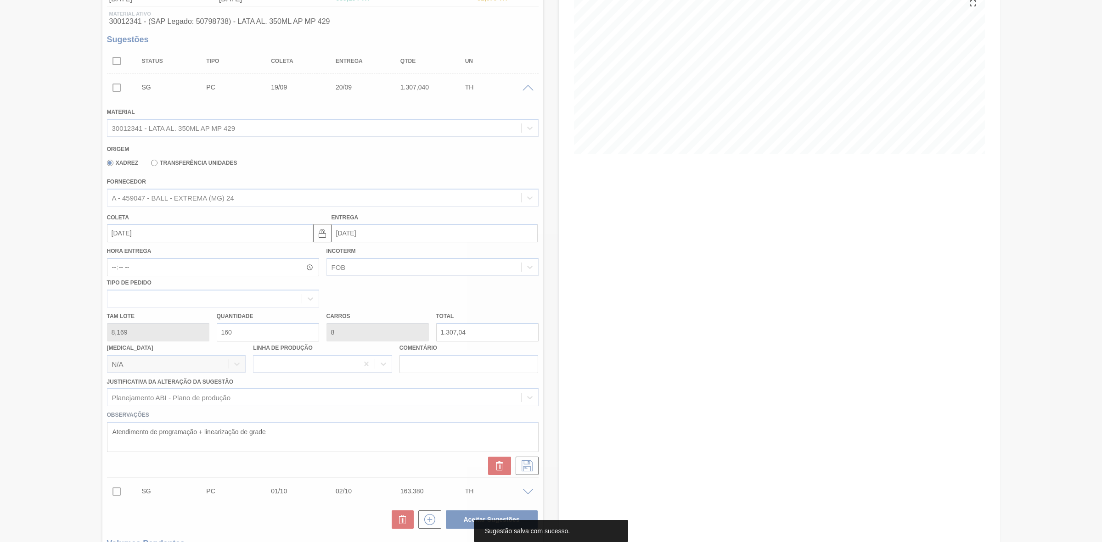
scroll to position [0, 0]
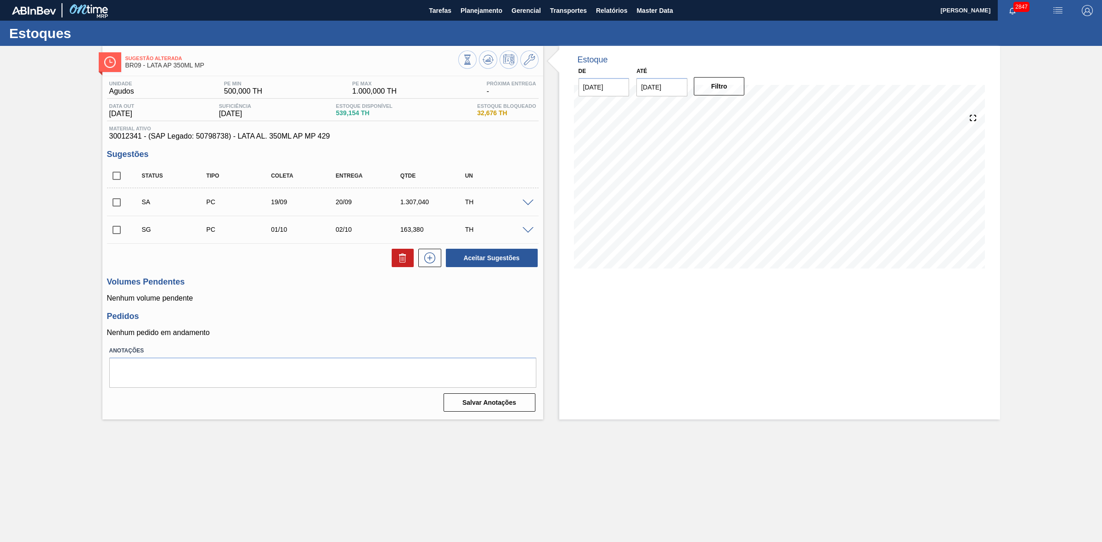
click at [115, 232] on input "checkbox" at bounding box center [116, 229] width 19 height 19
click at [399, 253] on icon at bounding box center [402, 258] width 11 height 11
checkbox input "false"
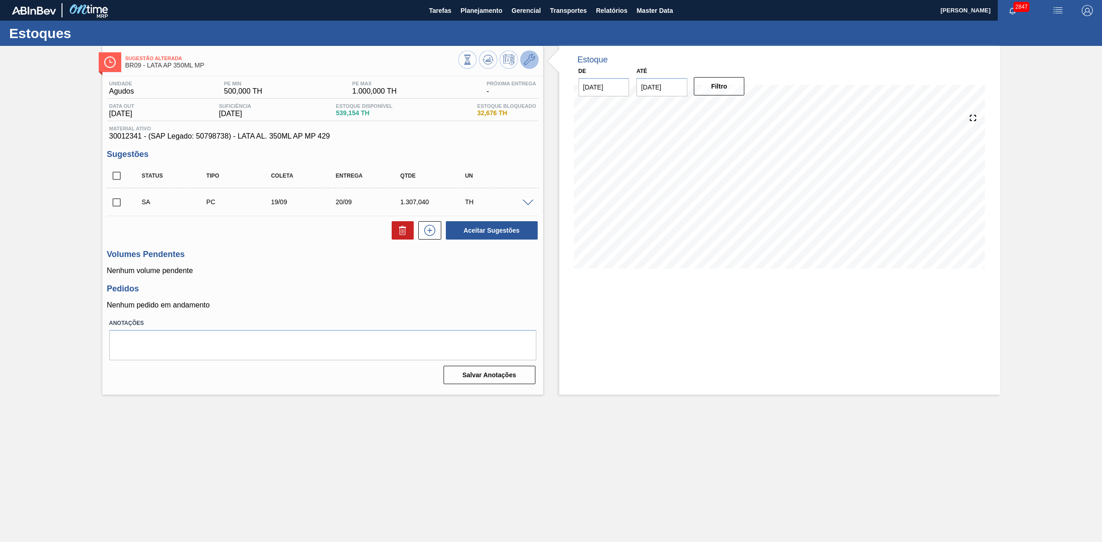
click at [528, 65] on button at bounding box center [529, 60] width 18 height 18
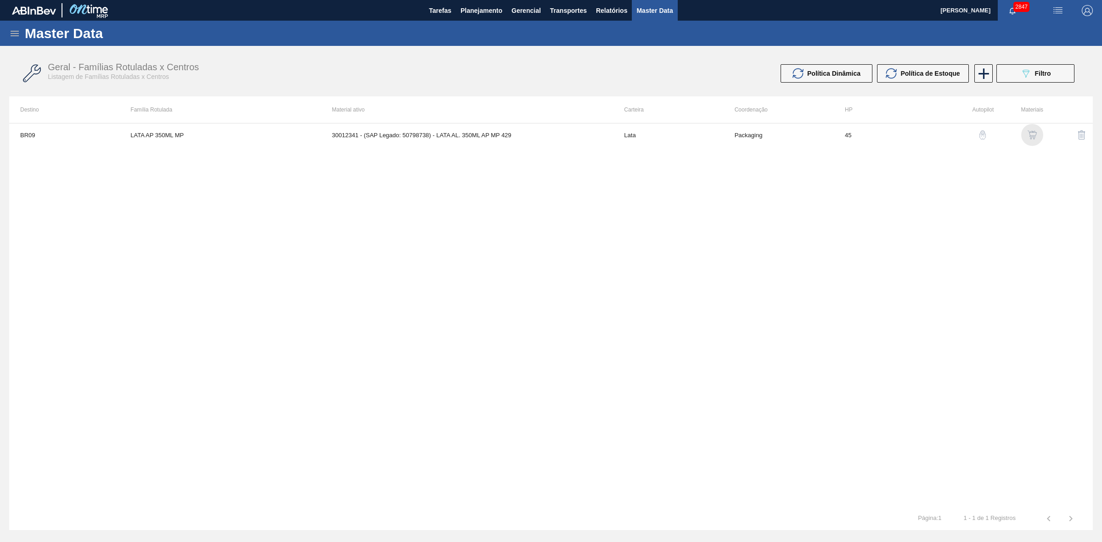
click at [1031, 134] on img "button" at bounding box center [1032, 134] width 9 height 9
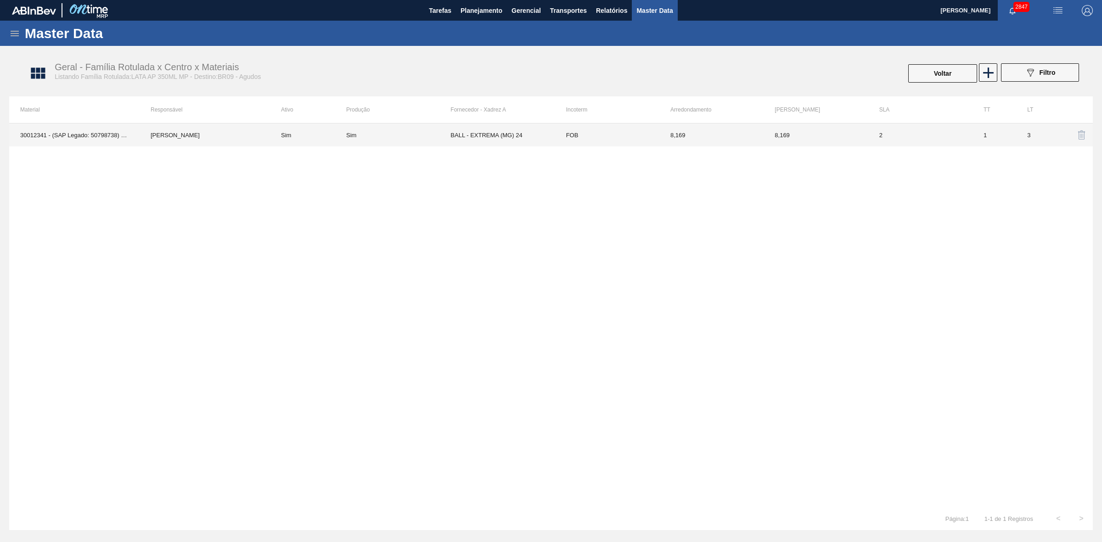
click at [472, 139] on td "BALL - EXTREMA (MG) 24" at bounding box center [502, 135] width 104 height 23
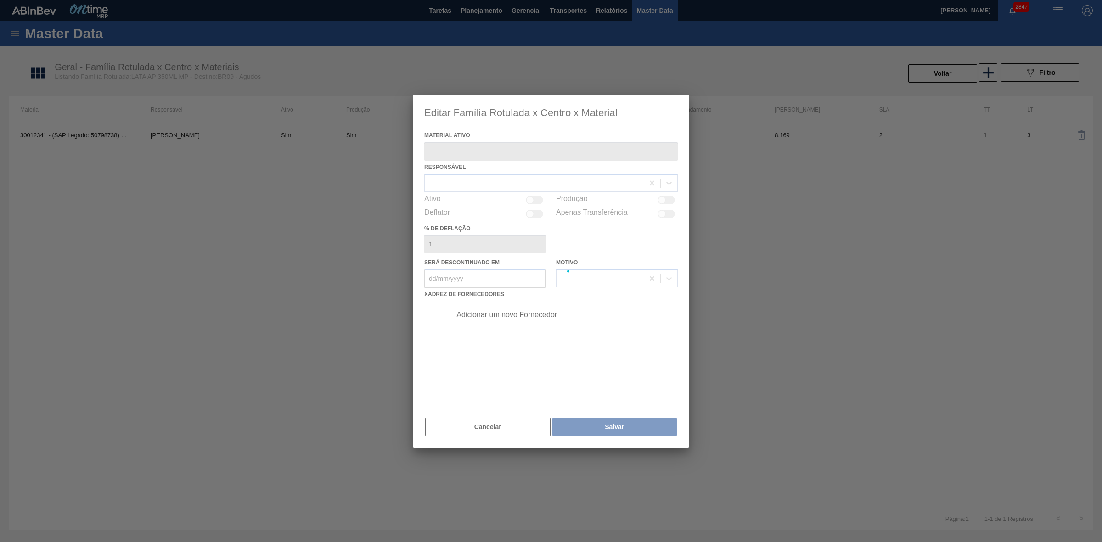
type ativo "30012341 - (SAP Legado: 50798738) - LATA AL. 350ML AP MP 429"
checkbox input "true"
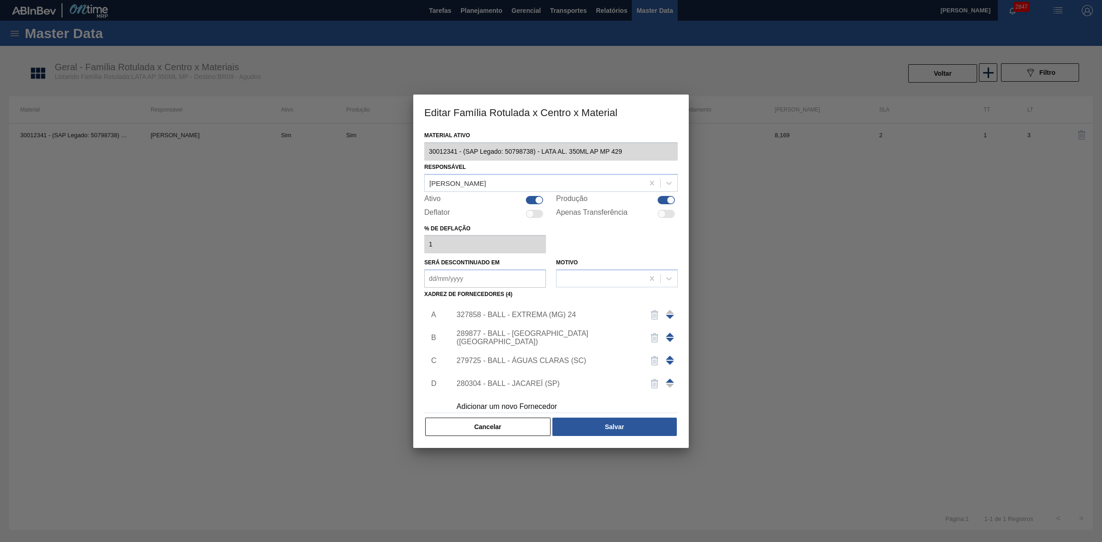
click at [525, 314] on div "327858 - BALL - EXTREMA (MG) 24" at bounding box center [546, 315] width 180 height 8
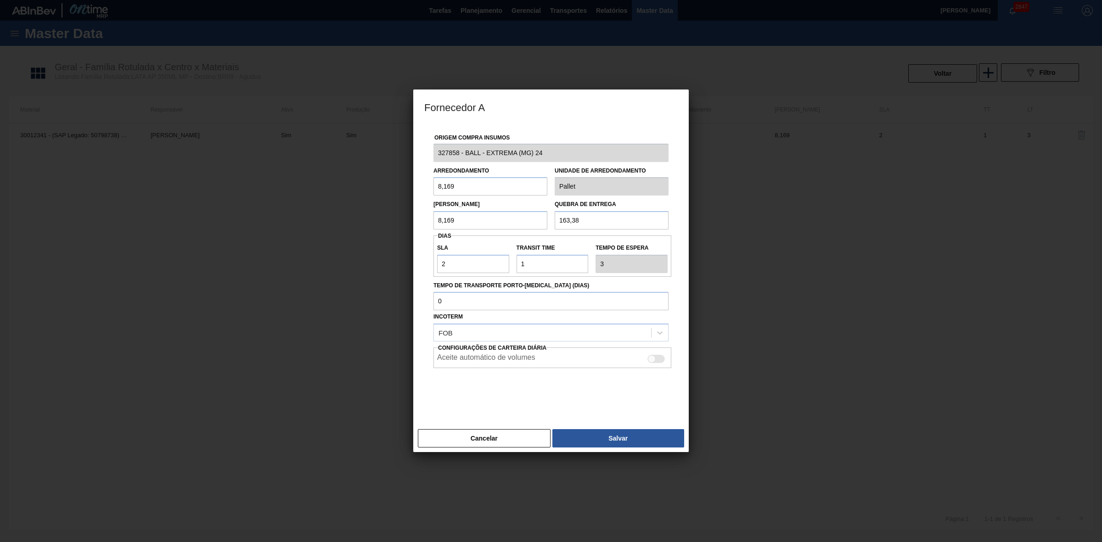
click at [489, 443] on button "Cancelar" at bounding box center [484, 438] width 133 height 18
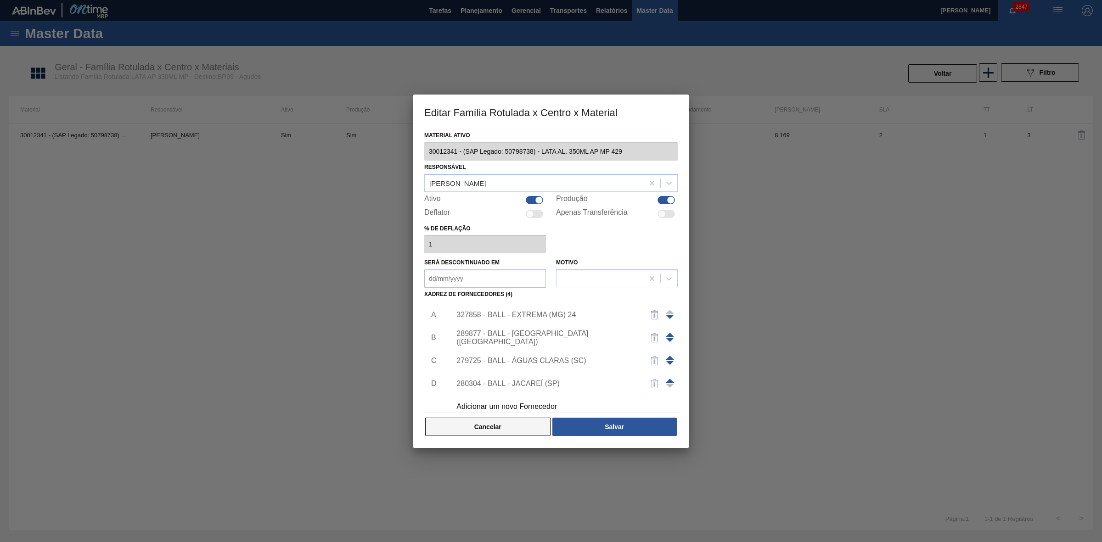
click at [490, 435] on button "Cancelar" at bounding box center [487, 427] width 125 height 18
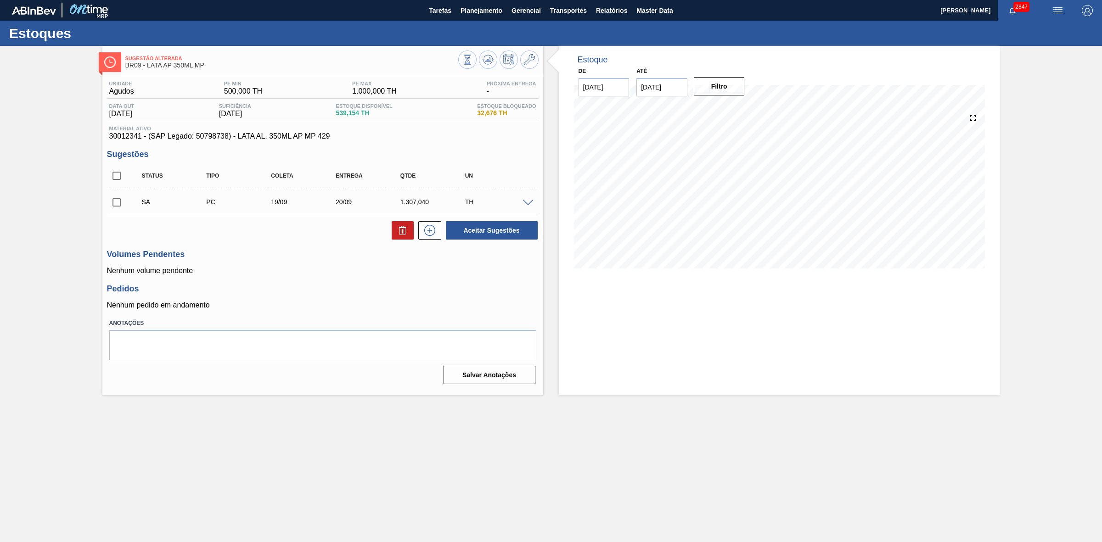
click at [115, 200] on input "checkbox" at bounding box center [116, 202] width 19 height 19
click at [475, 230] on button "Aceitar Sugestões" at bounding box center [492, 230] width 92 height 18
checkbox input "false"
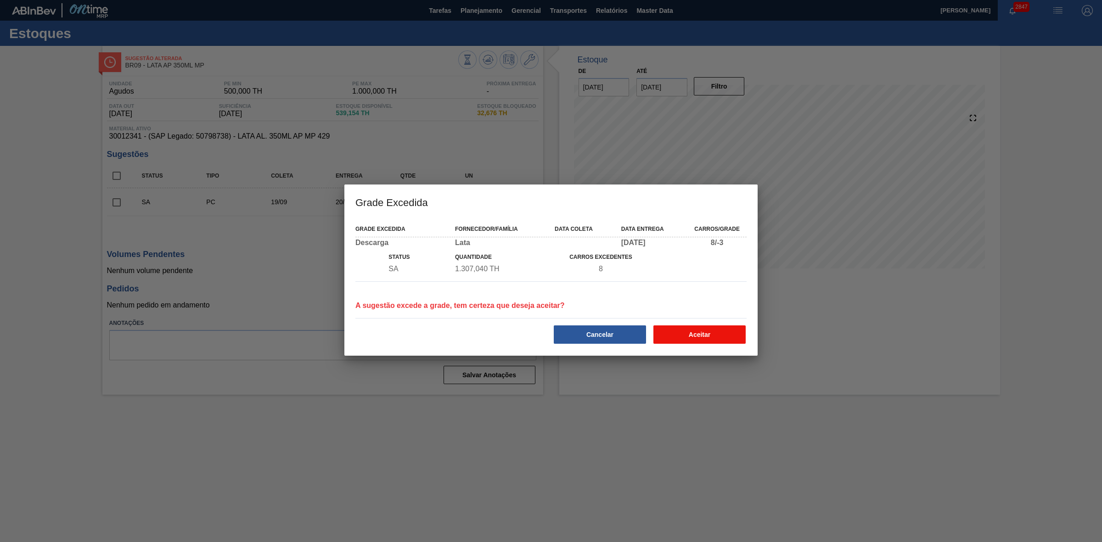
click at [699, 333] on button "Aceitar" at bounding box center [699, 335] width 92 height 18
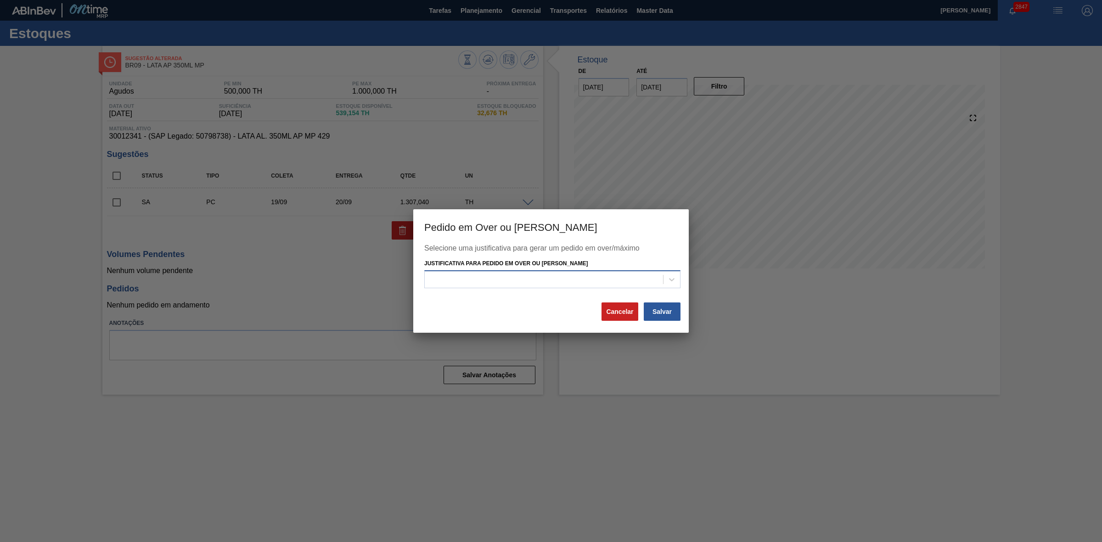
click at [579, 286] on div at bounding box center [544, 279] width 238 height 13
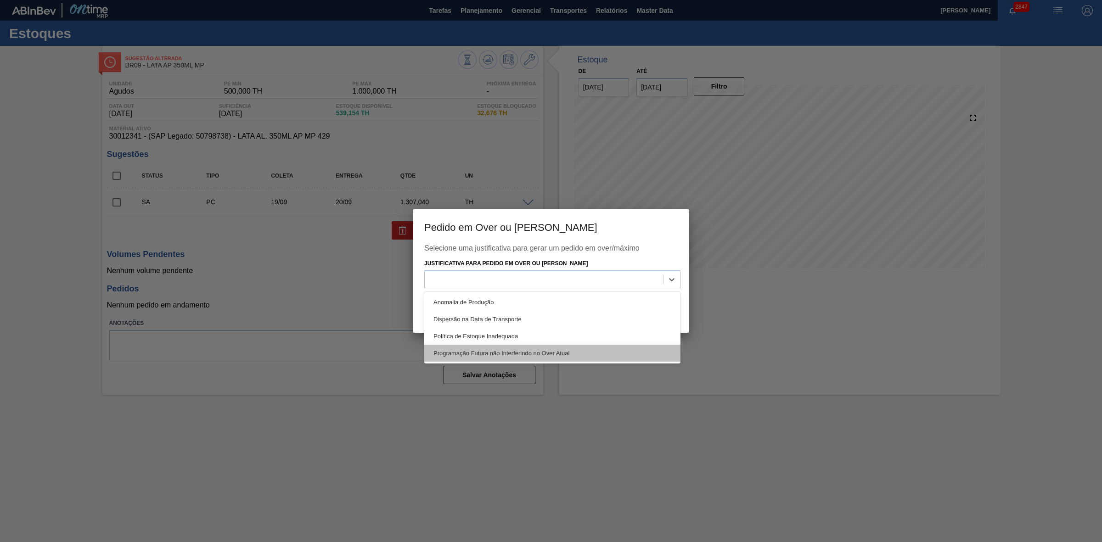
click at [503, 360] on div "Programação Futura não Interferindo no Over Atual" at bounding box center [552, 353] width 256 height 17
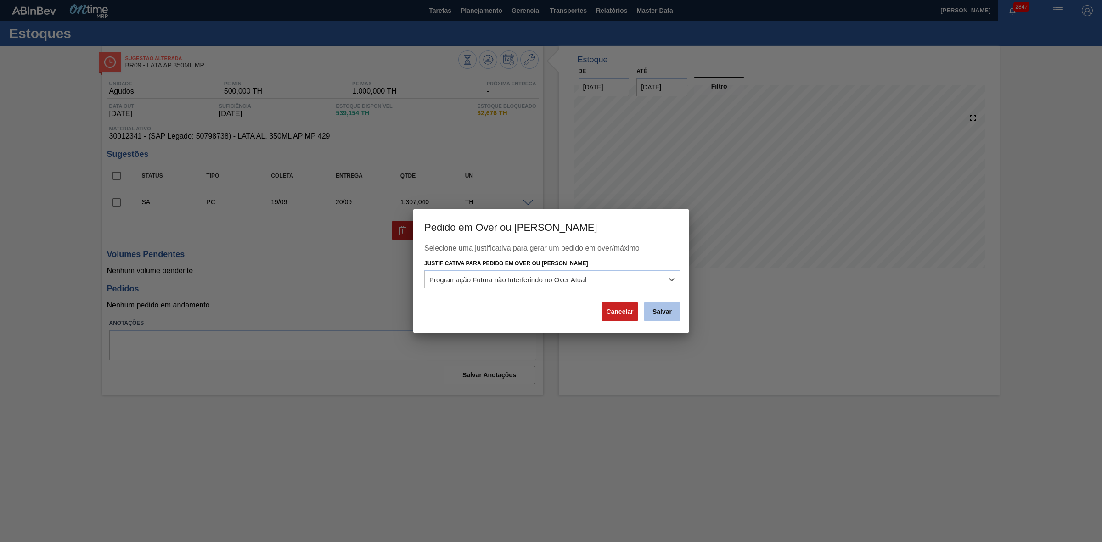
click at [664, 313] on button "Salvar" at bounding box center [662, 312] width 37 height 18
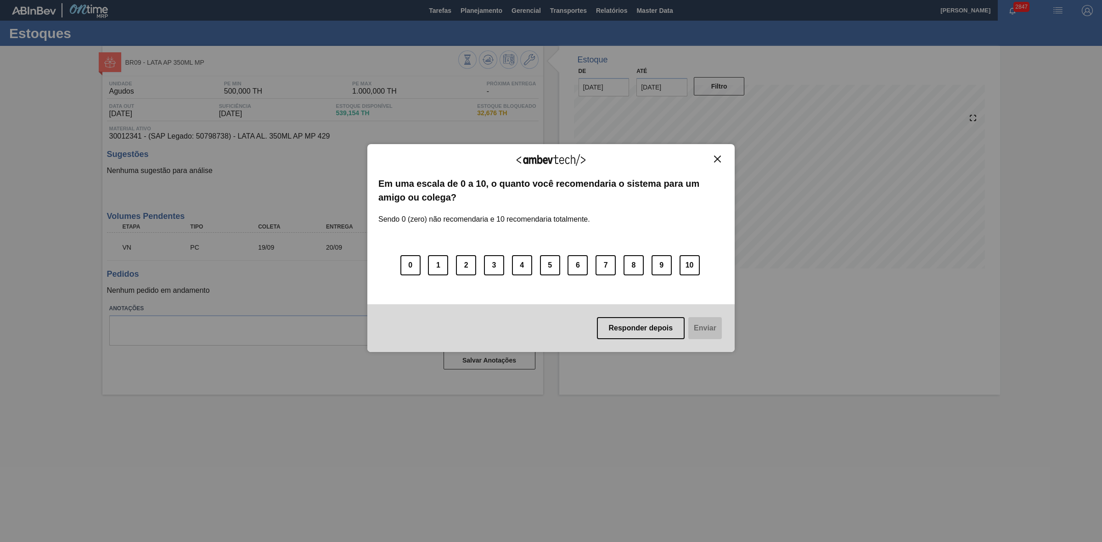
click at [720, 158] on img "Close" at bounding box center [717, 159] width 7 height 7
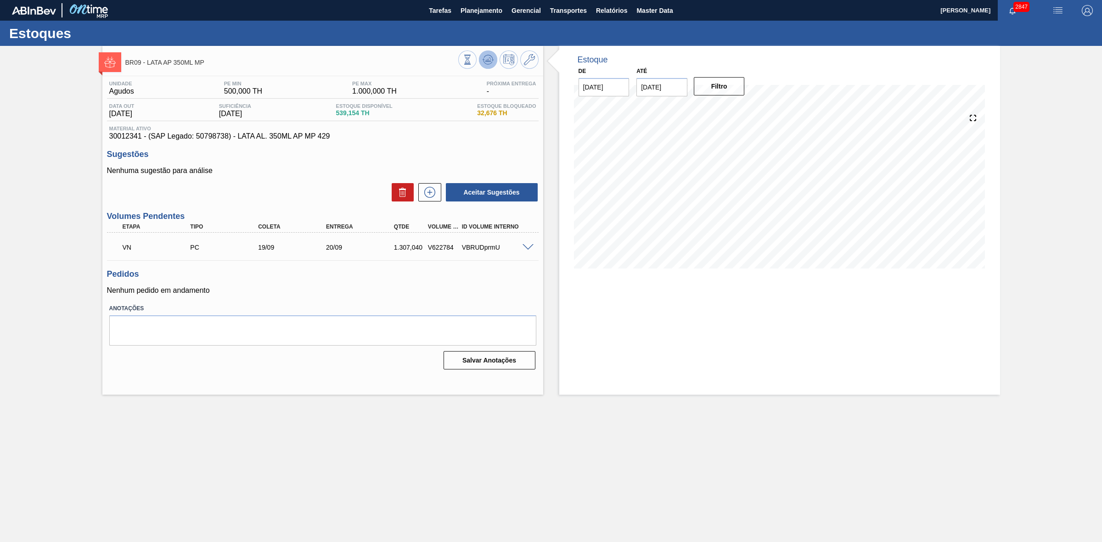
click at [488, 61] on icon at bounding box center [488, 59] width 11 height 11
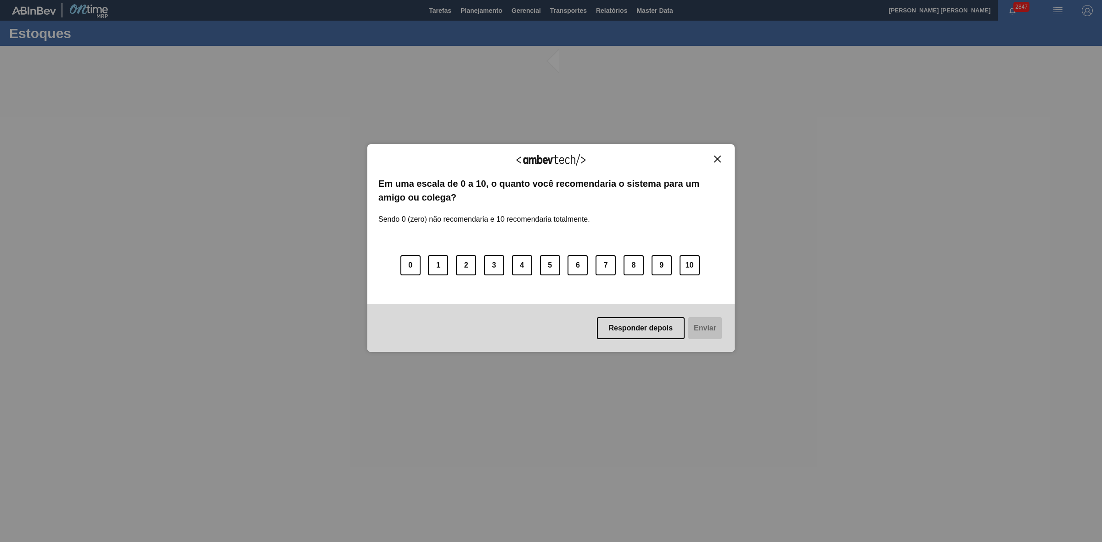
click at [716, 159] on img "Close" at bounding box center [717, 159] width 7 height 7
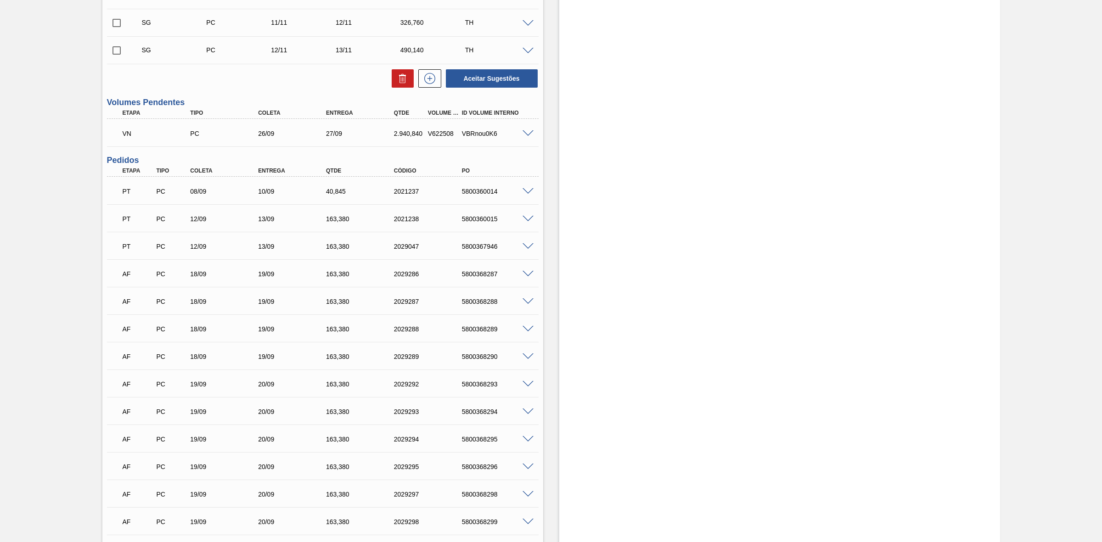
scroll to position [675, 0]
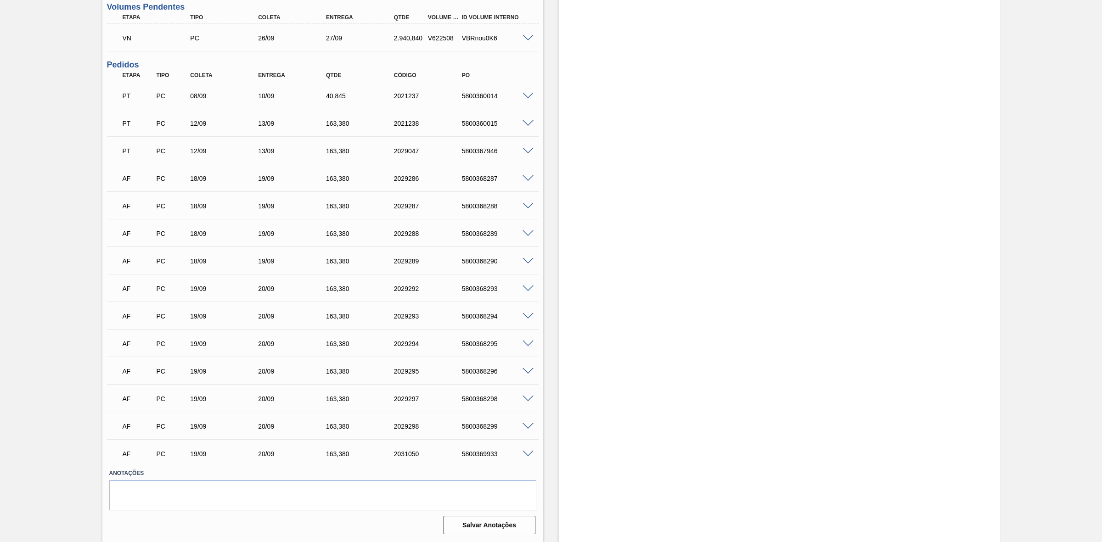
click at [483, 454] on div "5800369933" at bounding box center [498, 453] width 77 height 7
copy div "5800369933"
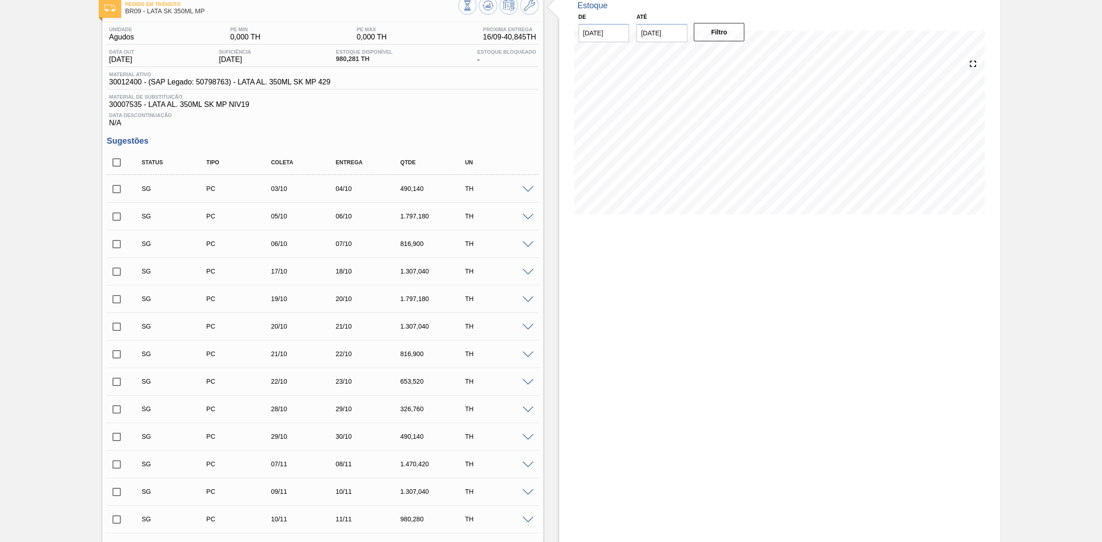
scroll to position [0, 0]
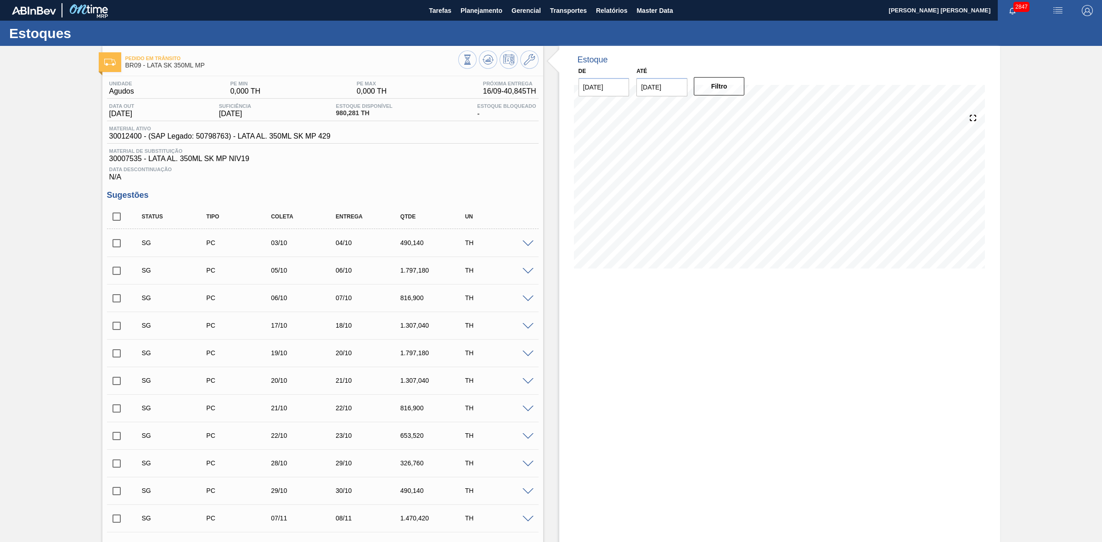
click at [528, 245] on span at bounding box center [528, 244] width 11 height 7
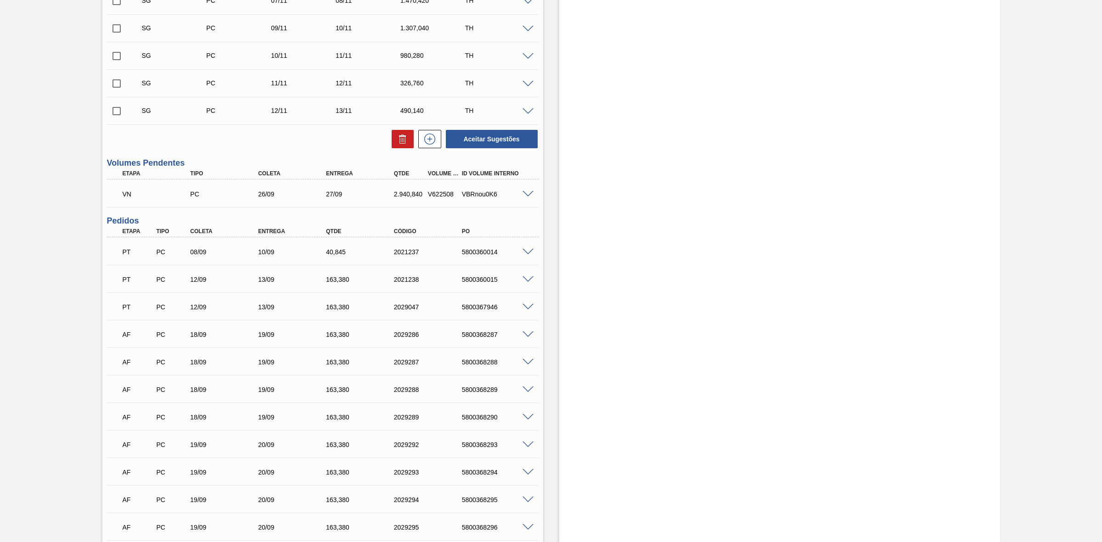
scroll to position [1018, 0]
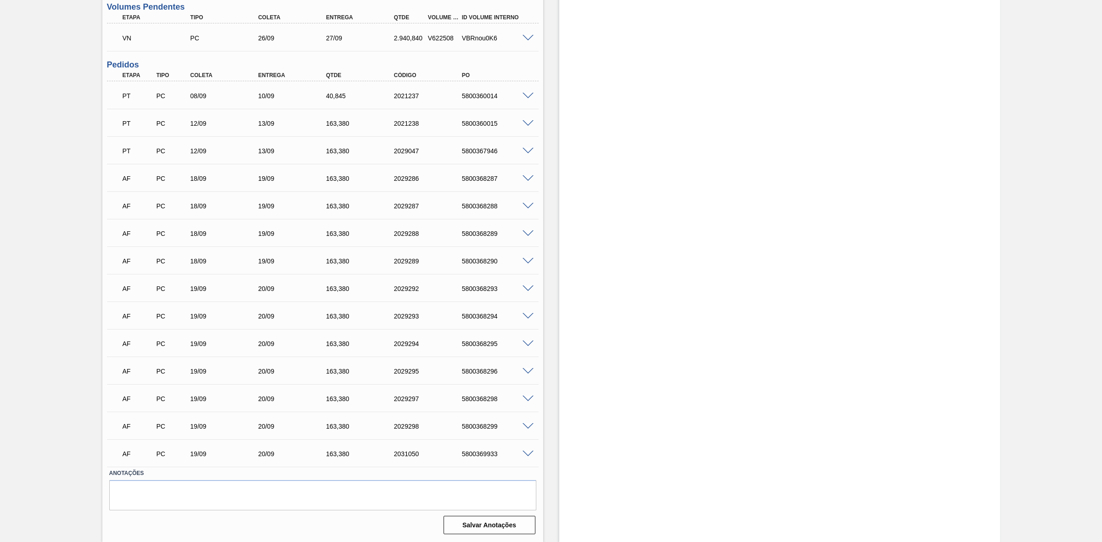
click at [523, 451] on span at bounding box center [528, 454] width 11 height 7
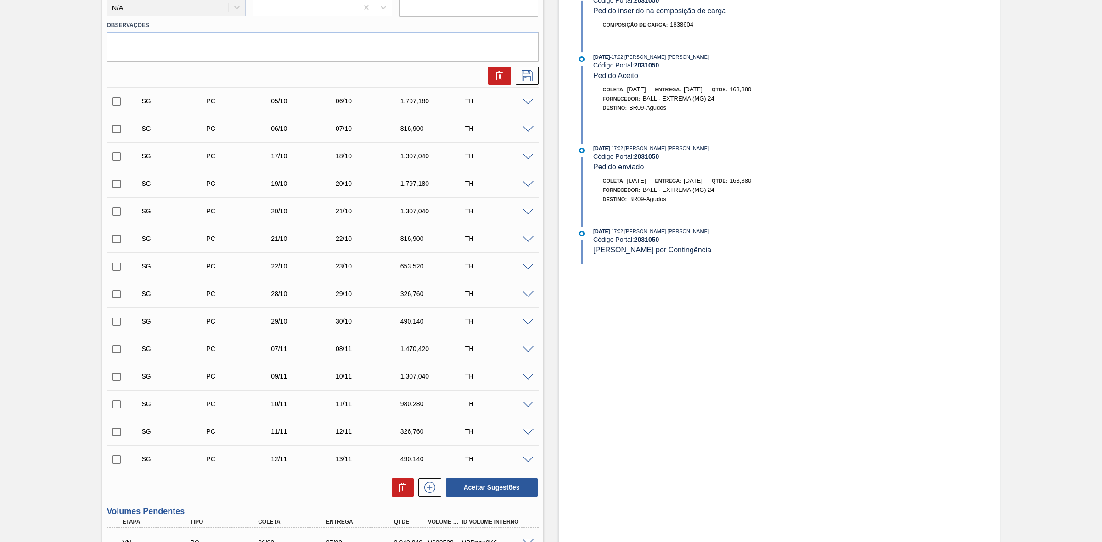
scroll to position [501, 0]
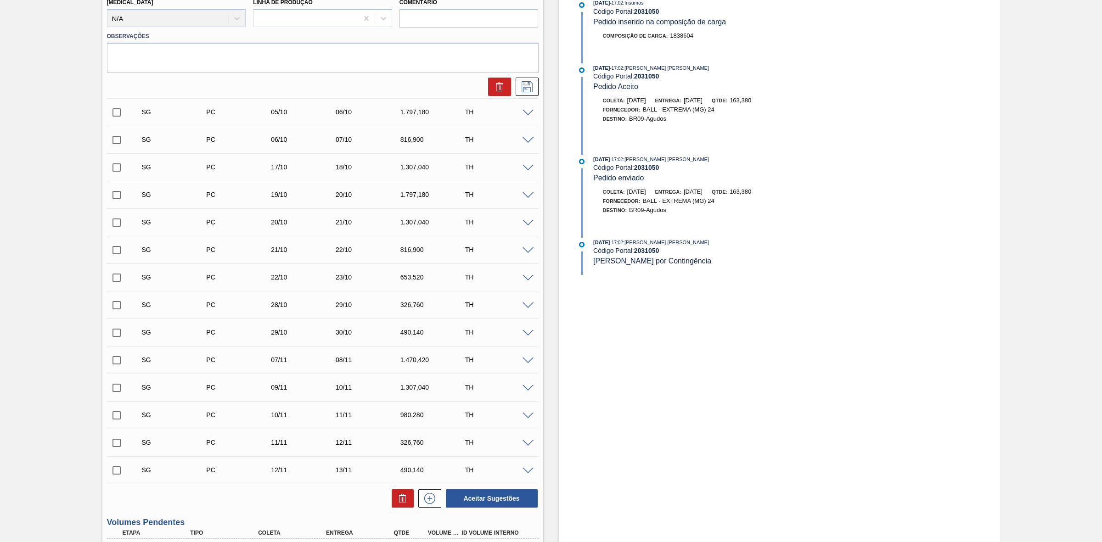
click at [530, 118] on div "SG PC 05/10 06/10 1.797,180 TH" at bounding box center [323, 112] width 432 height 23
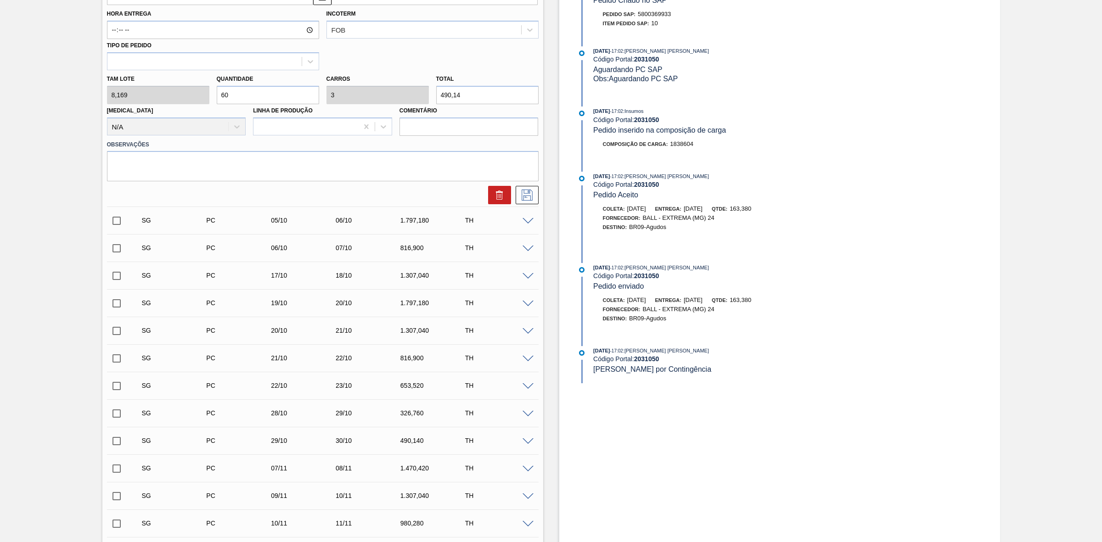
scroll to position [272, 0]
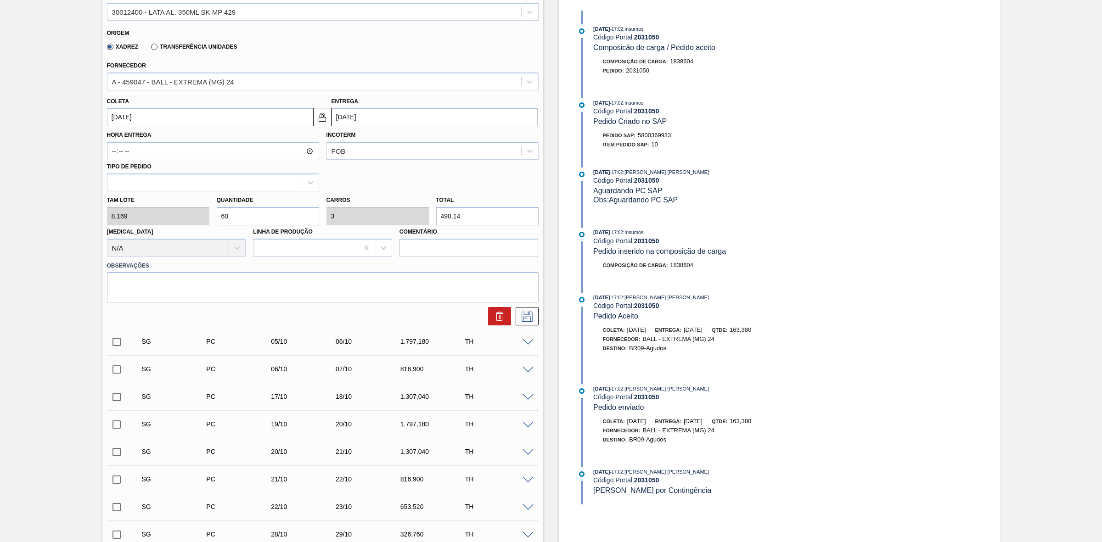
click at [202, 212] on div "Tam lote 8,169 Quantidade 60 Carros 3 Total 490,14 Doca N/A Linha de Produção C…" at bounding box center [322, 224] width 439 height 66
type input "2"
type input "0,1"
type input "16,338"
type input "20"
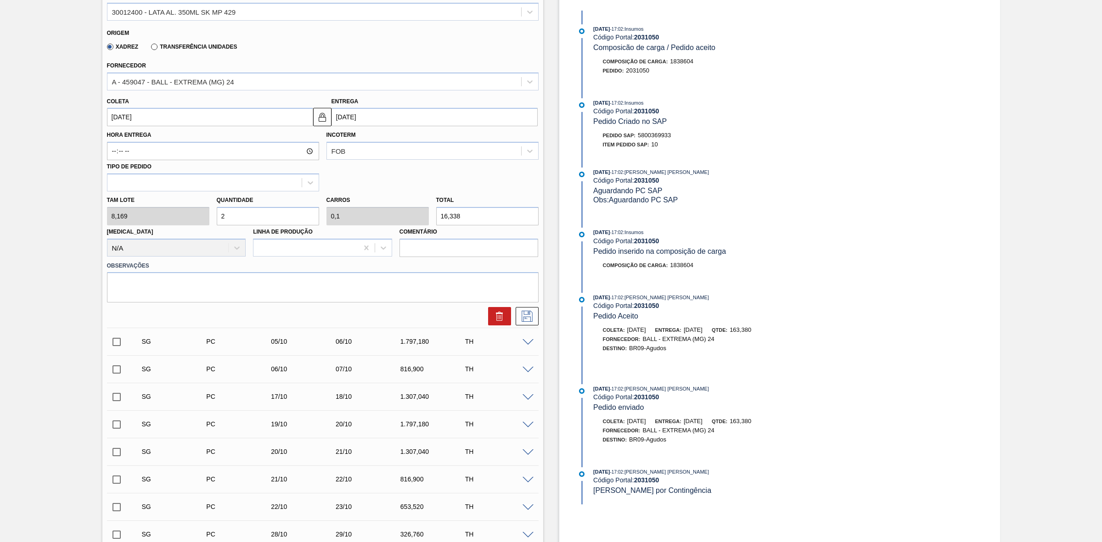
type input "1"
type input "163,38"
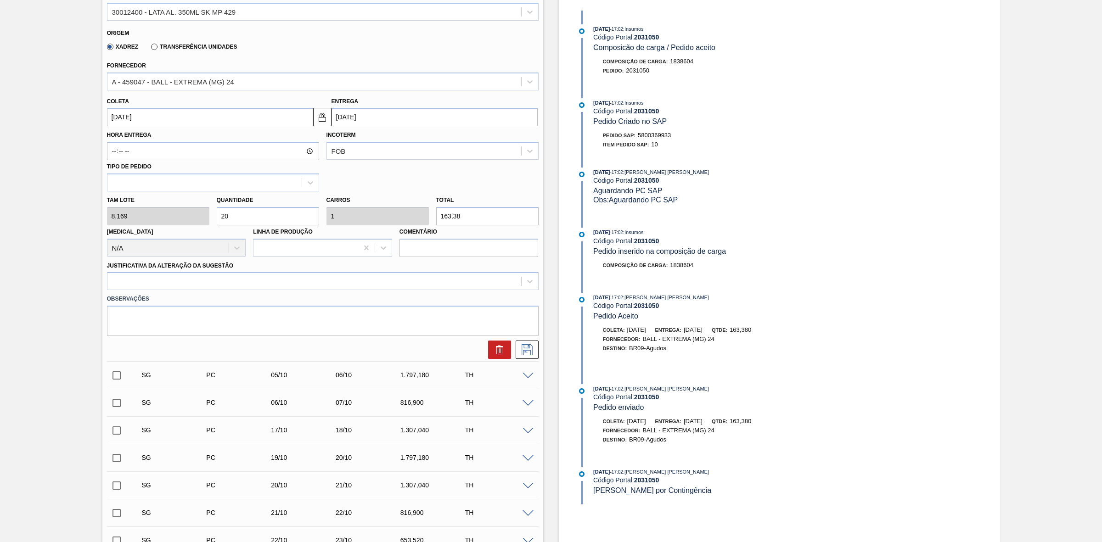
type input "20"
drag, startPoint x: 162, startPoint y: 118, endPoint x: 73, endPoint y: 117, distance: 88.2
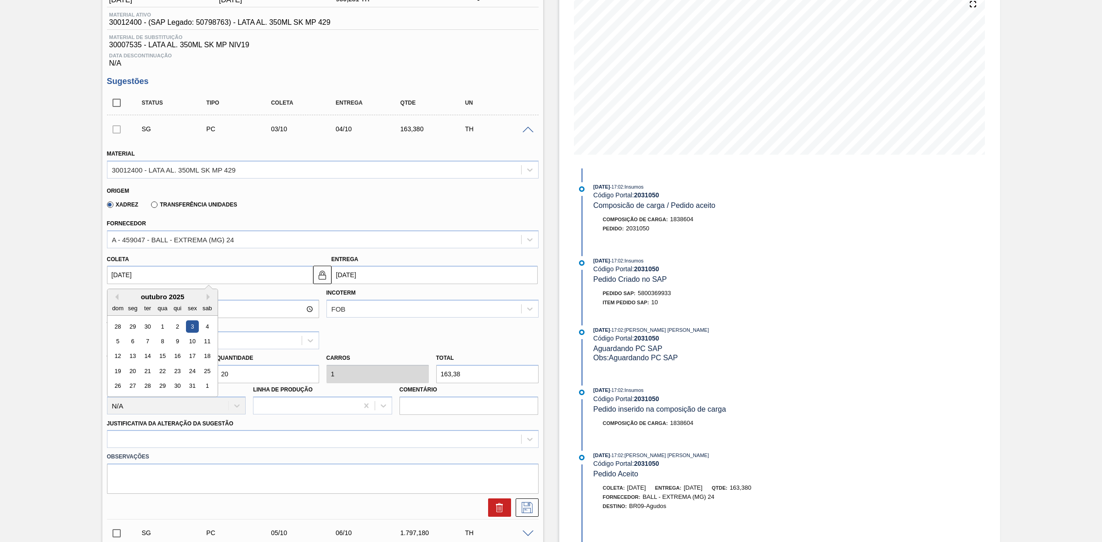
scroll to position [100, 0]
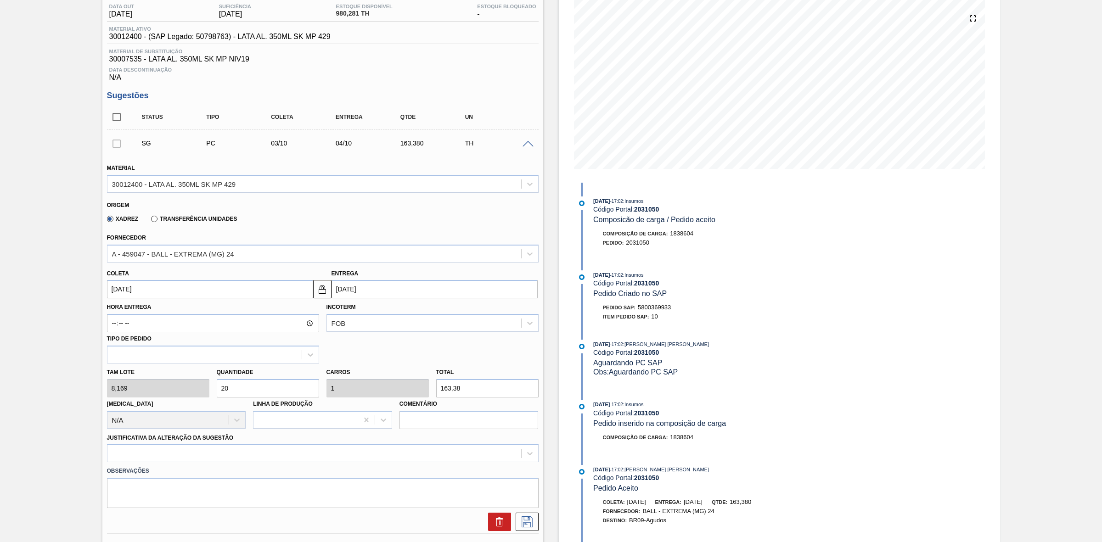
click at [524, 141] on div "SG PC 03/10 04/10 163,380 TH" at bounding box center [323, 143] width 432 height 23
click at [524, 144] on span at bounding box center [528, 144] width 11 height 7
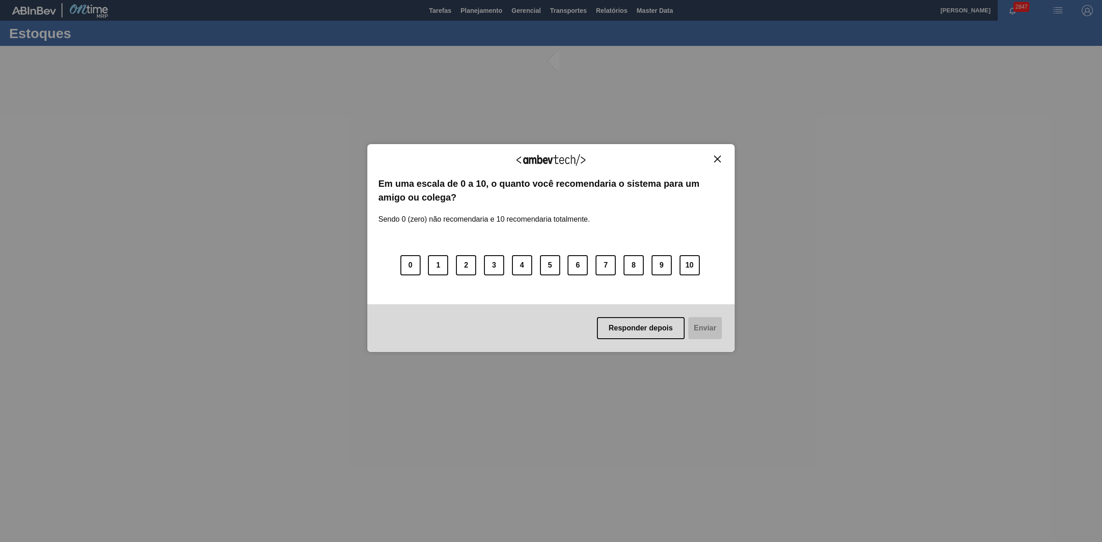
click at [717, 156] on img "Close" at bounding box center [717, 159] width 7 height 7
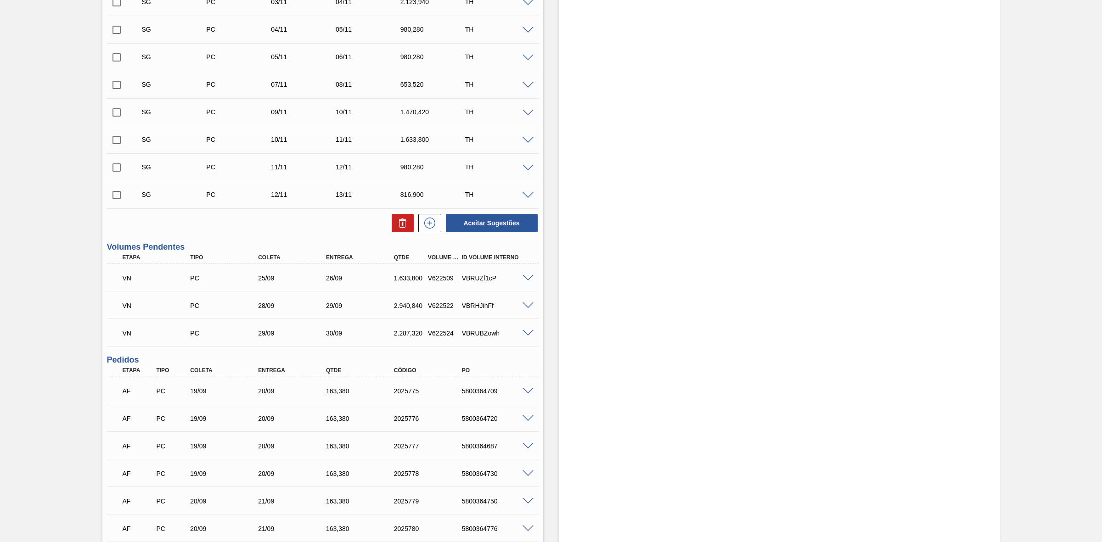
scroll to position [631, 0]
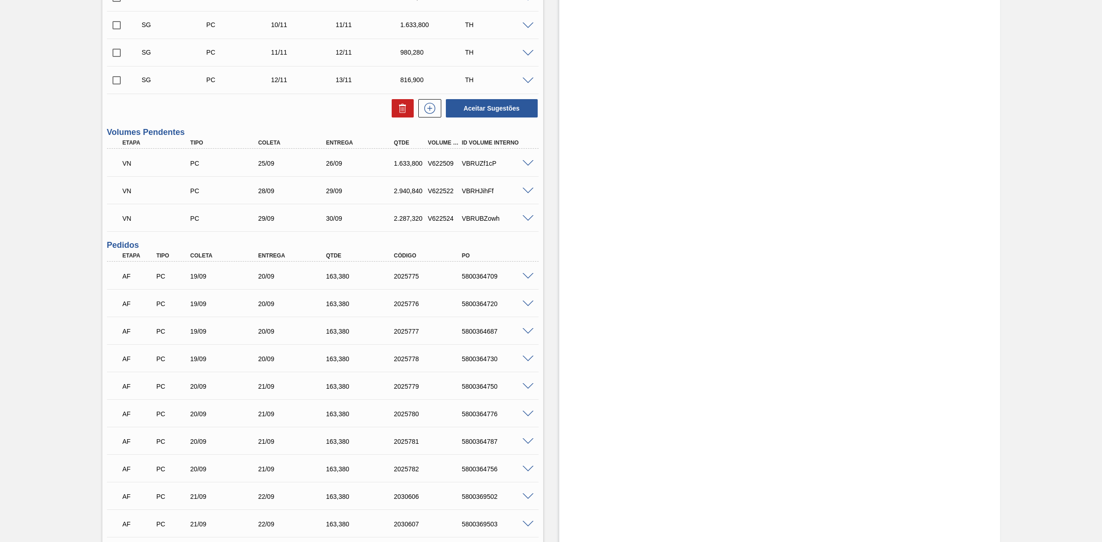
click at [526, 275] on span at bounding box center [528, 276] width 11 height 7
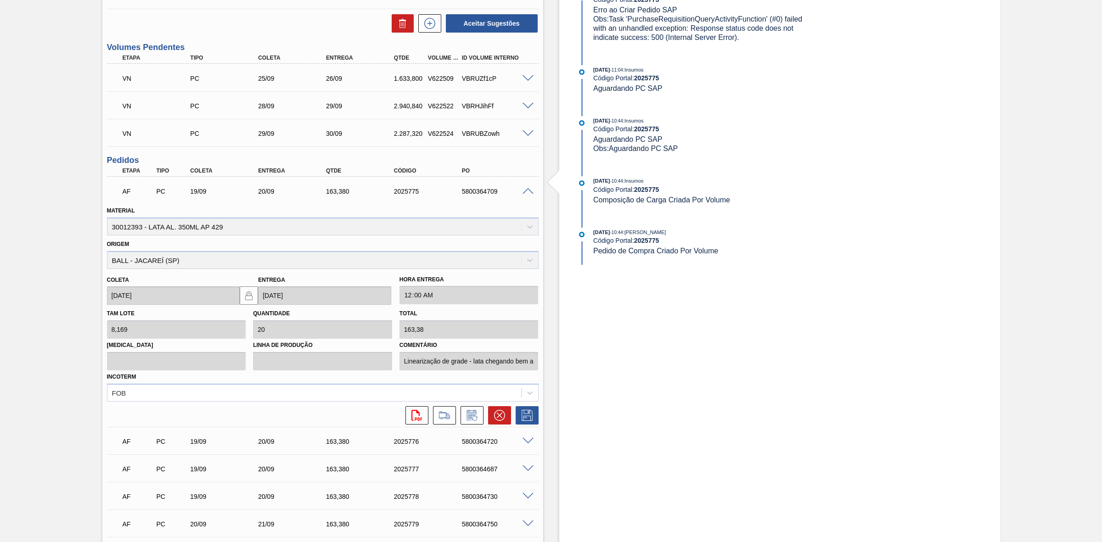
scroll to position [804, 0]
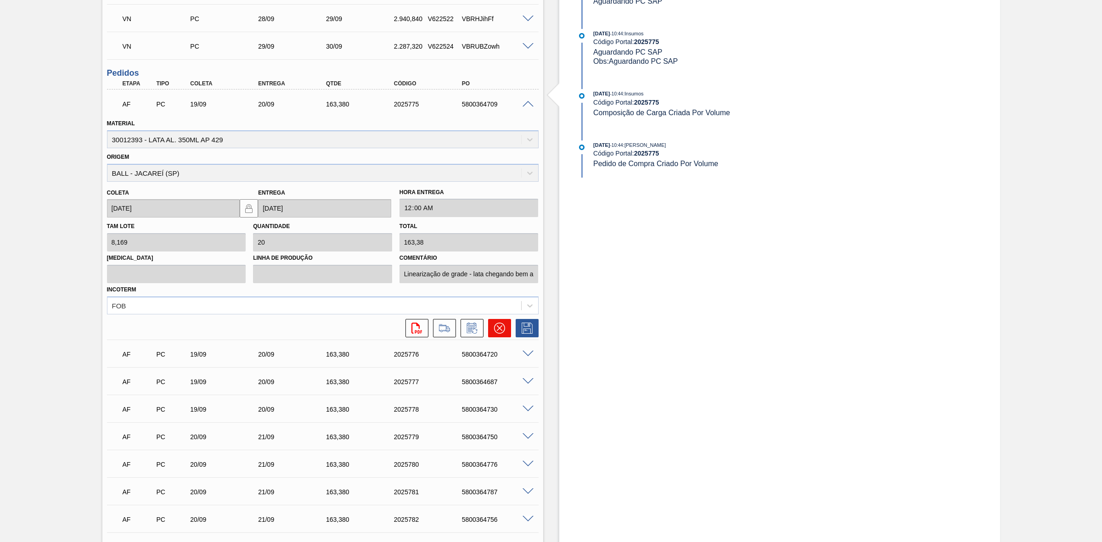
click at [502, 330] on icon at bounding box center [499, 328] width 11 height 11
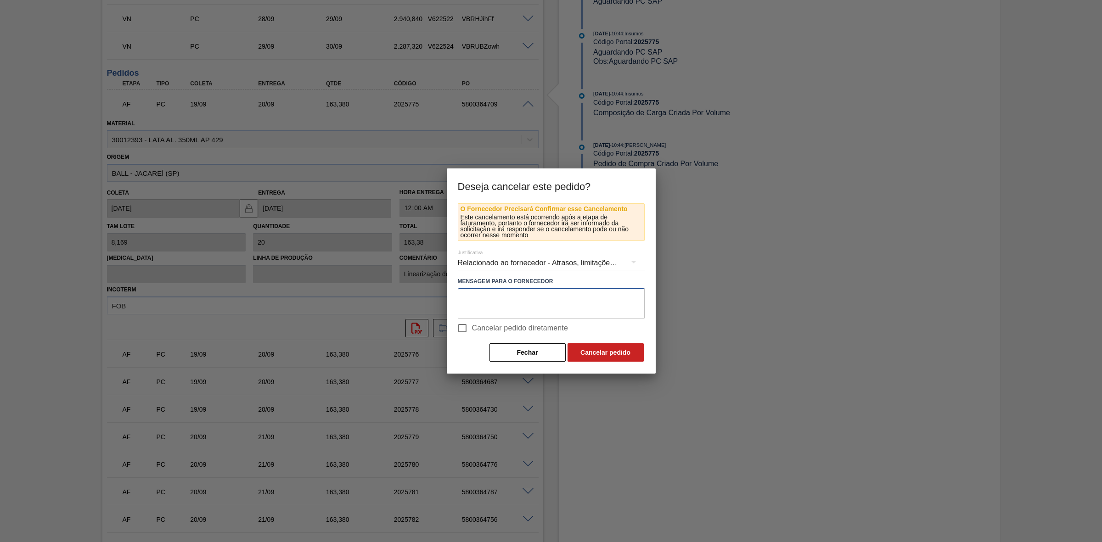
click at [505, 302] on textarea at bounding box center [551, 303] width 187 height 30
drag, startPoint x: 565, startPoint y: 302, endPoint x: 435, endPoint y: 306, distance: 130.0
click at [435, 306] on div "Deseja cancelar este pedido? O Fornecedor Precisará Confirmar esse Cancelamento…" at bounding box center [551, 271] width 1102 height 542
type textarea "Troca de rótulo com AP 350 MP"
click at [558, 262] on div "Relacionado ao fornecedor - Atrasos, limitações de capacidade, etc." at bounding box center [551, 263] width 187 height 26
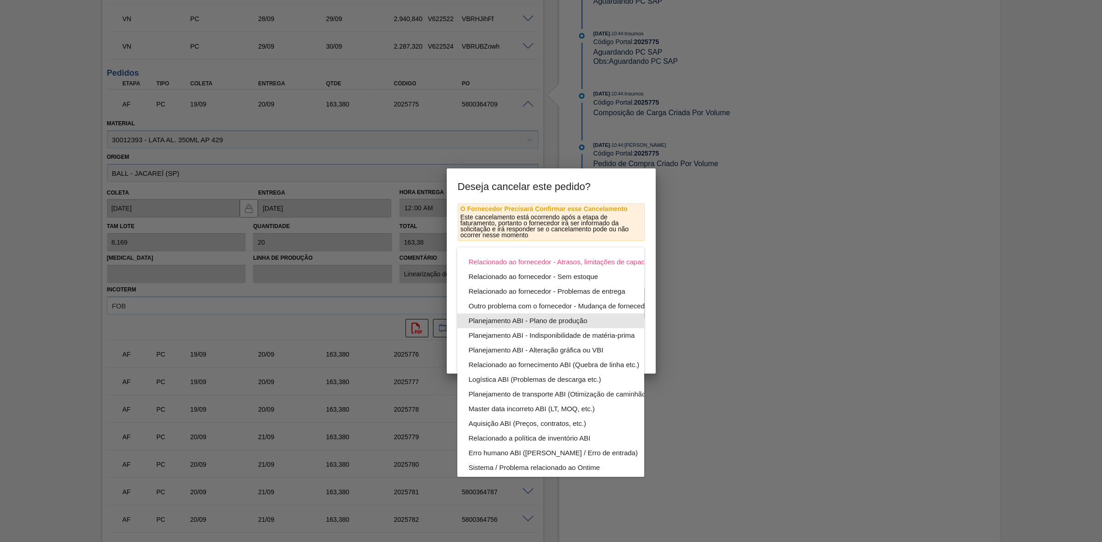
click at [572, 319] on div "Planejamento ABI - Plano de produção" at bounding box center [572, 321] width 208 height 15
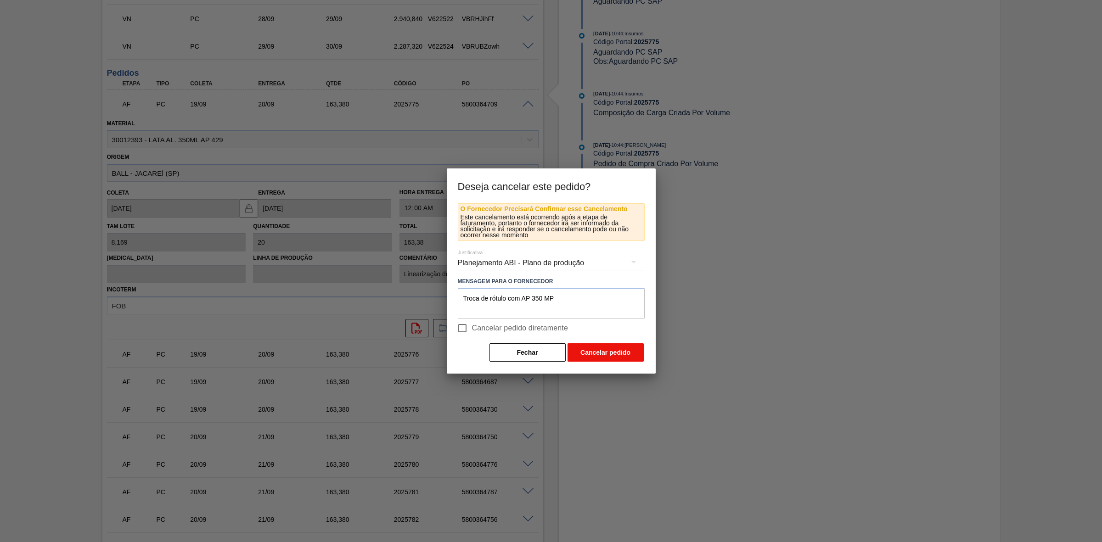
click at [596, 349] on button "Cancelar pedido" at bounding box center [606, 352] width 76 height 18
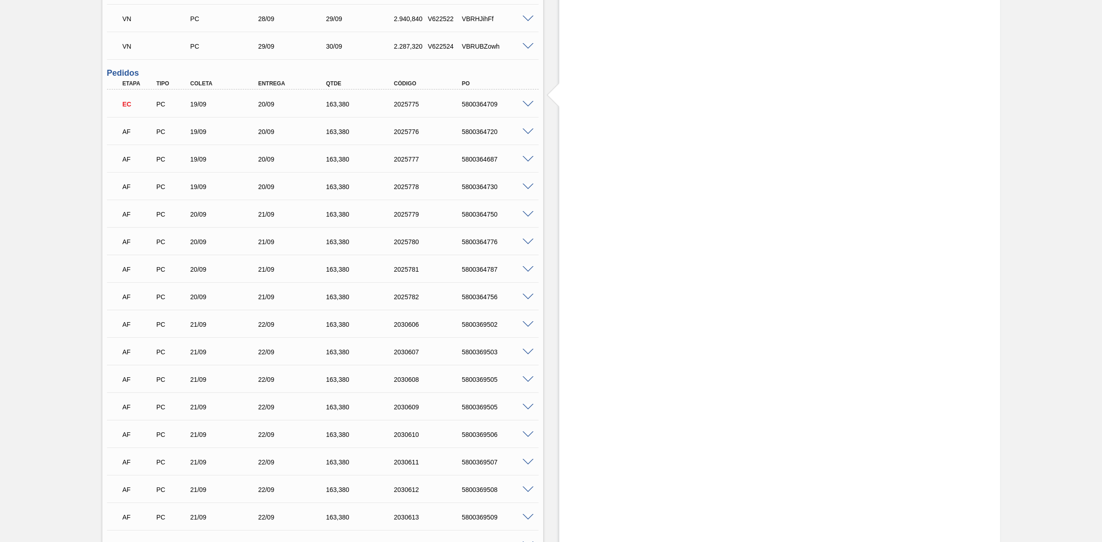
click at [526, 134] on span at bounding box center [528, 132] width 11 height 7
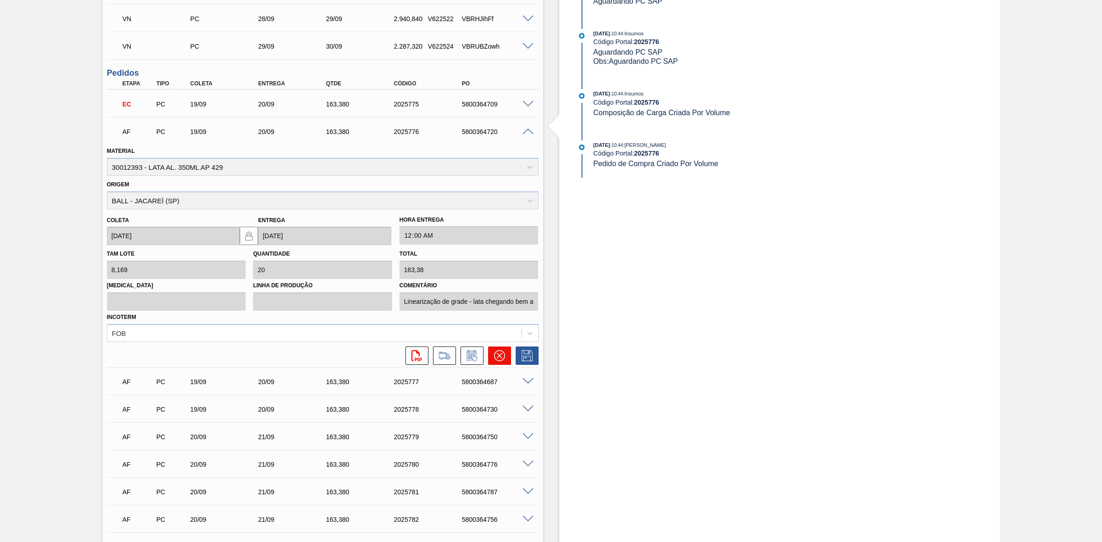
click at [505, 354] on button at bounding box center [499, 356] width 23 height 18
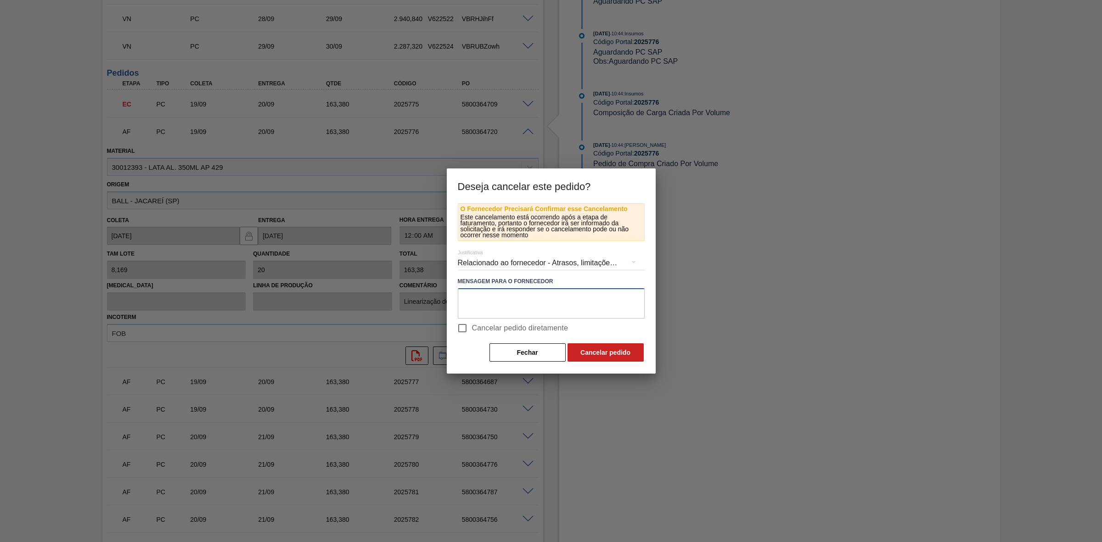
click at [520, 299] on textarea at bounding box center [551, 303] width 187 height 30
paste textarea "Troca de rótulo com AP 350 MP"
type textarea "Troca de rótulo com AP 350 MP"
click at [596, 349] on button "Cancelar pedido" at bounding box center [606, 352] width 76 height 18
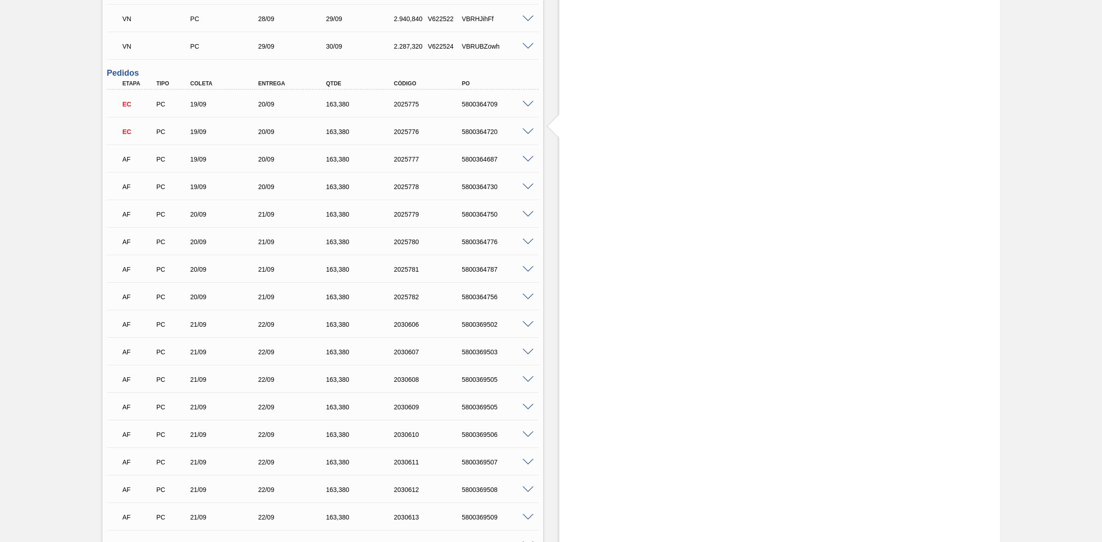
click at [528, 159] on span at bounding box center [528, 159] width 11 height 7
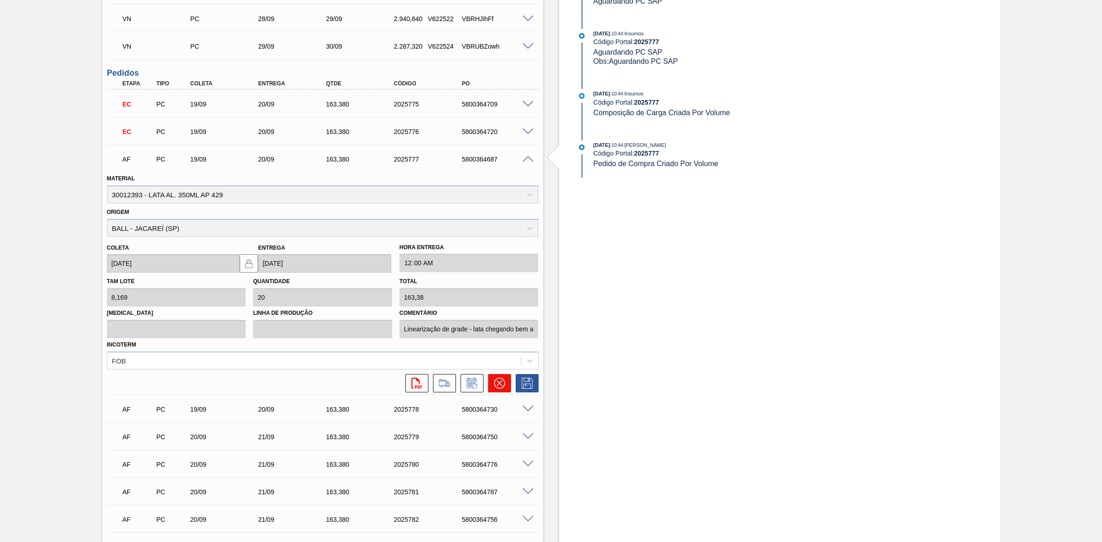
click at [499, 388] on icon at bounding box center [499, 383] width 11 height 11
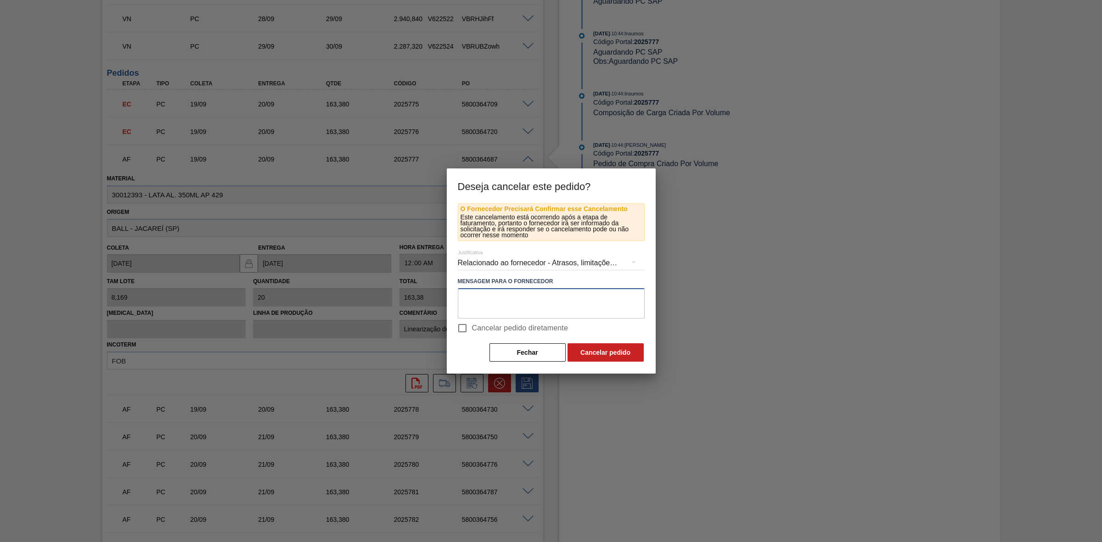
click at [526, 288] on textarea at bounding box center [551, 303] width 187 height 30
paste textarea "Troca de rótulo com AP 350 MP"
type textarea "Troca de rótulo com AP 350 MP"
click at [554, 261] on div "Relacionado ao fornecedor - Atrasos, limitações de capacidade, etc." at bounding box center [551, 263] width 187 height 26
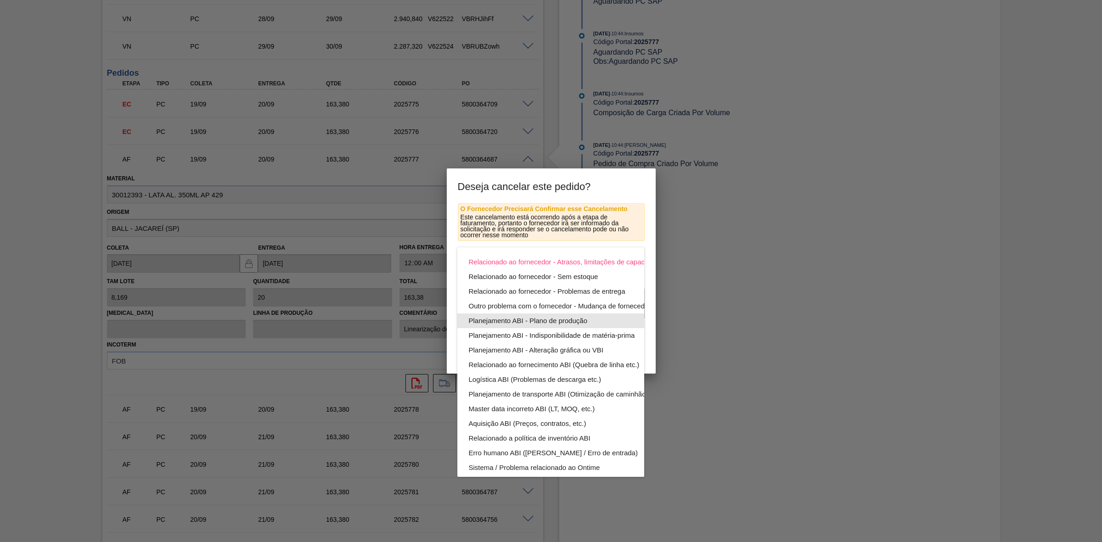
click at [563, 322] on div "Planejamento ABI - Plano de produção" at bounding box center [572, 321] width 208 height 15
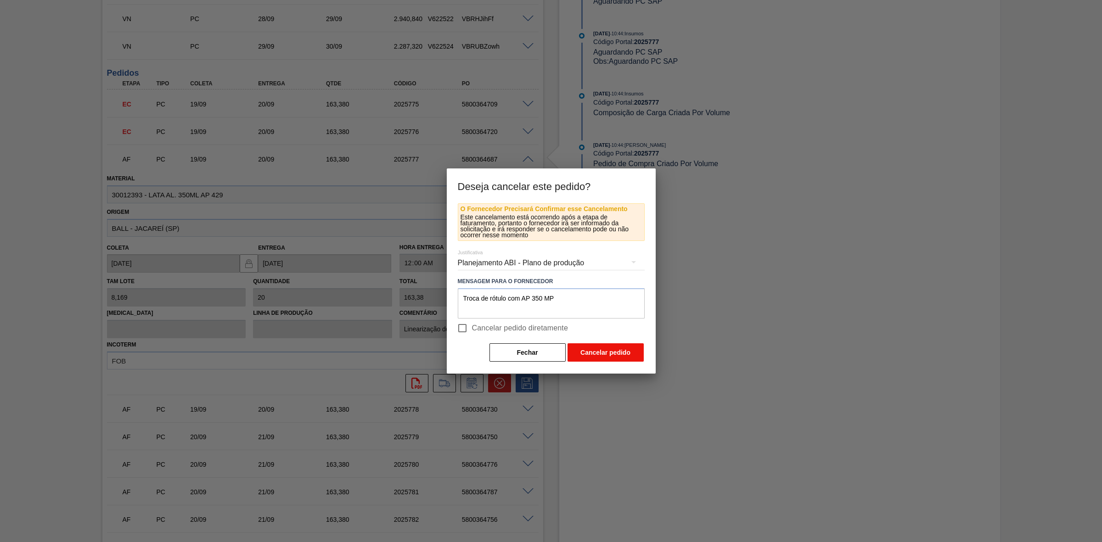
click at [596, 347] on button "Cancelar pedido" at bounding box center [606, 352] width 76 height 18
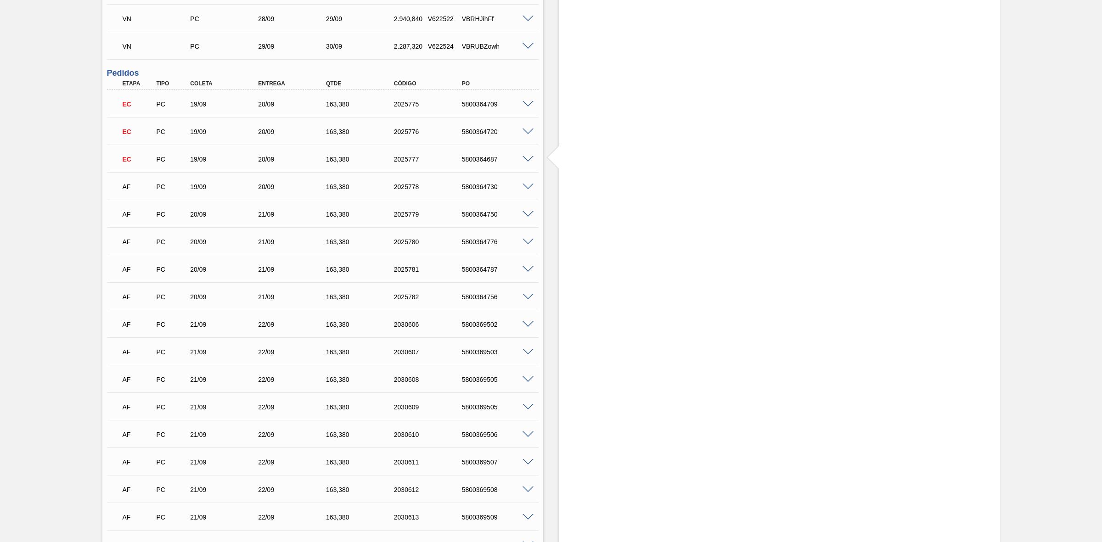
click at [526, 188] on span at bounding box center [528, 187] width 11 height 7
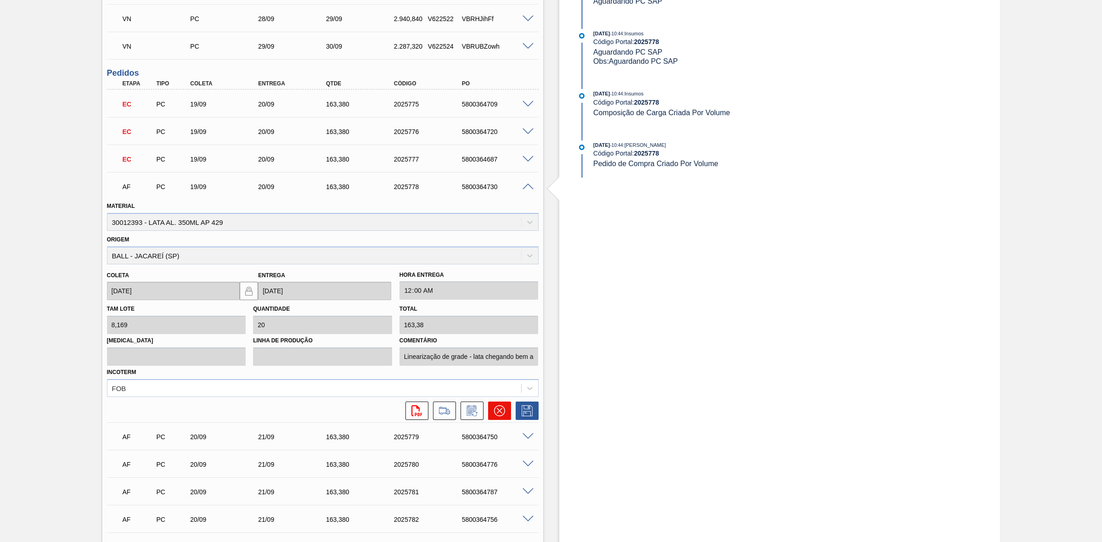
click at [500, 414] on icon at bounding box center [499, 410] width 11 height 11
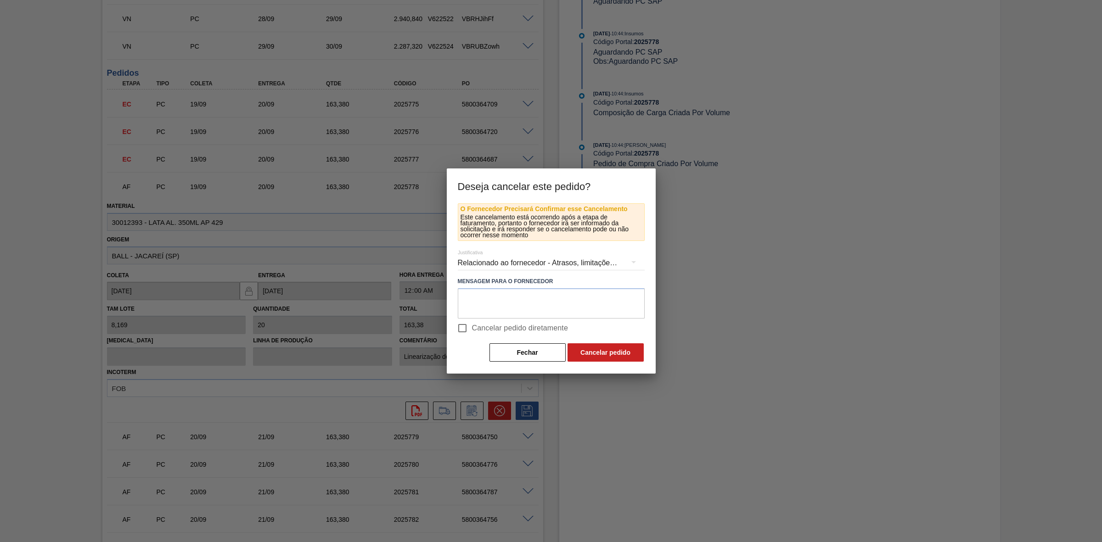
click at [543, 262] on div "Relacionado ao fornecedor - Atrasos, limitações de capacidade, etc." at bounding box center [551, 263] width 187 height 26
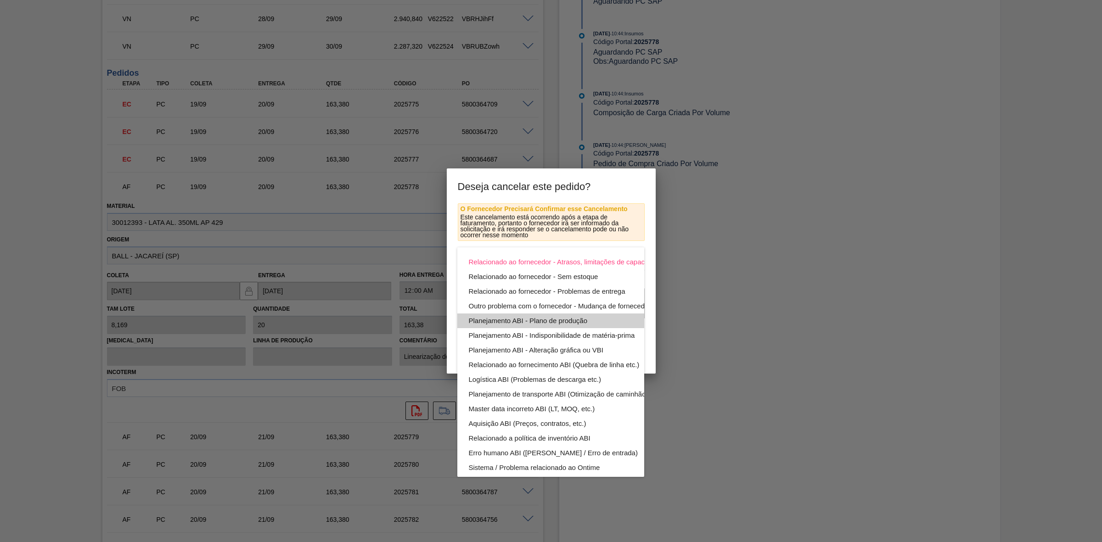
click at [556, 318] on div "Planejamento ABI - Plano de produção" at bounding box center [572, 321] width 208 height 15
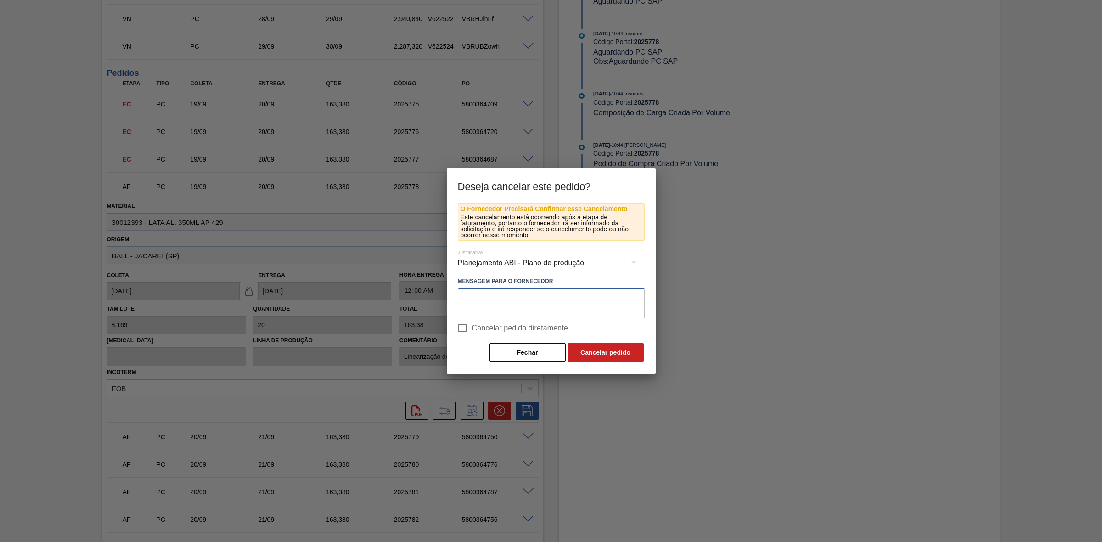
click at [515, 302] on textarea at bounding box center [551, 303] width 187 height 30
paste textarea "Troca de rótulo com AP 350 MP"
type textarea "Troca de rótulo com AP 350 MP"
click at [609, 348] on button "Cancelar pedido" at bounding box center [606, 352] width 76 height 18
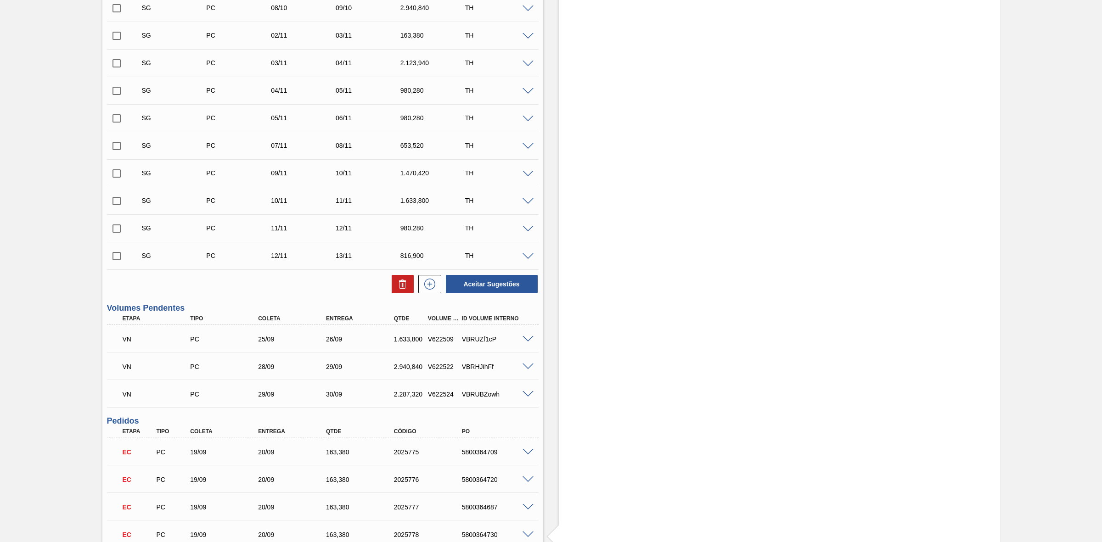
scroll to position [459, 0]
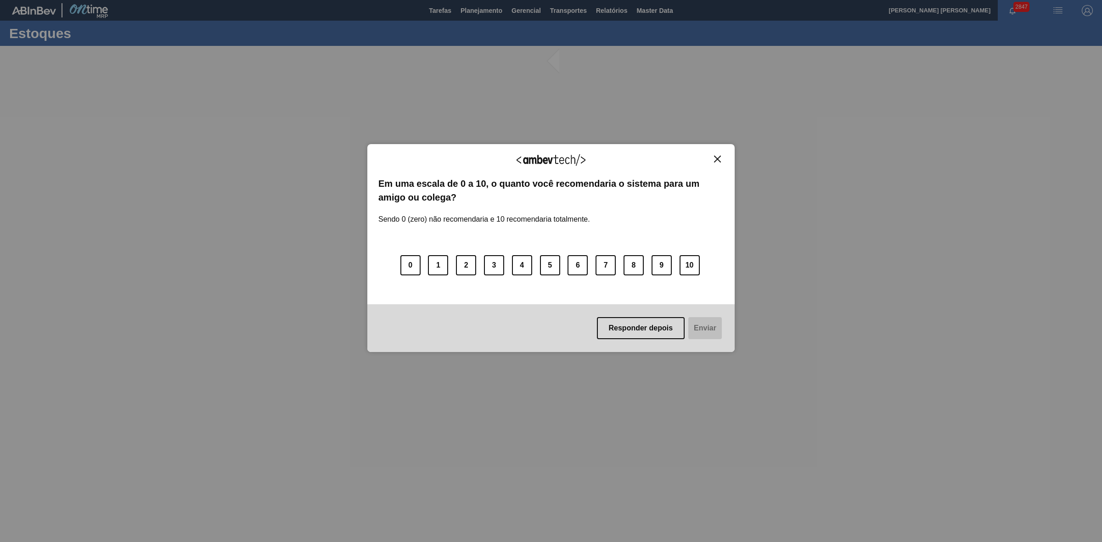
click at [719, 158] on img "Close" at bounding box center [717, 159] width 7 height 7
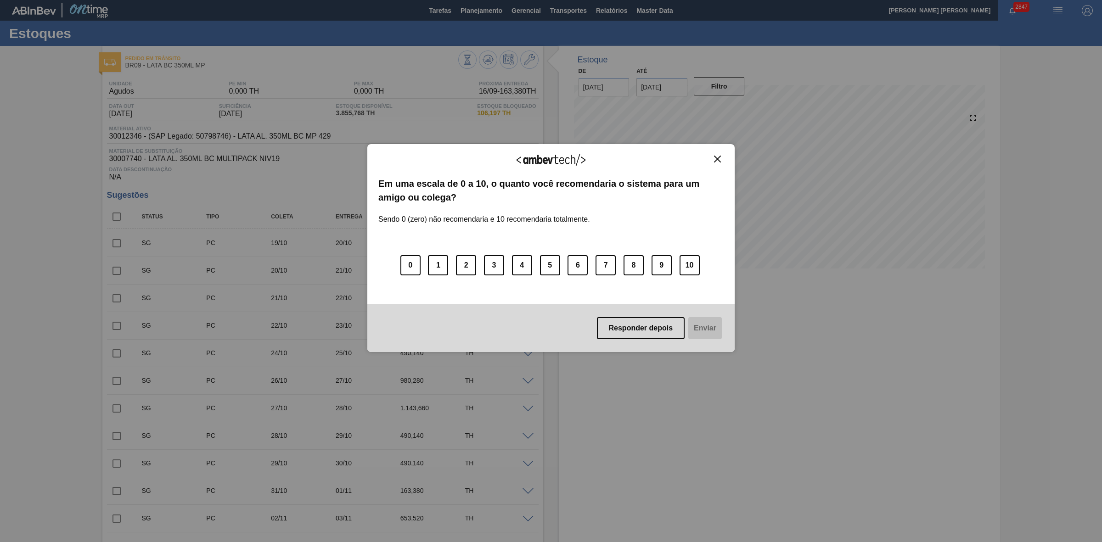
click at [717, 157] on img "Close" at bounding box center [717, 159] width 7 height 7
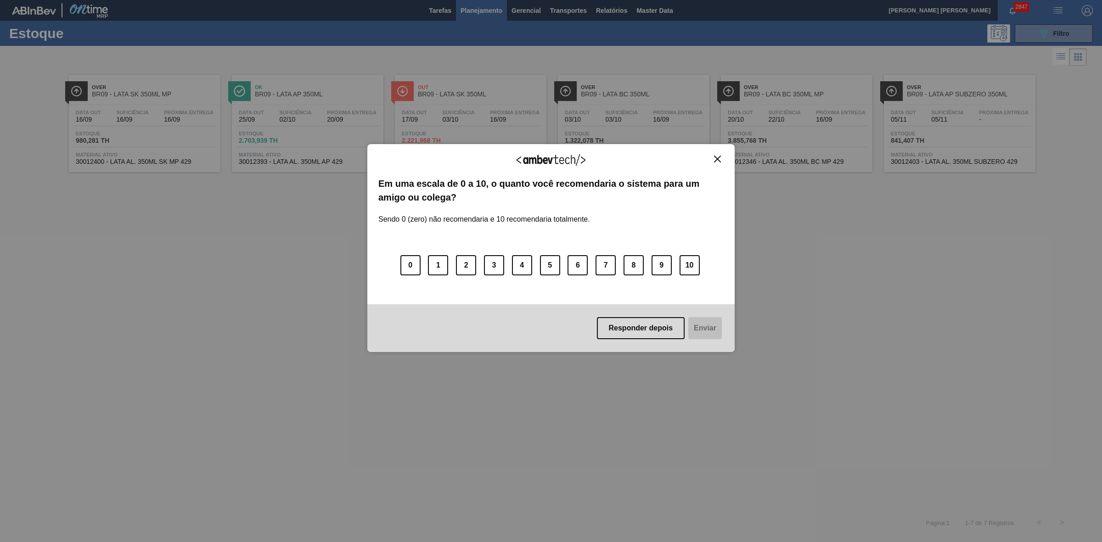
click at [716, 160] on img "Close" at bounding box center [717, 159] width 7 height 7
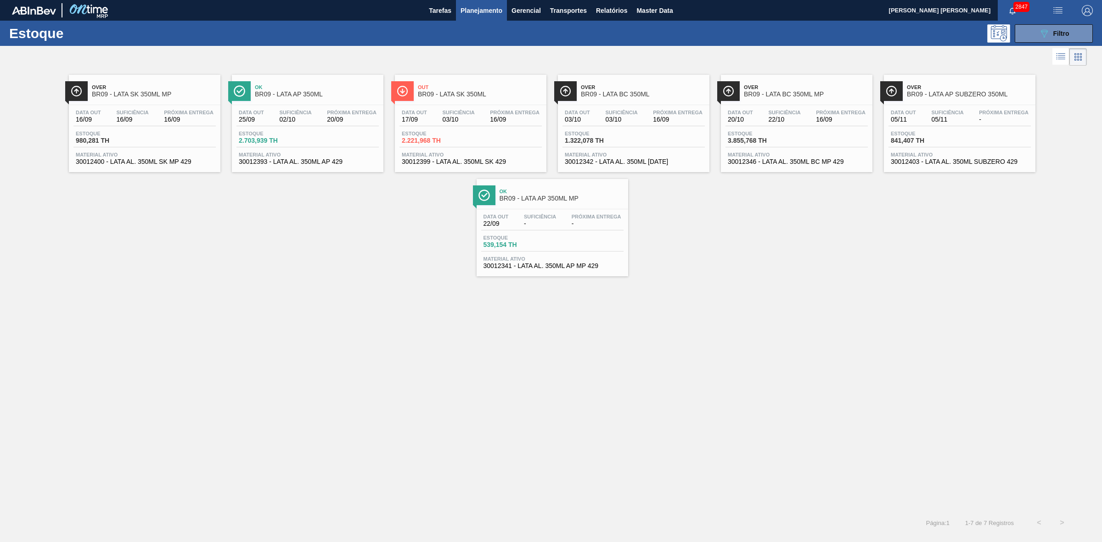
drag, startPoint x: 1030, startPoint y: 36, endPoint x: 1018, endPoint y: 66, distance: 32.0
click at [1031, 36] on button "089F7B8B-B2A5-4AFE-B5C0-19BA573D28AC Filtro" at bounding box center [1054, 33] width 78 height 18
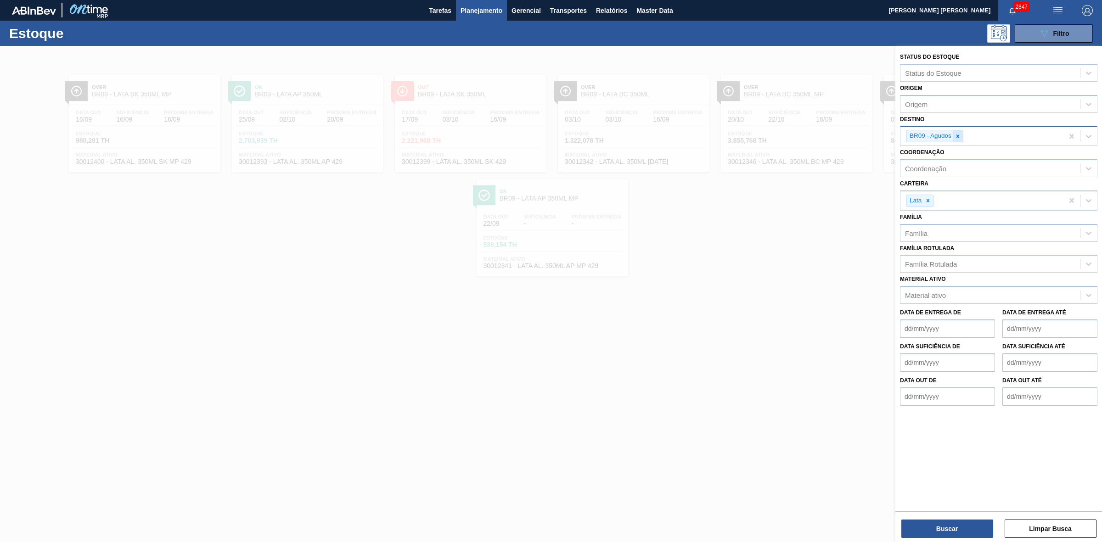
click at [959, 137] on icon at bounding box center [957, 136] width 3 height 3
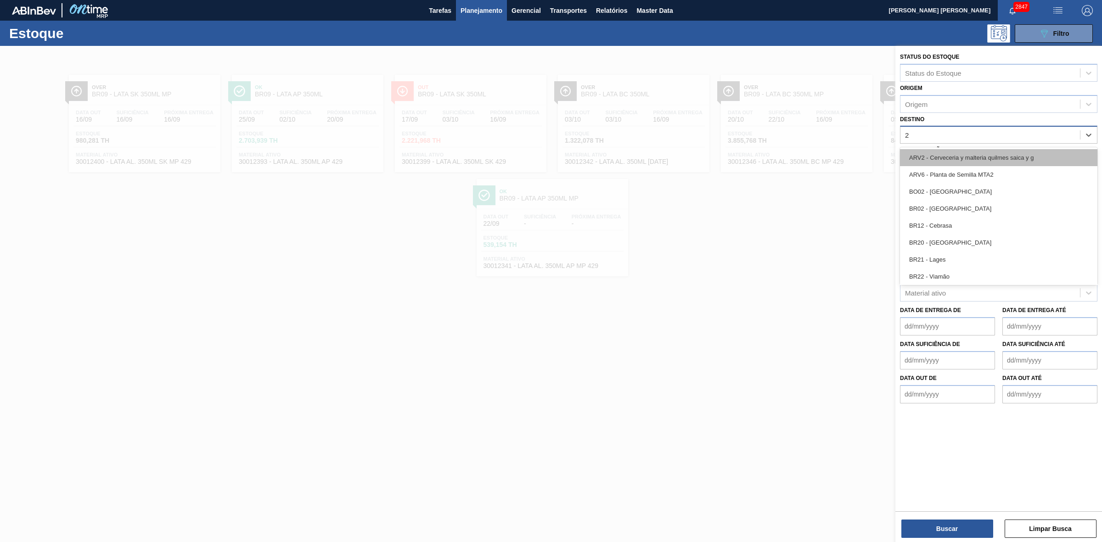
type input "24"
click at [937, 152] on div "BR24 - [GEOGRAPHIC_DATA]" at bounding box center [998, 157] width 197 height 17
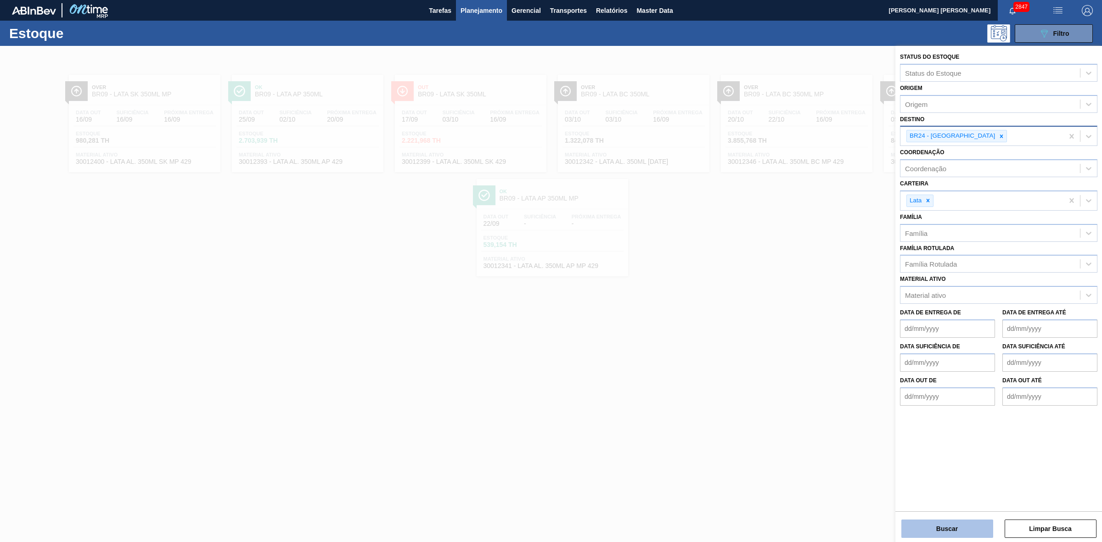
click at [961, 523] on button "Buscar" at bounding box center [947, 529] width 92 height 18
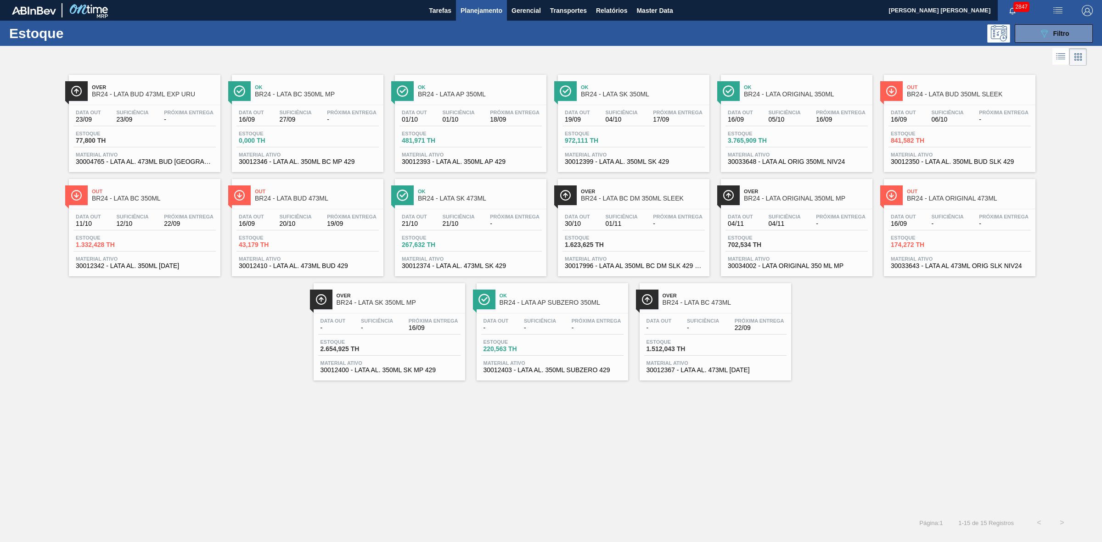
click at [178, 205] on div "Out BR24 - LATA BC 350ML" at bounding box center [154, 195] width 124 height 21
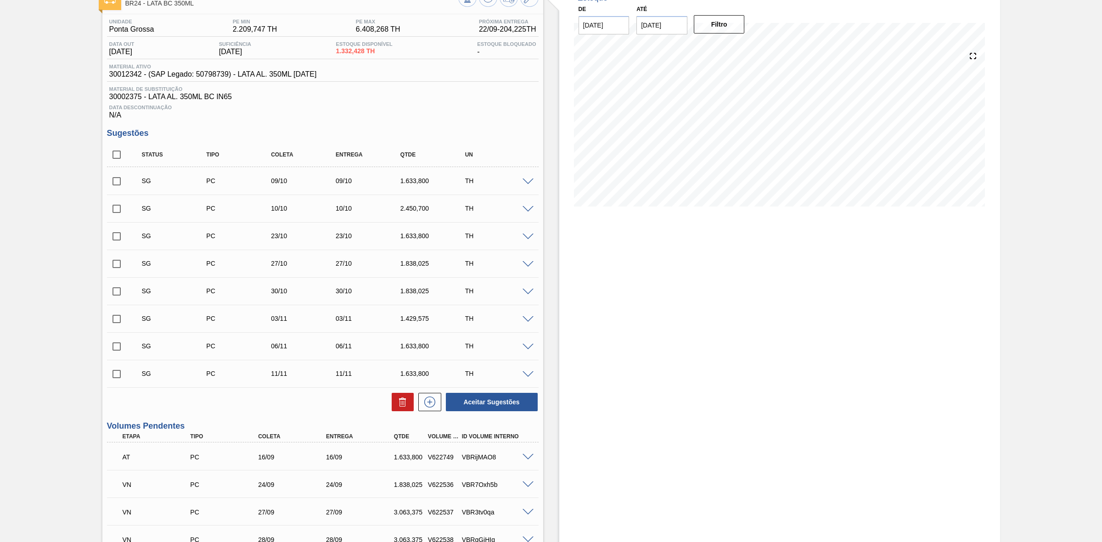
scroll to position [172, 0]
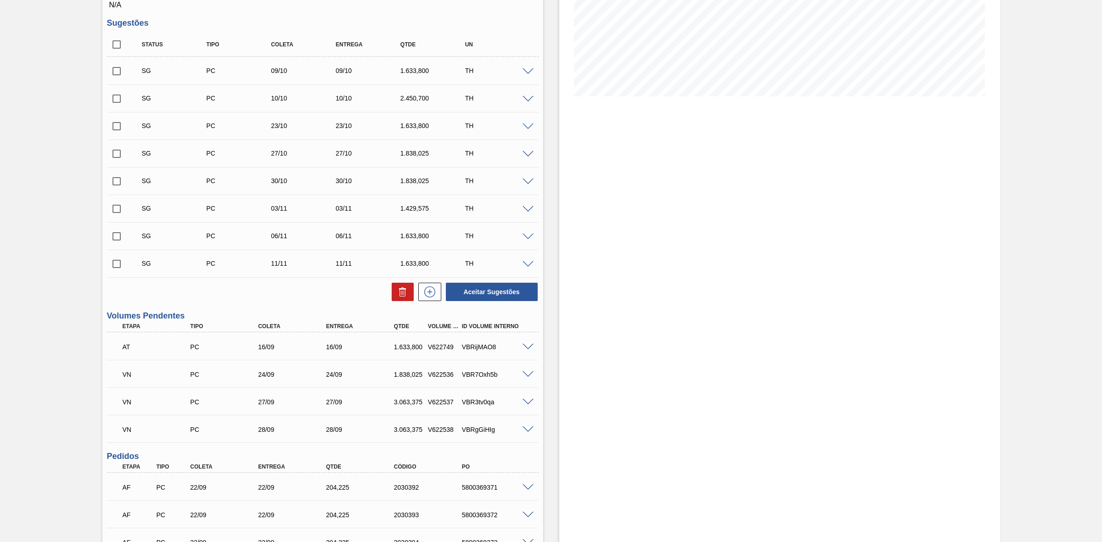
click at [446, 350] on div "V622749" at bounding box center [444, 346] width 36 height 7
copy div "V622749"
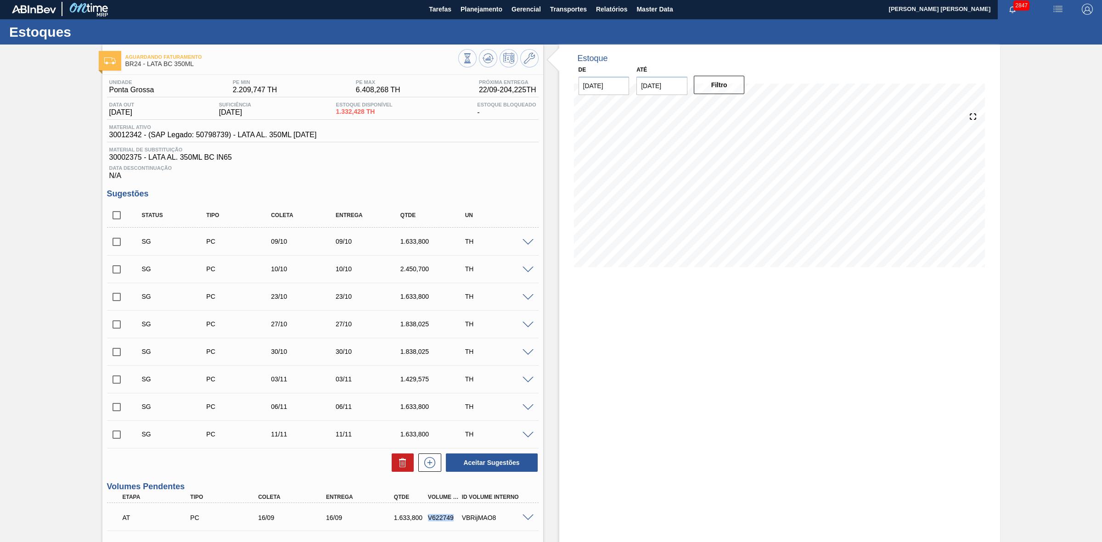
scroll to position [0, 0]
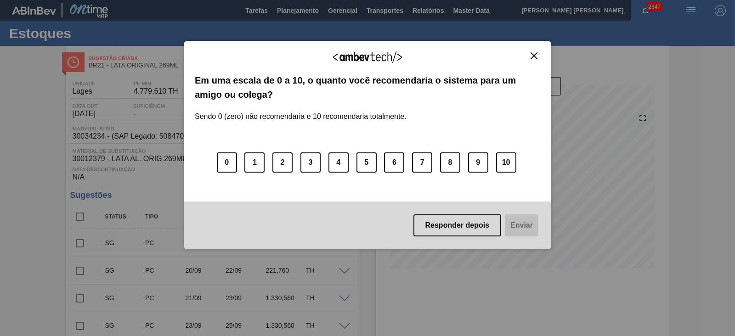
click at [535, 56] on img "Close" at bounding box center [533, 55] width 7 height 7
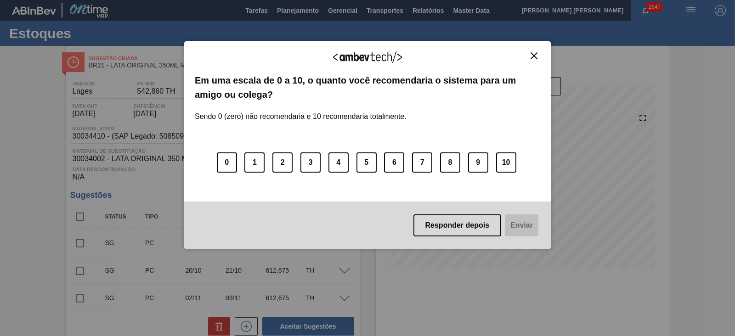
click at [532, 56] on img "Close" at bounding box center [533, 55] width 7 height 7
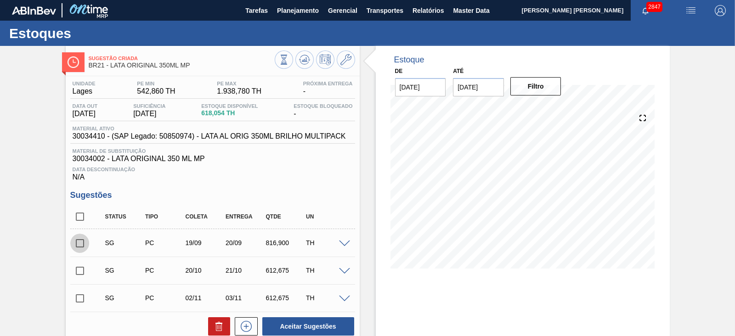
click at [80, 241] on input "checkbox" at bounding box center [79, 243] width 19 height 19
click at [214, 325] on icon at bounding box center [219, 326] width 11 height 11
checkbox input "false"
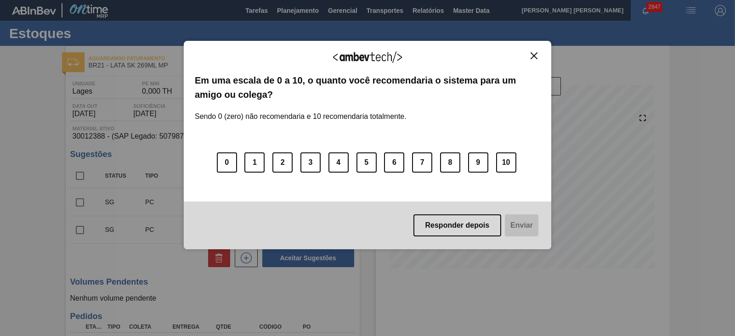
click at [534, 57] on img "Close" at bounding box center [533, 55] width 7 height 7
